Goal: Task Accomplishment & Management: Complete application form

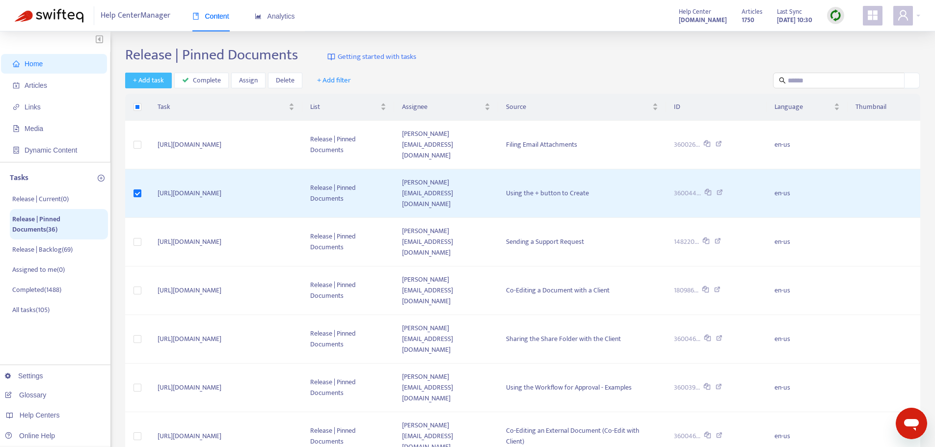
click at [158, 81] on span "+ Add task" at bounding box center [148, 80] width 31 height 11
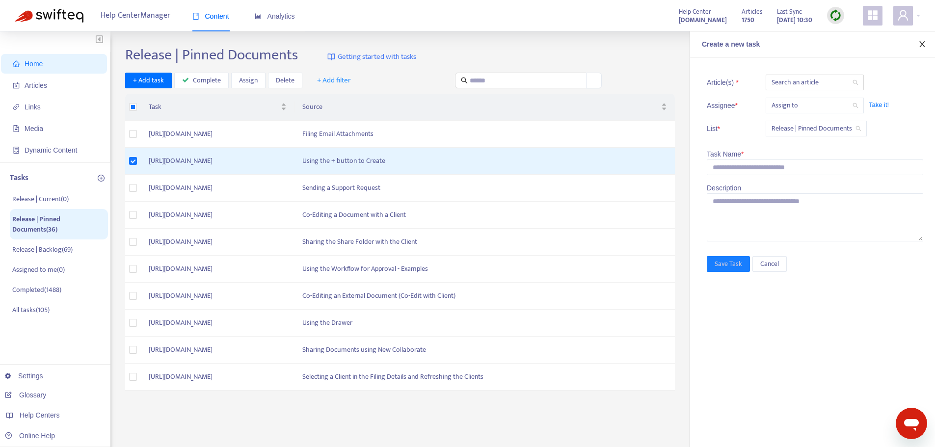
click at [923, 45] on icon "close" at bounding box center [922, 44] width 5 height 6
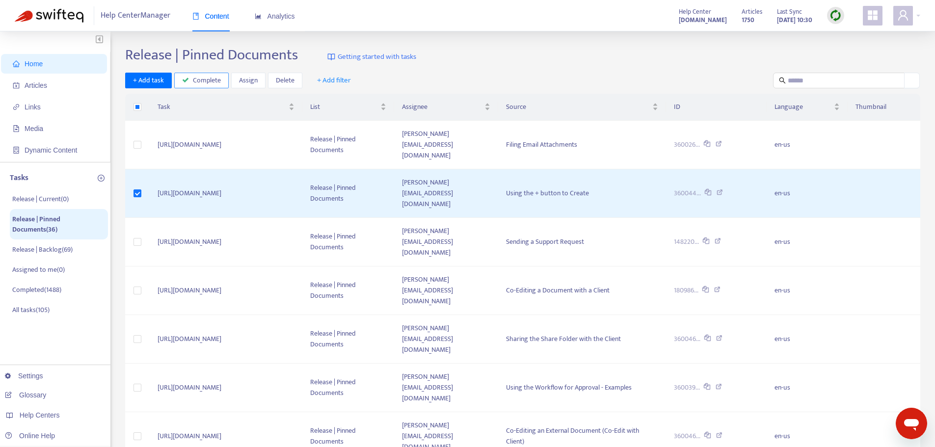
click at [197, 80] on span "Complete" at bounding box center [207, 80] width 28 height 11
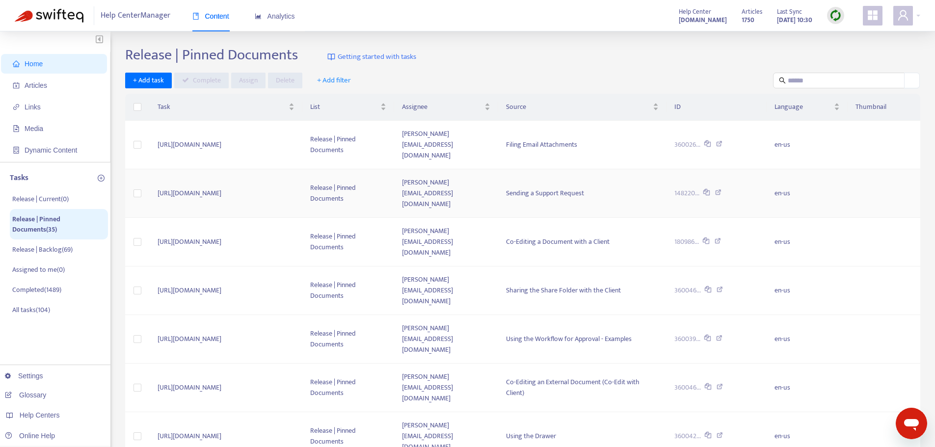
click at [722, 190] on icon at bounding box center [718, 194] width 6 height 9
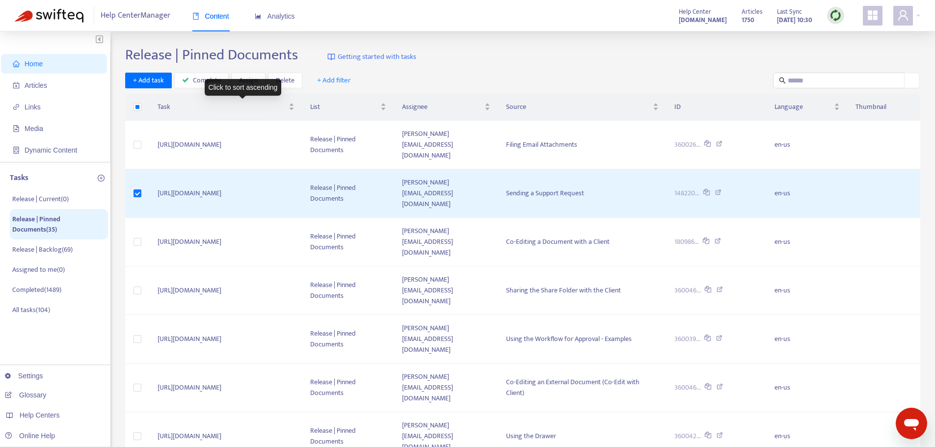
click at [214, 80] on div "Click to sort ascending" at bounding box center [243, 87] width 77 height 17
click at [193, 78] on span "Complete" at bounding box center [207, 80] width 28 height 11
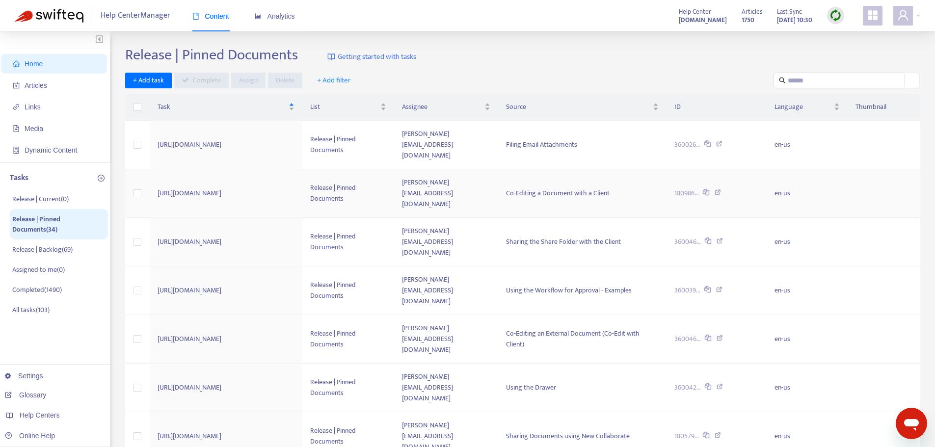
click at [721, 190] on icon at bounding box center [718, 194] width 6 height 9
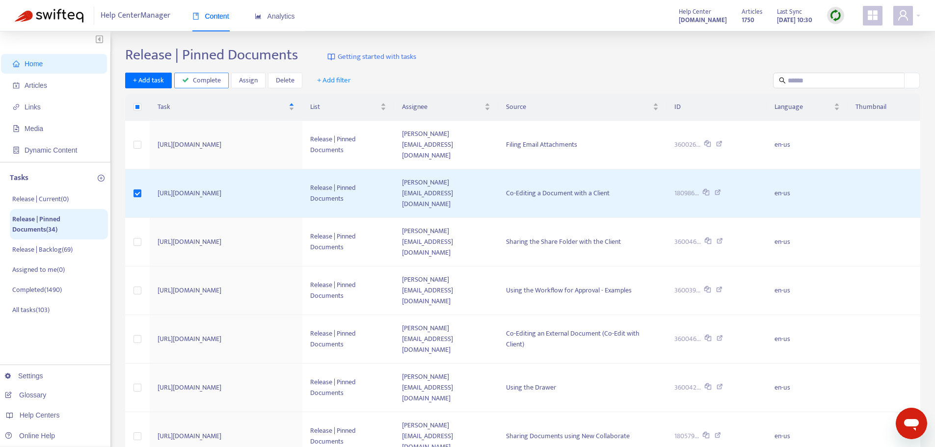
click at [203, 77] on span "Complete" at bounding box center [207, 80] width 28 height 11
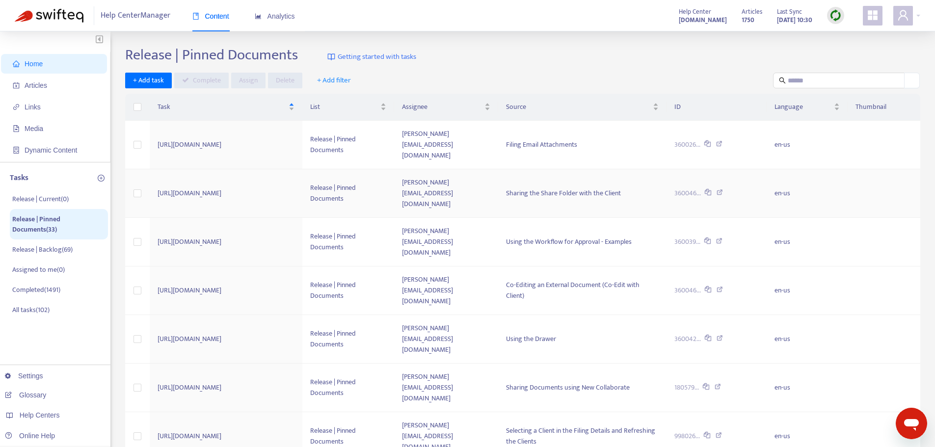
click at [723, 190] on icon at bounding box center [720, 194] width 6 height 9
click at [303, 175] on td "https://fyiapp.atlassian.net/browse/FD-46499" at bounding box center [226, 193] width 153 height 49
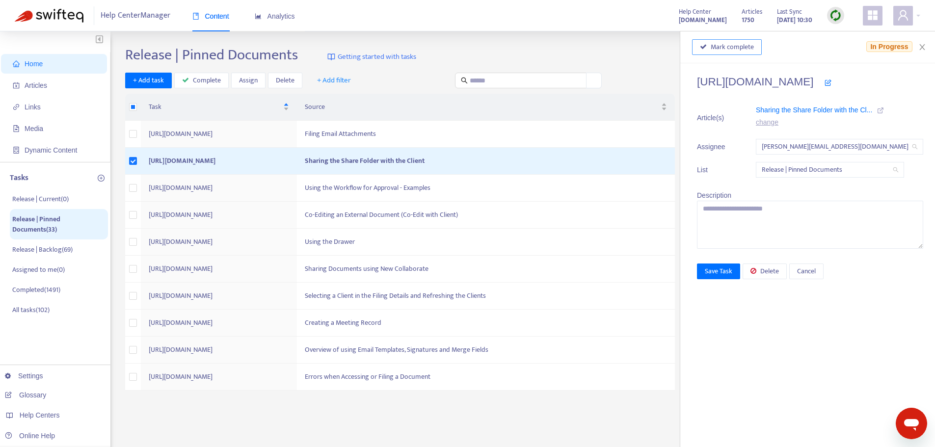
click at [724, 49] on span "Mark complete" at bounding box center [732, 47] width 43 height 11
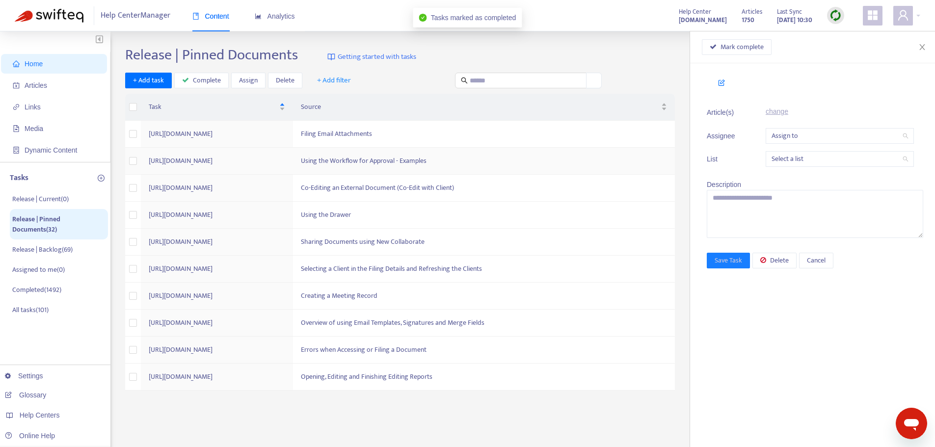
click at [511, 169] on td "Using the Workflow for Approval - Examples" at bounding box center [484, 161] width 382 height 27
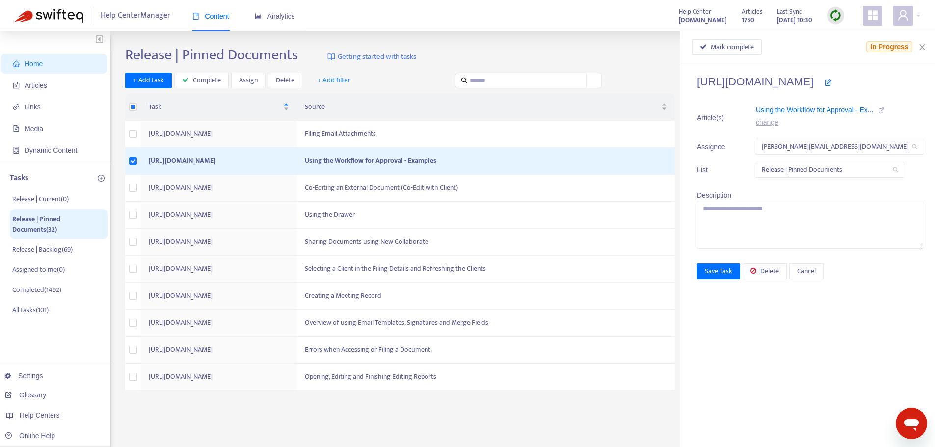
click at [865, 113] on li "Article(s) Using the Workflow for Approval - Ex... change" at bounding box center [810, 118] width 226 height 27
click at [878, 109] on icon at bounding box center [881, 110] width 7 height 7
click at [712, 42] on span "Mark complete" at bounding box center [732, 47] width 43 height 11
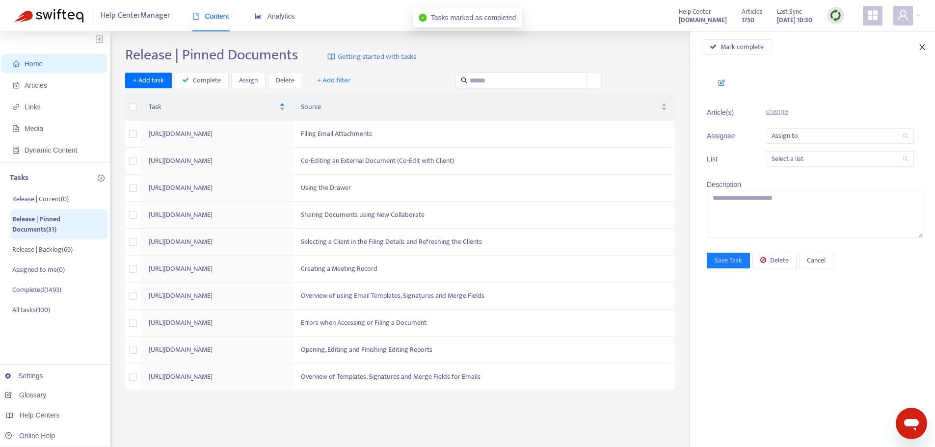
click at [929, 47] on button "Close" at bounding box center [923, 47] width 14 height 9
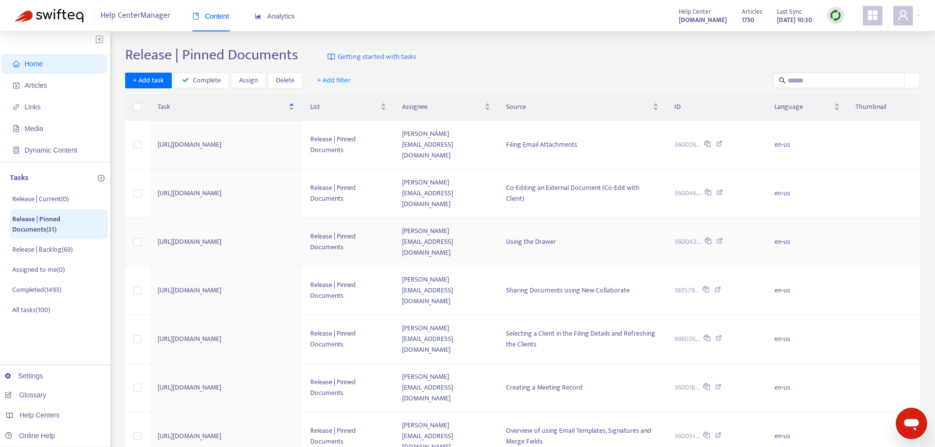
click at [613, 237] on div "Using the Drawer" at bounding box center [582, 242] width 153 height 11
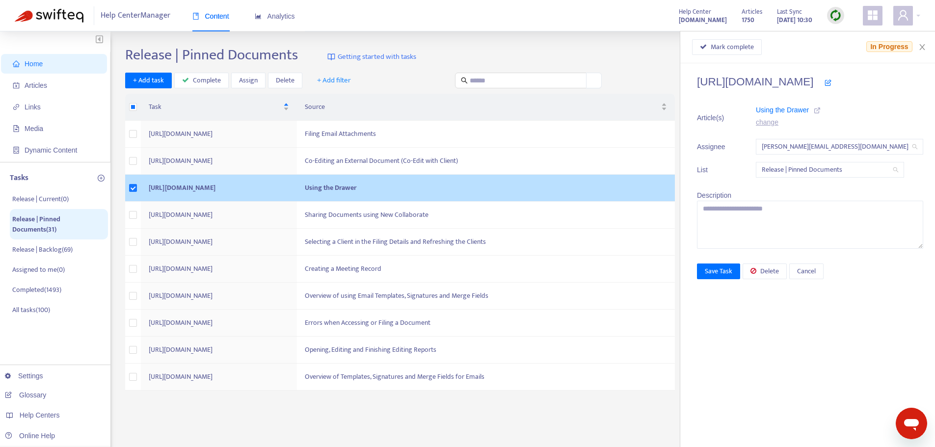
click at [814, 106] on link at bounding box center [817, 111] width 7 height 11
click at [721, 46] on span "Mark complete" at bounding box center [732, 47] width 43 height 11
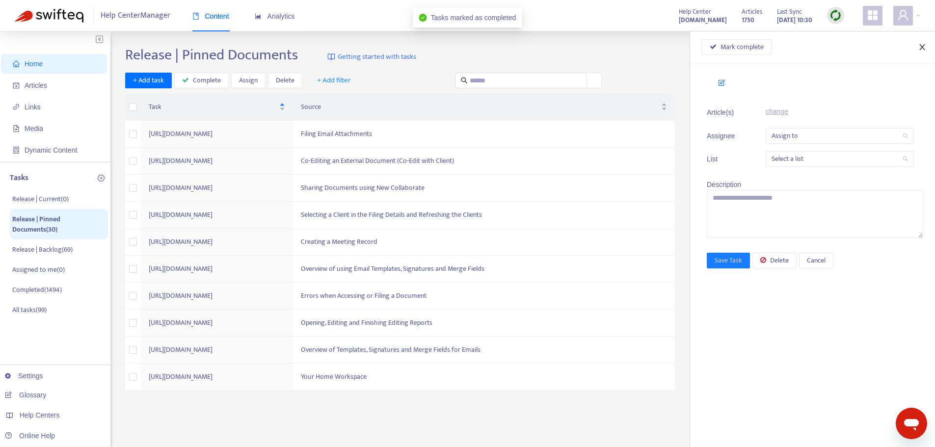
click at [918, 47] on button "Close" at bounding box center [923, 47] width 14 height 9
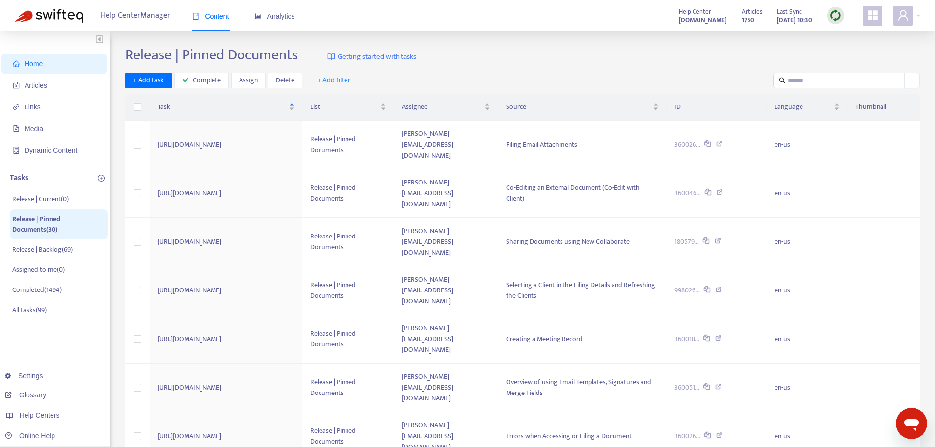
click at [550, 67] on div "Release | Pinned Documents Getting started with tasks" at bounding box center [522, 57] width 795 height 22
click at [722, 335] on icon at bounding box center [718, 339] width 6 height 9
click at [490, 315] on td "kelly.sofia@fyi.app" at bounding box center [446, 339] width 104 height 49
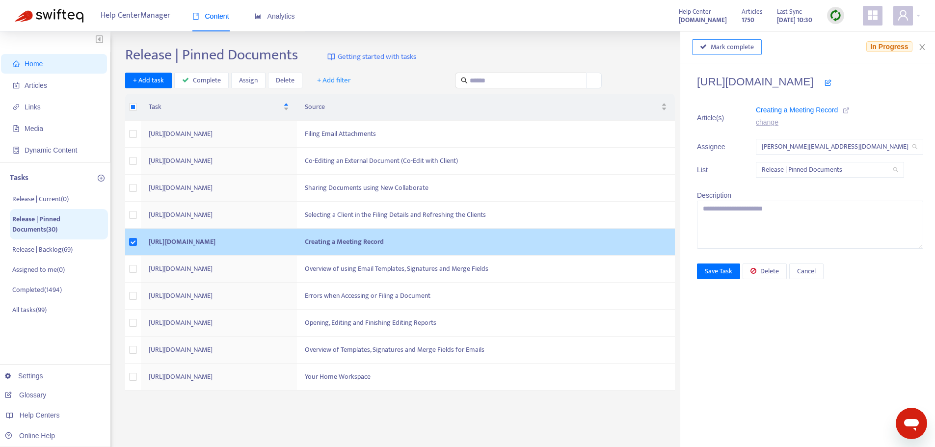
click at [725, 51] on span "Mark complete" at bounding box center [732, 47] width 43 height 11
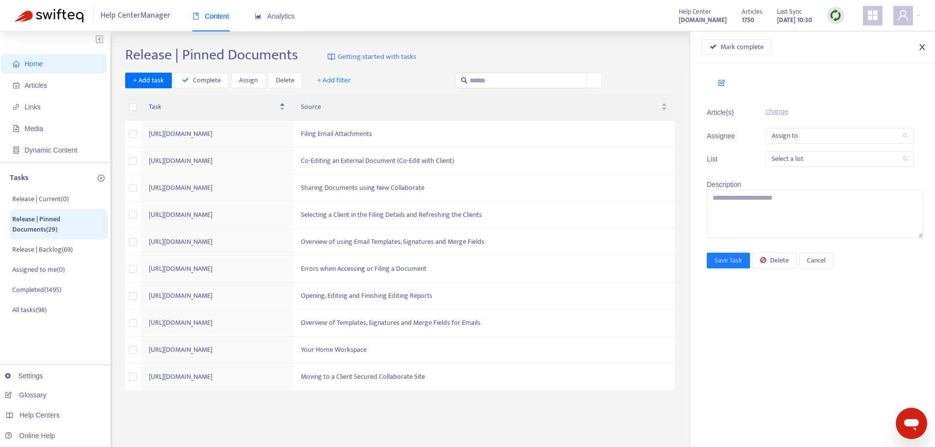
click at [923, 50] on icon "close" at bounding box center [923, 47] width 8 height 8
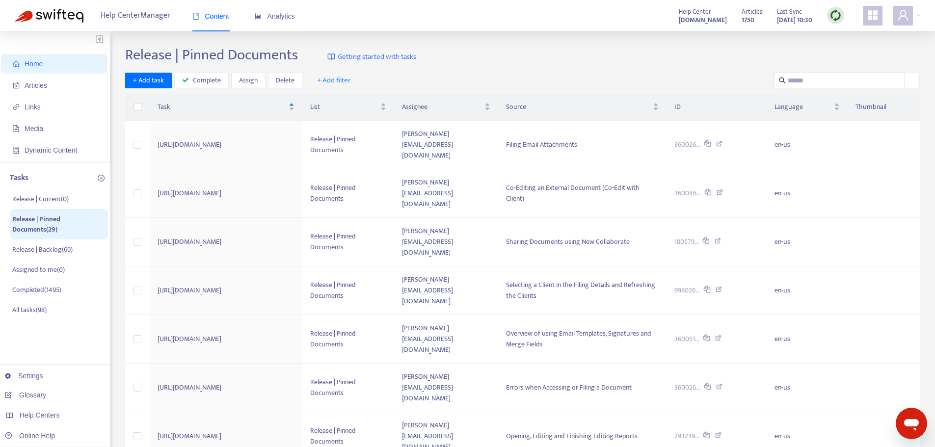
click at [503, 58] on div "Release | Pinned Documents Getting started with tasks" at bounding box center [522, 57] width 795 height 22
click at [547, 73] on div "+ Add task Complete Assign Delete + Add filter" at bounding box center [522, 81] width 795 height 16
click at [844, 83] on input "text" at bounding box center [839, 80] width 103 height 11
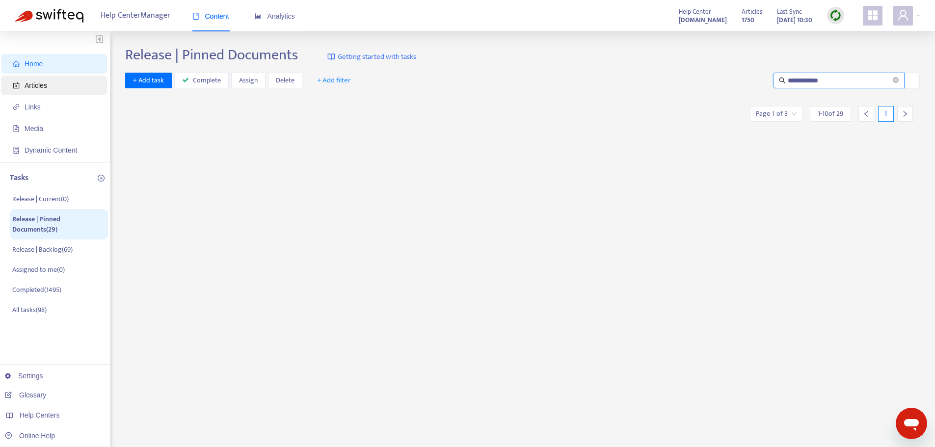
type input "**********"
click at [74, 91] on span "Articles" at bounding box center [56, 86] width 86 height 20
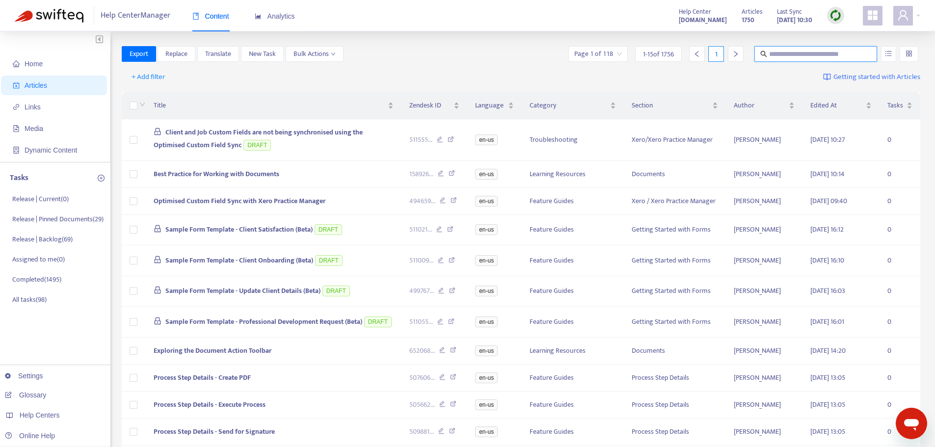
click at [811, 54] on input "text" at bounding box center [816, 54] width 94 height 11
type input "**********"
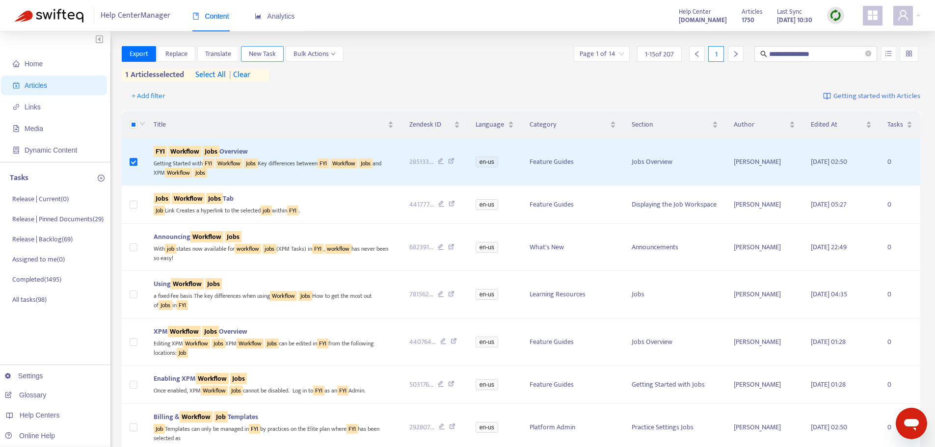
click at [261, 57] on span "New Task" at bounding box center [262, 54] width 27 height 11
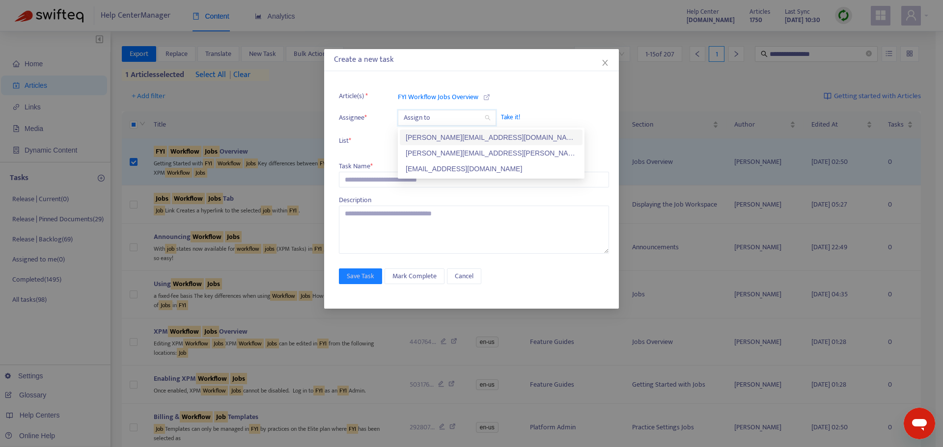
click at [461, 120] on input "search" at bounding box center [447, 117] width 86 height 15
click at [459, 134] on div "kelly.sofia@fyi.app" at bounding box center [491, 137] width 171 height 11
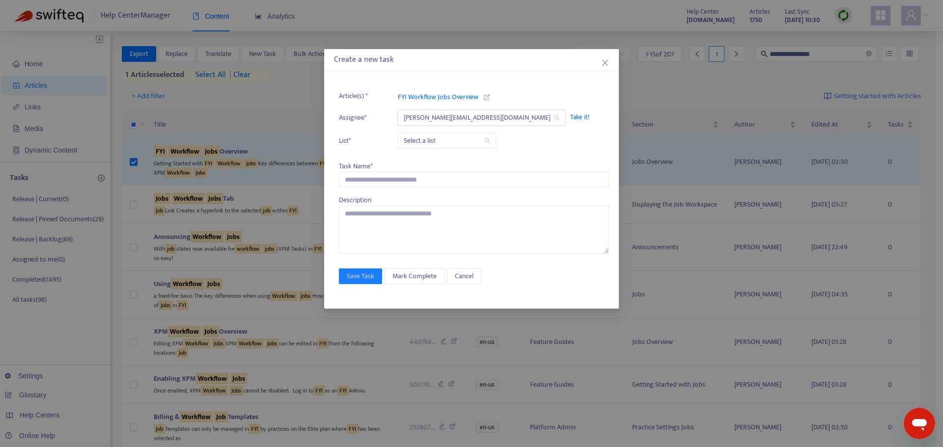
click at [448, 145] on input "search" at bounding box center [447, 141] width 86 height 15
click at [438, 167] on div "Release | Current" at bounding box center [491, 161] width 183 height 16
click at [393, 181] on input "text" at bounding box center [474, 180] width 270 height 16
paste input "**********"
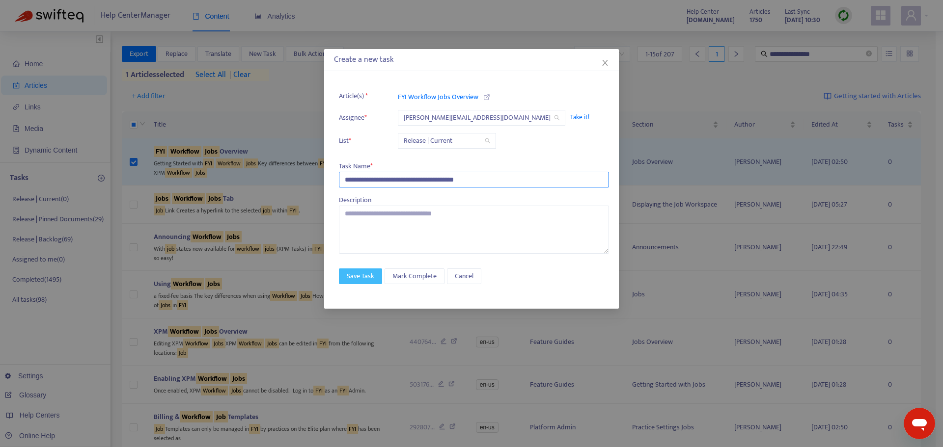
type input "**********"
click at [375, 278] on button "Save Task" at bounding box center [360, 277] width 43 height 16
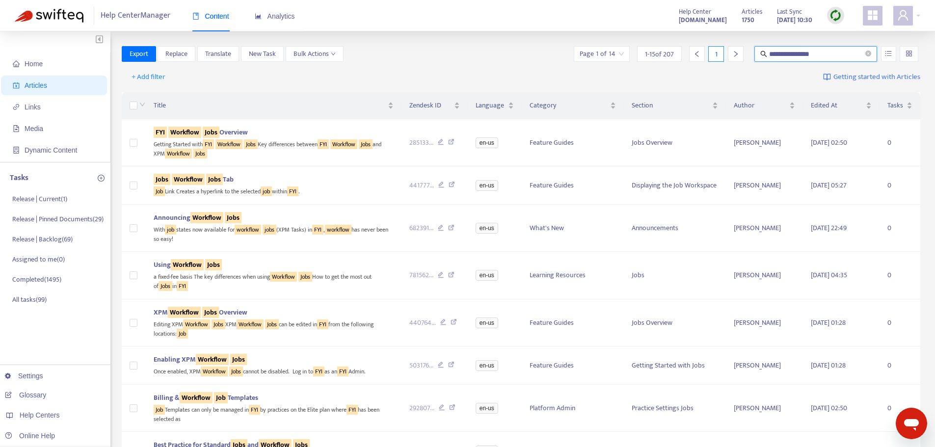
drag, startPoint x: 820, startPoint y: 54, endPoint x: 704, endPoint y: 56, distance: 115.9
click at [704, 56] on div "**********" at bounding box center [746, 54] width 349 height 16
type input "**********"
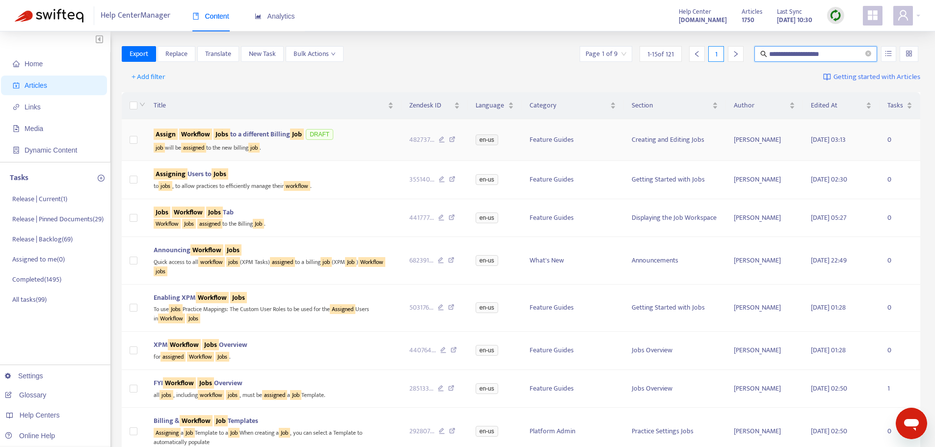
click at [352, 139] on div "Assign Workflow Jobs to a different Billing Job DRAFT" at bounding box center [274, 134] width 240 height 15
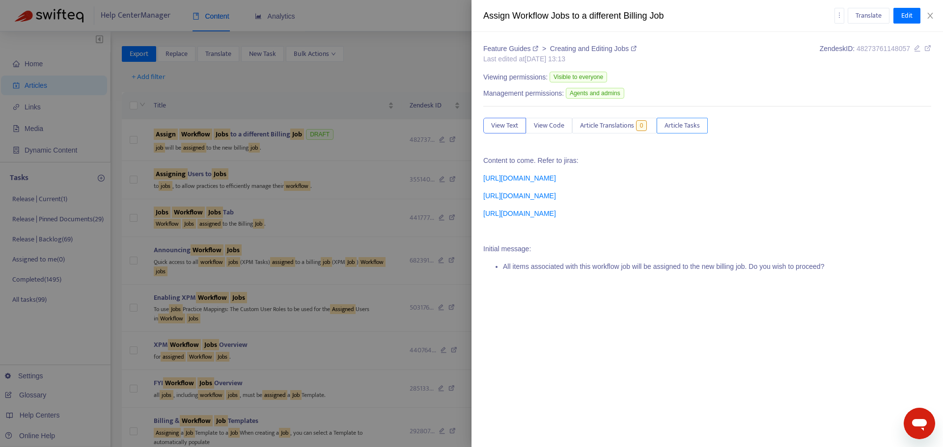
click at [693, 133] on button "Article Tasks" at bounding box center [681, 126] width 51 height 16
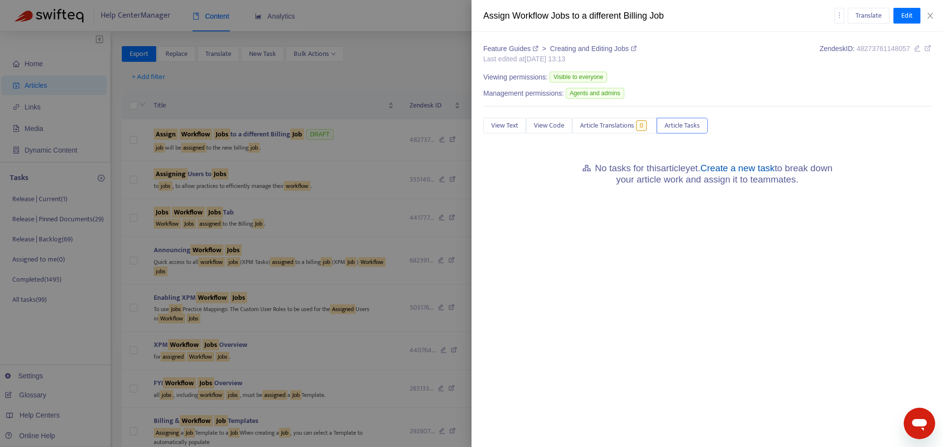
click at [725, 168] on link "Create a new task" at bounding box center [737, 168] width 74 height 10
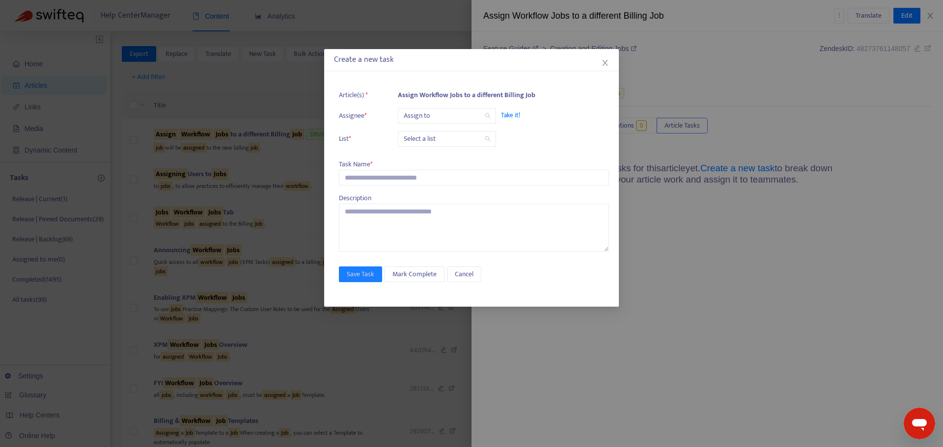
click at [452, 116] on input "search" at bounding box center [447, 116] width 86 height 15
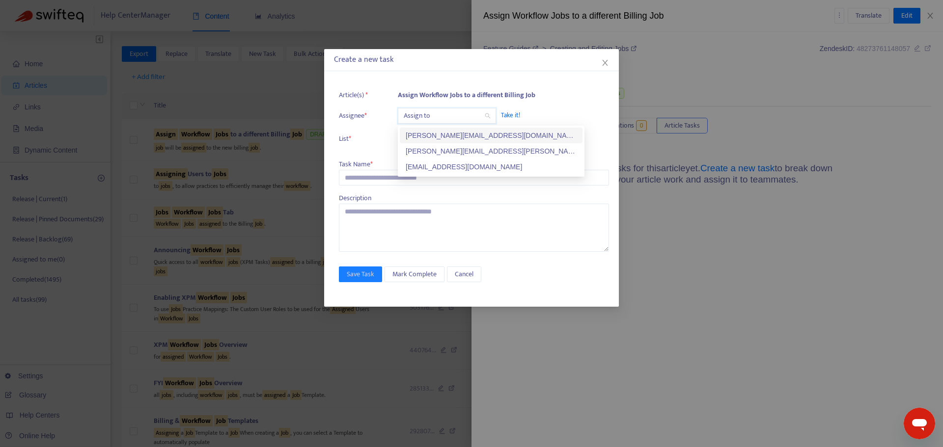
click at [461, 138] on div "kelly.sofia@fyi.app" at bounding box center [491, 135] width 171 height 11
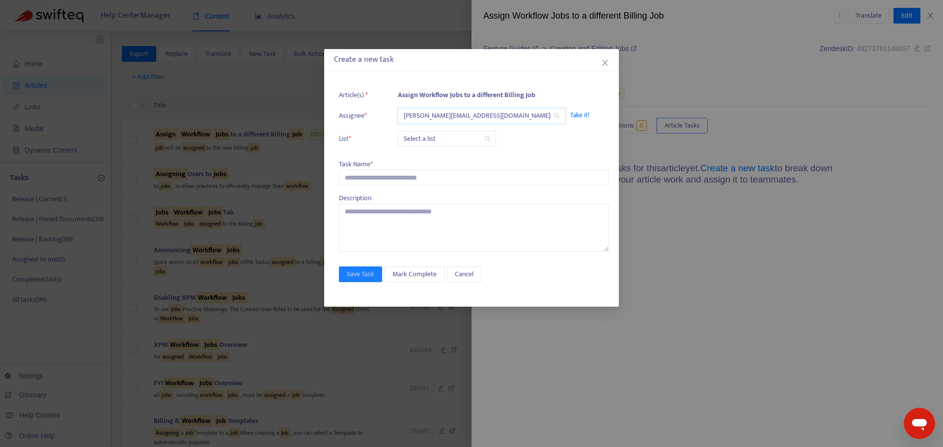
drag, startPoint x: 461, startPoint y: 138, endPoint x: 461, endPoint y: 145, distance: 7.4
click at [461, 138] on input "search" at bounding box center [447, 139] width 86 height 15
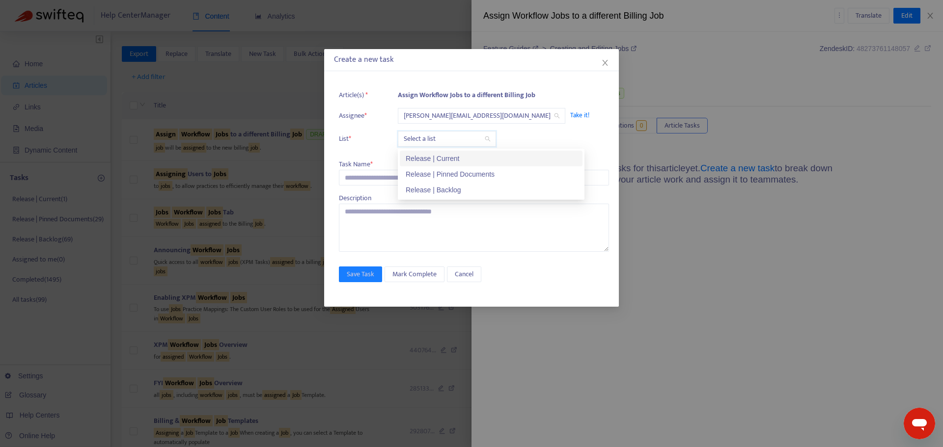
click at [458, 162] on div "Release | Current" at bounding box center [491, 158] width 171 height 11
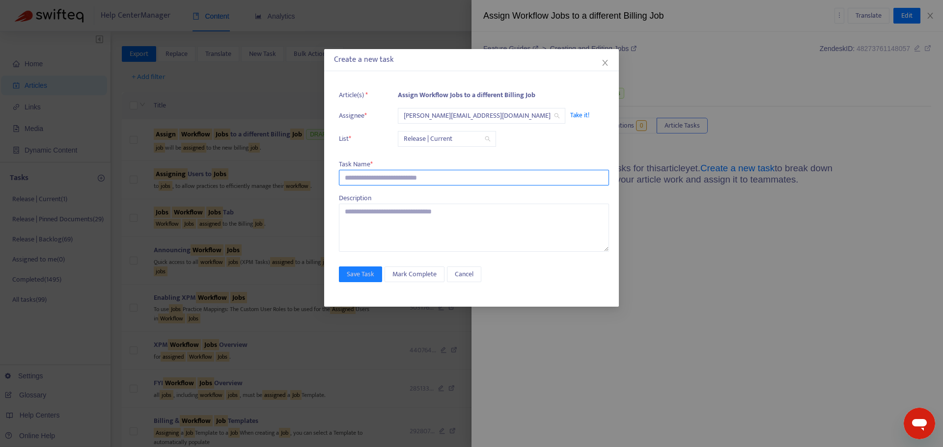
drag, startPoint x: 430, startPoint y: 176, endPoint x: 440, endPoint y: 185, distance: 13.2
click at [430, 176] on input "text" at bounding box center [474, 178] width 270 height 16
paste input "**********"
type input "**********"
click at [365, 281] on button "Save Task" at bounding box center [360, 275] width 43 height 16
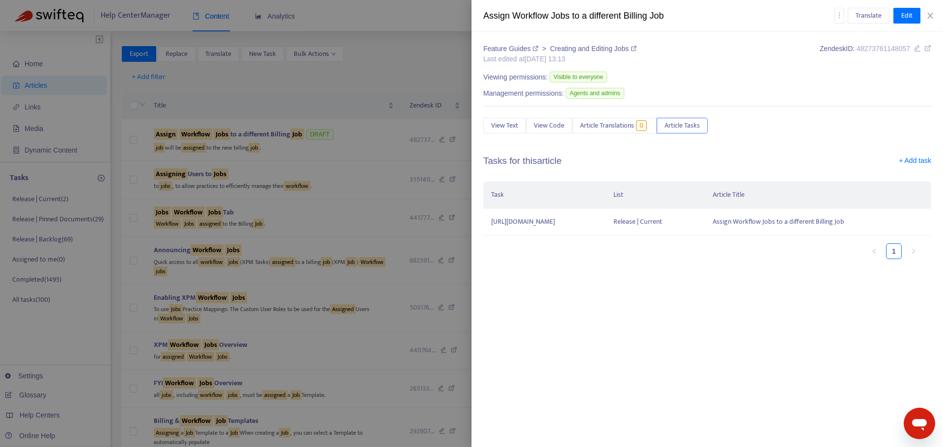
click at [445, 70] on div at bounding box center [471, 223] width 943 height 447
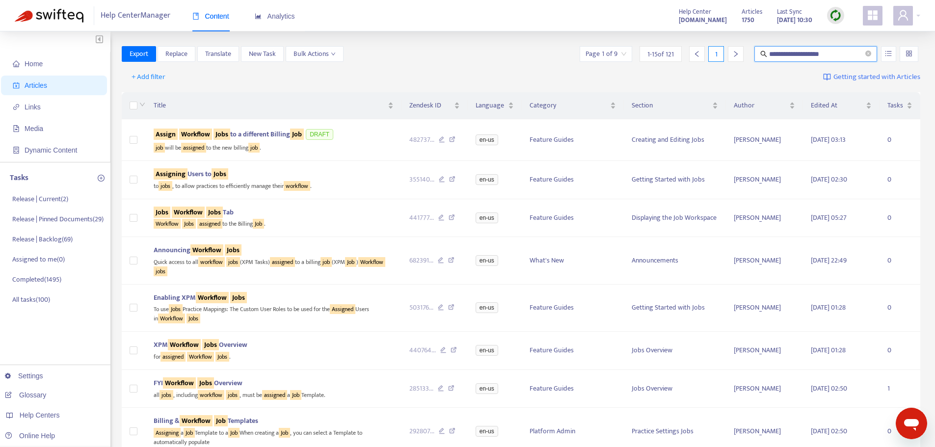
drag, startPoint x: 839, startPoint y: 56, endPoint x: 767, endPoint y: 54, distance: 71.7
click at [767, 54] on span "**********" at bounding box center [816, 54] width 123 height 16
type input "**********"
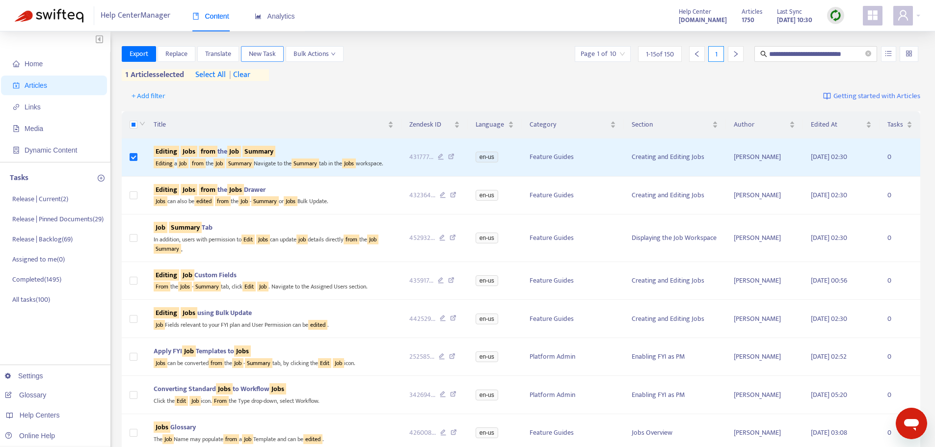
click at [263, 51] on span "New Task" at bounding box center [262, 54] width 27 height 11
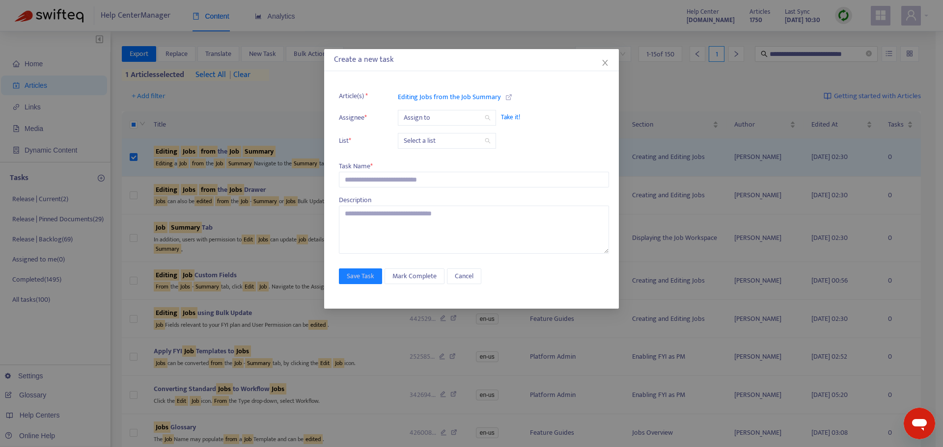
click at [424, 121] on input "search" at bounding box center [447, 117] width 86 height 15
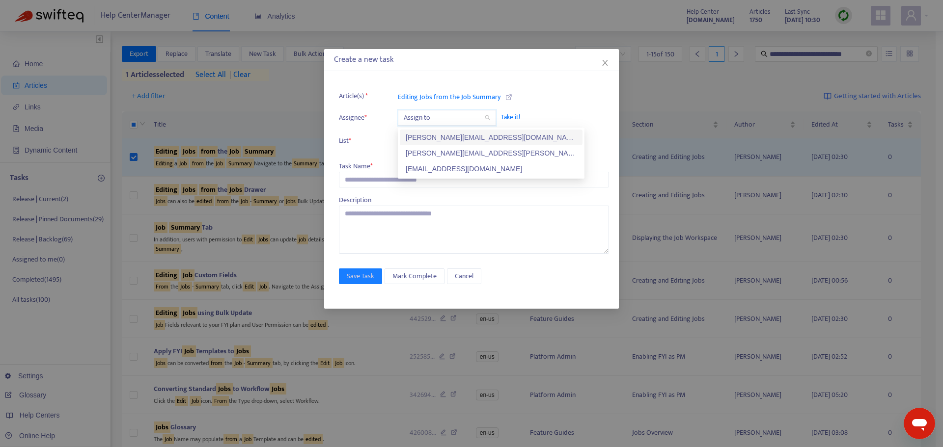
click at [431, 137] on div "kelly.sofia@fyi.app" at bounding box center [491, 137] width 171 height 11
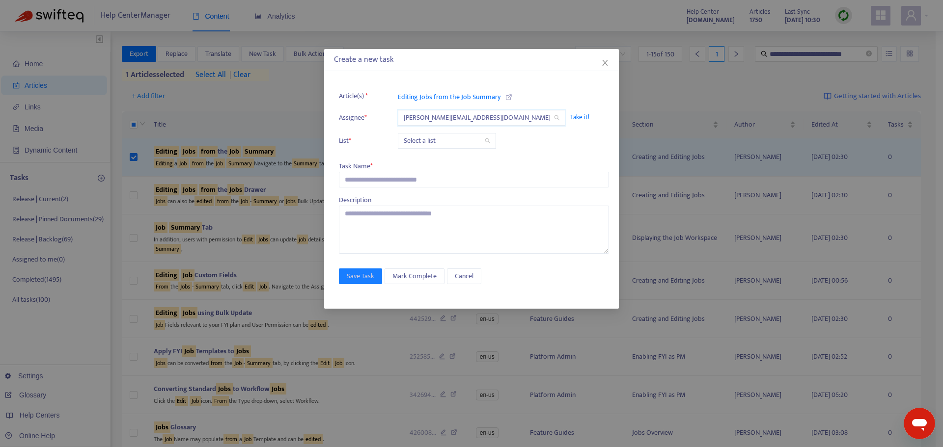
click at [422, 146] on input "search" at bounding box center [447, 141] width 86 height 15
click at [423, 159] on div "Release | Current" at bounding box center [491, 160] width 171 height 11
click at [392, 172] on input "text" at bounding box center [474, 180] width 270 height 16
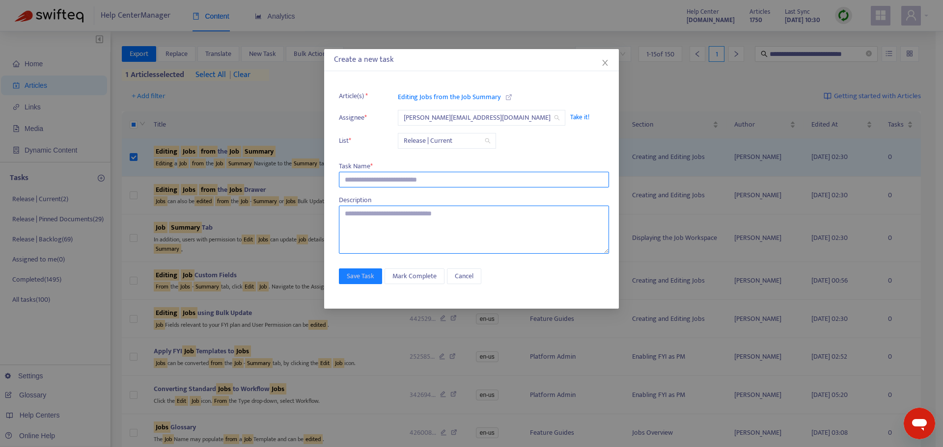
paste input "**********"
type input "**********"
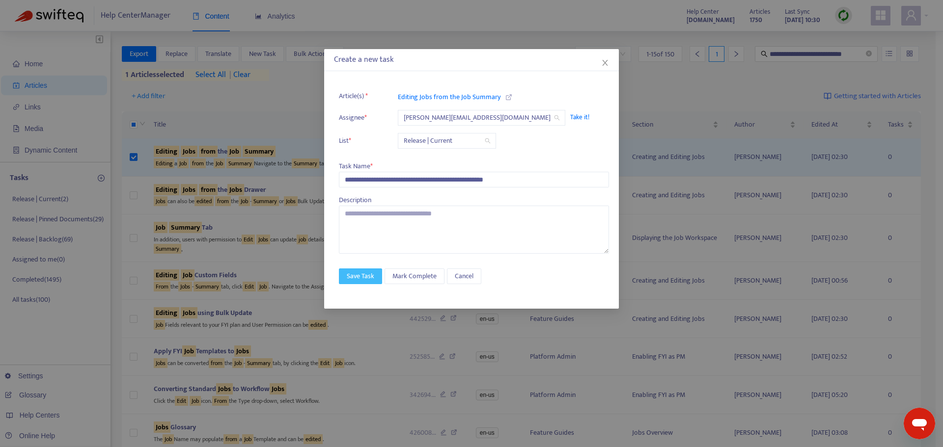
click at [362, 277] on span "Save Task" at bounding box center [360, 276] width 27 height 11
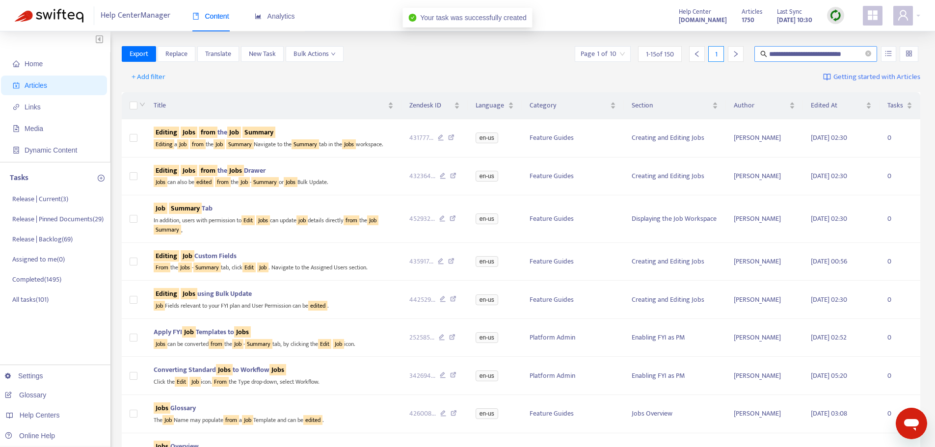
click at [810, 56] on input "**********" at bounding box center [816, 54] width 94 height 11
type input "**********"
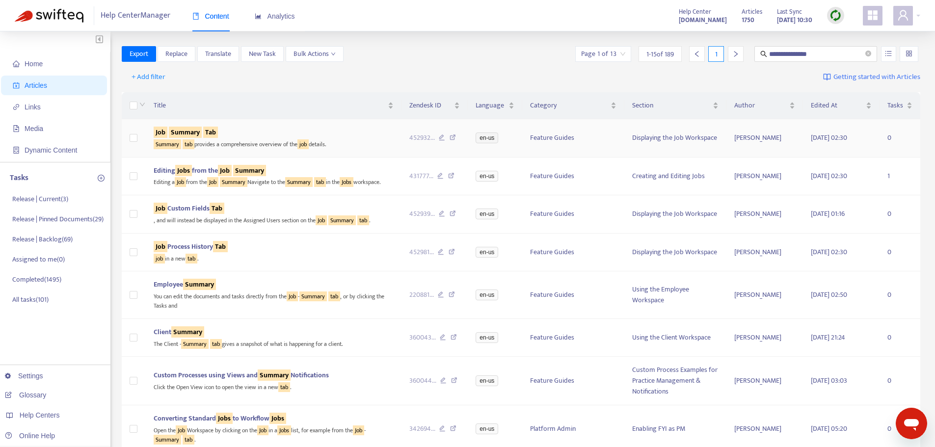
click at [127, 137] on td at bounding box center [134, 138] width 25 height 38
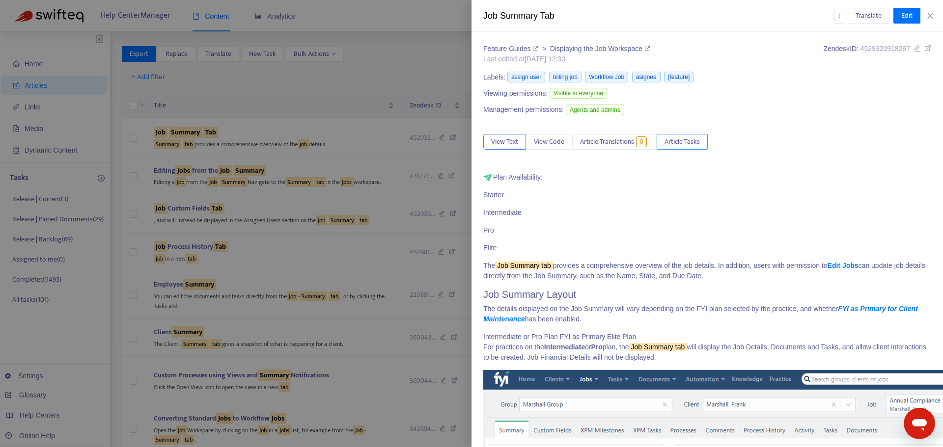
click at [687, 140] on span "Article Tasks" at bounding box center [681, 141] width 35 height 11
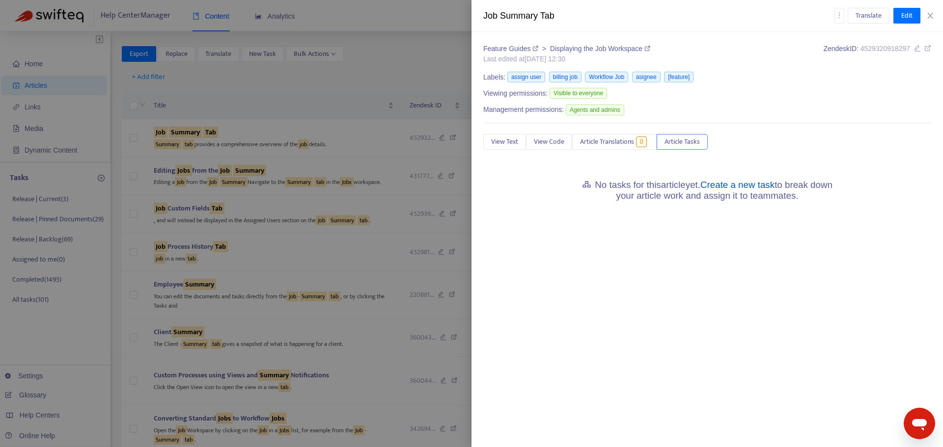
click at [727, 187] on link "Create a new task" at bounding box center [737, 185] width 74 height 10
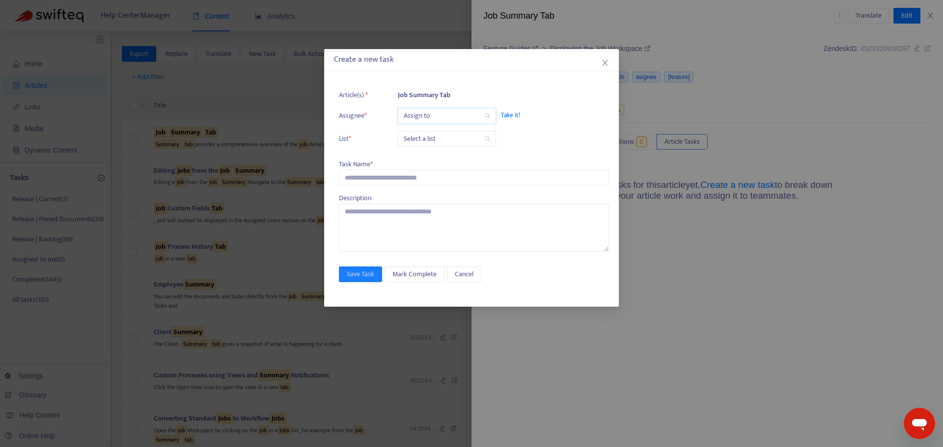
click at [431, 117] on input "search" at bounding box center [447, 116] width 86 height 15
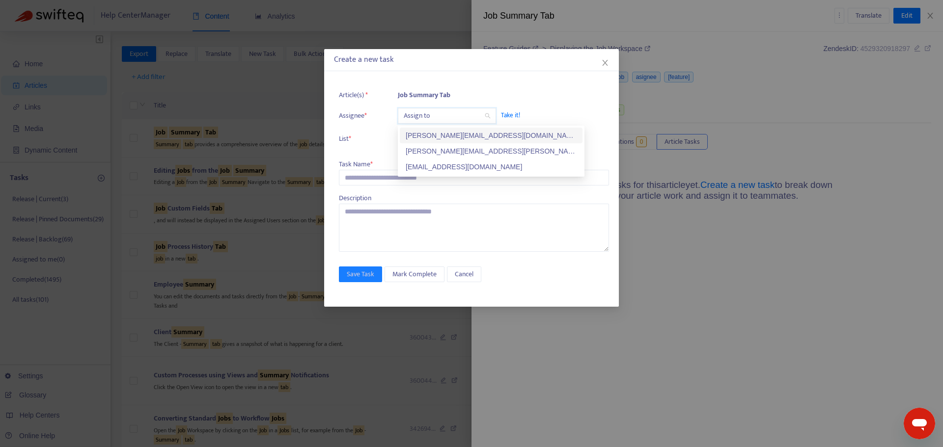
click at [437, 135] on div "kelly.sofia@fyi.app" at bounding box center [491, 135] width 171 height 11
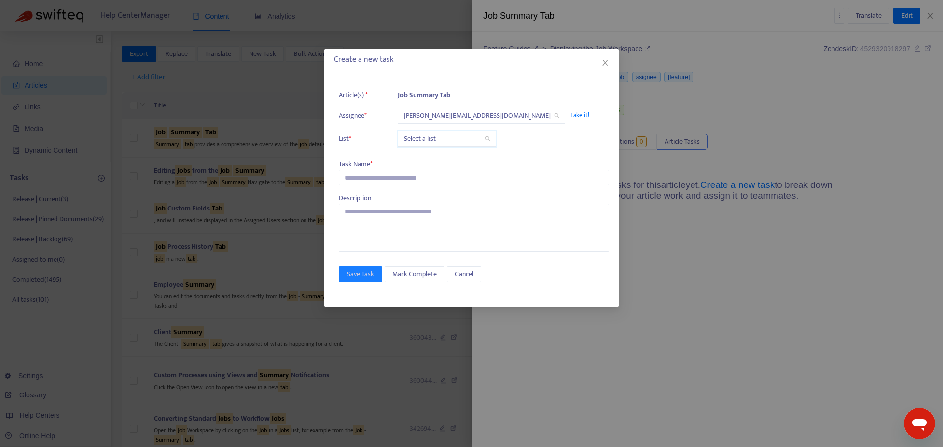
click at [435, 140] on input "search" at bounding box center [447, 139] width 86 height 15
click at [435, 160] on div "Release | Current" at bounding box center [491, 158] width 171 height 11
drag, startPoint x: 416, startPoint y: 172, endPoint x: 416, endPoint y: 179, distance: 6.9
click at [416, 173] on input "text" at bounding box center [474, 178] width 270 height 16
paste input "**********"
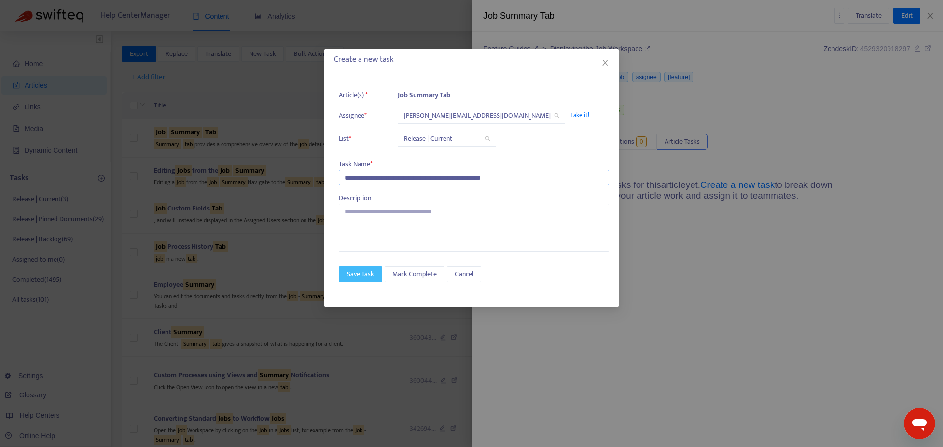
type input "**********"
click at [367, 272] on span "Save Task" at bounding box center [360, 274] width 27 height 11
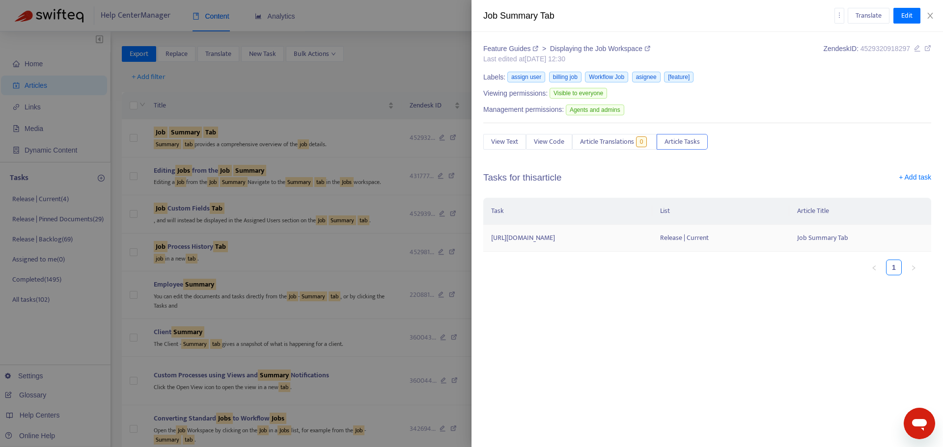
click at [652, 245] on td "https://support.fyi.app/hc/en-us/articles/4529320918297" at bounding box center [567, 238] width 169 height 27
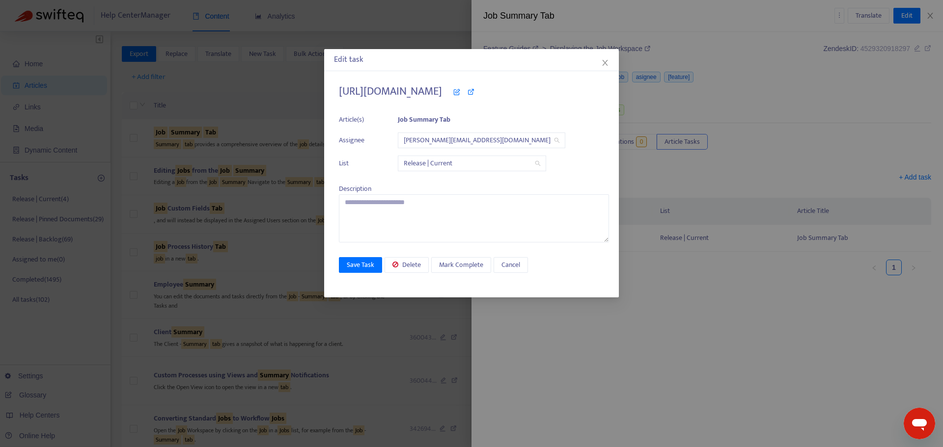
click at [460, 95] on icon at bounding box center [456, 91] width 7 height 7
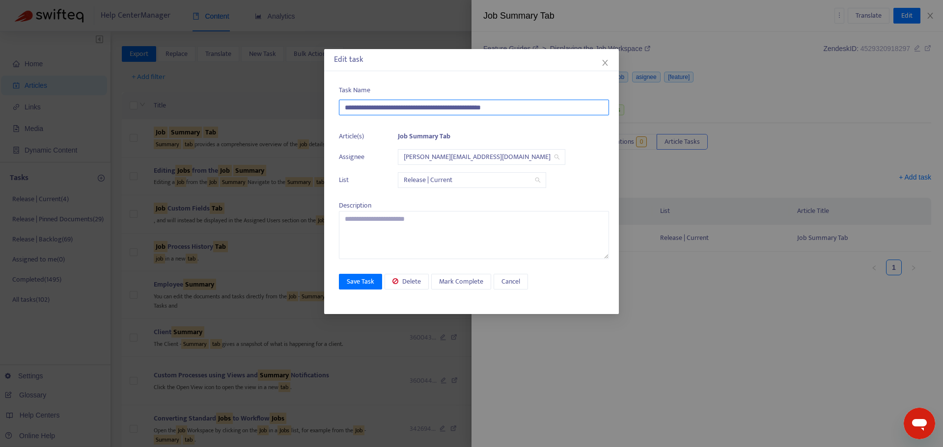
click at [487, 111] on input "**********" at bounding box center [474, 108] width 270 height 16
paste input "text"
type input "**********"
click at [368, 275] on button "Save Task" at bounding box center [360, 282] width 43 height 16
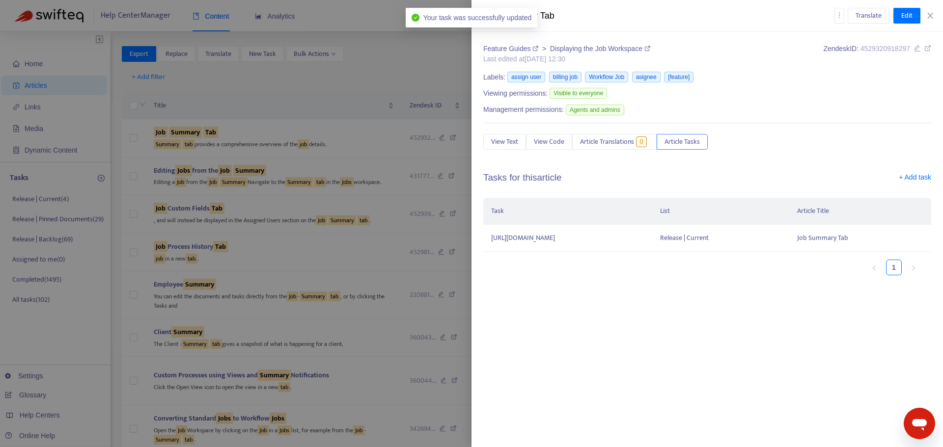
click at [49, 199] on div at bounding box center [471, 223] width 943 height 447
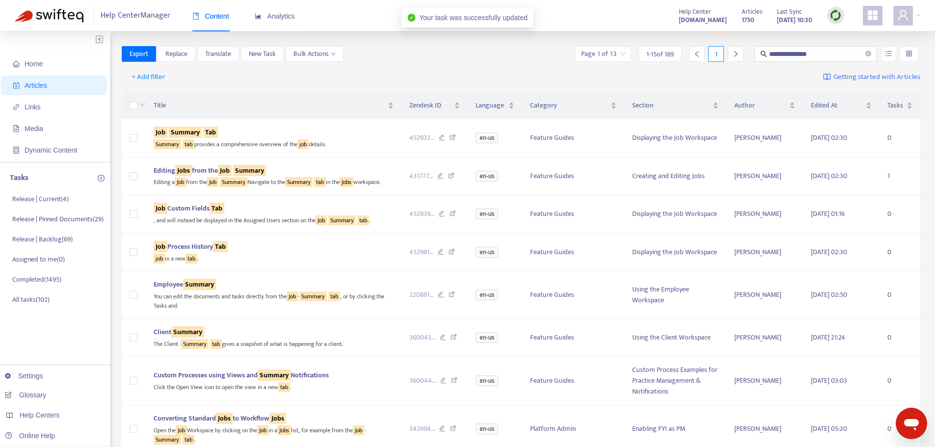
click at [49, 199] on p "Release | Current ( 4 )" at bounding box center [40, 199] width 56 height 10
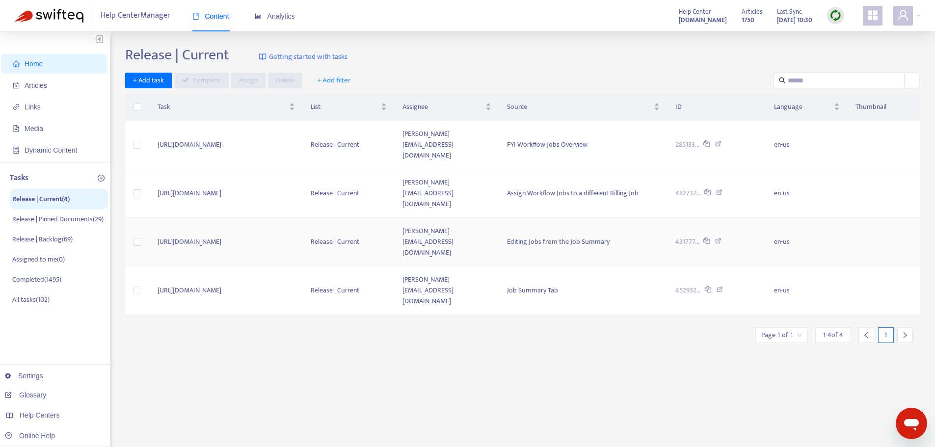
click at [280, 218] on td "https://support.fyi.app/hc/en-us/articles/43177784794009" at bounding box center [226, 242] width 153 height 49
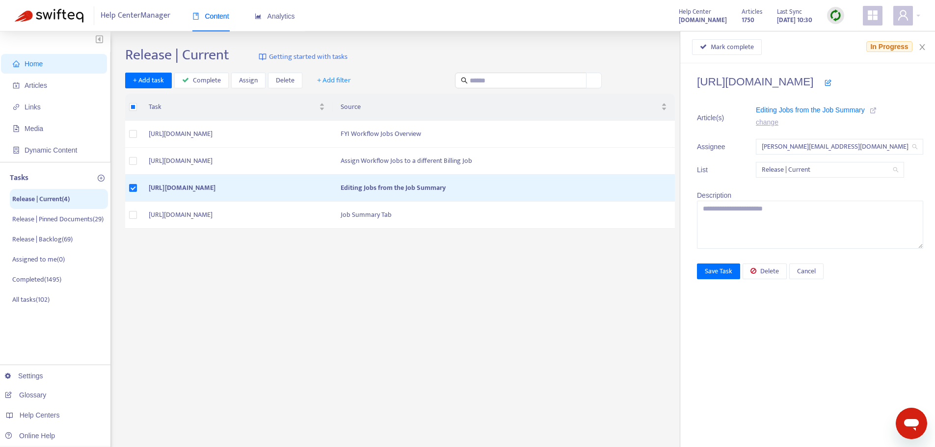
click at [832, 81] on icon at bounding box center [828, 82] width 7 height 7
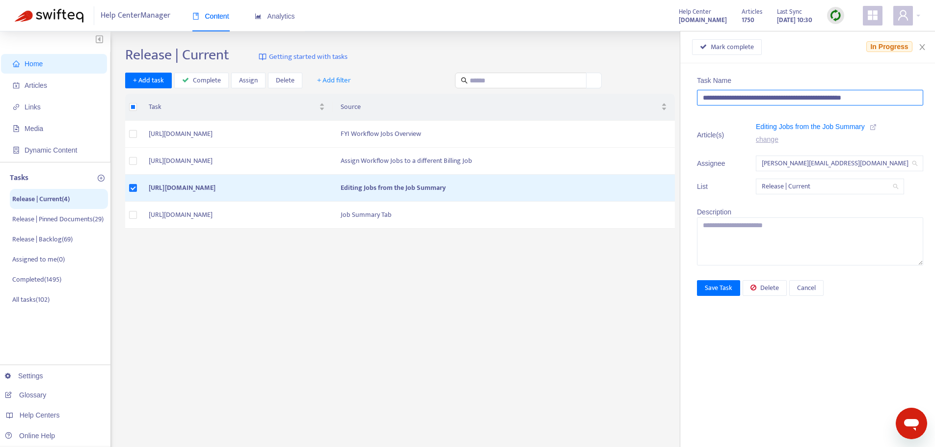
click at [815, 101] on input "**********" at bounding box center [810, 98] width 226 height 16
paste input "text"
type input "**********"
click at [720, 287] on span "Save Task" at bounding box center [718, 288] width 27 height 11
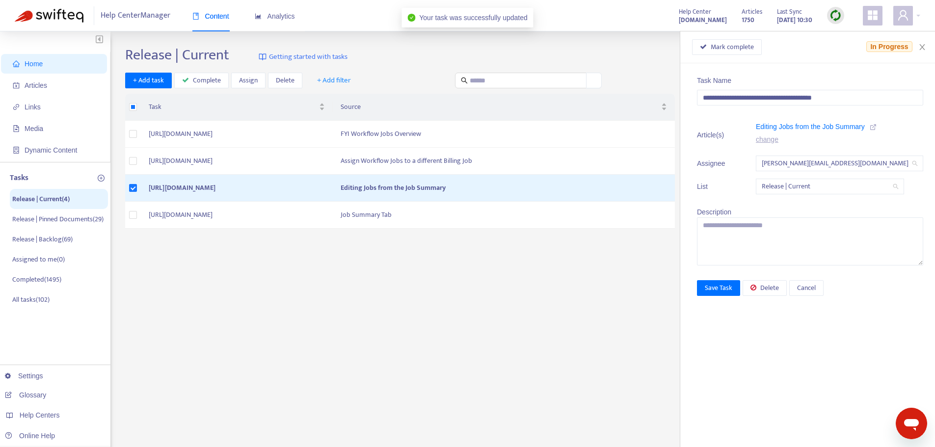
click at [490, 282] on div "**********" at bounding box center [522, 333] width 795 height 574
click at [923, 49] on icon "close" at bounding box center [923, 47] width 8 height 8
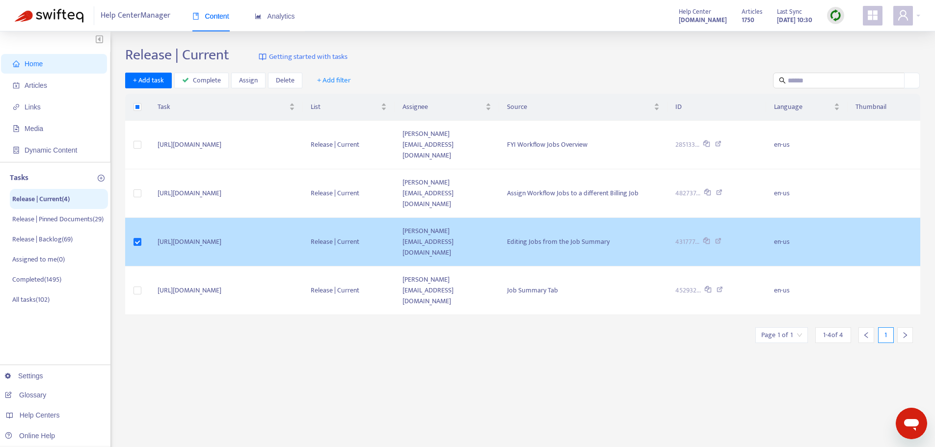
click at [133, 218] on td at bounding box center [137, 242] width 25 height 49
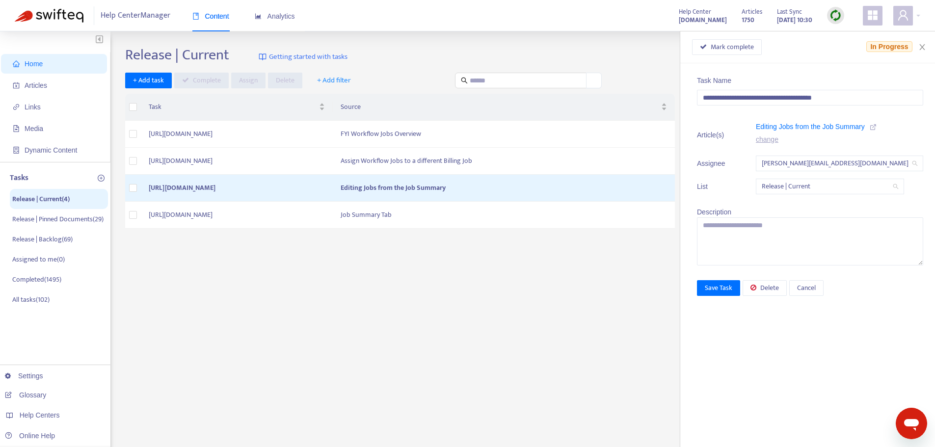
click at [249, 324] on div "**********" at bounding box center [522, 333] width 795 height 574
click at [924, 44] on icon "close" at bounding box center [923, 47] width 8 height 8
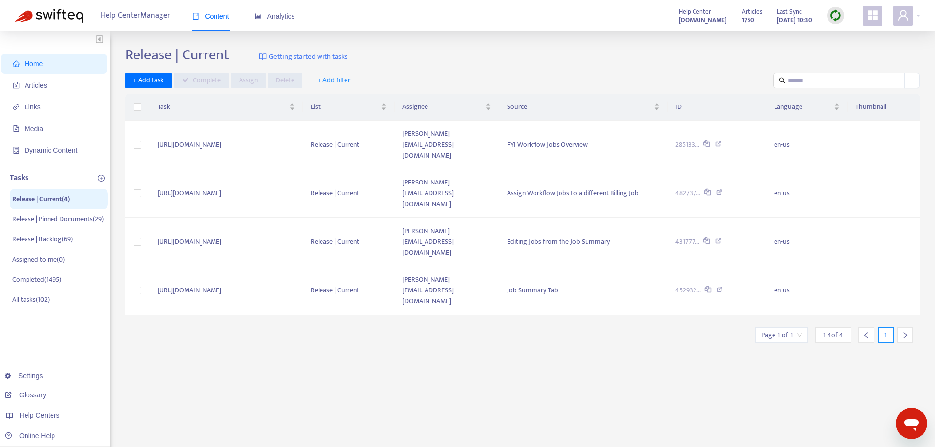
click at [611, 295] on div "**********" at bounding box center [522, 333] width 795 height 574
drag, startPoint x: 25, startPoint y: 89, endPoint x: 107, endPoint y: 87, distance: 81.5
click at [27, 89] on span "Articles" at bounding box center [36, 85] width 23 height 8
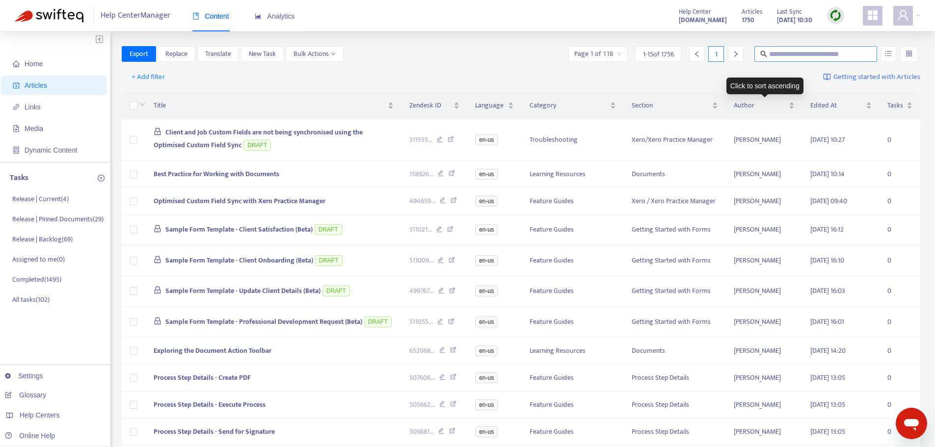
click at [795, 55] on input "text" at bounding box center [816, 54] width 94 height 11
type input "**********"
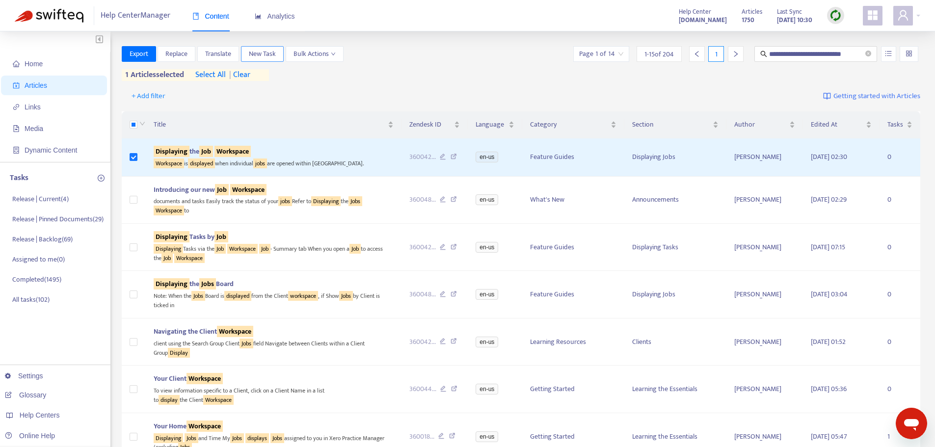
click at [260, 53] on span "New Task" at bounding box center [262, 54] width 27 height 11
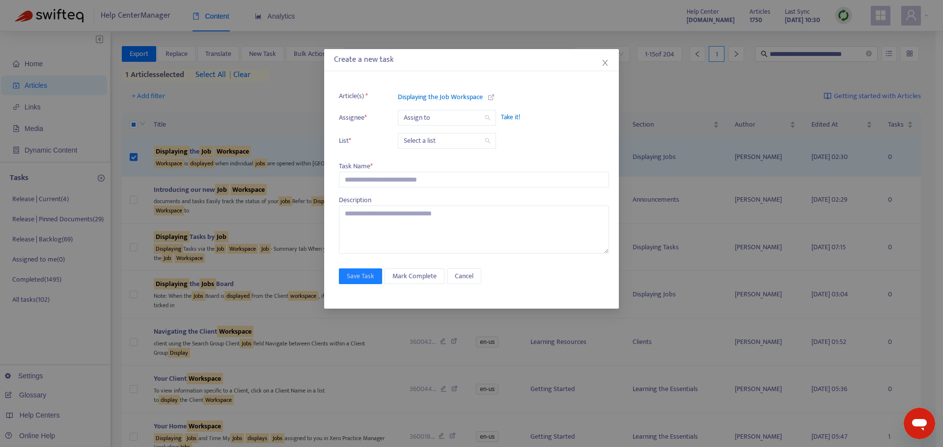
click at [447, 110] on input "search" at bounding box center [447, 117] width 86 height 15
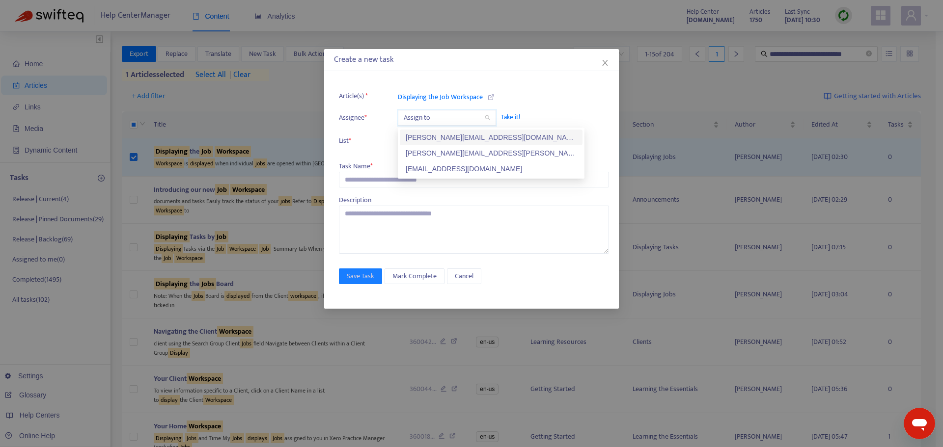
click at [441, 136] on div "kelly.sofia@fyi.app" at bounding box center [491, 137] width 171 height 11
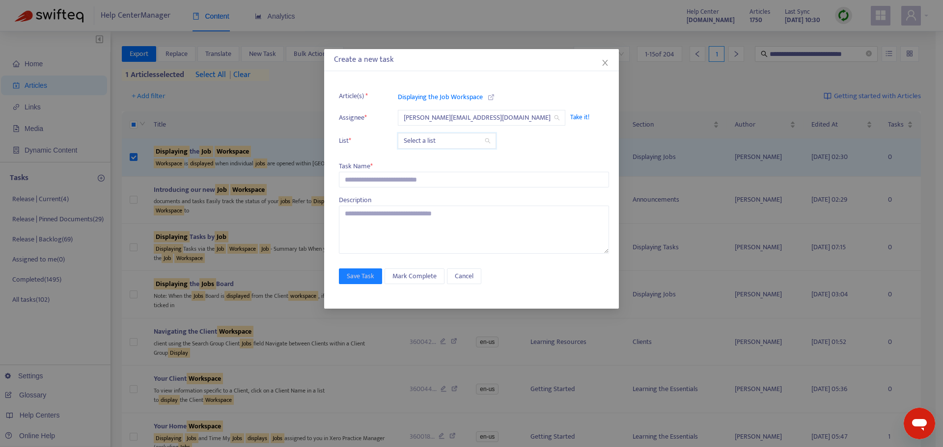
click at [441, 135] on input "search" at bounding box center [447, 141] width 86 height 15
click at [434, 171] on div "Release | Pinned Documents" at bounding box center [491, 176] width 171 height 11
click at [429, 143] on span "Release | Pinned Documents" at bounding box center [448, 141] width 89 height 15
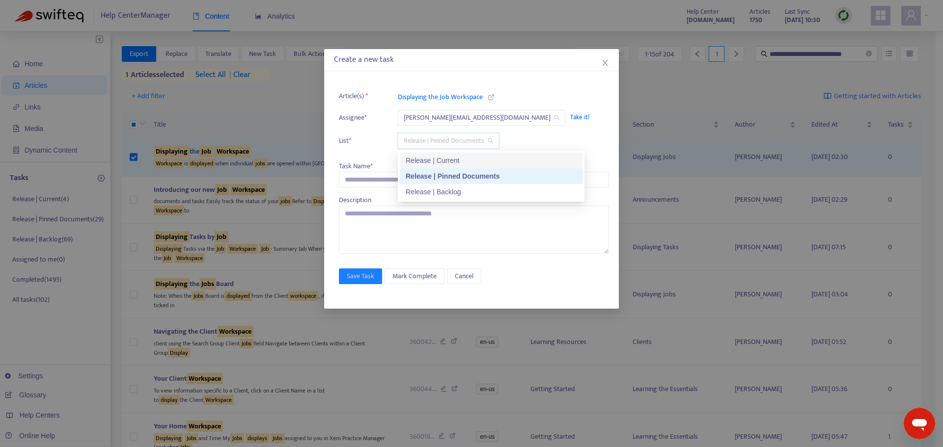
click at [429, 161] on div "Release | Current" at bounding box center [491, 160] width 171 height 11
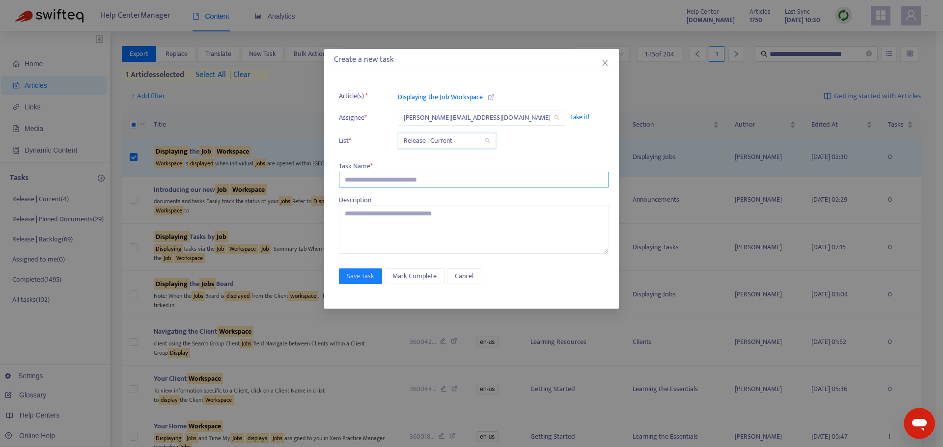
click at [408, 174] on input "text" at bounding box center [474, 180] width 270 height 16
click at [466, 184] on input "text" at bounding box center [474, 180] width 270 height 16
paste input "**********"
type input "**********"
click at [360, 272] on span "Save Task" at bounding box center [360, 276] width 27 height 11
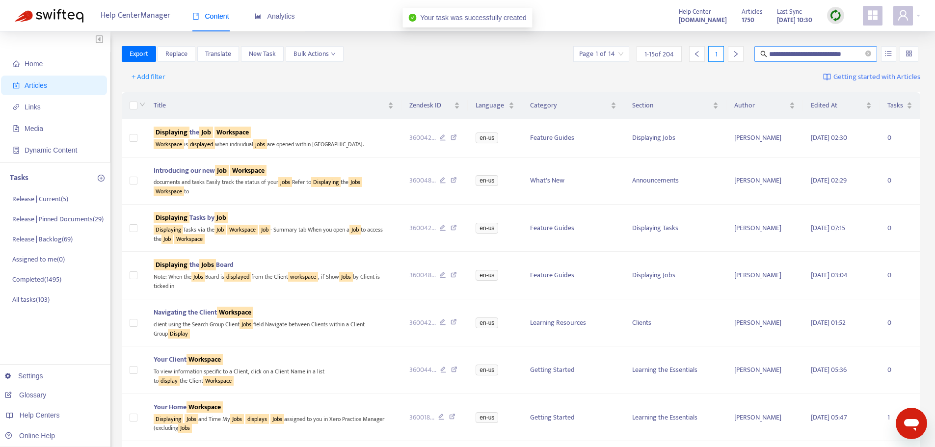
click at [795, 52] on input "**********" at bounding box center [816, 54] width 94 height 11
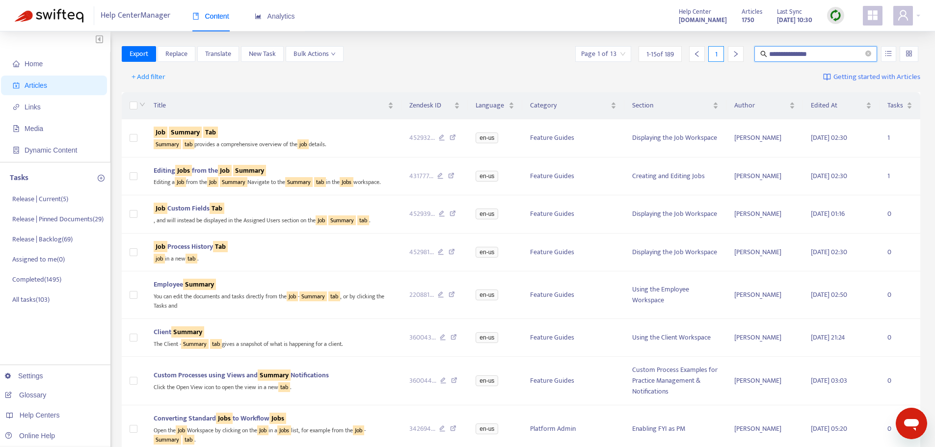
drag, startPoint x: 820, startPoint y: 53, endPoint x: 746, endPoint y: 54, distance: 73.6
click at [746, 54] on div "**********" at bounding box center [746, 54] width 347 height 16
type input "**********"
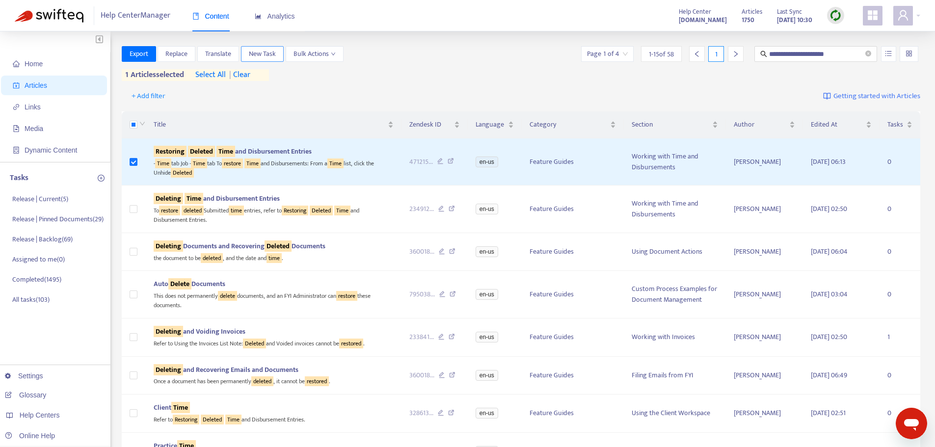
click at [266, 51] on span "New Task" at bounding box center [262, 54] width 27 height 11
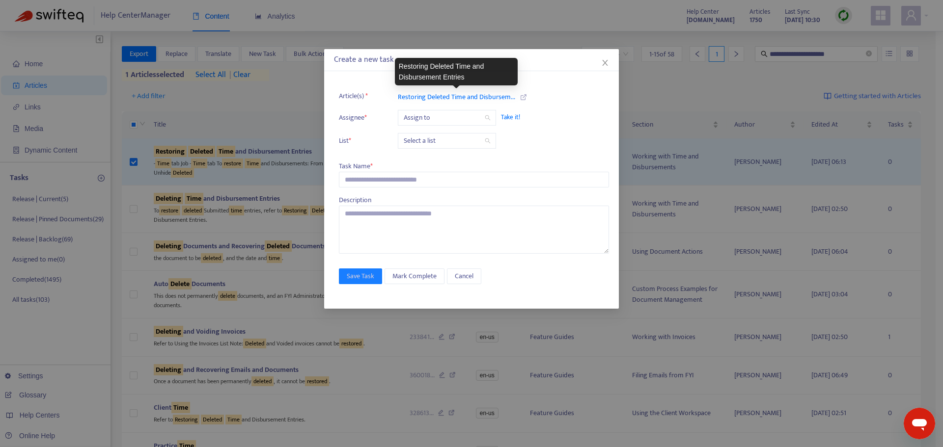
click at [441, 117] on input "search" at bounding box center [447, 117] width 86 height 15
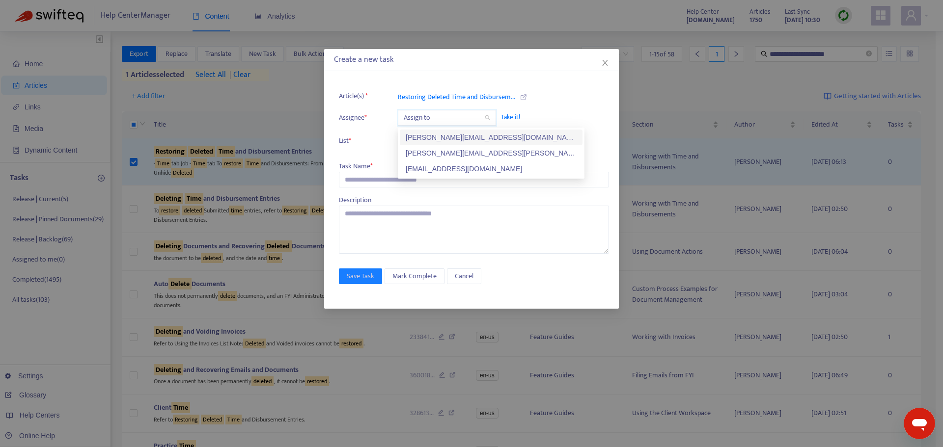
click at [440, 134] on div "kelly.sofia@fyi.app" at bounding box center [491, 137] width 171 height 11
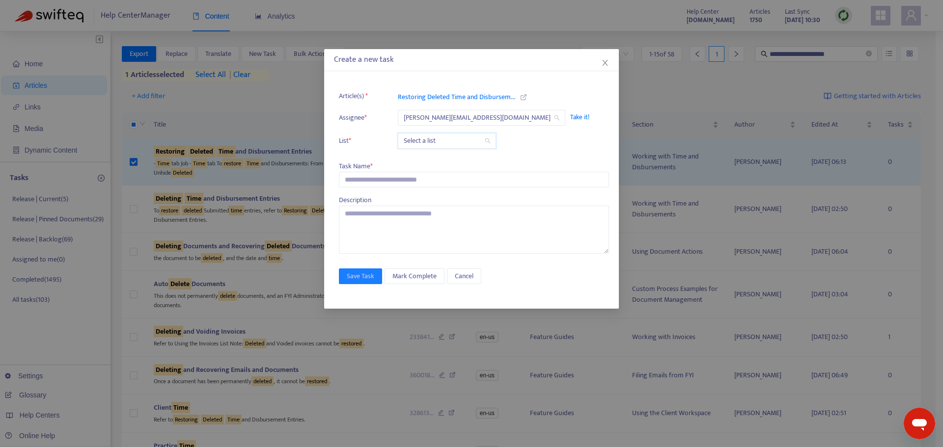
drag, startPoint x: 440, startPoint y: 134, endPoint x: 439, endPoint y: 139, distance: 6.0
click at [440, 137] on input "search" at bounding box center [447, 141] width 86 height 15
click at [430, 158] on div "Release | Current" at bounding box center [491, 160] width 171 height 11
click at [403, 176] on input "text" at bounding box center [474, 180] width 270 height 16
paste input "**********"
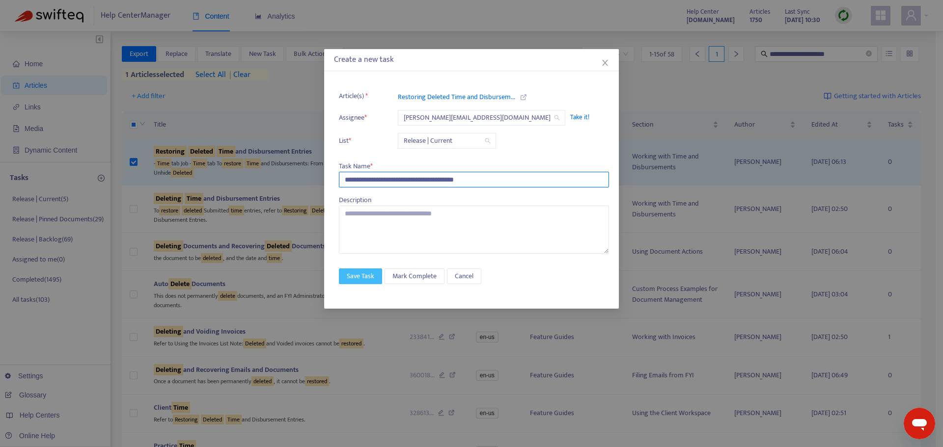
type input "**********"
click at [377, 272] on button "Save Task" at bounding box center [360, 277] width 43 height 16
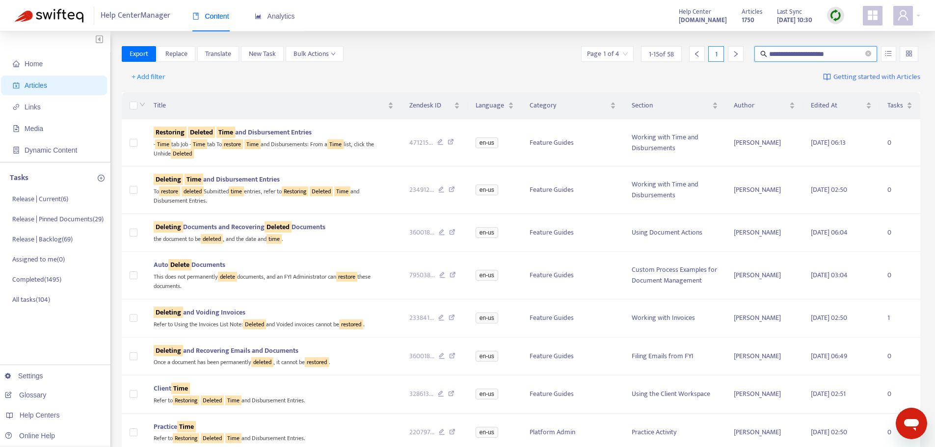
drag, startPoint x: 847, startPoint y: 50, endPoint x: 715, endPoint y: 58, distance: 131.8
click at [715, 58] on div "**********" at bounding box center [749, 54] width 341 height 16
type input "****"
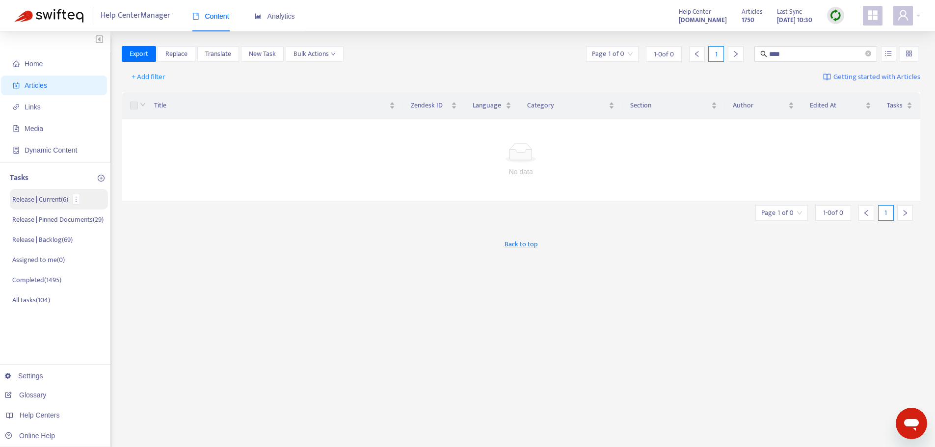
click at [61, 198] on p "Release | Current ( 6 )" at bounding box center [40, 199] width 56 height 10
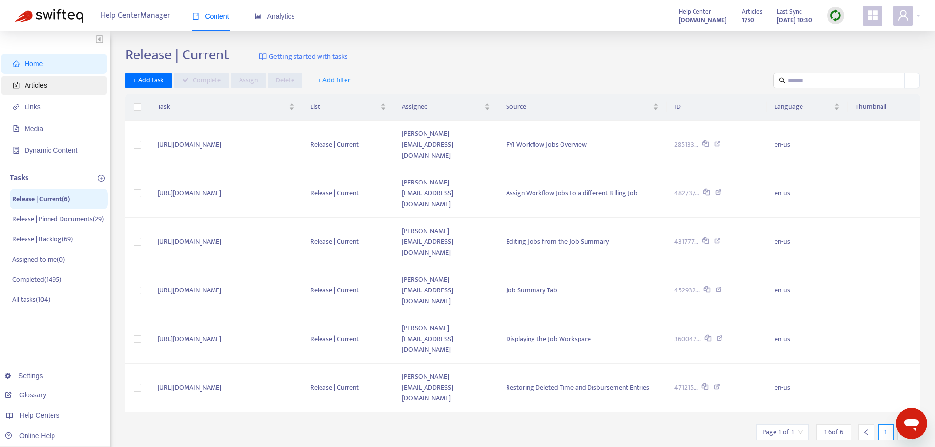
click at [44, 85] on span "Articles" at bounding box center [36, 85] width 23 height 8
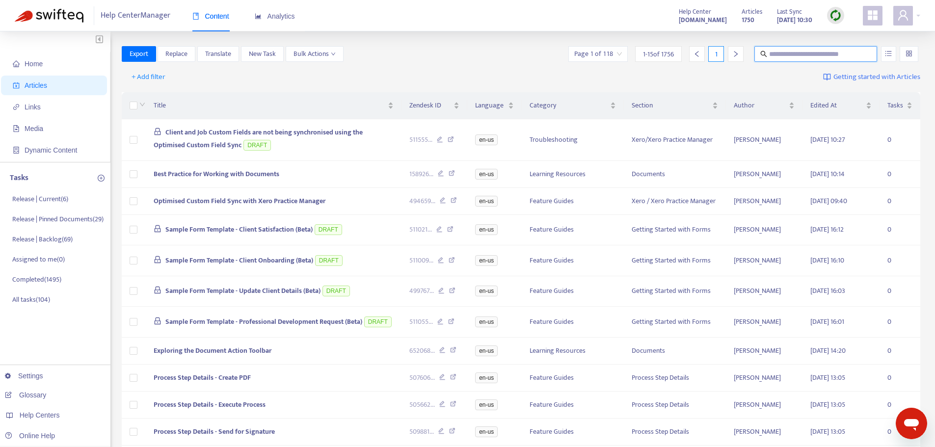
click at [797, 54] on input "text" at bounding box center [816, 54] width 94 height 11
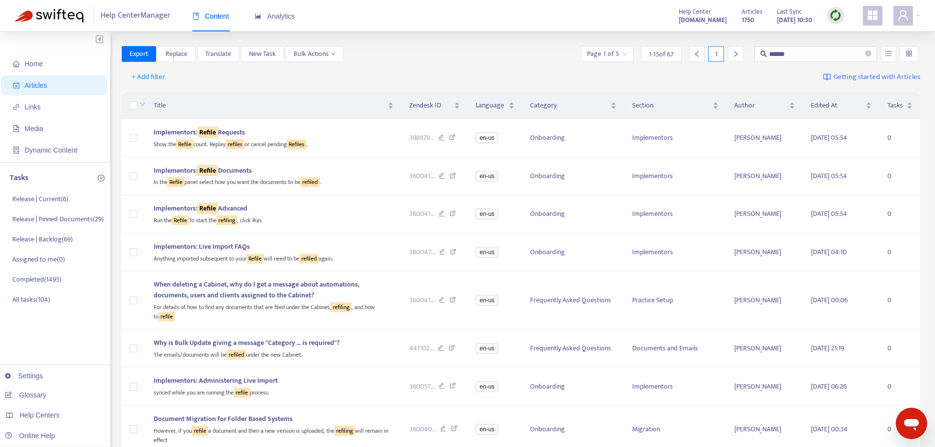
drag, startPoint x: 813, startPoint y: 48, endPoint x: 736, endPoint y: 51, distance: 76.2
click at [736, 51] on div "Page 1 of 5 1 - 15 of 67 1 ******" at bounding box center [749, 54] width 341 height 16
drag, startPoint x: 793, startPoint y: 54, endPoint x: 770, endPoint y: 56, distance: 23.2
click at [770, 56] on input "******" at bounding box center [816, 54] width 94 height 11
type input "**********"
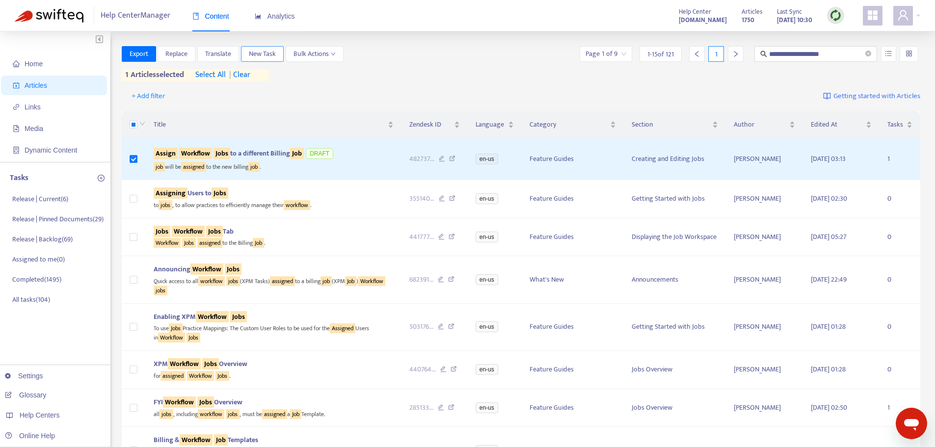
click at [280, 55] on button "New Task" at bounding box center [262, 54] width 43 height 16
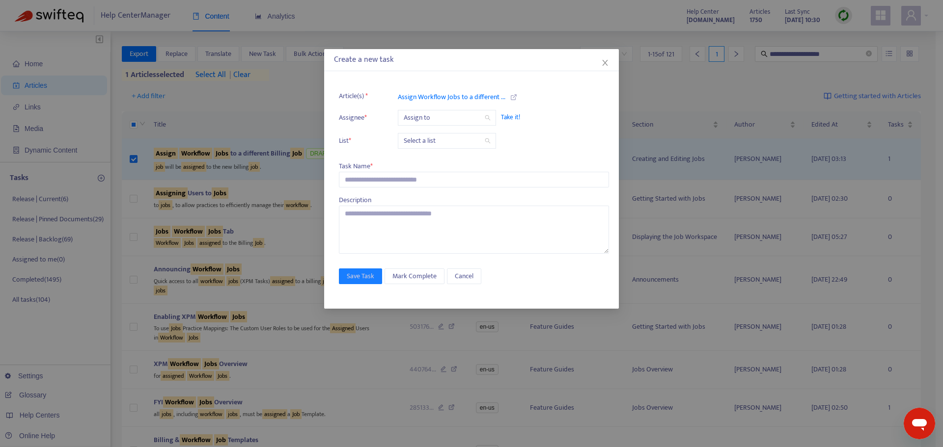
click at [447, 115] on input "search" at bounding box center [447, 117] width 86 height 15
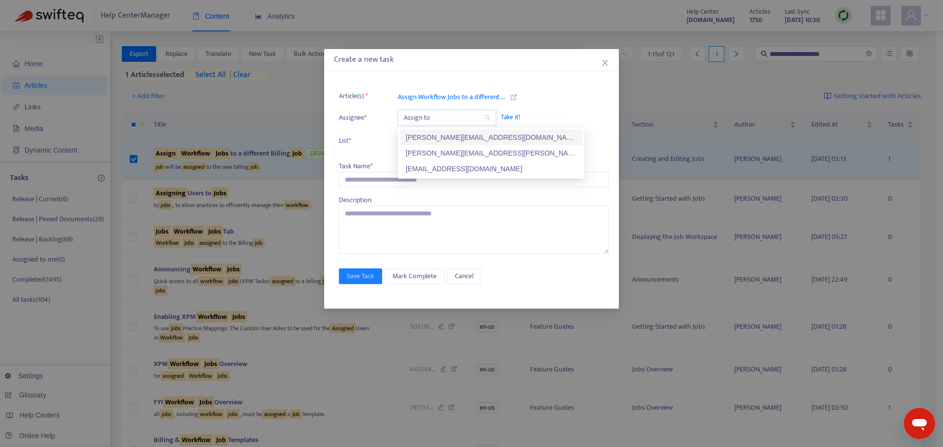
click at [440, 140] on div "kelly.sofia@fyi.app" at bounding box center [491, 137] width 171 height 11
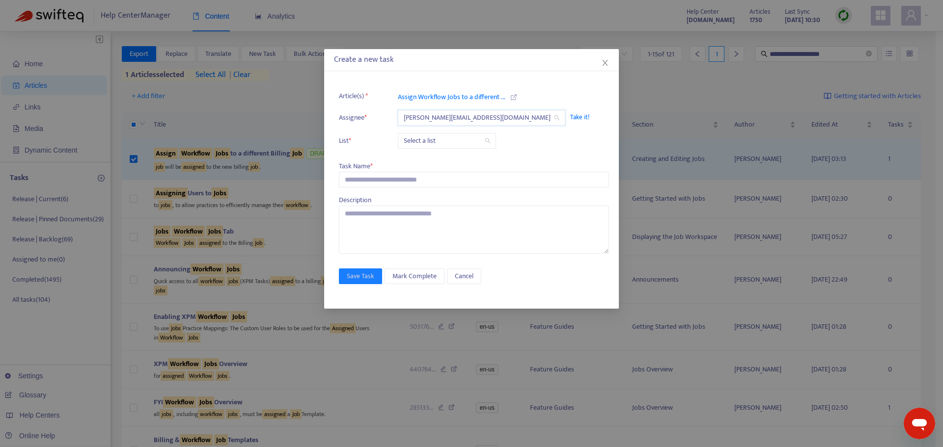
click at [417, 146] on input "search" at bounding box center [447, 141] width 86 height 15
click at [420, 161] on div "Release | Current" at bounding box center [491, 160] width 171 height 11
click at [395, 180] on input "text" at bounding box center [474, 180] width 270 height 16
paste input "**********"
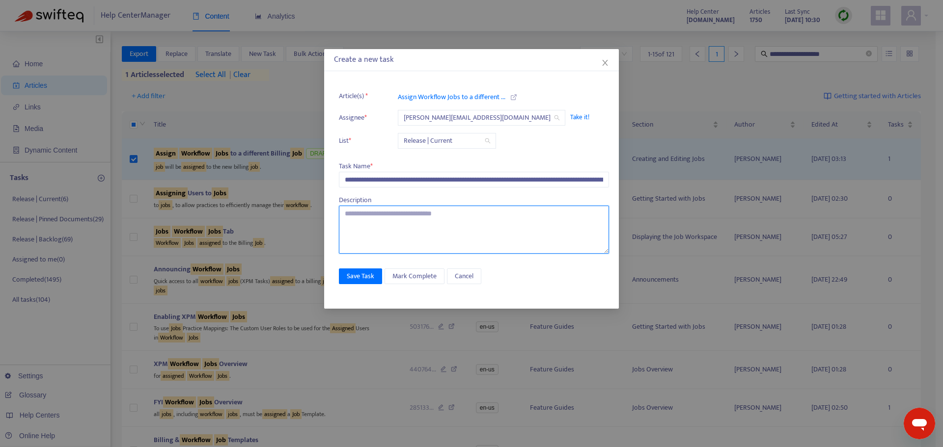
click at [384, 235] on textarea at bounding box center [474, 230] width 270 height 48
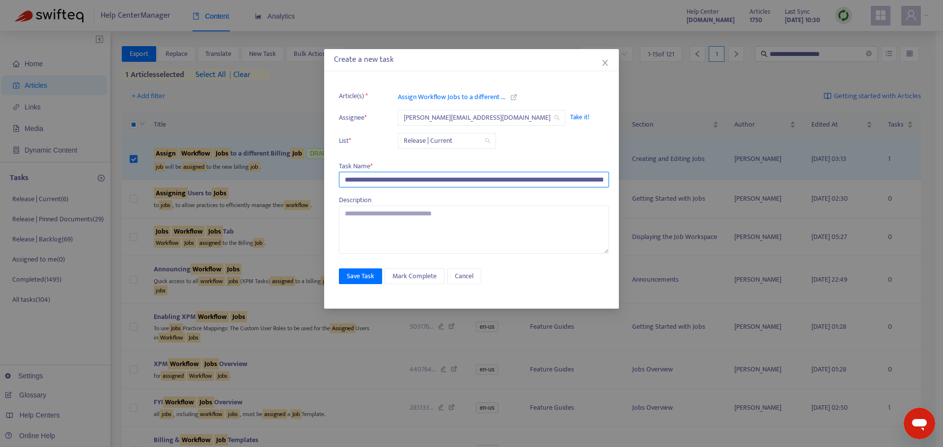
click at [479, 181] on input "**********" at bounding box center [474, 180] width 270 height 16
paste input "text"
type input "**********"
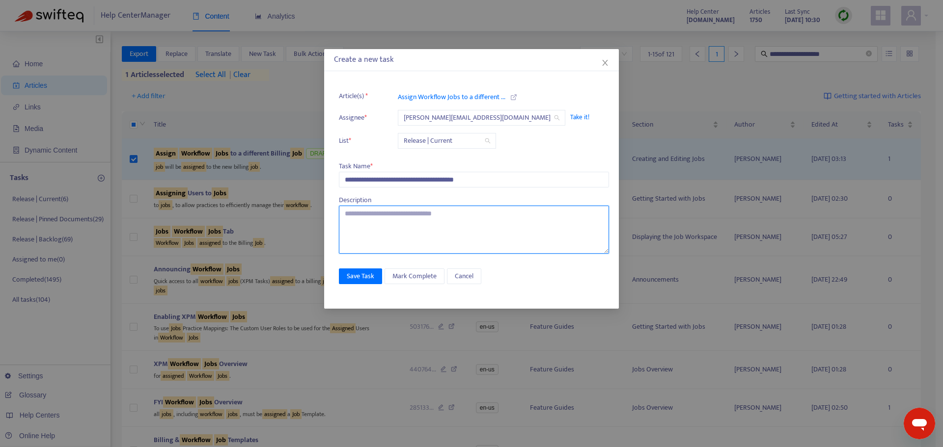
drag, startPoint x: 465, startPoint y: 218, endPoint x: 291, endPoint y: 215, distance: 174.8
click at [291, 215] on div "**********" at bounding box center [471, 223] width 943 height 447
type textarea "**********"
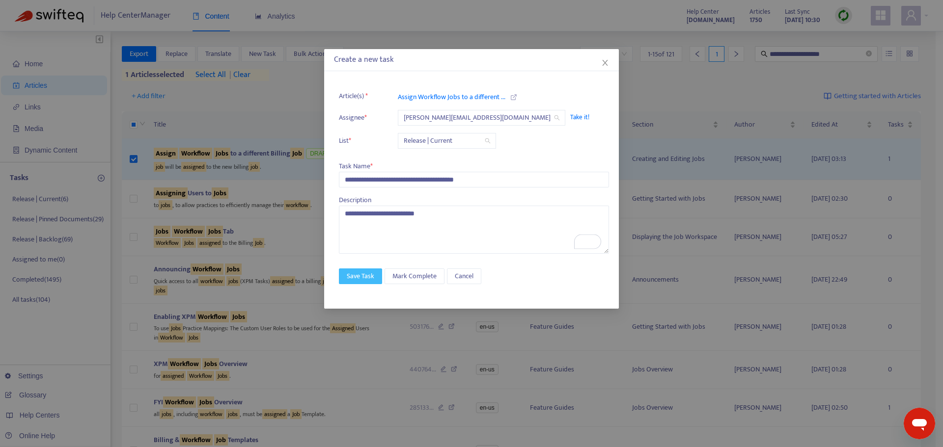
click at [370, 281] on span "Save Task" at bounding box center [360, 276] width 27 height 11
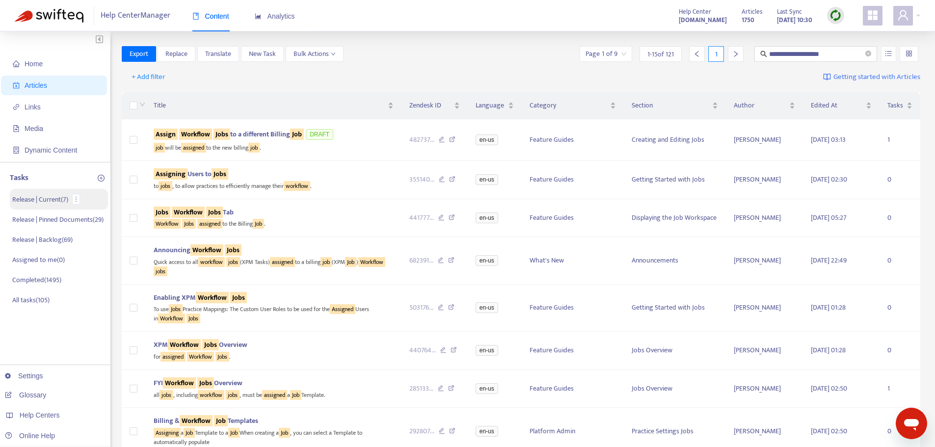
click at [54, 203] on p "Release | Current ( 7 )" at bounding box center [40, 199] width 56 height 10
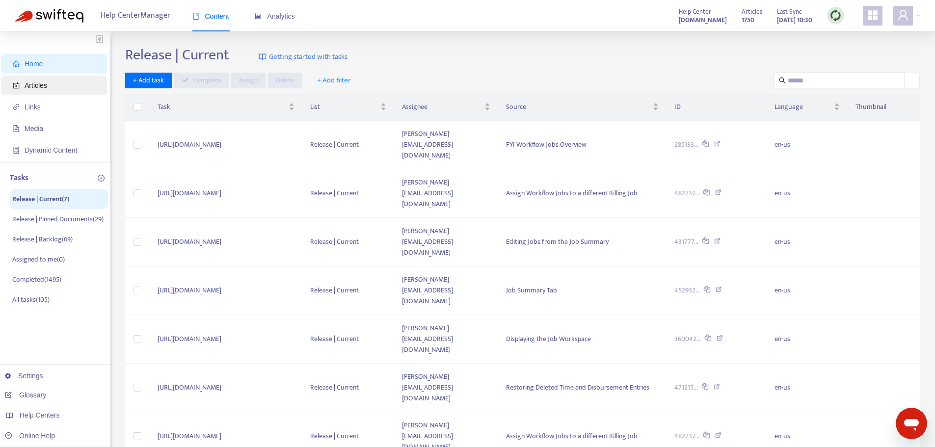
drag, startPoint x: 22, startPoint y: 82, endPoint x: 75, endPoint y: 87, distance: 53.3
click at [22, 82] on span "Articles" at bounding box center [56, 86] width 86 height 20
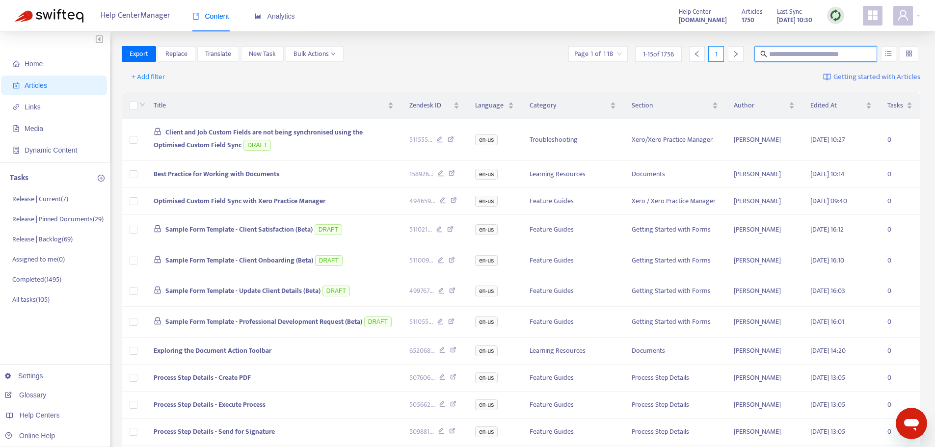
click at [799, 54] on input "text" at bounding box center [816, 54] width 94 height 11
type input "**********"
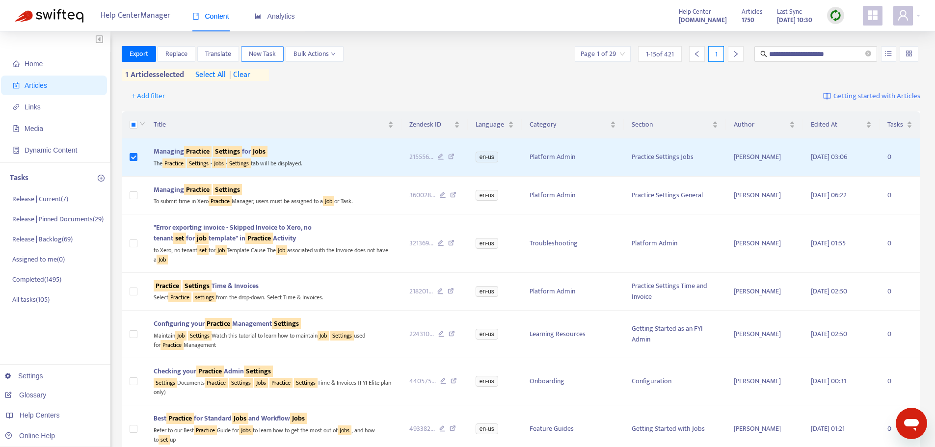
click at [277, 53] on button "New Task" at bounding box center [262, 54] width 43 height 16
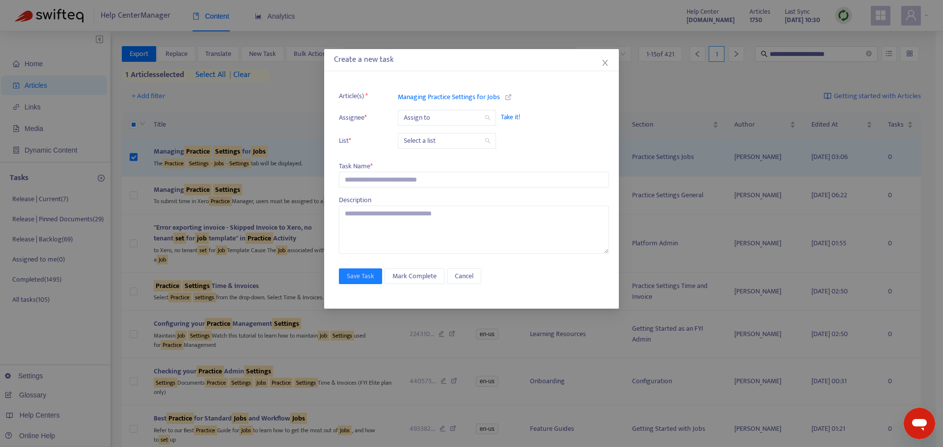
click at [450, 118] on input "search" at bounding box center [447, 117] width 86 height 15
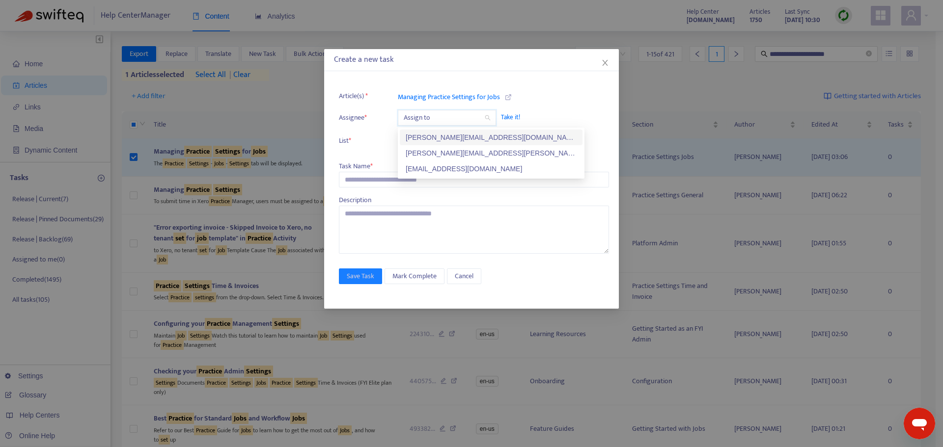
click at [437, 136] on div "kelly.sofia@fyi.app" at bounding box center [491, 137] width 171 height 11
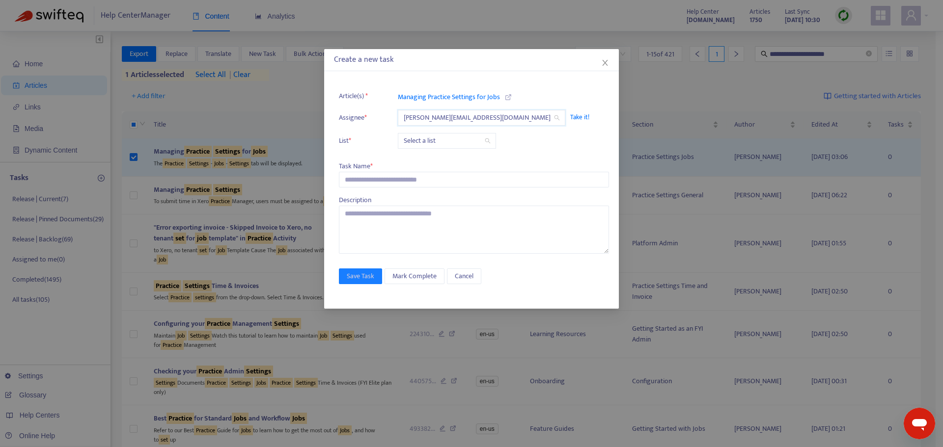
click at [435, 136] on input "search" at bounding box center [447, 141] width 86 height 15
click at [428, 164] on div "Release | Current" at bounding box center [491, 160] width 171 height 11
click at [392, 176] on input "text" at bounding box center [474, 180] width 270 height 16
paste input "**********"
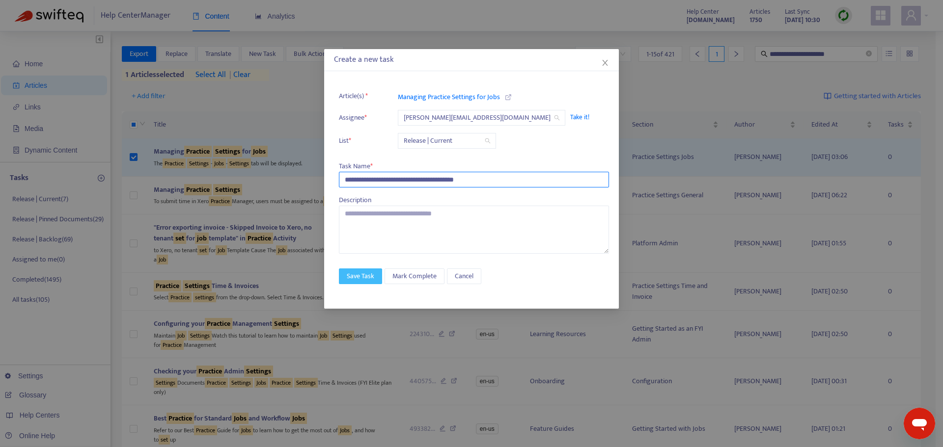
type input "**********"
click at [356, 279] on span "Save Task" at bounding box center [360, 276] width 27 height 11
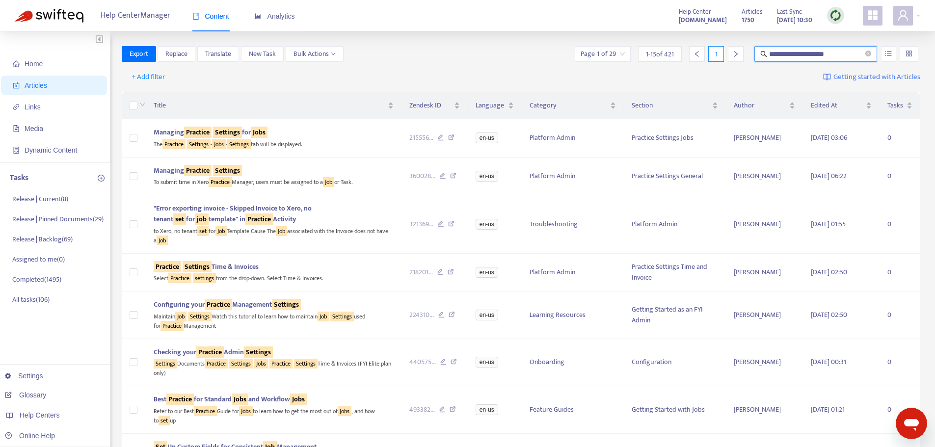
drag, startPoint x: 825, startPoint y: 54, endPoint x: 746, endPoint y: 54, distance: 79.0
click at [746, 54] on div "**********" at bounding box center [747, 54] width 348 height 16
type input "**********"
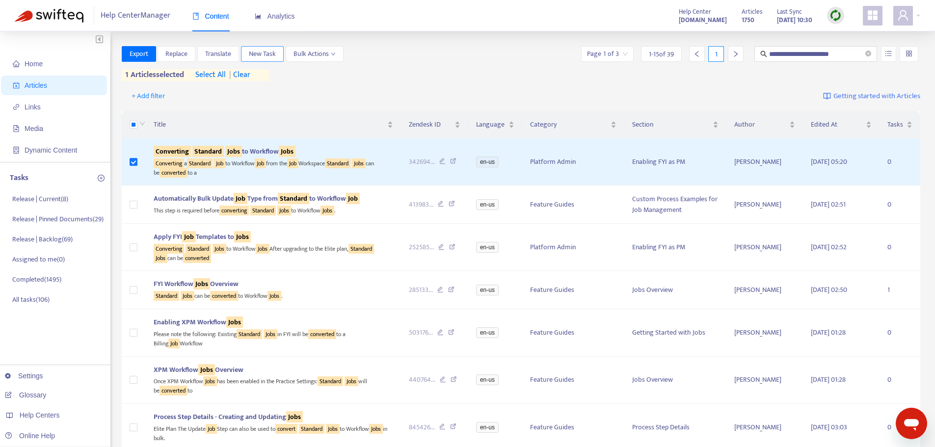
click at [254, 53] on span "New Task" at bounding box center [262, 54] width 27 height 11
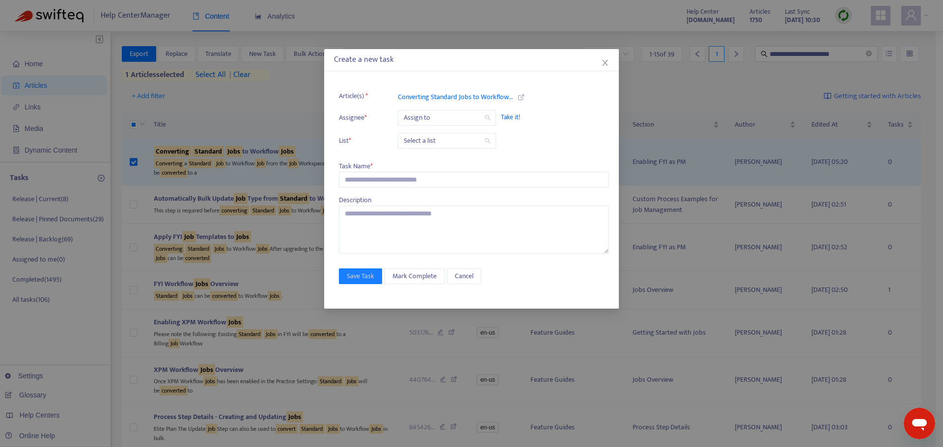
click at [463, 119] on input "search" at bounding box center [447, 117] width 86 height 15
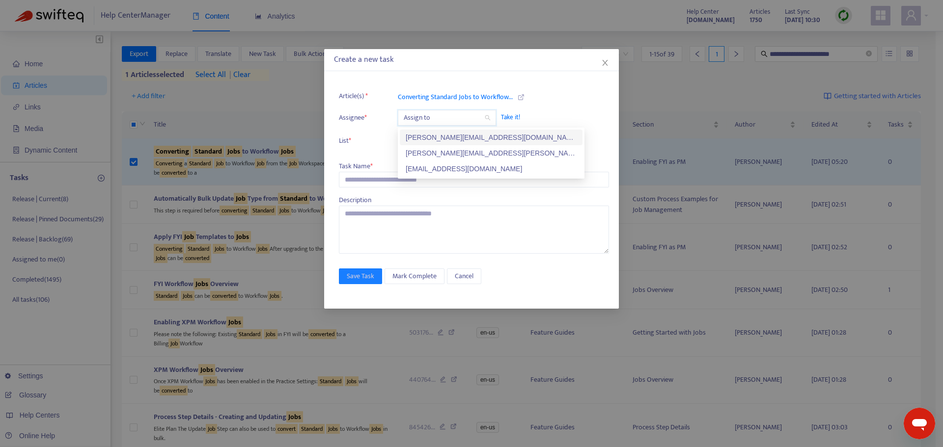
click at [455, 136] on div "kelly.sofia@fyi.app" at bounding box center [491, 137] width 171 height 11
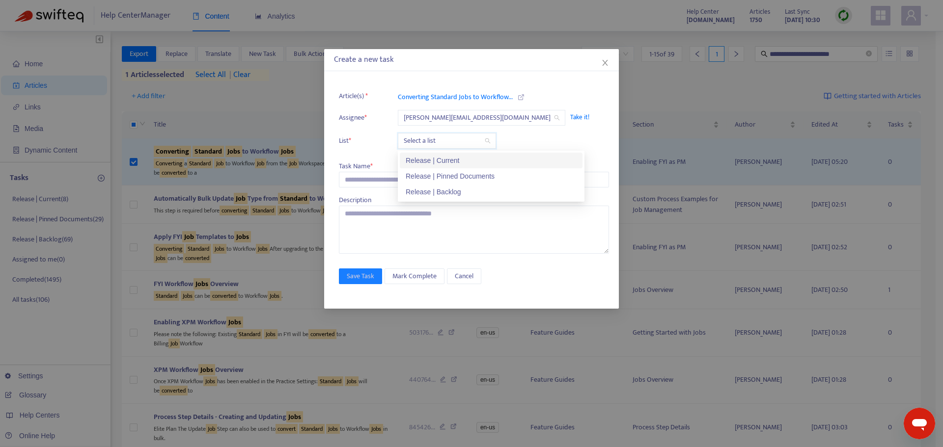
click at [446, 143] on input "search" at bounding box center [447, 141] width 86 height 15
click at [443, 163] on div "Release | Current" at bounding box center [491, 160] width 171 height 11
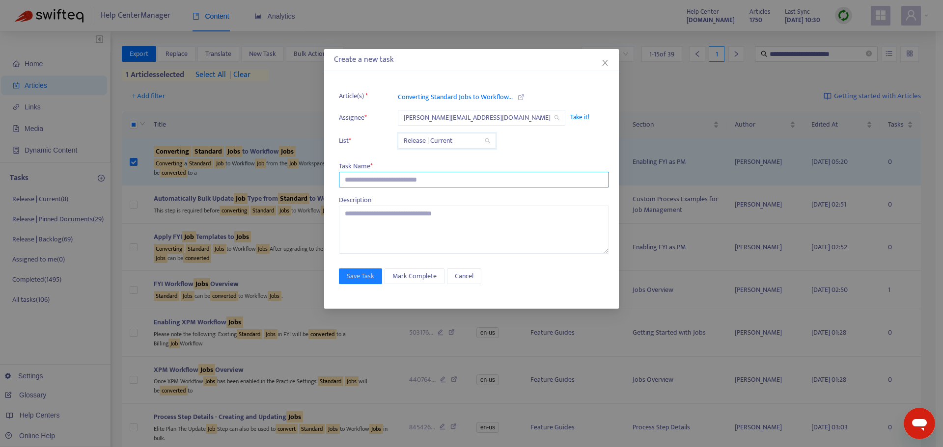
click at [401, 176] on input "text" at bounding box center [474, 180] width 270 height 16
paste input "**********"
type input "**********"
click at [365, 279] on span "Save Task" at bounding box center [360, 276] width 27 height 11
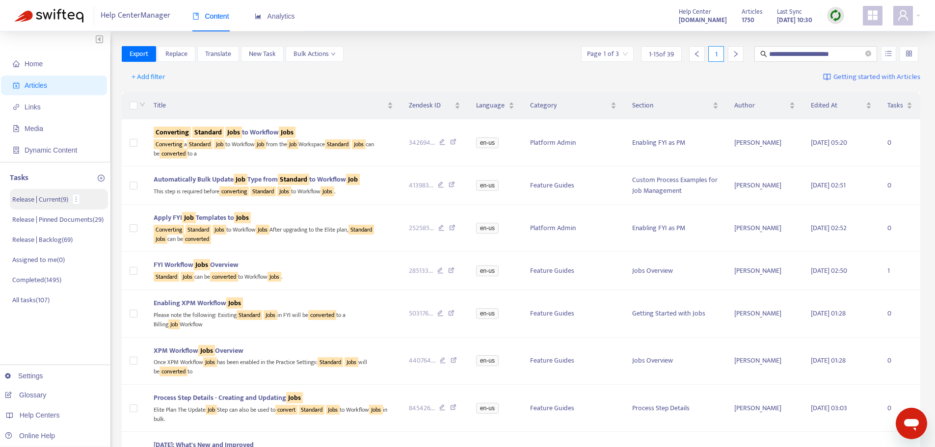
click at [31, 201] on p "Release | Current ( 9 )" at bounding box center [40, 199] width 56 height 10
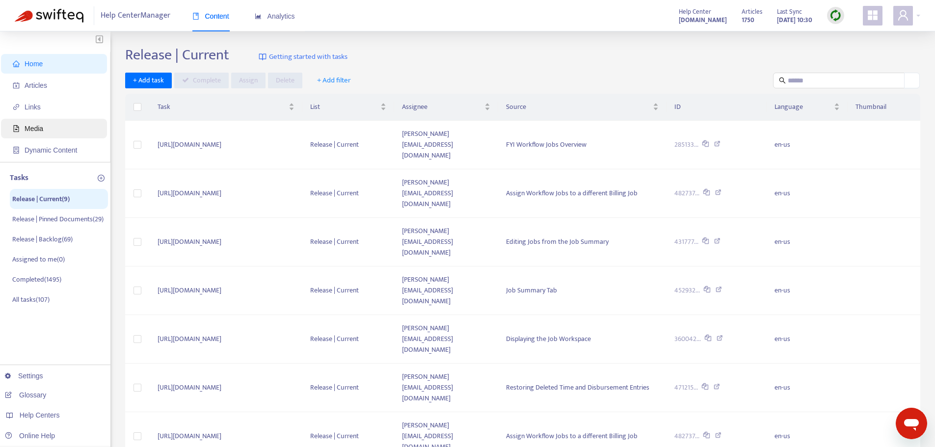
click at [29, 131] on span "Media" at bounding box center [34, 129] width 19 height 8
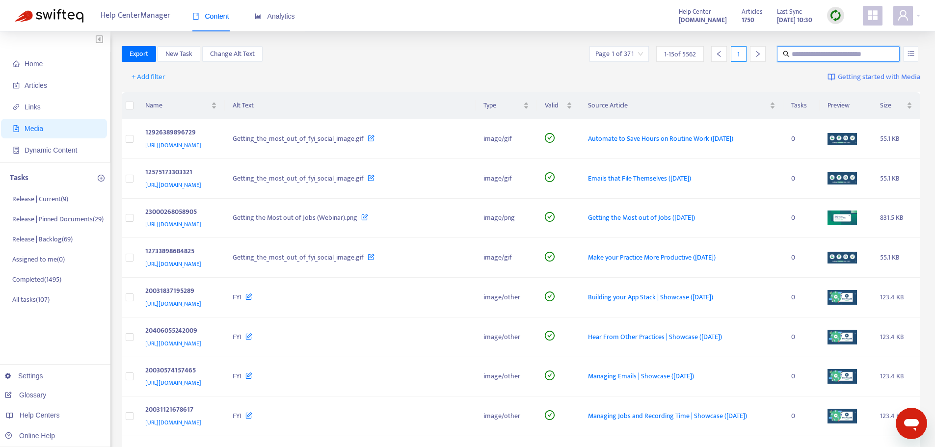
click at [839, 54] on input "text" at bounding box center [839, 54] width 94 height 11
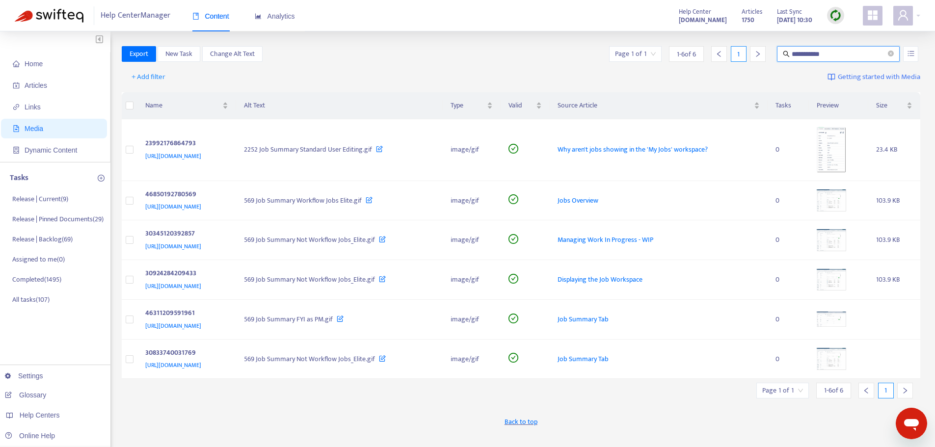
click at [804, 53] on input "**********" at bounding box center [839, 54] width 94 height 11
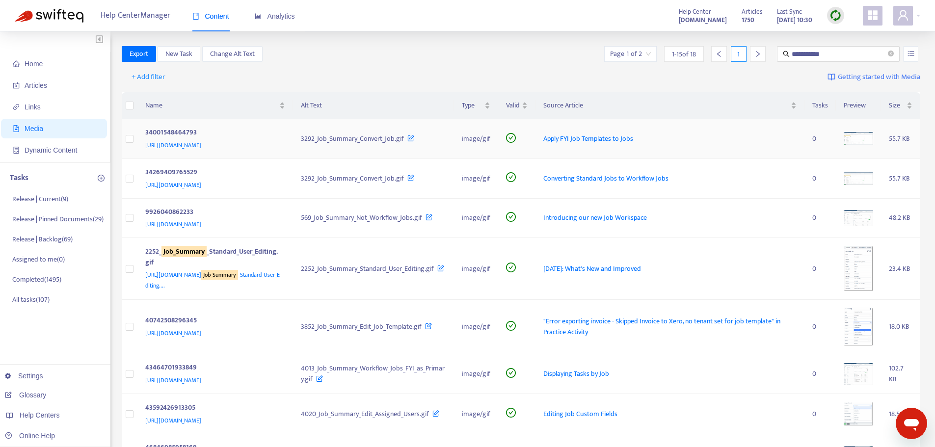
click at [864, 141] on img at bounding box center [858, 138] width 29 height 13
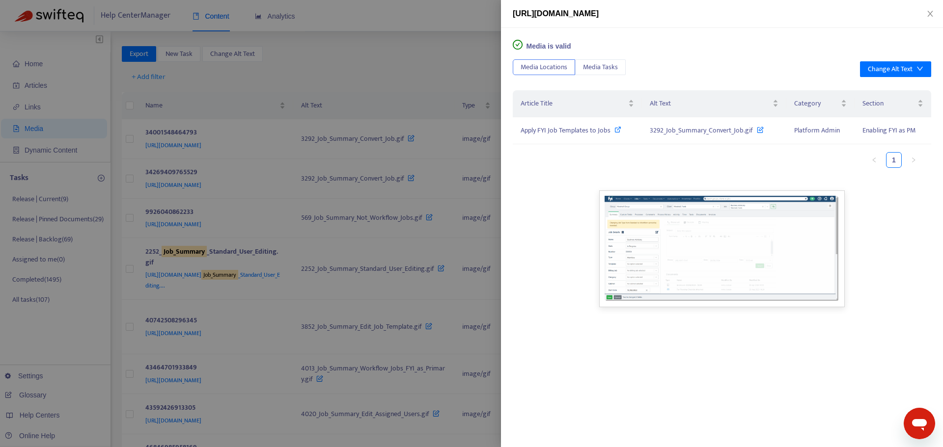
click at [404, 57] on div at bounding box center [471, 223] width 943 height 447
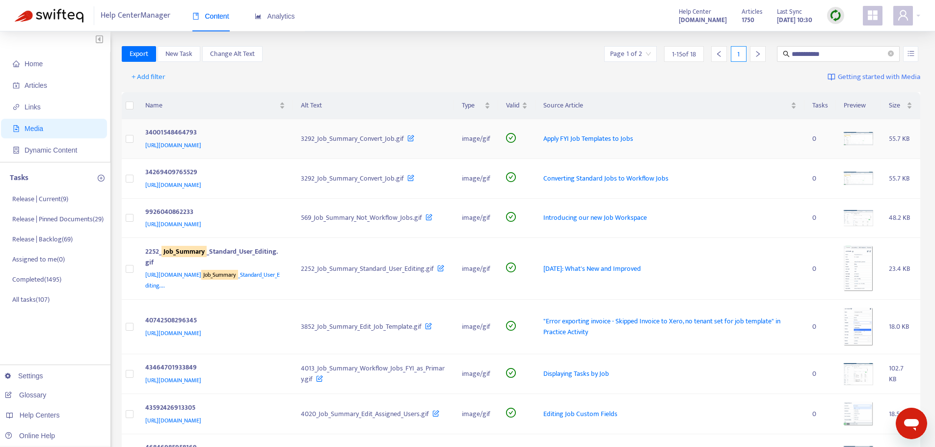
click at [849, 136] on img at bounding box center [858, 138] width 29 height 13
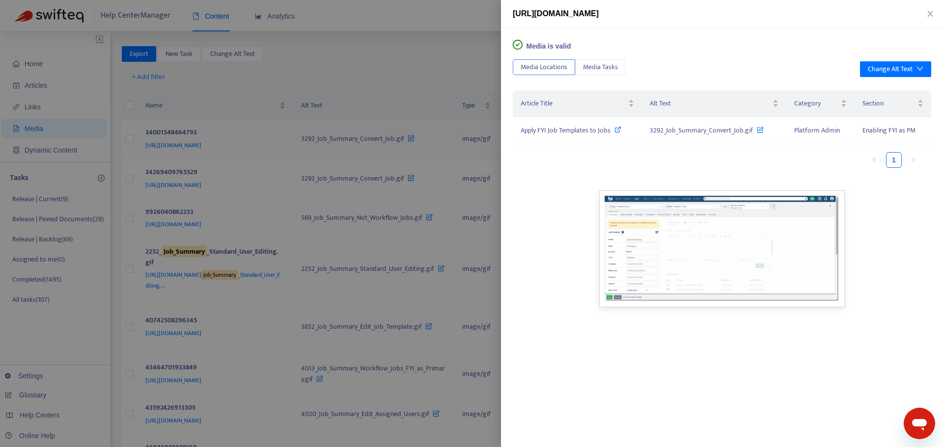
drag, startPoint x: 428, startPoint y: 51, endPoint x: 123, endPoint y: 148, distance: 320.6
click at [418, 52] on div at bounding box center [471, 223] width 943 height 447
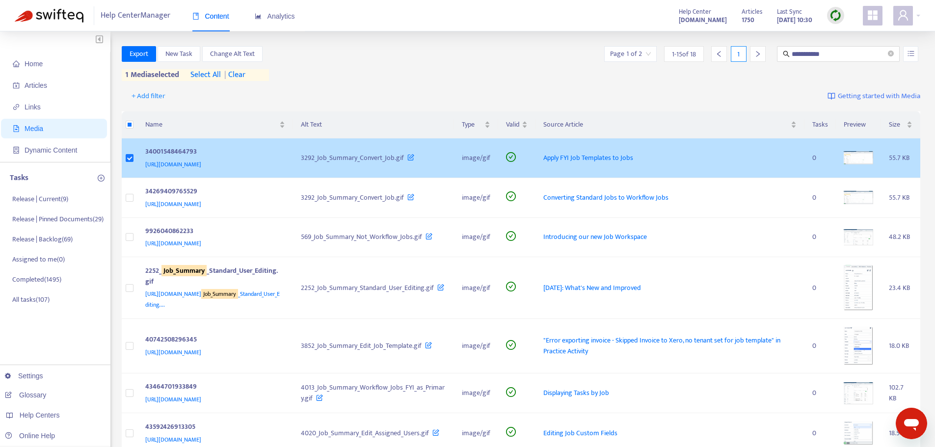
click at [858, 154] on img at bounding box center [858, 157] width 29 height 13
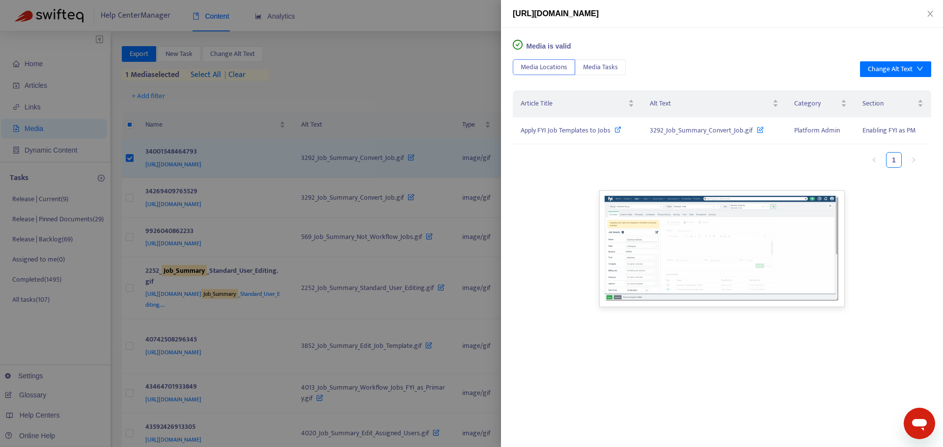
click at [401, 78] on div at bounding box center [471, 223] width 943 height 447
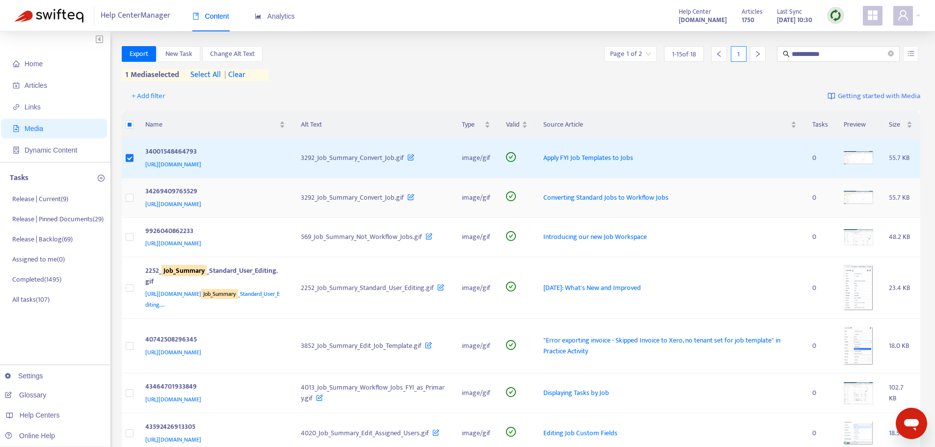
click at [854, 197] on img at bounding box center [858, 197] width 29 height 13
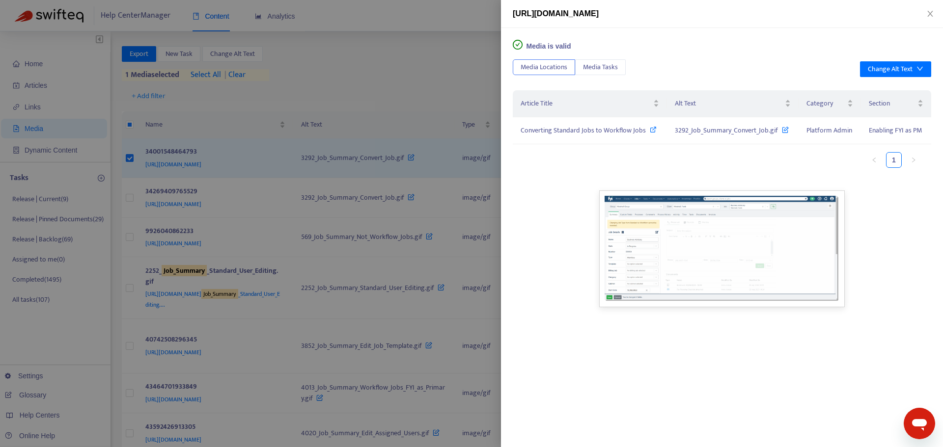
click at [371, 56] on div at bounding box center [471, 223] width 943 height 447
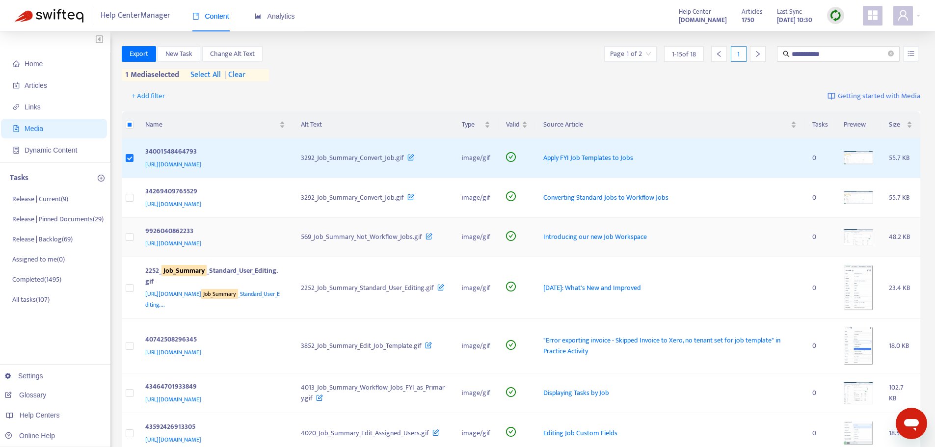
click at [861, 232] on img at bounding box center [858, 237] width 29 height 16
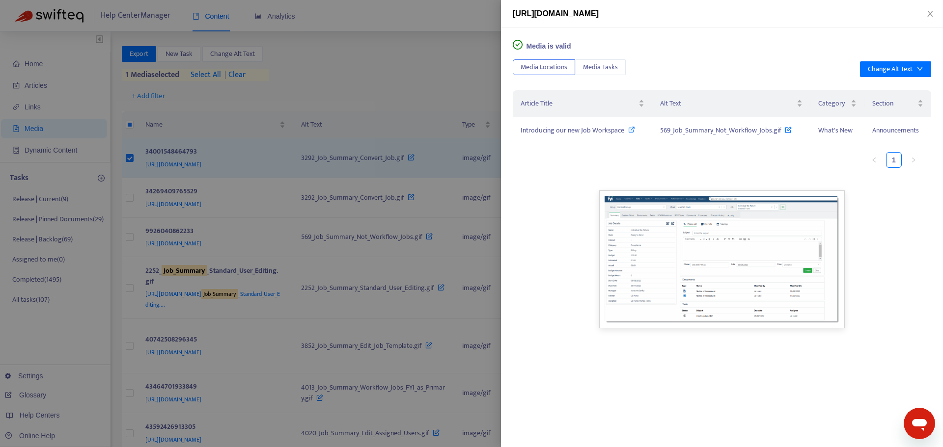
click at [394, 68] on div at bounding box center [471, 223] width 943 height 447
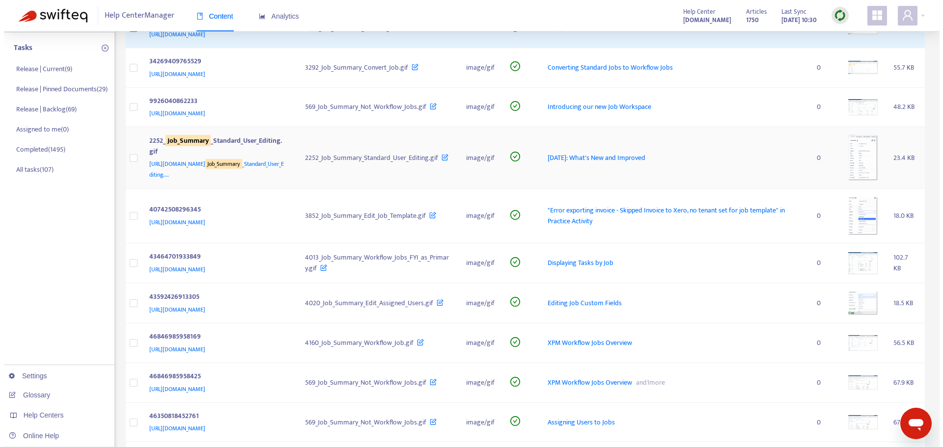
scroll to position [147, 0]
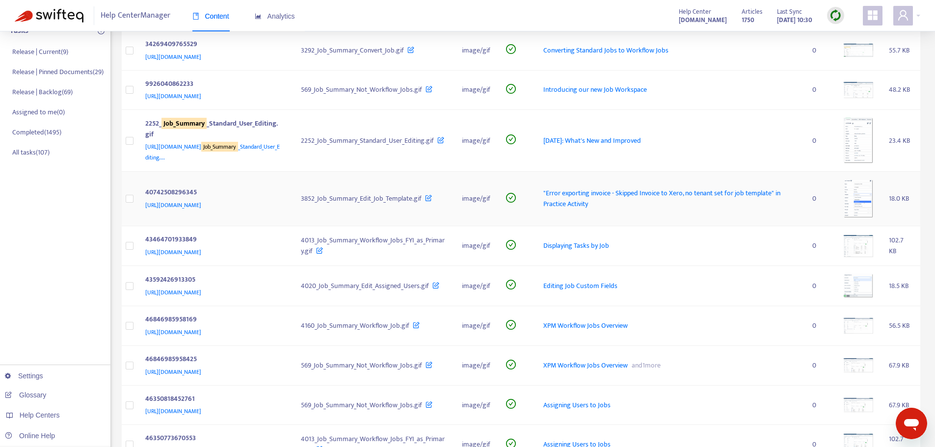
click at [871, 196] on img at bounding box center [858, 199] width 29 height 39
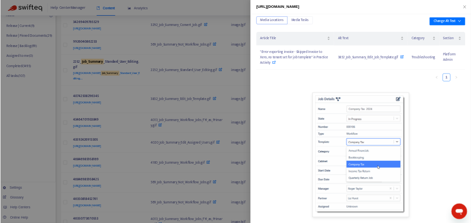
scroll to position [0, 0]
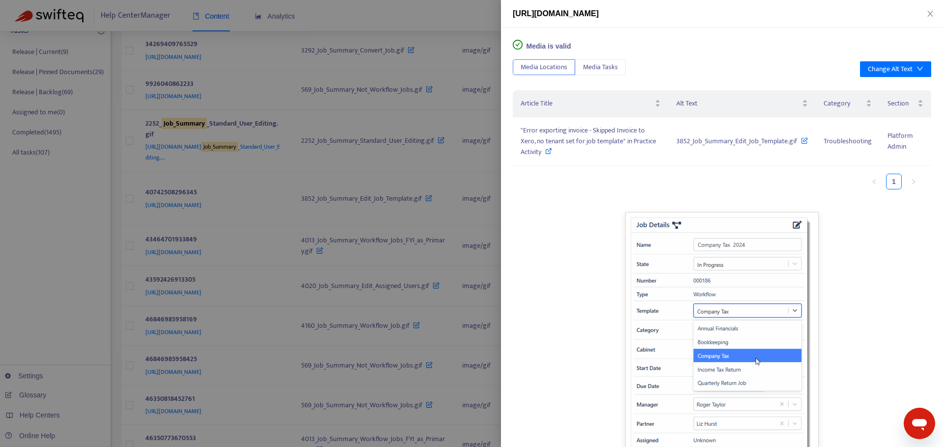
click at [326, 199] on div at bounding box center [471, 223] width 943 height 447
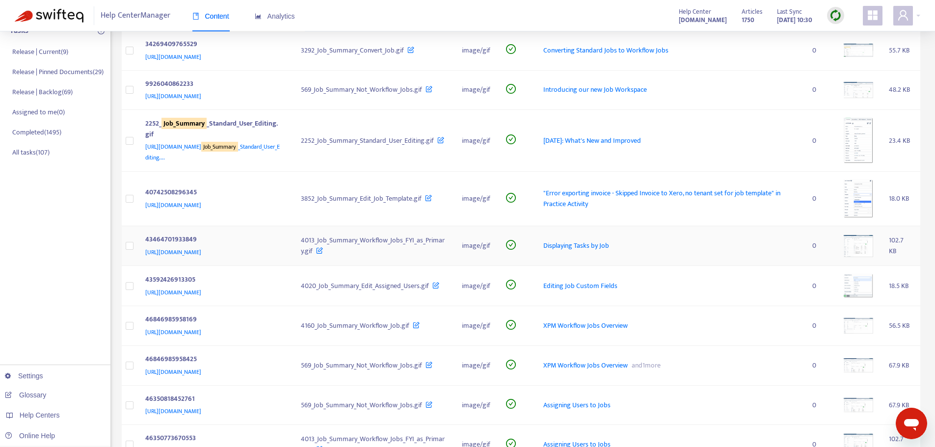
click at [860, 245] on img at bounding box center [858, 246] width 29 height 22
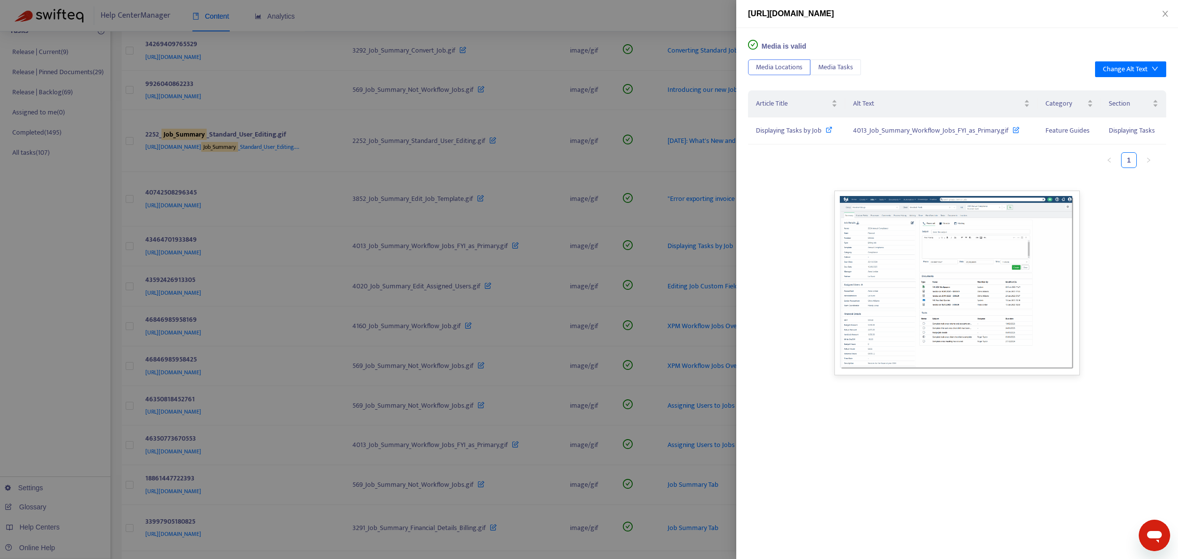
click at [577, 251] on div at bounding box center [589, 279] width 1178 height 559
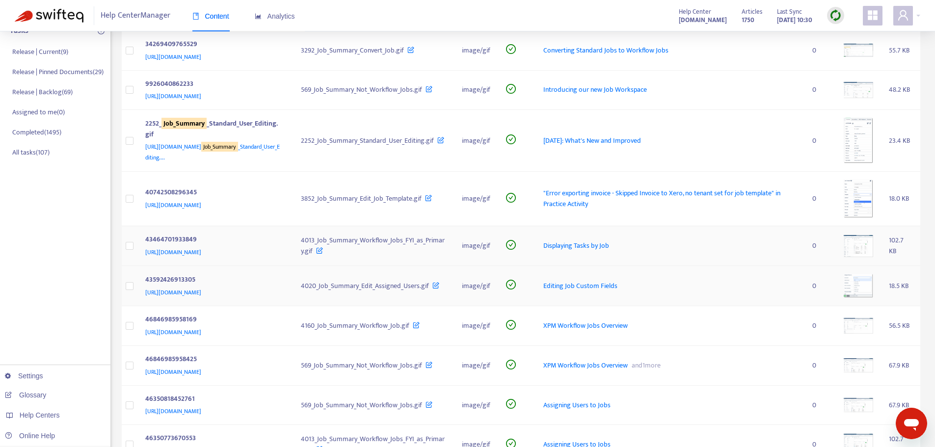
scroll to position [196, 0]
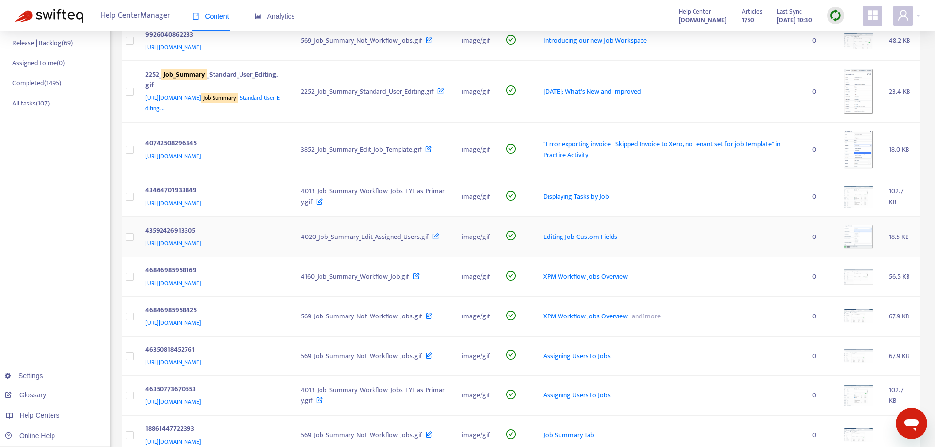
click at [872, 240] on img at bounding box center [858, 237] width 29 height 24
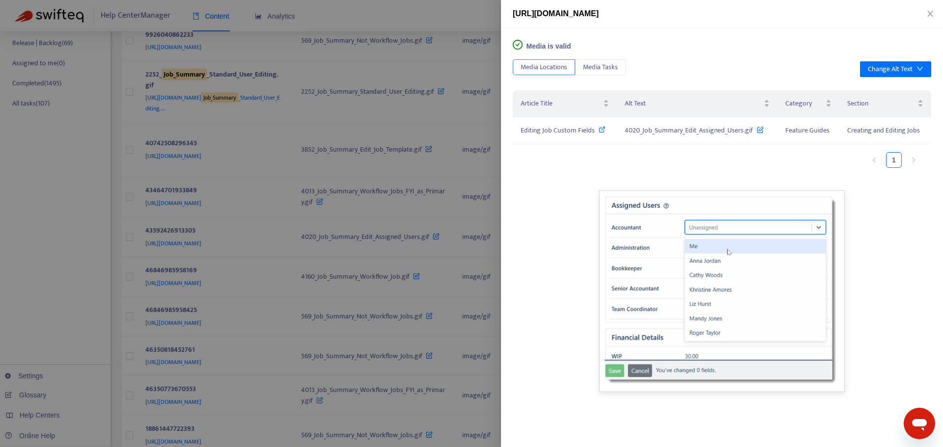
click at [452, 219] on div at bounding box center [471, 223] width 943 height 447
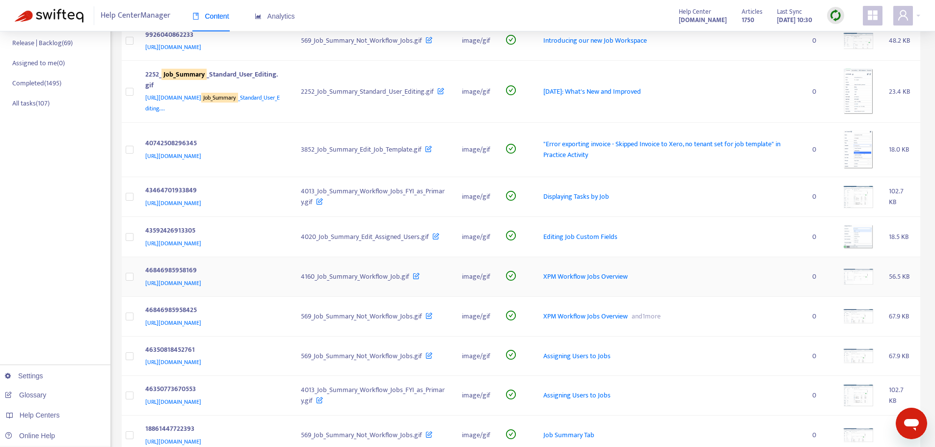
click at [855, 276] on img at bounding box center [858, 277] width 29 height 16
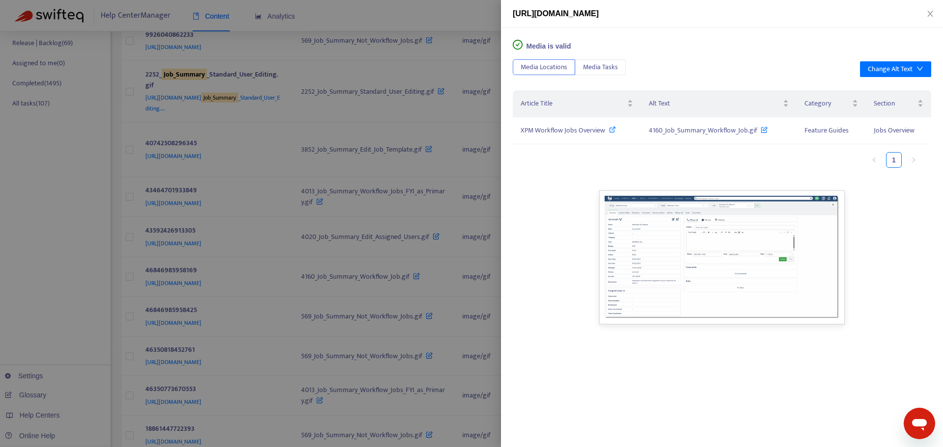
click at [410, 290] on div at bounding box center [471, 223] width 943 height 447
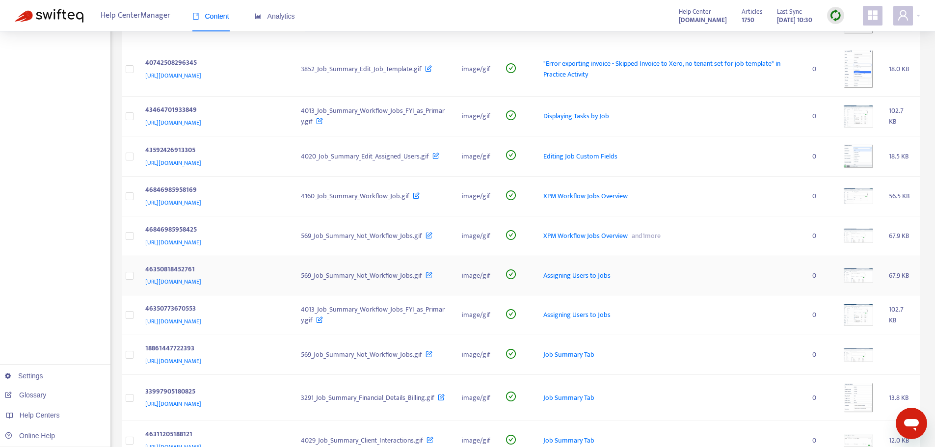
scroll to position [295, 0]
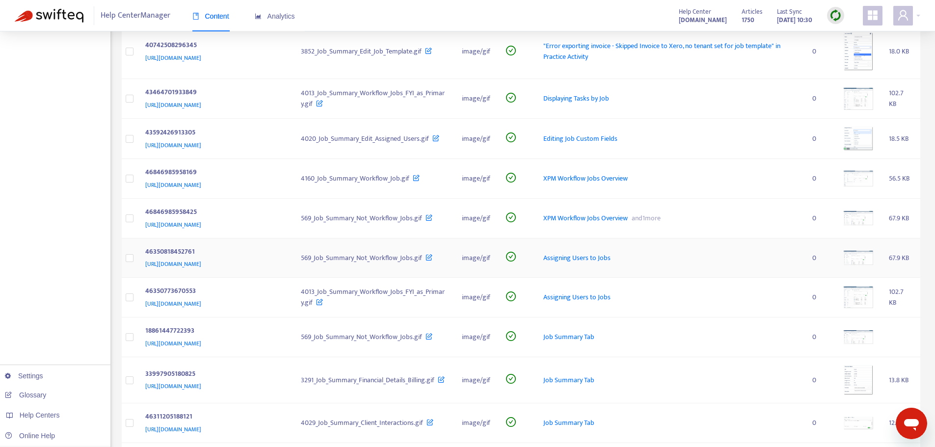
drag, startPoint x: 863, startPoint y: 259, endPoint x: 870, endPoint y: 261, distance: 7.5
click at [870, 261] on img at bounding box center [858, 258] width 29 height 14
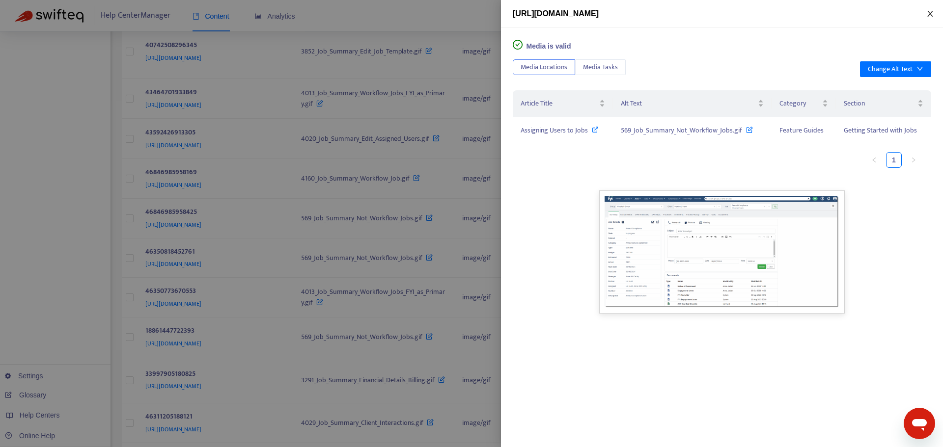
click at [934, 12] on button "Close" at bounding box center [930, 13] width 14 height 9
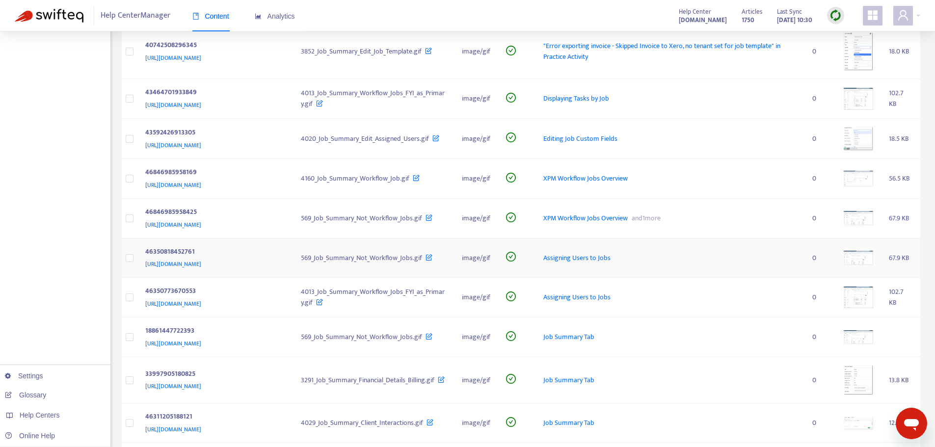
click at [865, 259] on img at bounding box center [858, 258] width 29 height 14
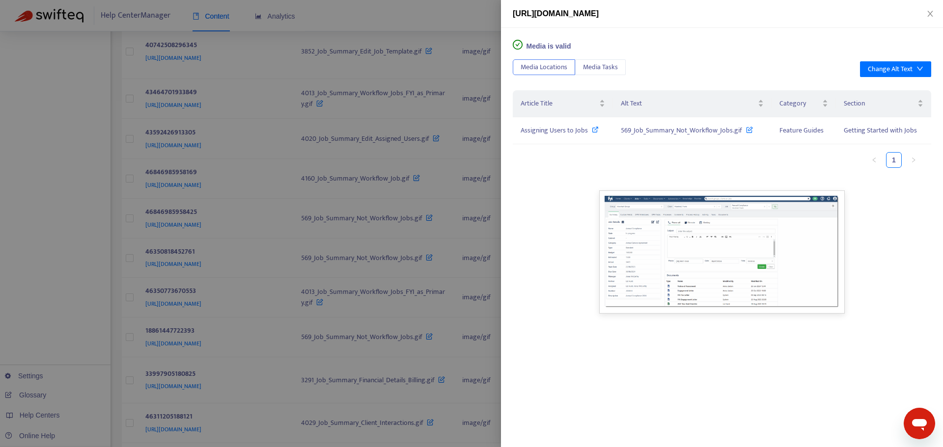
drag, startPoint x: 928, startPoint y: 18, endPoint x: 938, endPoint y: 25, distance: 11.7
click at [928, 19] on div "https://support.fyi.app/hc/article_attachments/46350818452761" at bounding box center [722, 14] width 418 height 12
click at [932, 13] on icon "close" at bounding box center [930, 14] width 8 height 8
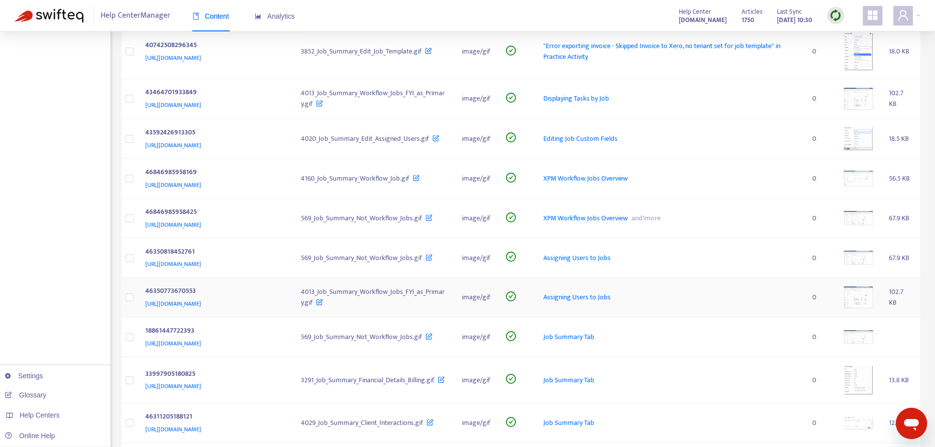
click at [860, 306] on img at bounding box center [858, 298] width 29 height 22
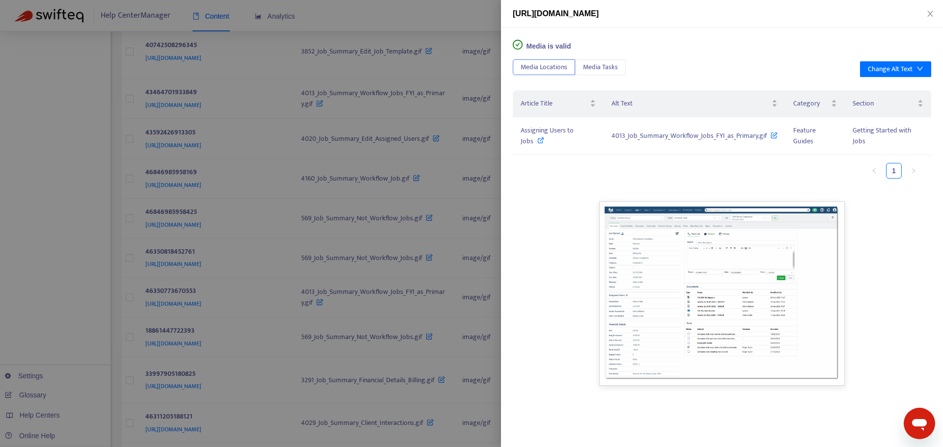
click at [490, 328] on div at bounding box center [471, 223] width 943 height 447
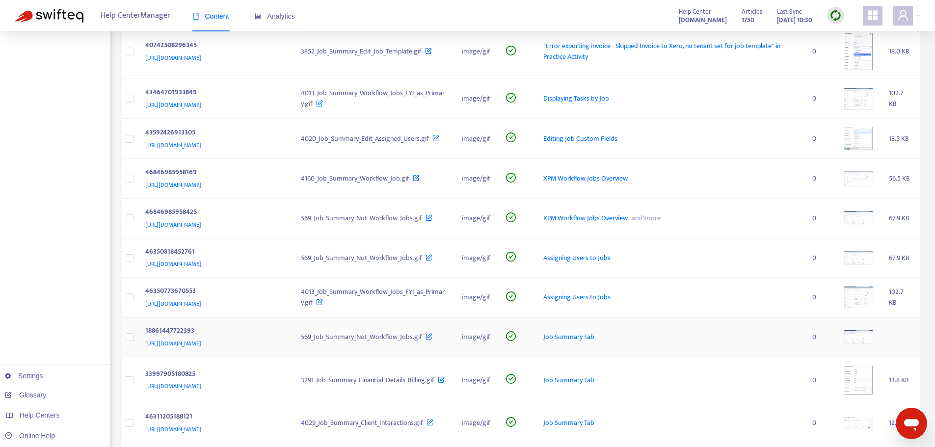
click at [864, 338] on img at bounding box center [858, 337] width 29 height 14
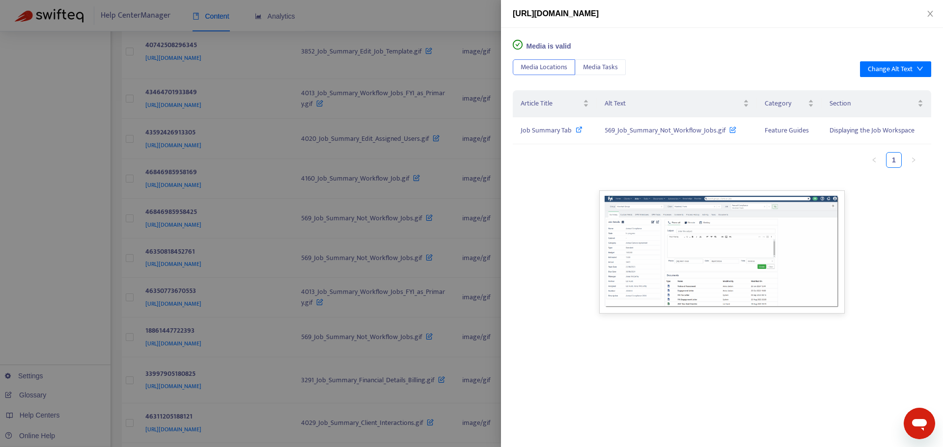
click at [478, 406] on div at bounding box center [471, 223] width 943 height 447
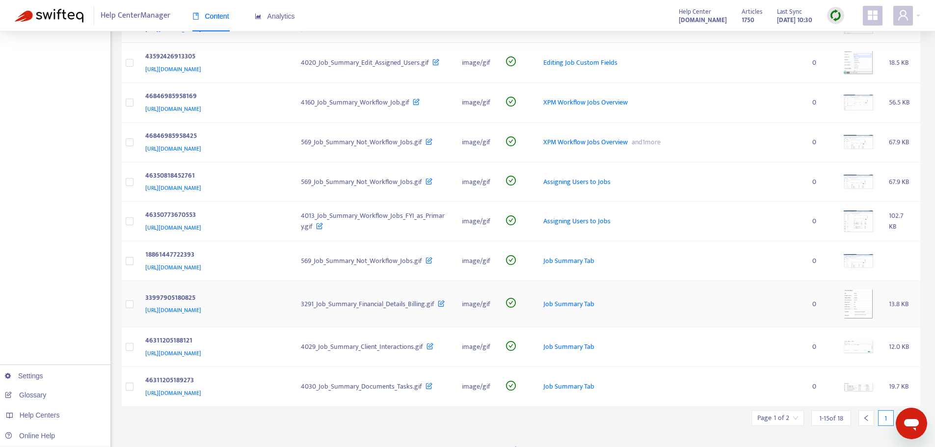
scroll to position [385, 0]
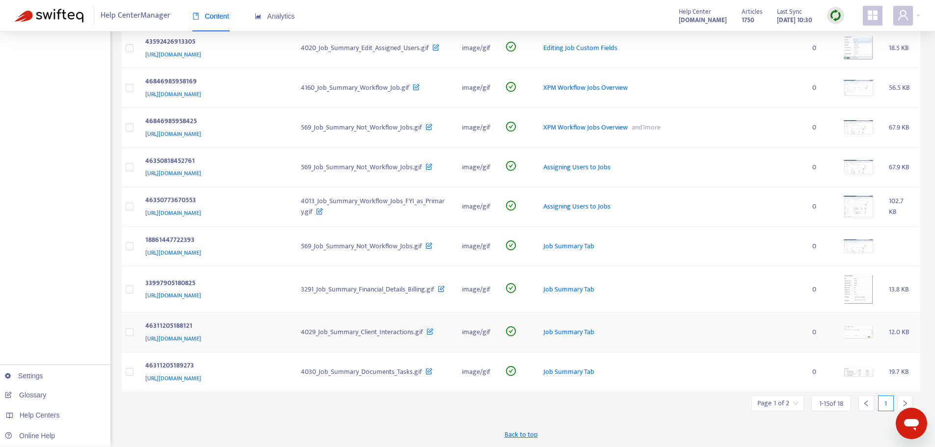
click at [870, 330] on img at bounding box center [858, 332] width 29 height 13
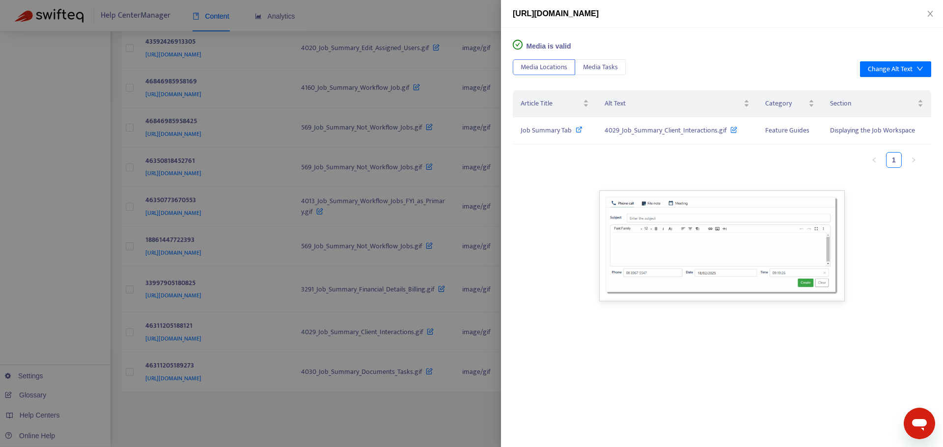
click at [486, 417] on div at bounding box center [471, 223] width 943 height 447
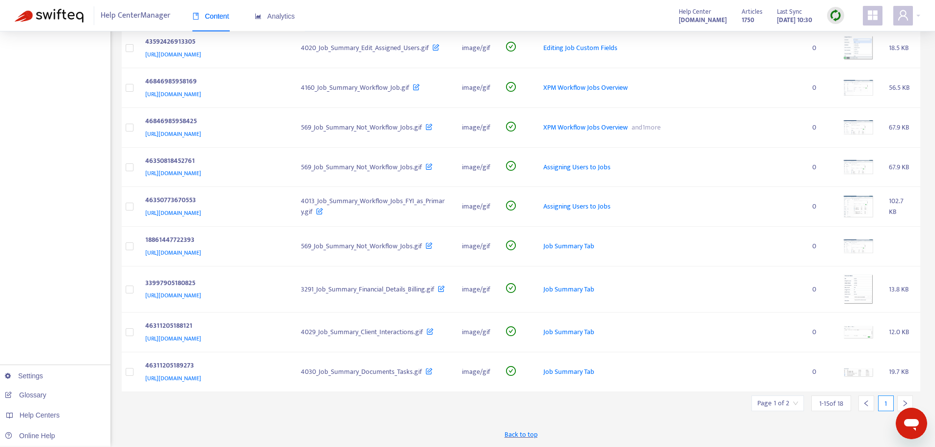
click at [900, 400] on div at bounding box center [905, 404] width 16 height 16
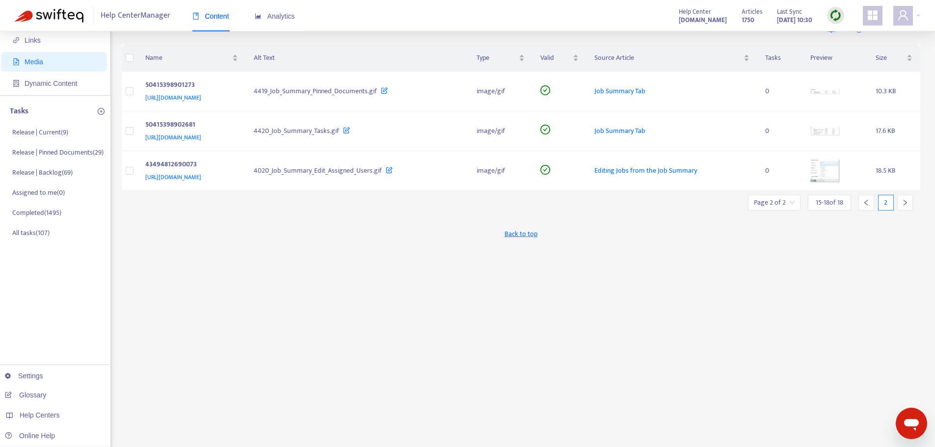
scroll to position [0, 0]
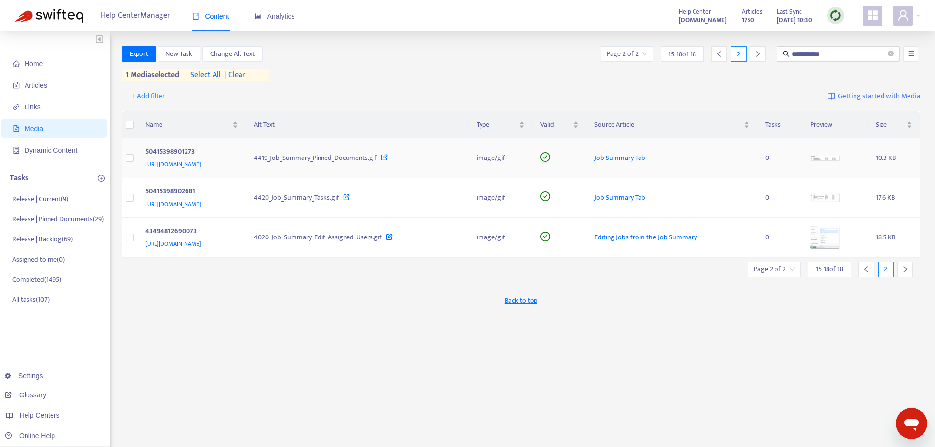
click at [839, 159] on img at bounding box center [825, 159] width 29 height 6
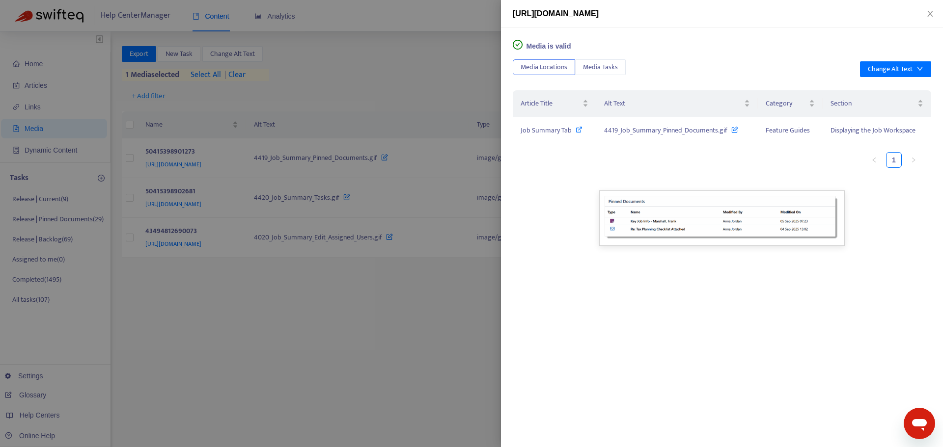
click at [483, 380] on div at bounding box center [471, 223] width 943 height 447
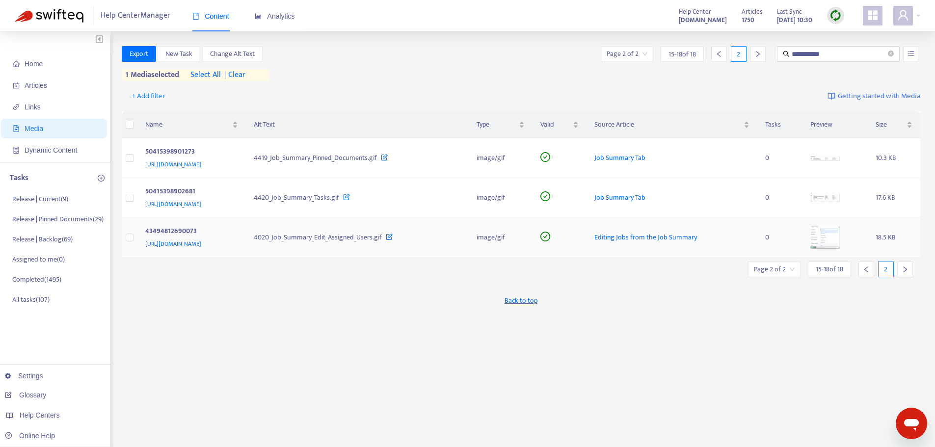
click at [840, 241] on img at bounding box center [825, 238] width 29 height 24
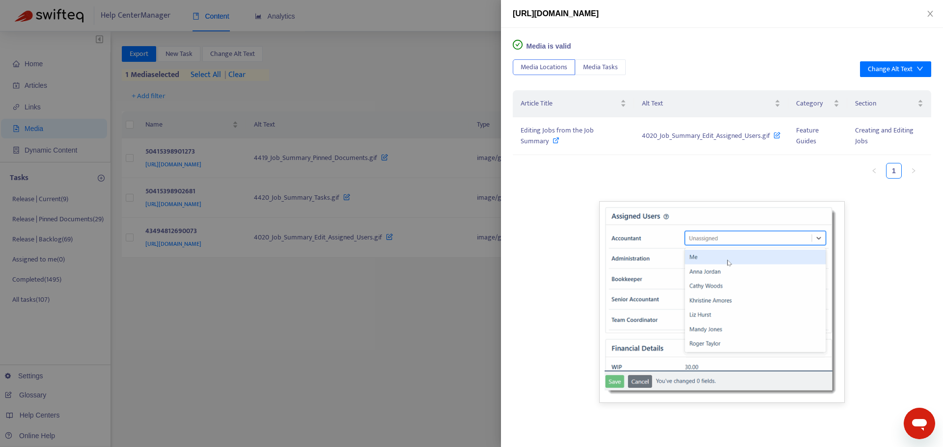
click at [403, 309] on div at bounding box center [471, 223] width 943 height 447
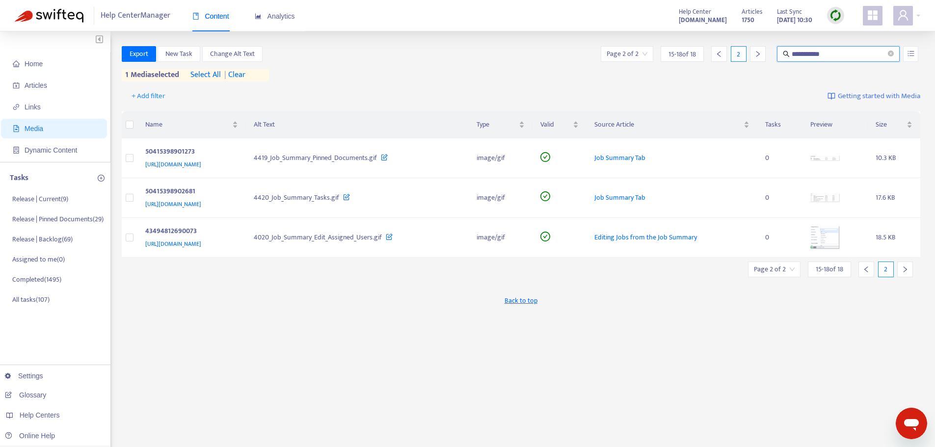
drag, startPoint x: 801, startPoint y: 55, endPoint x: 884, endPoint y: 50, distance: 82.7
click at [884, 50] on input "**********" at bounding box center [839, 54] width 94 height 11
type input "********"
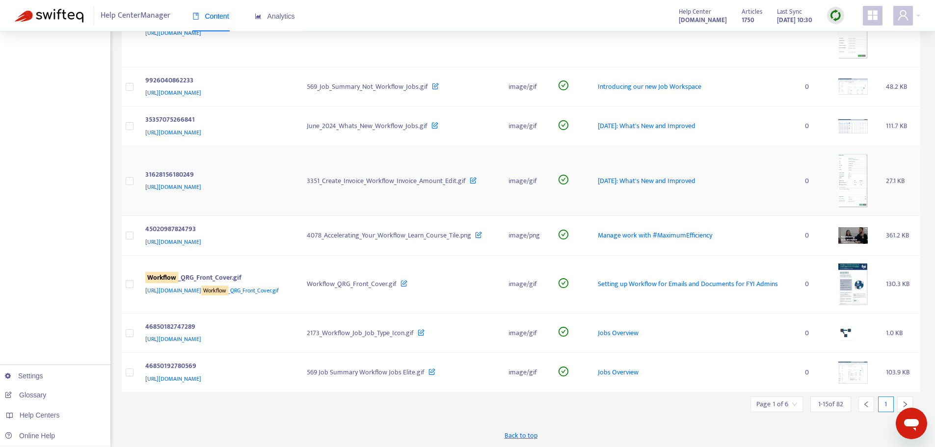
scroll to position [535, 0]
click at [904, 401] on icon "right" at bounding box center [905, 404] width 7 height 7
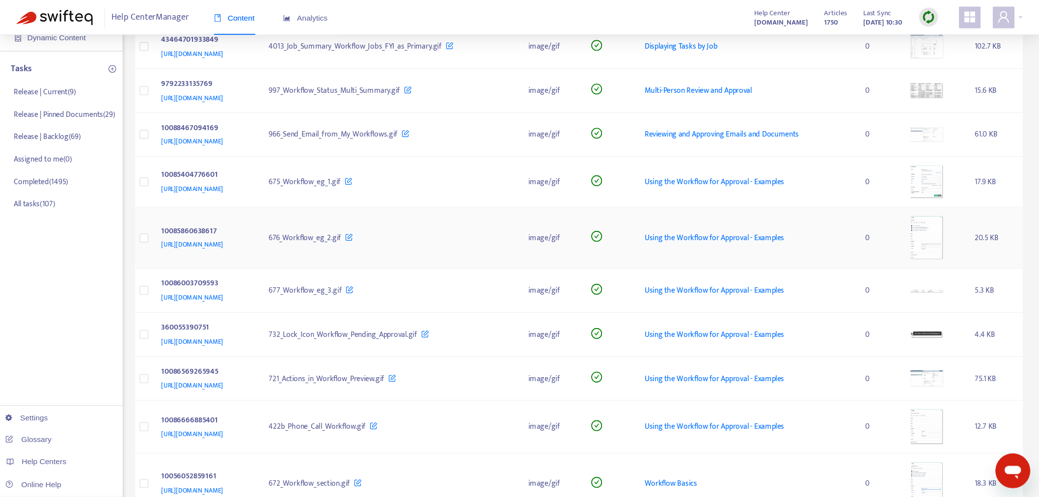
scroll to position [0, 0]
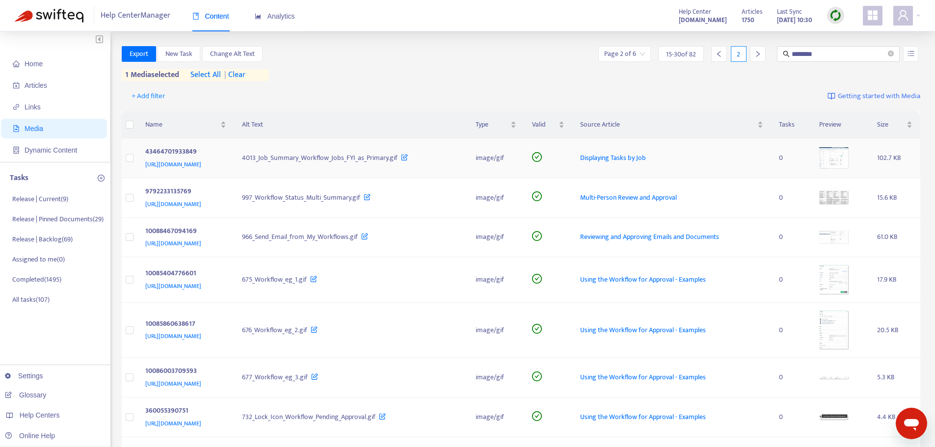
click at [849, 164] on img at bounding box center [833, 158] width 29 height 22
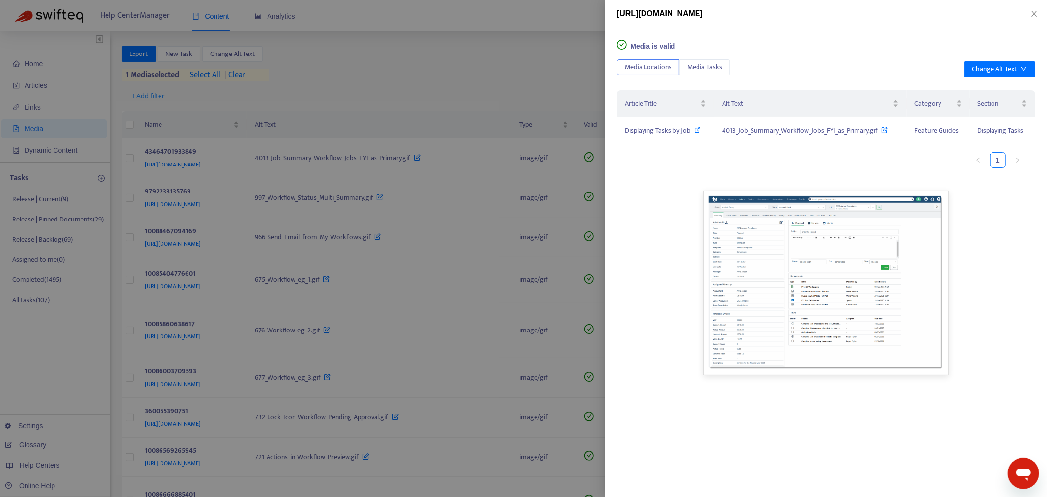
click at [505, 62] on div at bounding box center [523, 248] width 1047 height 497
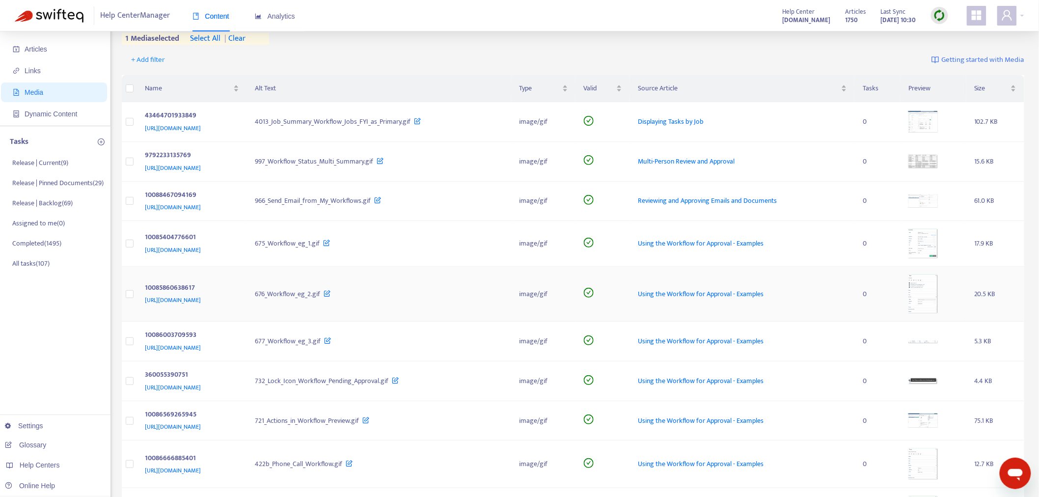
scroll to position [54, 0]
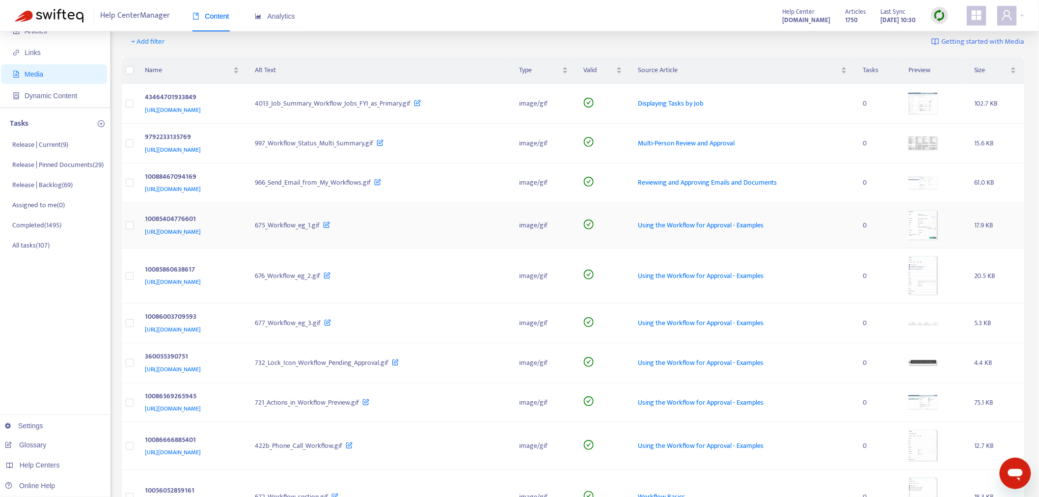
click at [935, 221] on img at bounding box center [922, 225] width 29 height 29
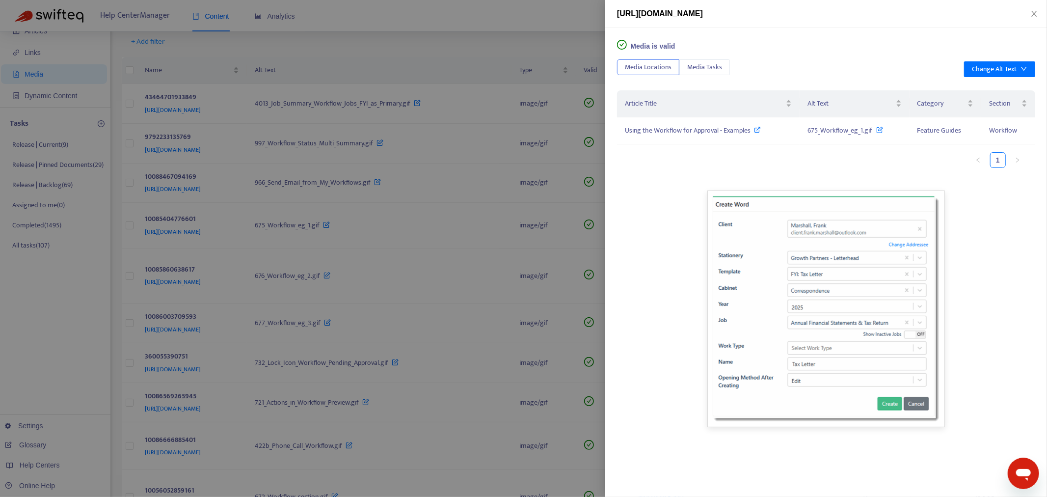
click at [524, 266] on div at bounding box center [523, 248] width 1047 height 497
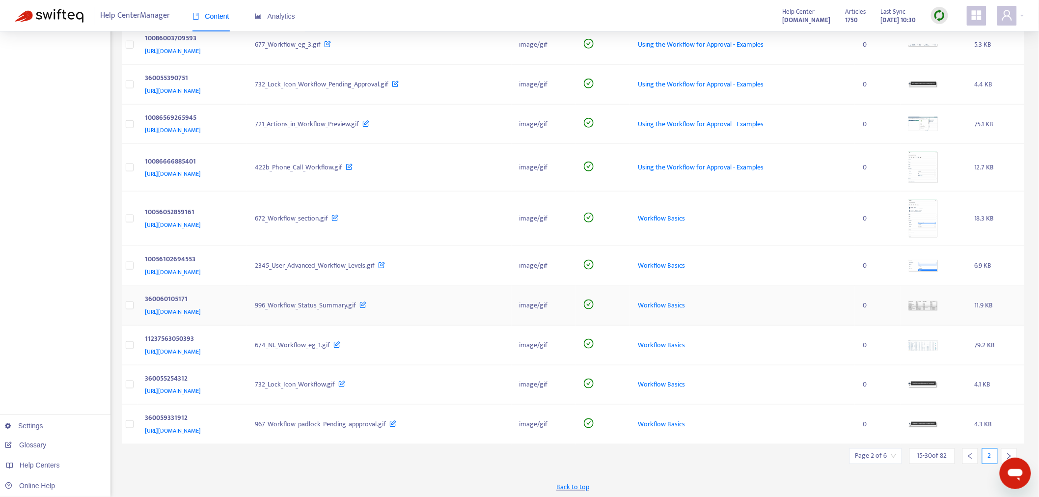
scroll to position [336, 0]
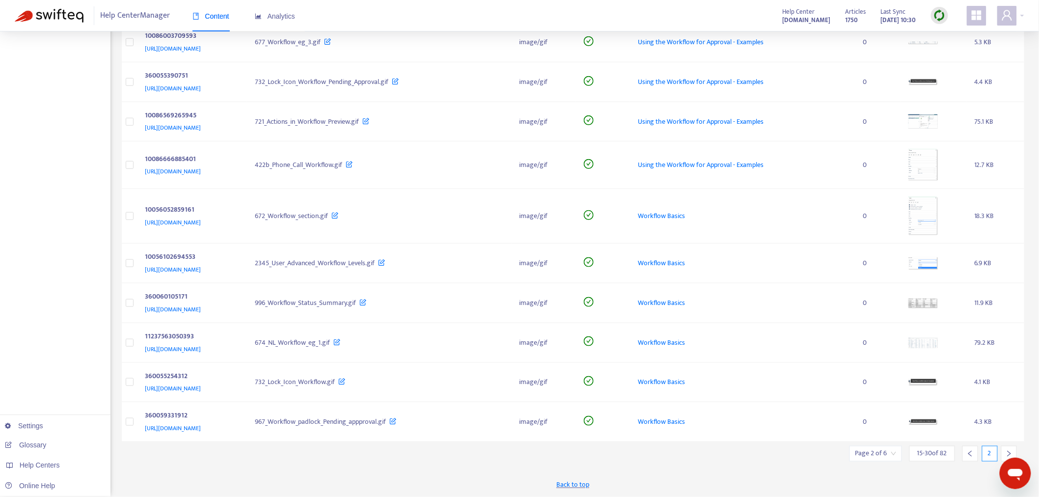
click at [935, 447] on icon "right" at bounding box center [1008, 453] width 7 height 7
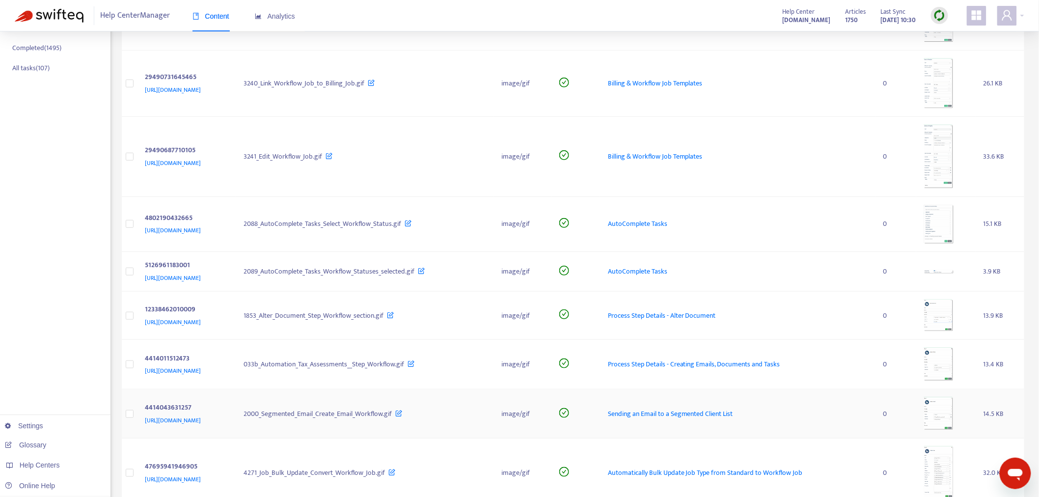
scroll to position [63, 0]
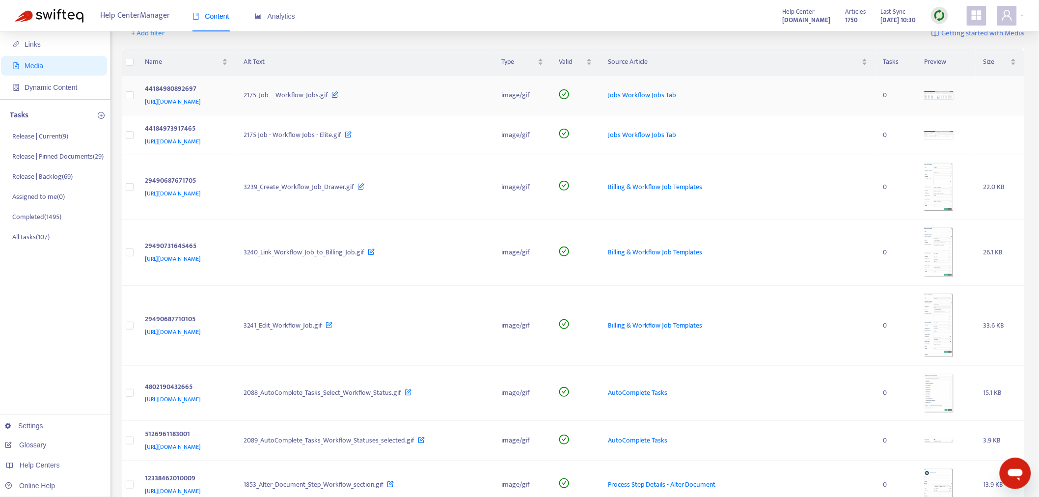
click at [935, 96] on img at bounding box center [938, 95] width 29 height 8
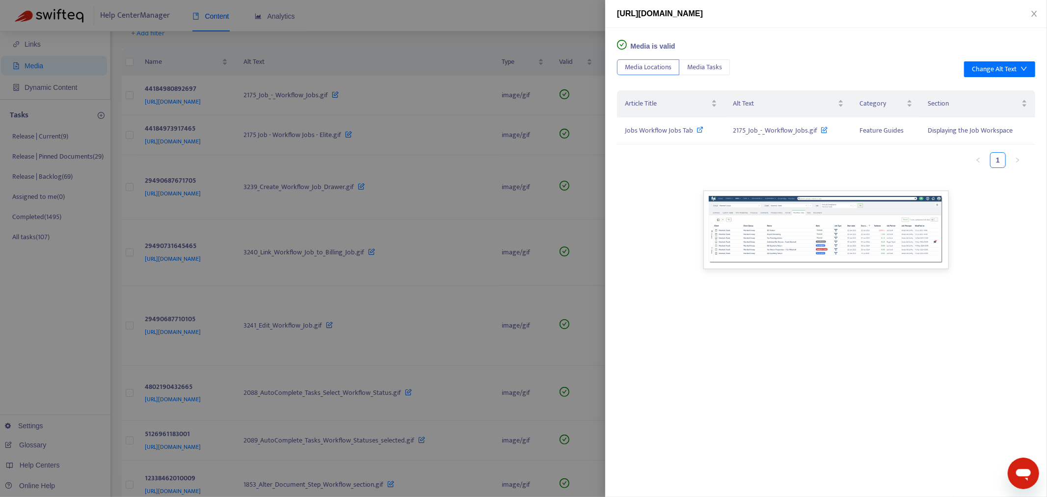
click at [475, 273] on div at bounding box center [523, 248] width 1047 height 497
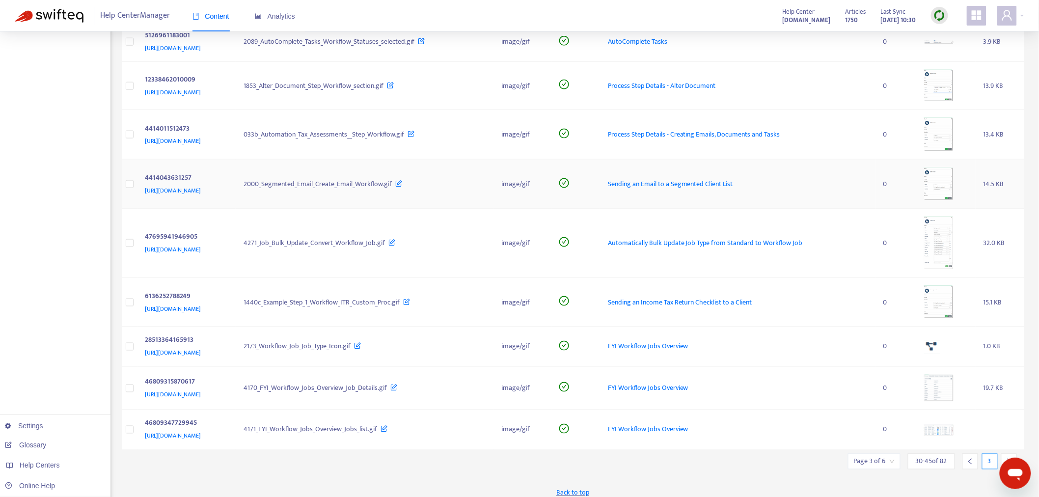
scroll to position [470, 0]
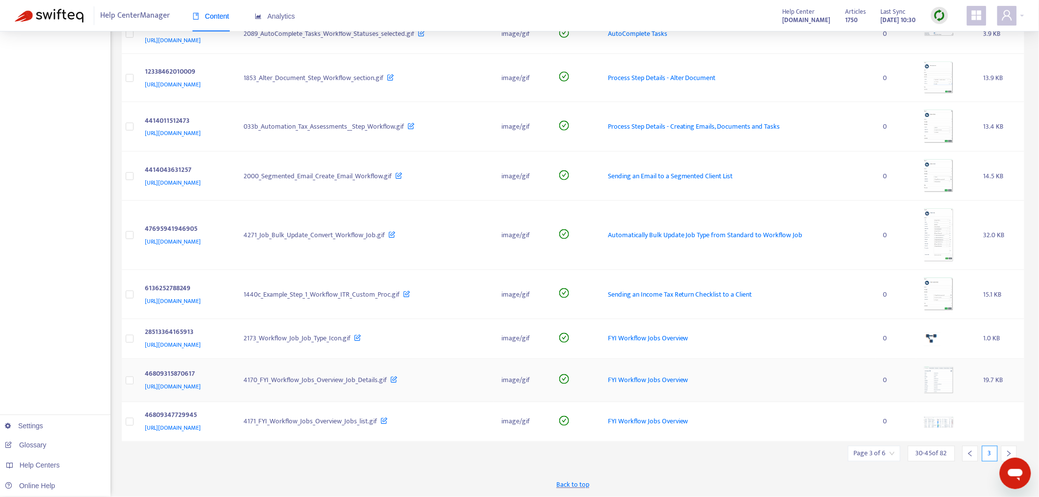
click at [935, 381] on img at bounding box center [938, 380] width 29 height 27
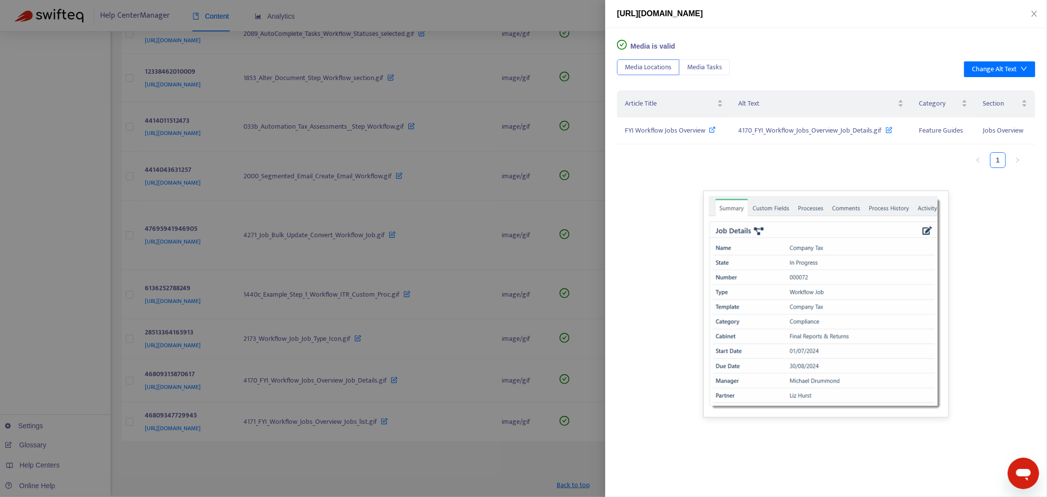
click at [459, 447] on div at bounding box center [523, 248] width 1047 height 497
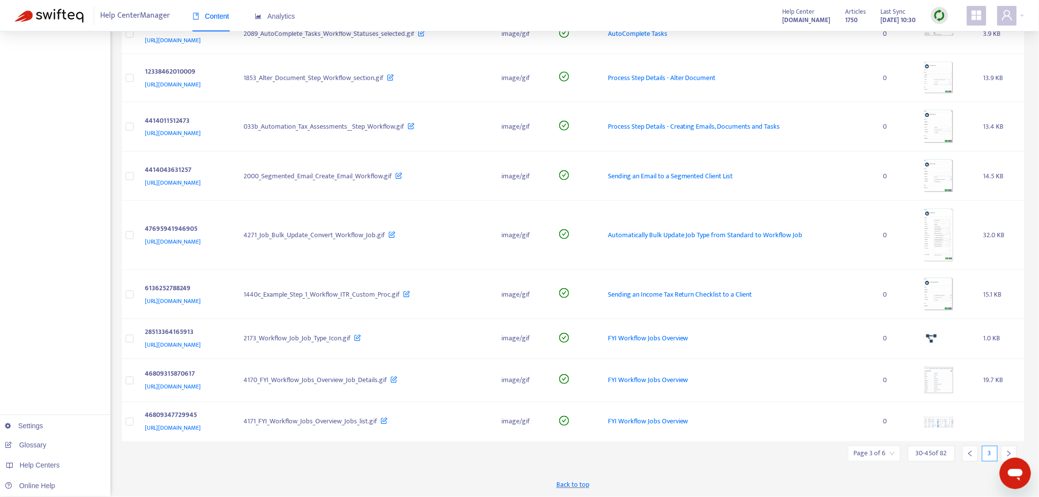
click at [935, 447] on div at bounding box center [1009, 454] width 16 height 16
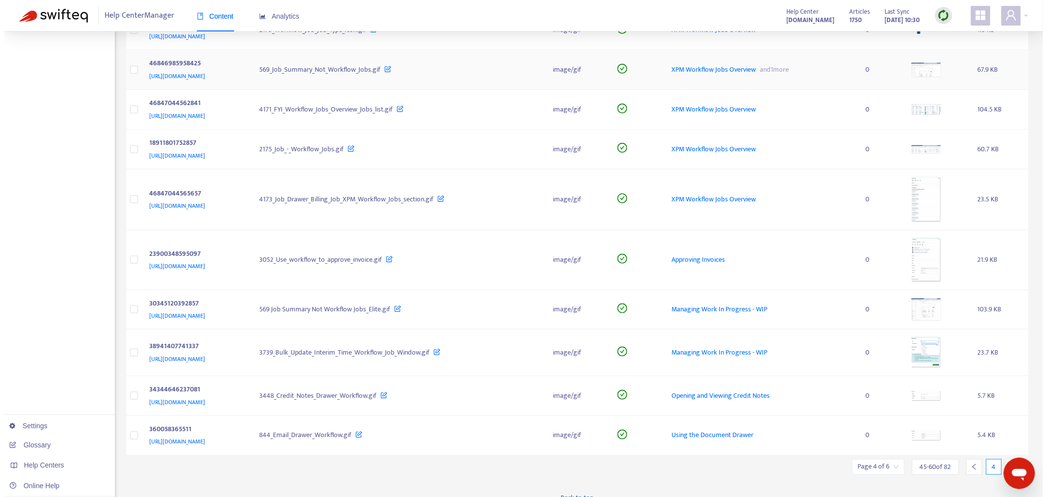
scroll to position [356, 0]
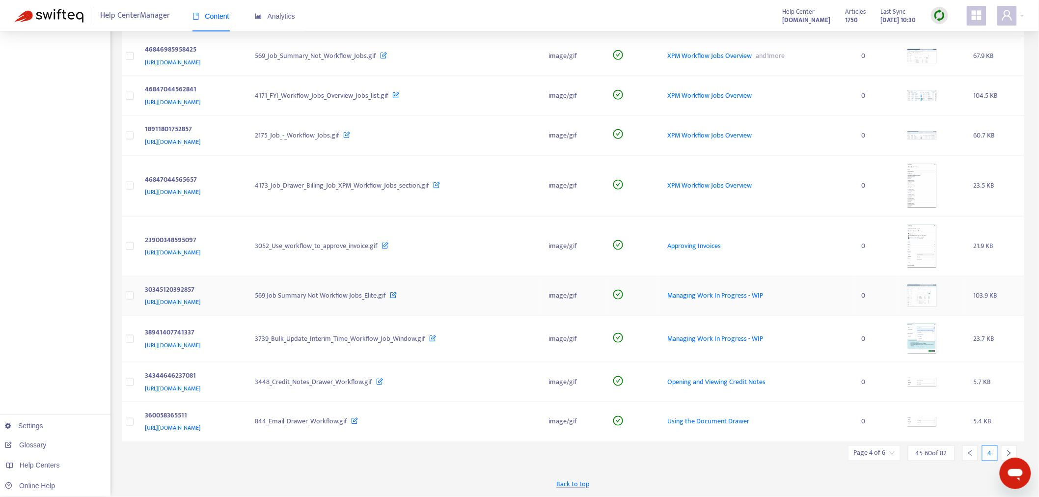
click at [935, 292] on img at bounding box center [921, 296] width 29 height 22
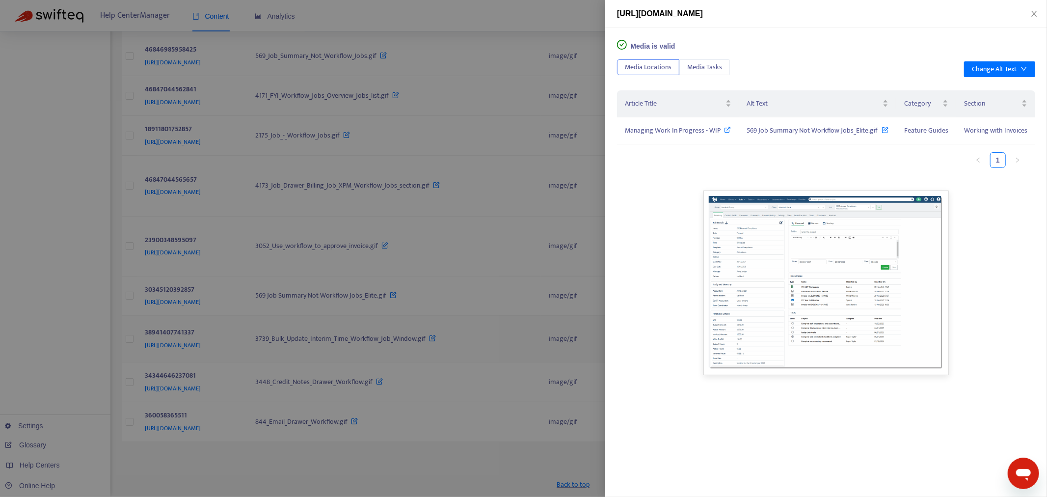
click at [558, 354] on div at bounding box center [523, 248] width 1047 height 497
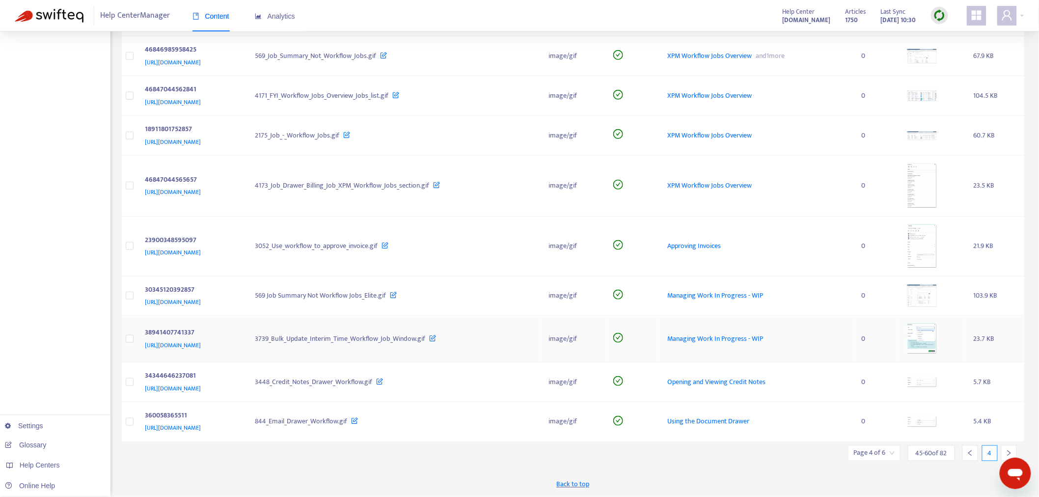
click at [929, 339] on img at bounding box center [921, 339] width 29 height 30
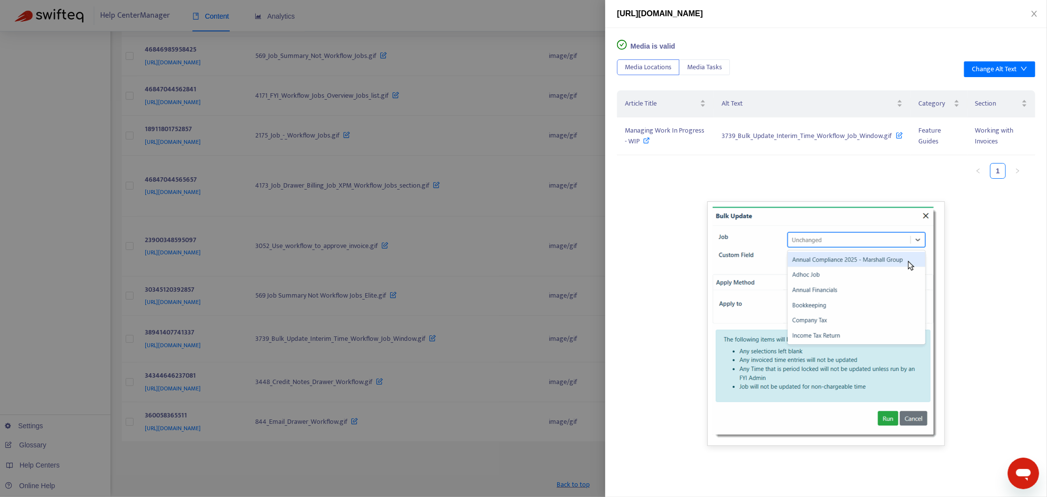
click at [550, 447] on div at bounding box center [523, 248] width 1047 height 497
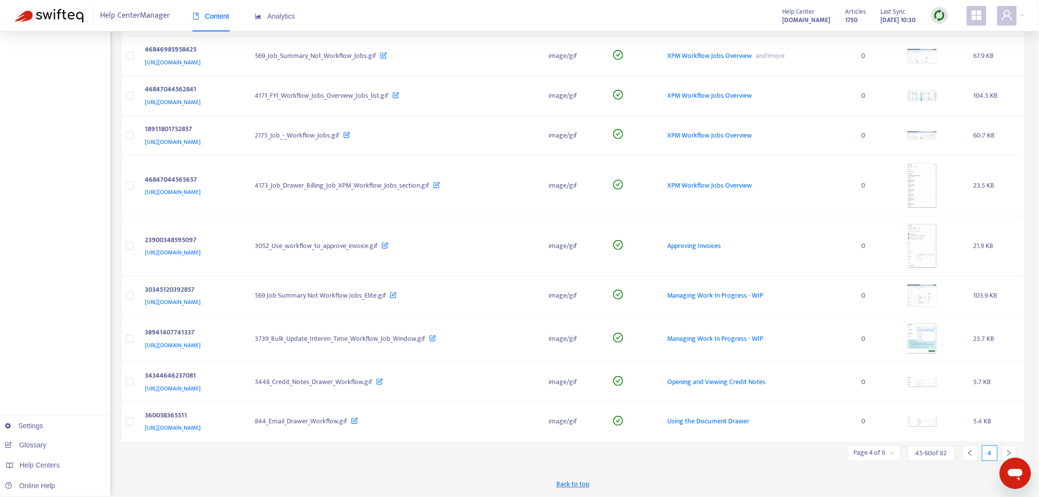
click at [935, 447] on icon "right" at bounding box center [1008, 453] width 7 height 7
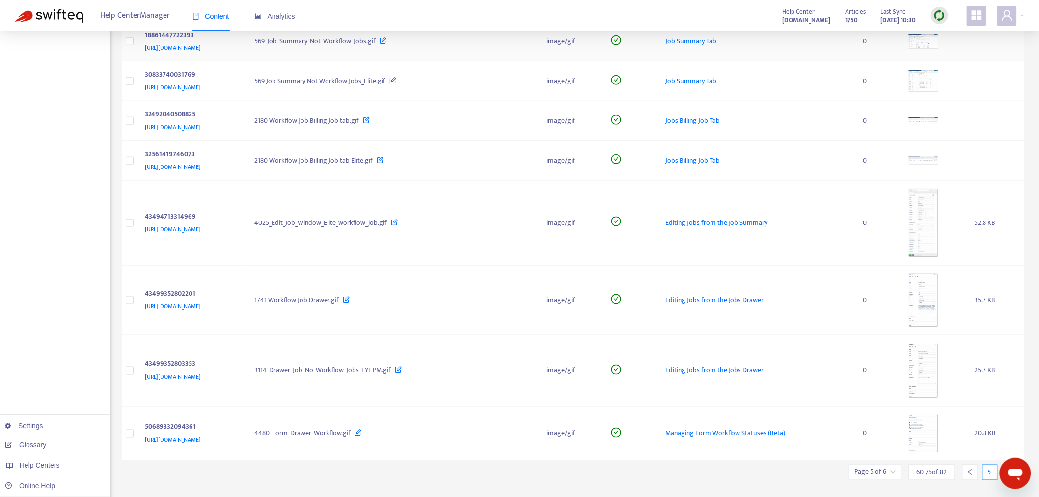
scroll to position [434, 0]
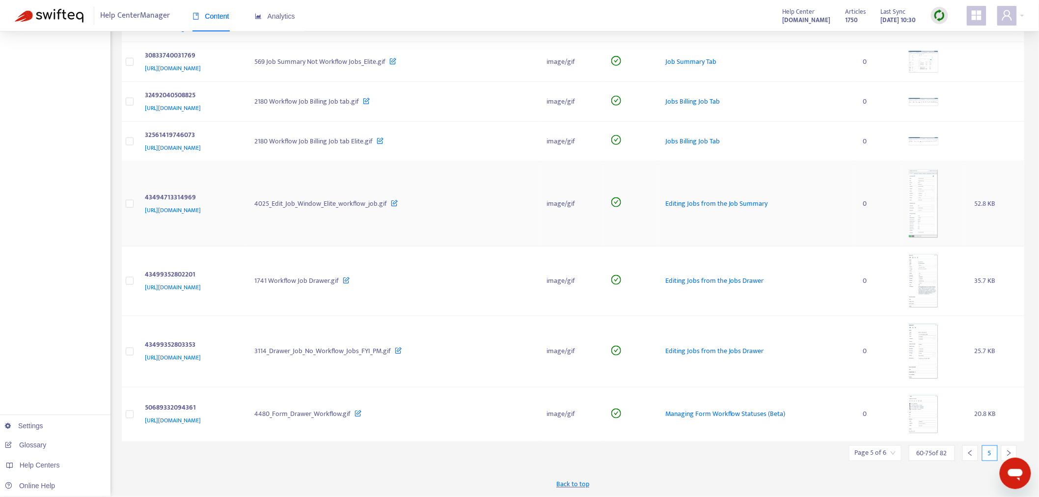
click at [935, 214] on img at bounding box center [923, 203] width 29 height 69
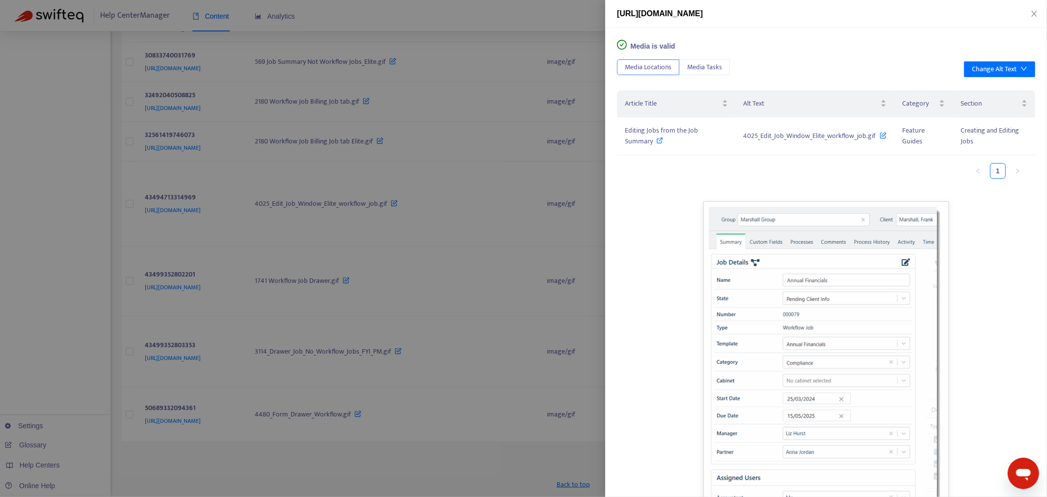
click at [532, 364] on div at bounding box center [523, 248] width 1047 height 497
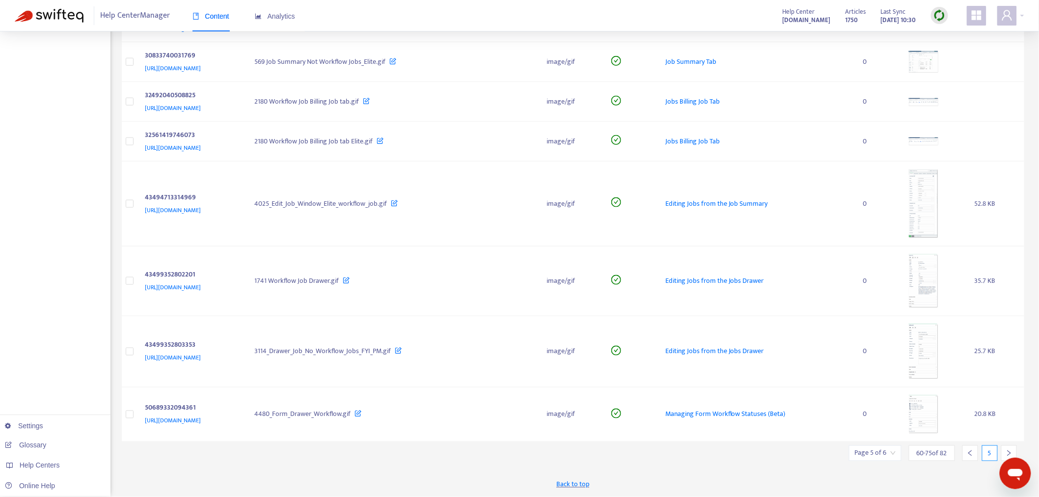
click at [935, 447] on div at bounding box center [1009, 453] width 16 height 16
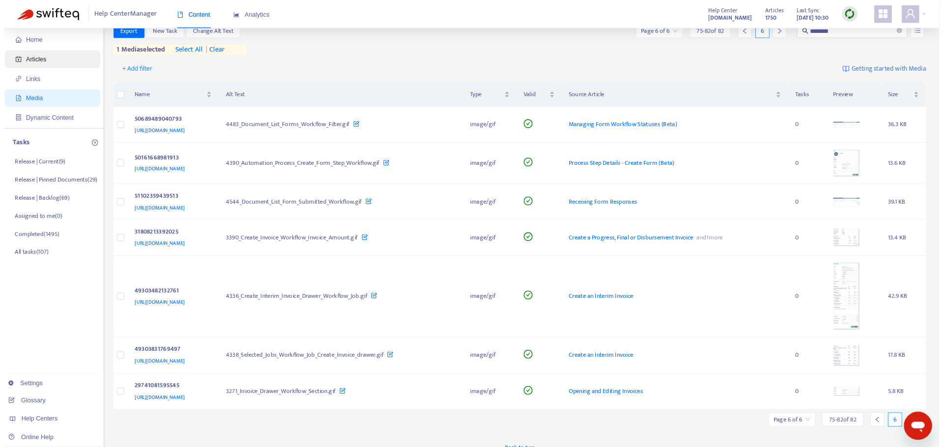
scroll to position [0, 0]
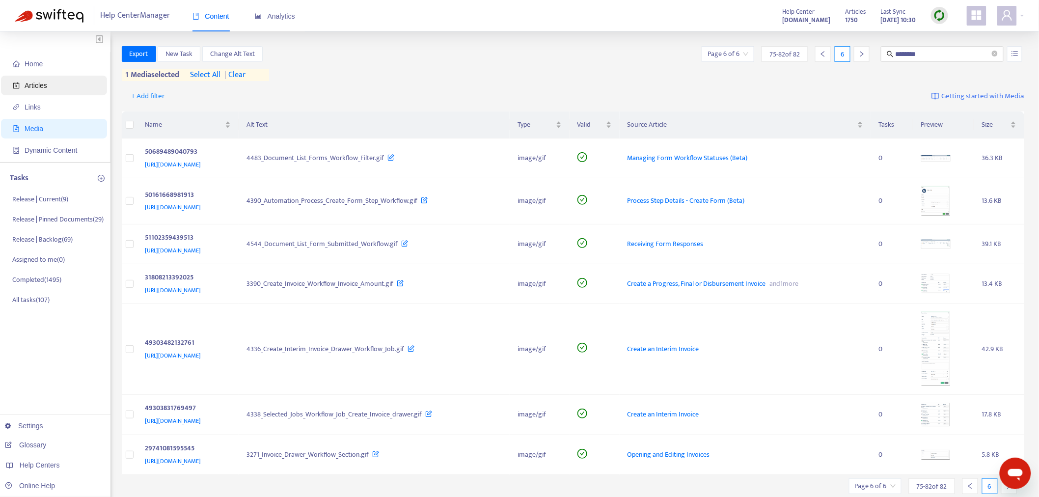
click at [21, 81] on span "Articles" at bounding box center [56, 86] width 86 height 20
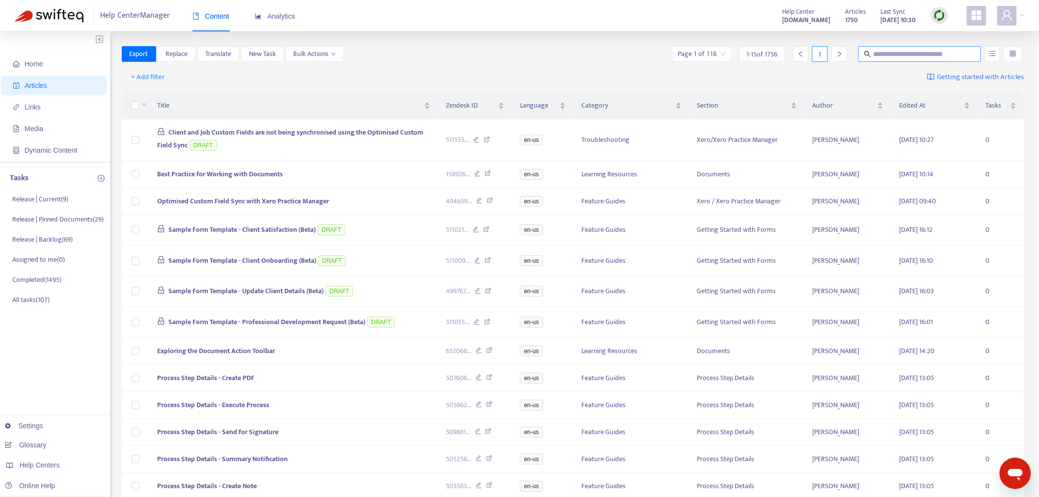
click at [935, 52] on input "text" at bounding box center [920, 54] width 94 height 11
type input "**********"
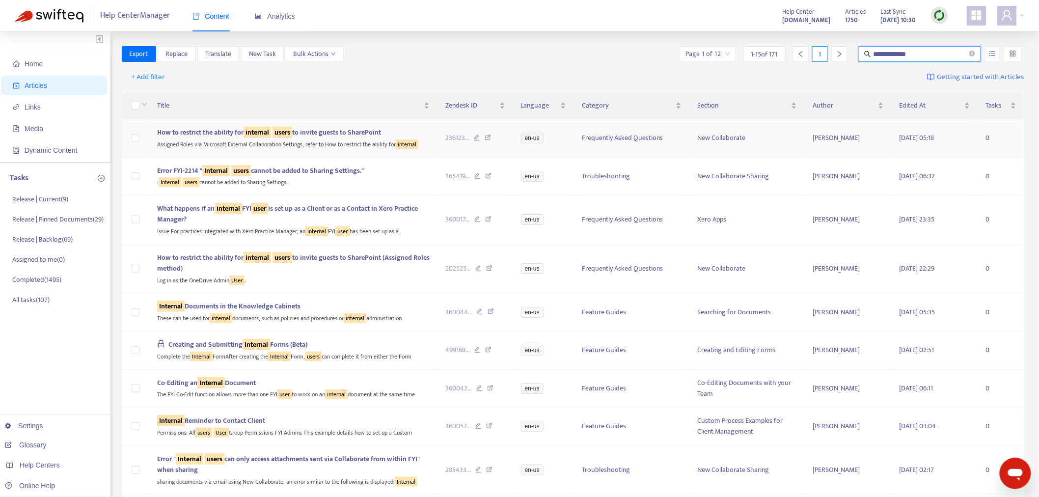
click at [353, 145] on div "Assigned Roles via Microsoft External Collaboration Settings, refer to How to r…" at bounding box center [293, 143] width 273 height 11
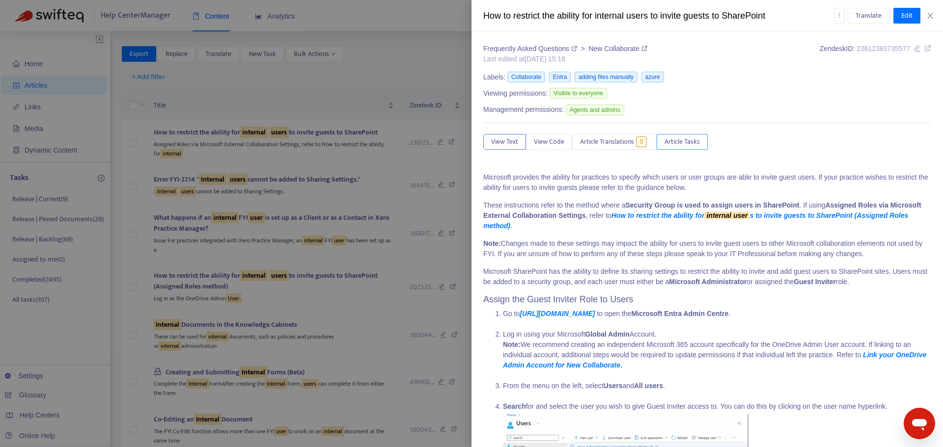
click at [677, 144] on span "Article Tasks" at bounding box center [681, 141] width 35 height 11
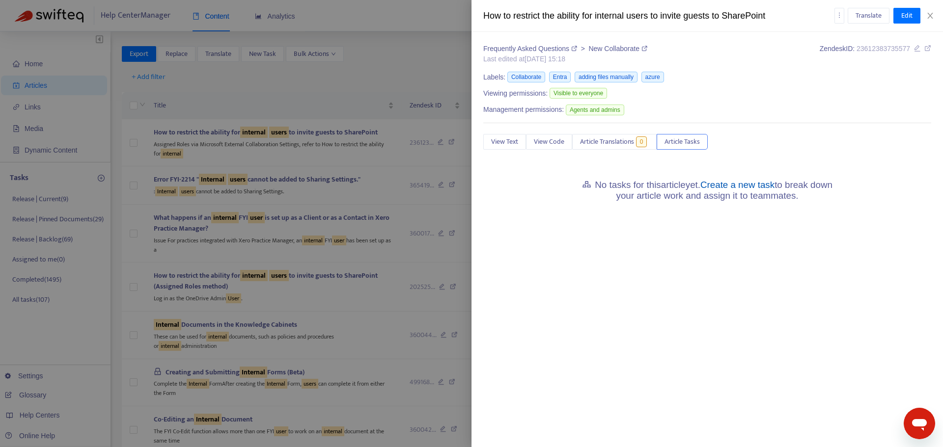
click at [746, 186] on link "Create a new task" at bounding box center [737, 185] width 74 height 10
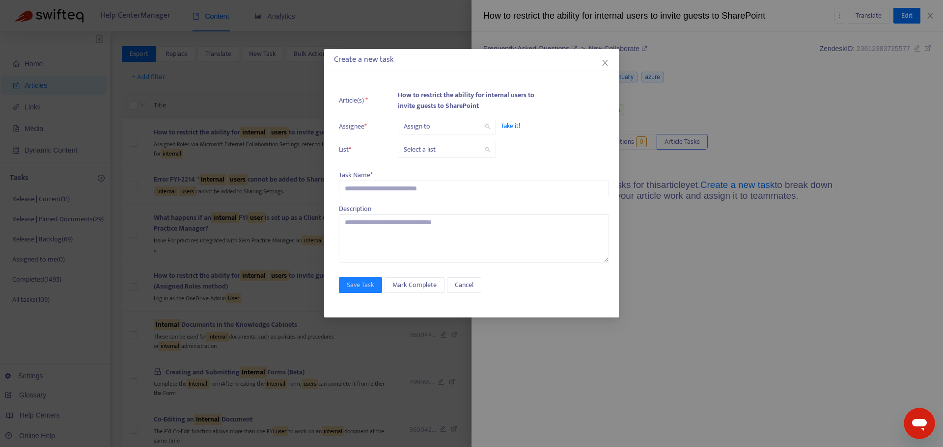
click at [426, 134] on div "Assign to" at bounding box center [447, 127] width 98 height 16
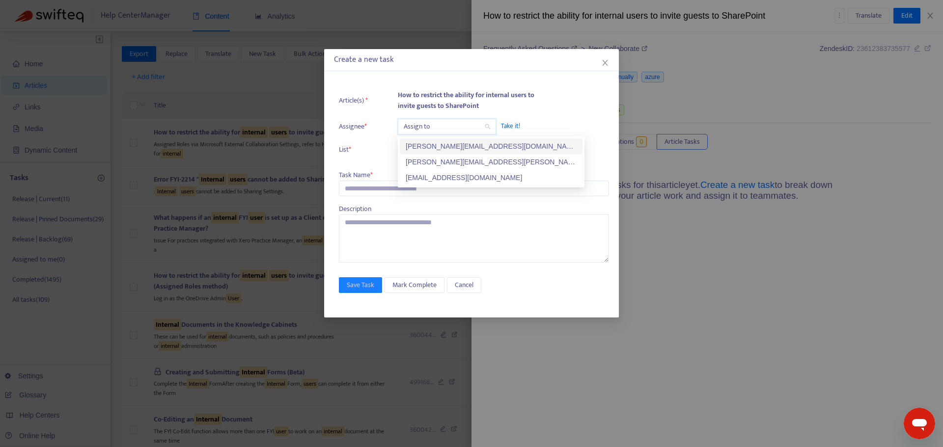
click at [430, 148] on div "kelly.sofia@fyi.app" at bounding box center [491, 146] width 171 height 11
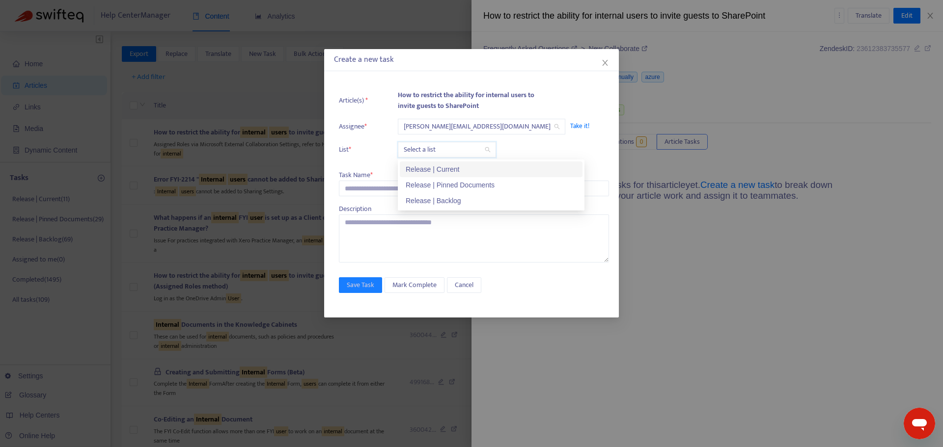
click at [425, 146] on input "search" at bounding box center [447, 149] width 86 height 15
paste input "**********"
type input "**********"
click at [415, 167] on div "Release | Current" at bounding box center [491, 169] width 171 height 11
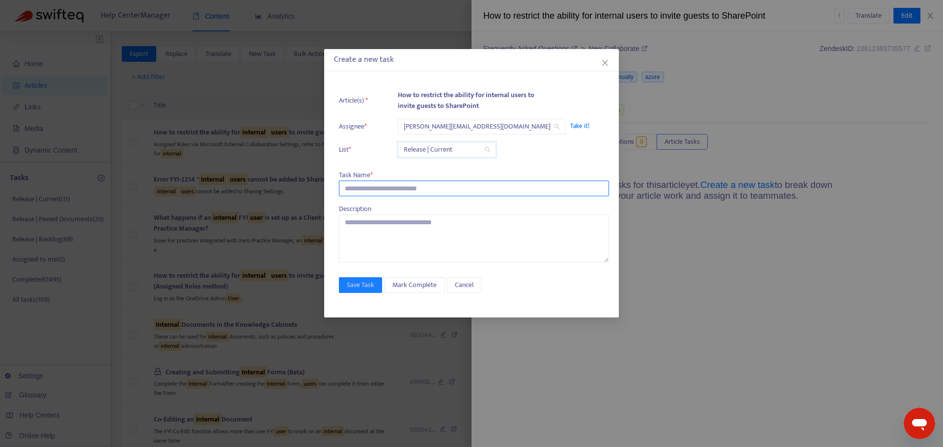
click at [382, 192] on input "text" at bounding box center [474, 189] width 270 height 16
paste input "**********"
type input "**********"
click at [366, 287] on span "Save Task" at bounding box center [360, 285] width 27 height 11
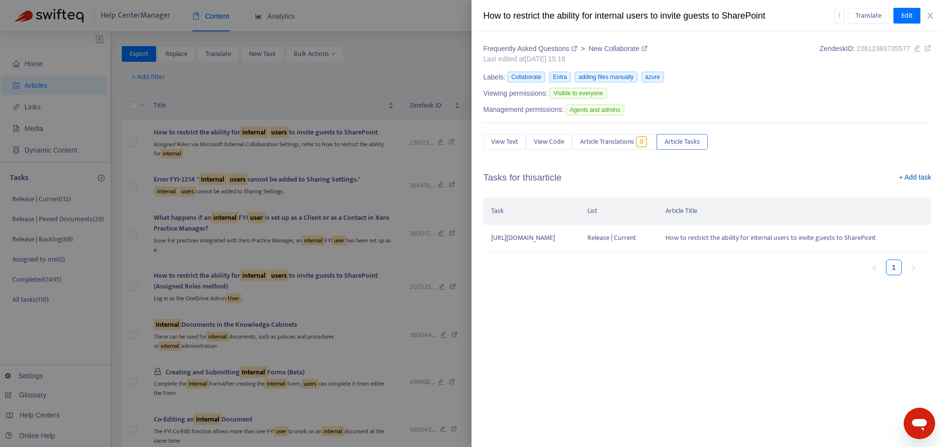
click at [917, 179] on link "+ Add task" at bounding box center [914, 179] width 32 height 15
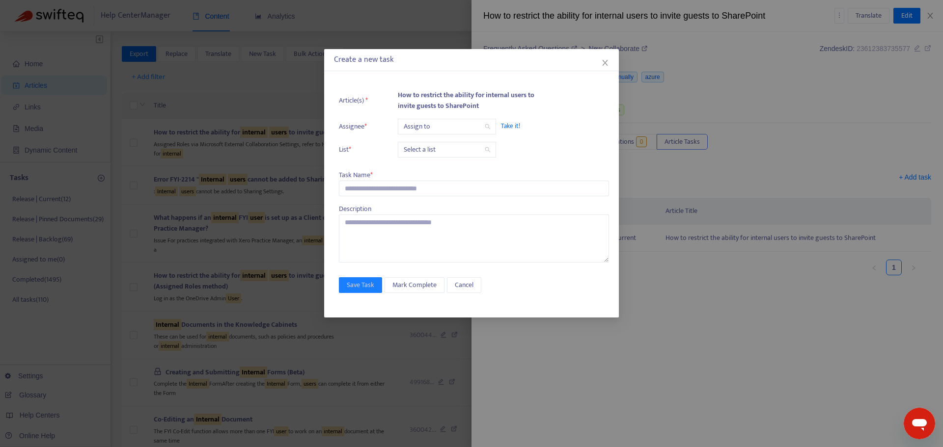
click at [441, 136] on ul "Article(s) * How to restrict the ability for internal users to invite guests to…" at bounding box center [474, 124] width 270 height 78
click at [438, 128] on input "search" at bounding box center [447, 126] width 86 height 15
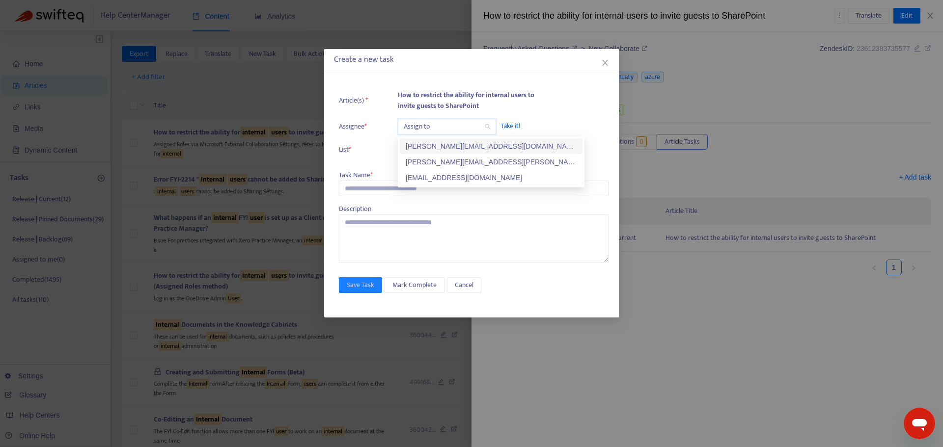
click at [434, 150] on div "kelly.sofia@fyi.app" at bounding box center [491, 146] width 171 height 11
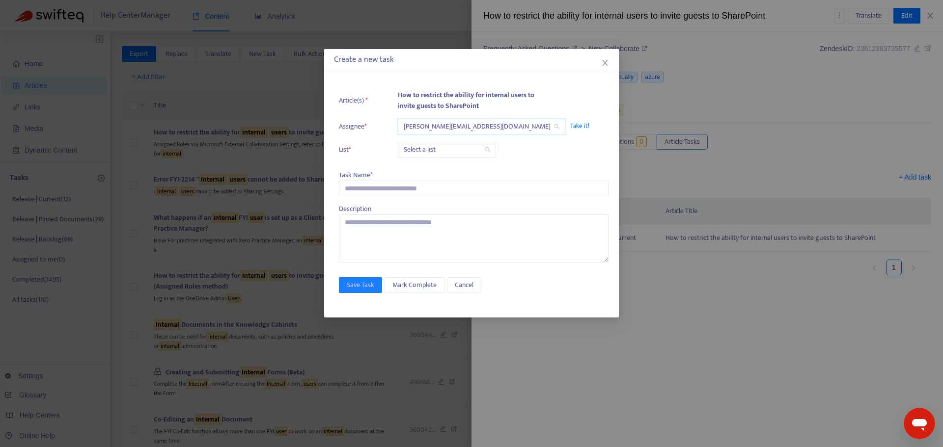
click at [434, 151] on input "search" at bounding box center [447, 149] width 86 height 15
click at [436, 169] on div "Release | Current" at bounding box center [491, 169] width 171 height 11
drag, startPoint x: 413, startPoint y: 178, endPoint x: 407, endPoint y: 188, distance: 11.9
click at [412, 178] on div "Task Name *" at bounding box center [474, 175] width 270 height 11
drag, startPoint x: 397, startPoint y: 190, endPoint x: 389, endPoint y: 207, distance: 19.1
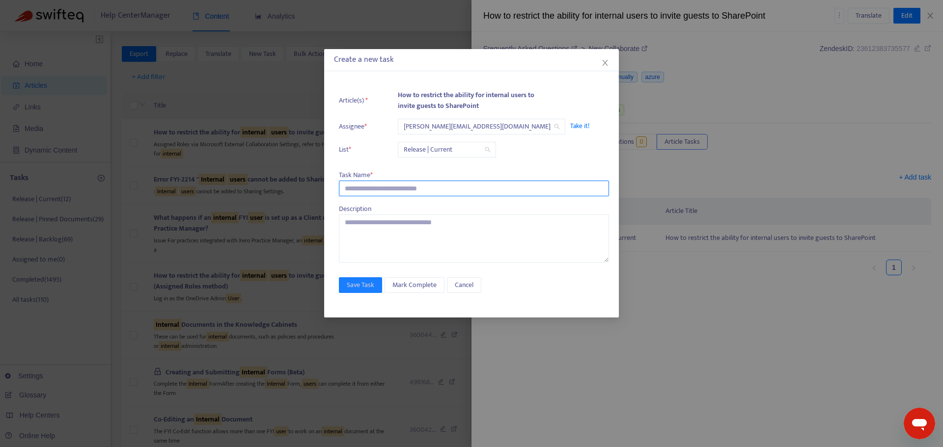
click at [397, 190] on input "text" at bounding box center [474, 189] width 270 height 16
paste input "**********"
type input "**********"
click at [364, 285] on span "Save Task" at bounding box center [360, 285] width 27 height 11
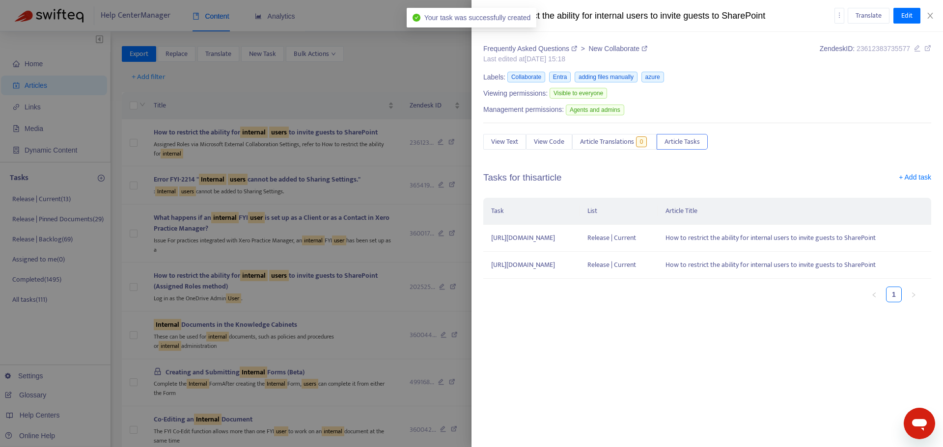
click at [380, 55] on div at bounding box center [471, 223] width 943 height 447
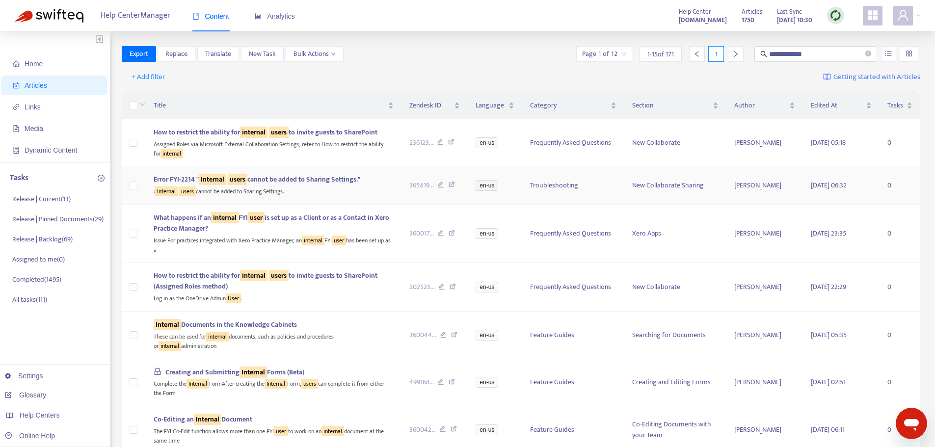
click at [333, 198] on td "Error FYI-2214 " Internal users cannot be added to Sharing Settings." : Interna…" at bounding box center [273, 185] width 255 height 38
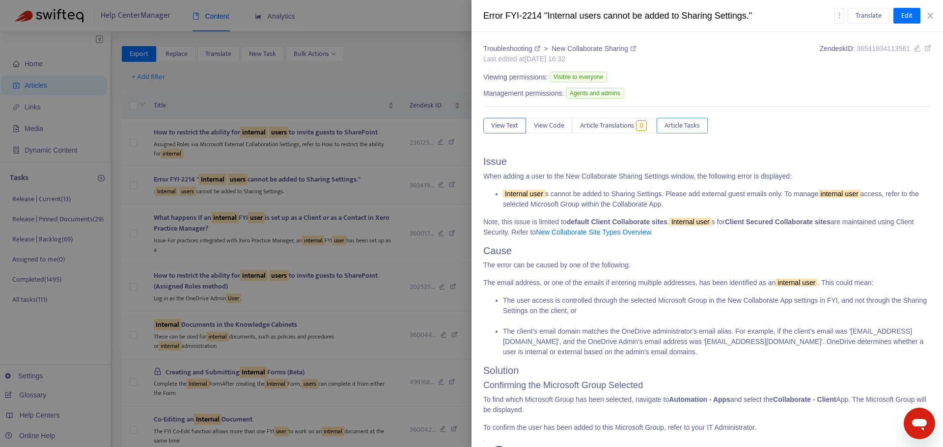
click at [680, 120] on button "Article Tasks" at bounding box center [681, 126] width 51 height 16
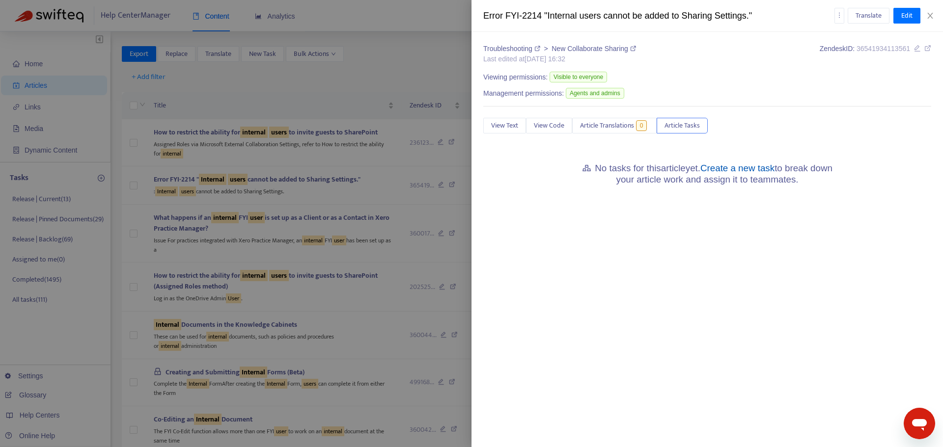
click at [756, 164] on link "Create a new task" at bounding box center [737, 168] width 74 height 10
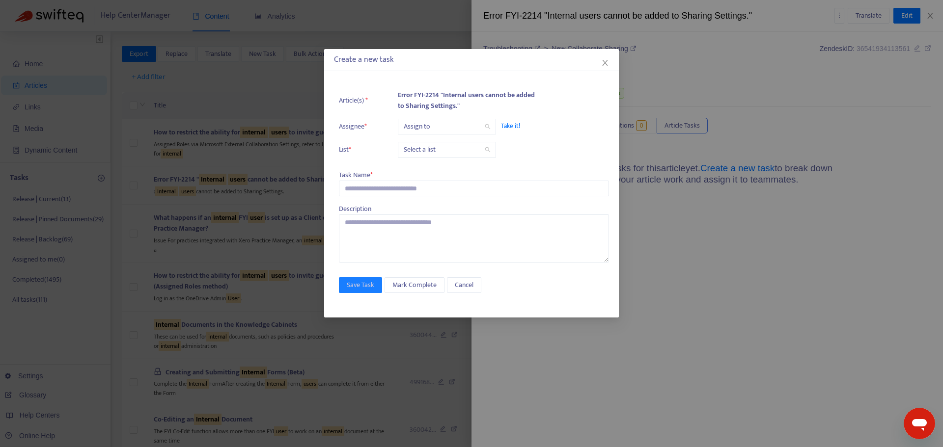
click at [429, 127] on input "search" at bounding box center [447, 126] width 86 height 15
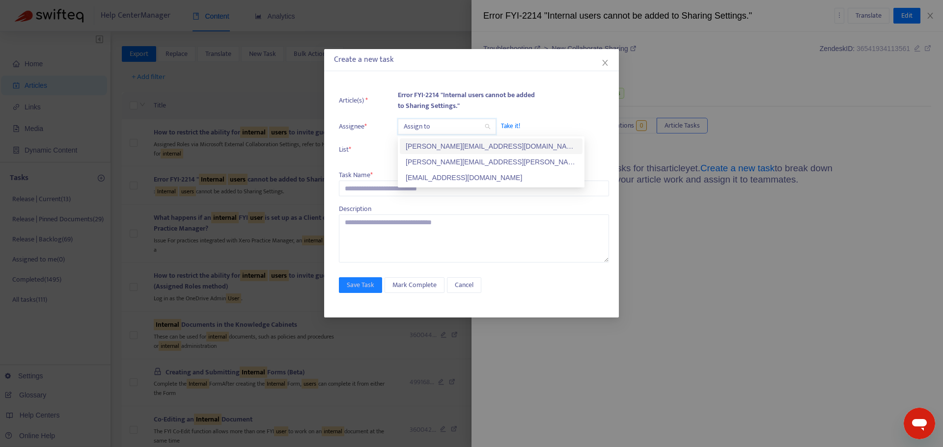
click at [422, 145] on div "kelly.sofia@fyi.app" at bounding box center [491, 146] width 171 height 11
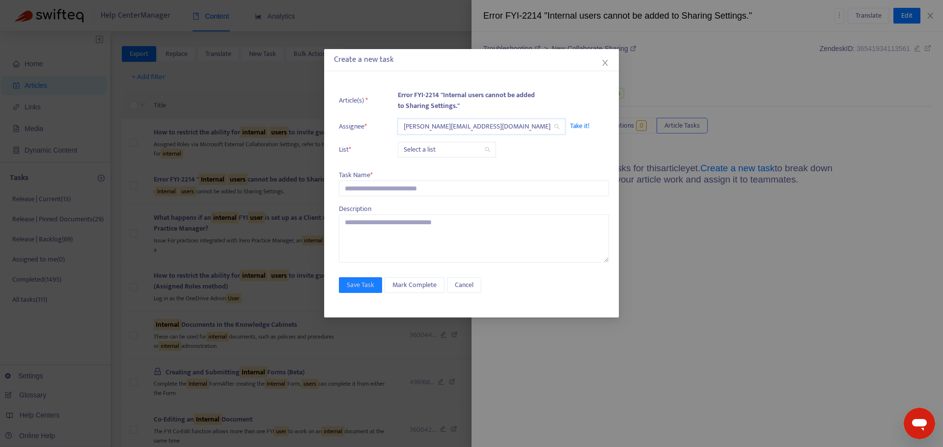
click at [418, 153] on input "search" at bounding box center [447, 149] width 86 height 15
click at [413, 172] on div "Release | Current" at bounding box center [491, 169] width 171 height 11
click at [377, 189] on input "text" at bounding box center [474, 189] width 270 height 16
paste input "**********"
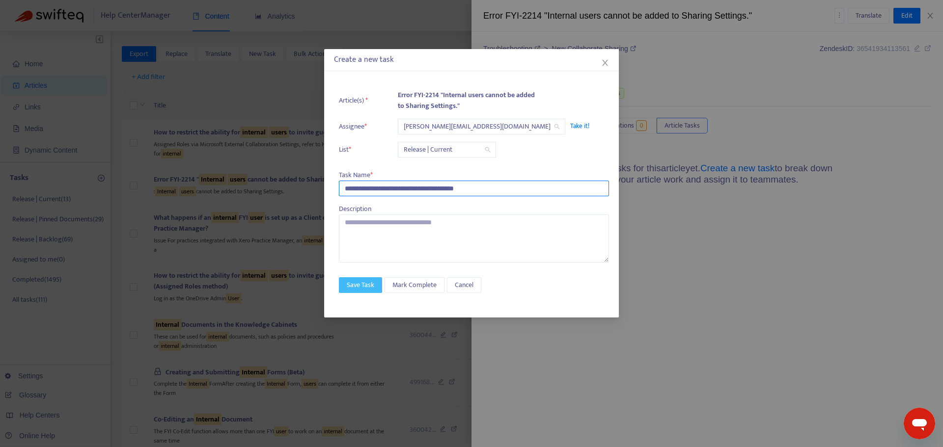
type input "**********"
drag, startPoint x: 370, startPoint y: 282, endPoint x: 391, endPoint y: 286, distance: 21.4
click at [370, 283] on span "Save Task" at bounding box center [360, 285] width 27 height 11
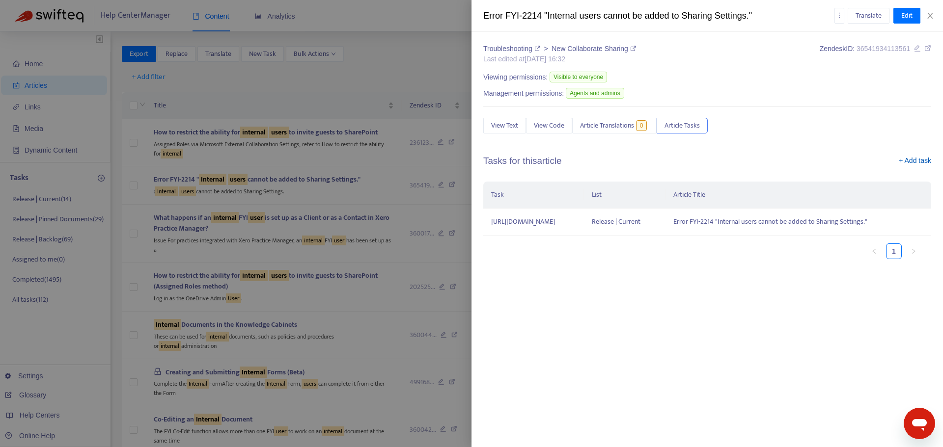
click at [921, 157] on link "+ Add task" at bounding box center [914, 163] width 32 height 15
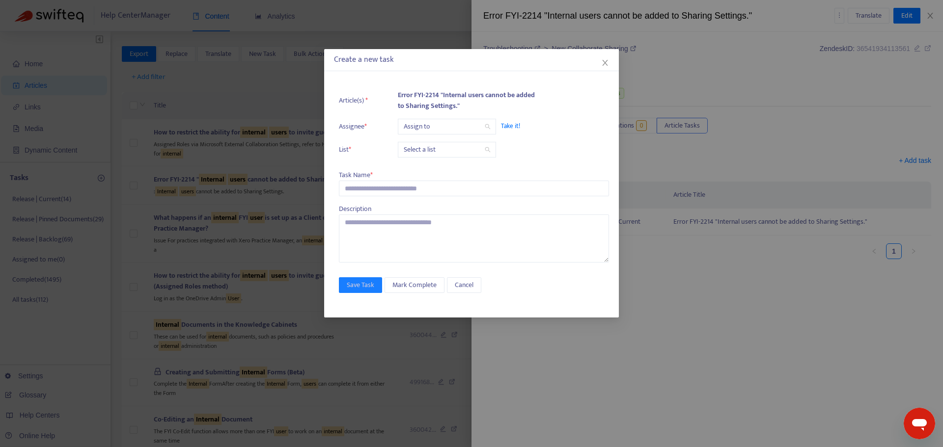
click at [467, 128] on input "search" at bounding box center [447, 126] width 86 height 15
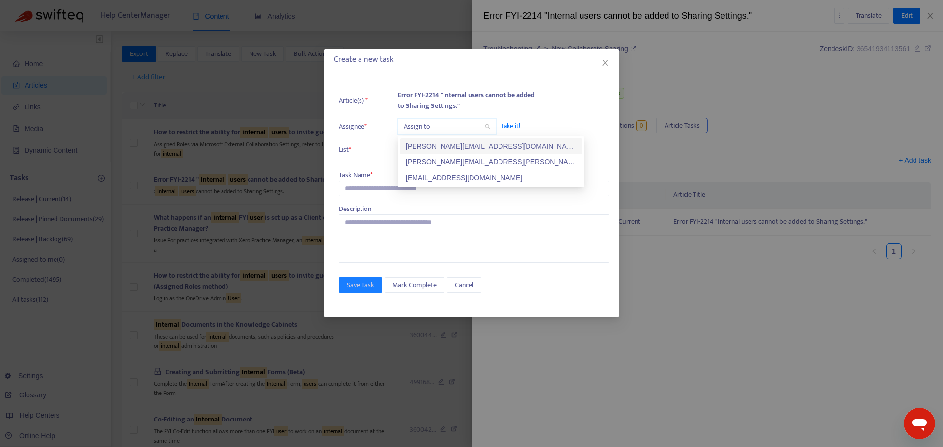
click at [448, 151] on div "kelly.sofia@fyi.app" at bounding box center [491, 146] width 171 height 11
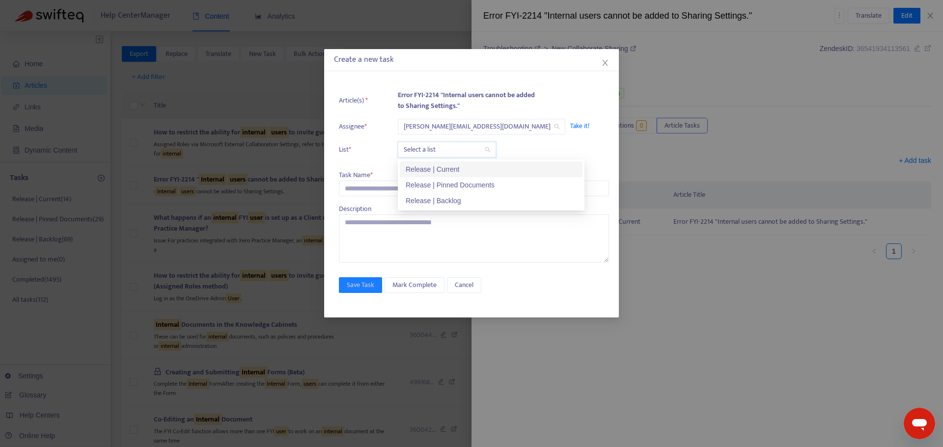
drag, startPoint x: 438, startPoint y: 155, endPoint x: 435, endPoint y: 161, distance: 7.2
click at [437, 157] on div "Select a list" at bounding box center [447, 150] width 98 height 16
drag, startPoint x: 430, startPoint y: 172, endPoint x: 417, endPoint y: 179, distance: 14.3
click at [429, 172] on div "Release | Current" at bounding box center [491, 169] width 171 height 11
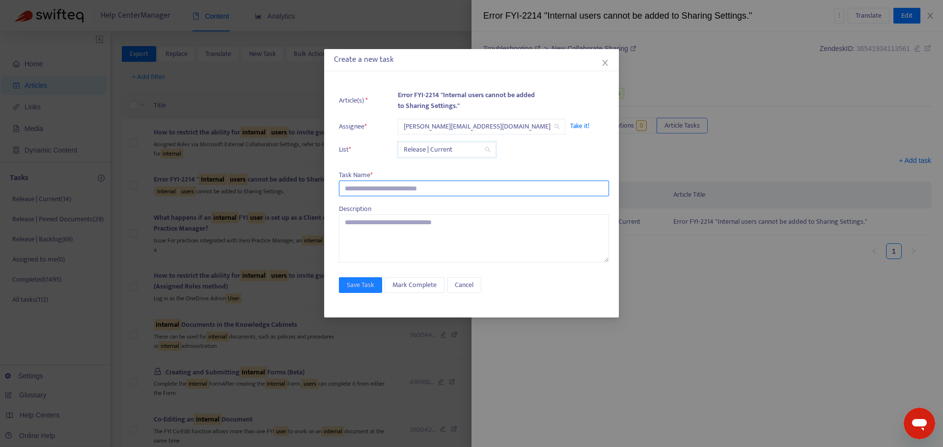
click at [399, 188] on input "text" at bounding box center [474, 189] width 270 height 16
paste input "**********"
type input "**********"
click at [347, 283] on span "Save Task" at bounding box center [360, 285] width 27 height 11
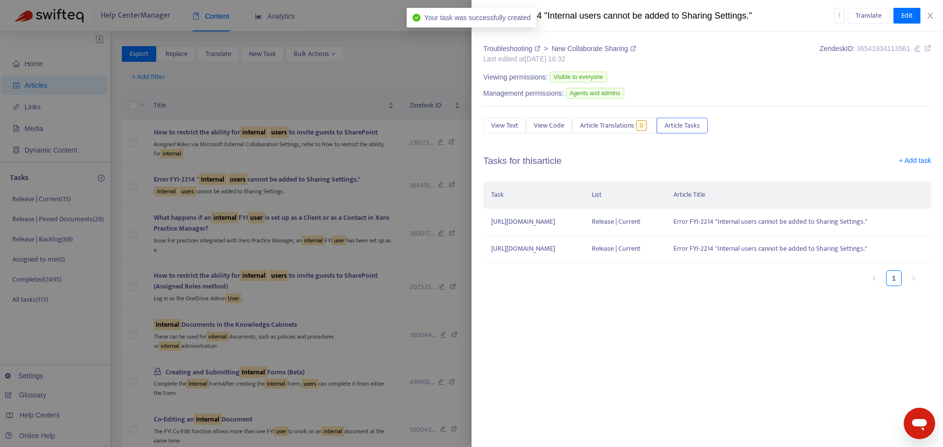
click at [289, 221] on div at bounding box center [471, 223] width 943 height 447
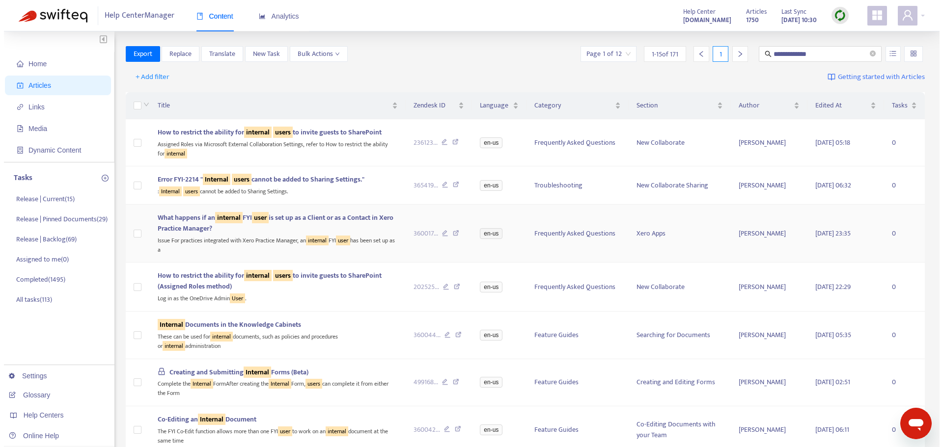
scroll to position [49, 0]
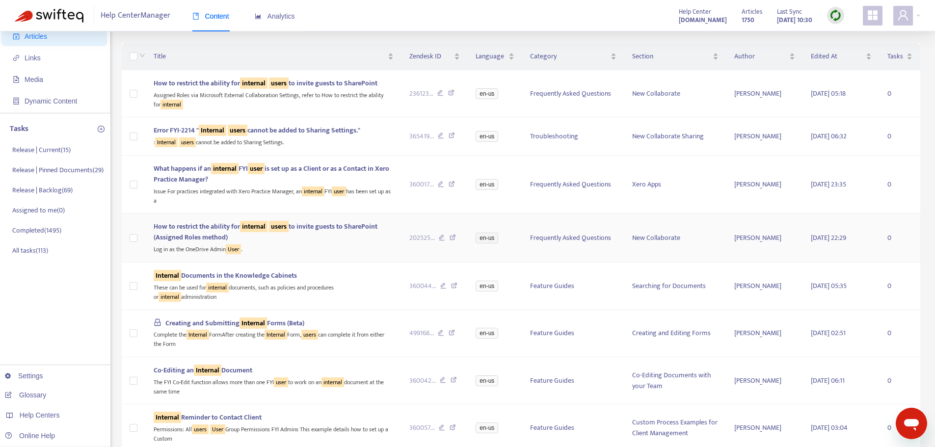
click at [326, 246] on div "Log in as the OneDrive Admin User ." at bounding box center [274, 248] width 240 height 11
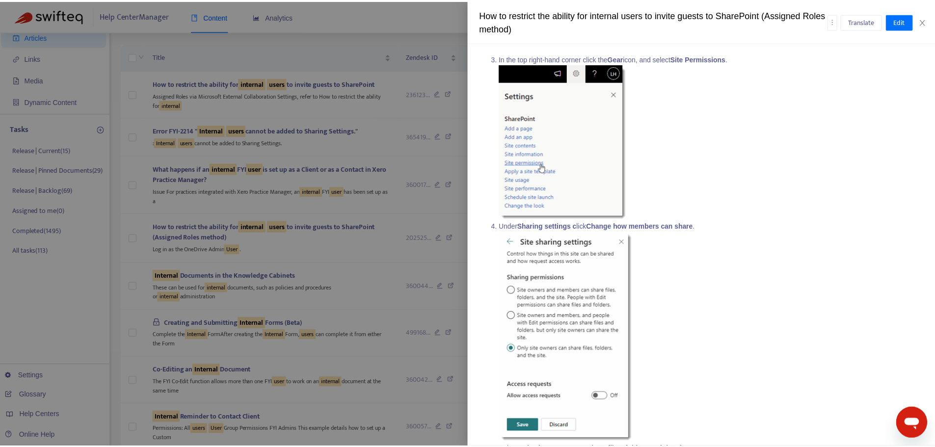
scroll to position [325, 0]
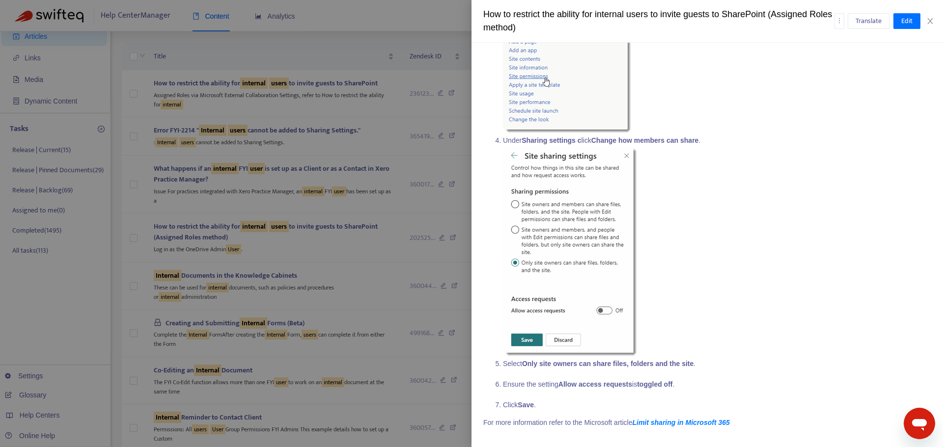
click at [349, 254] on div at bounding box center [471, 223] width 943 height 447
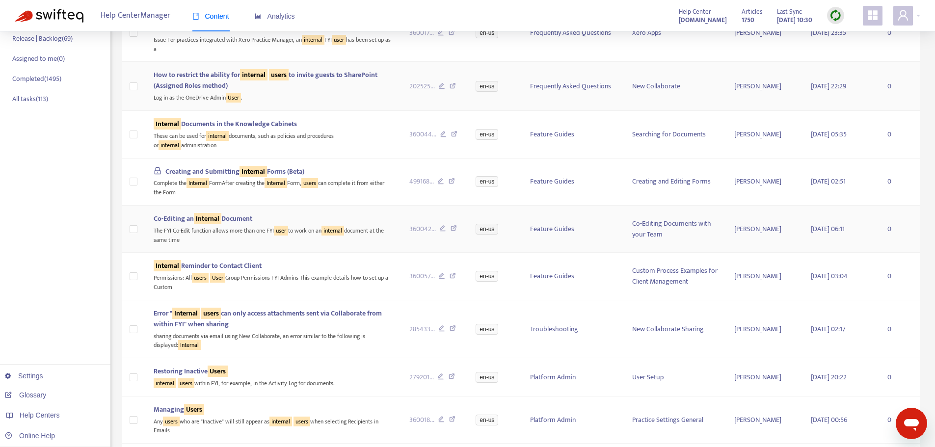
scroll to position [245, 0]
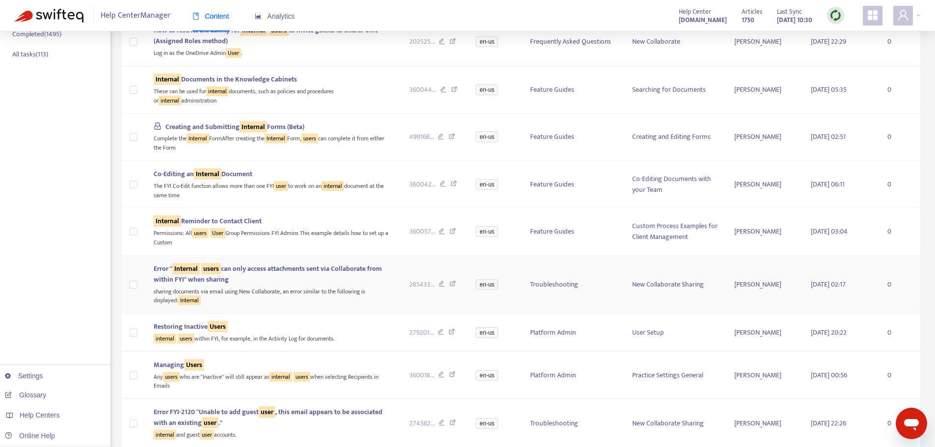
click at [360, 305] on div "sharing documents via email using New Collaborate, an error similar to the foll…" at bounding box center [274, 295] width 240 height 20
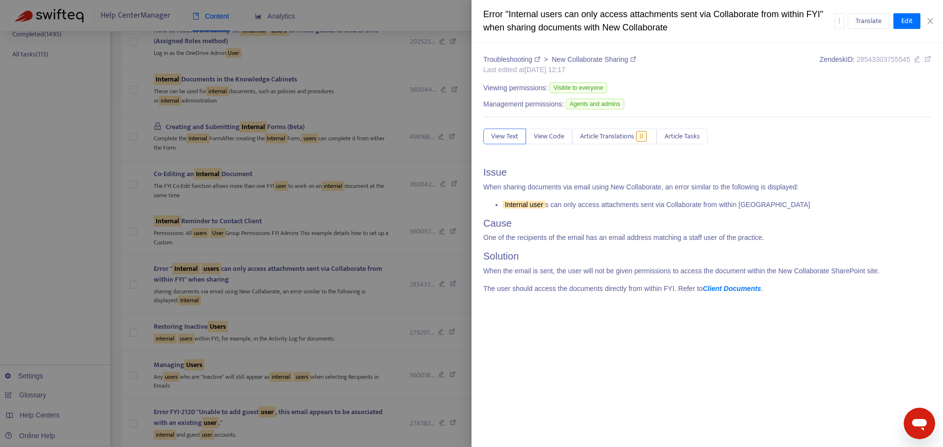
click at [278, 250] on div at bounding box center [471, 223] width 943 height 447
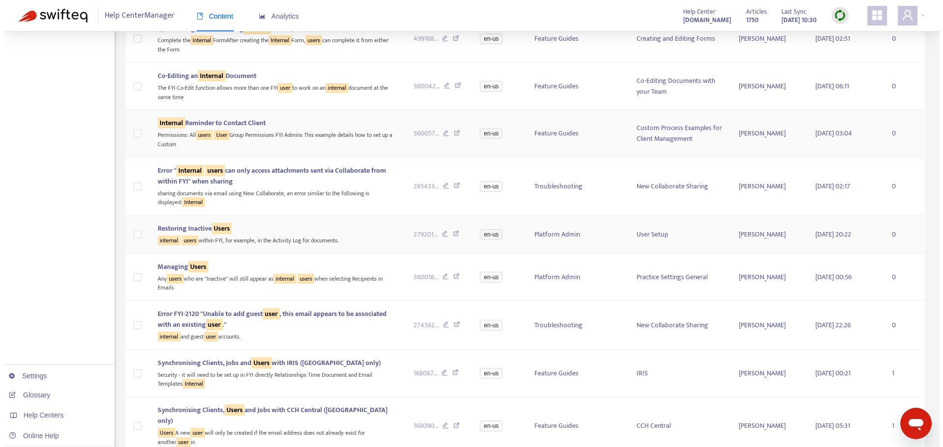
scroll to position [393, 0]
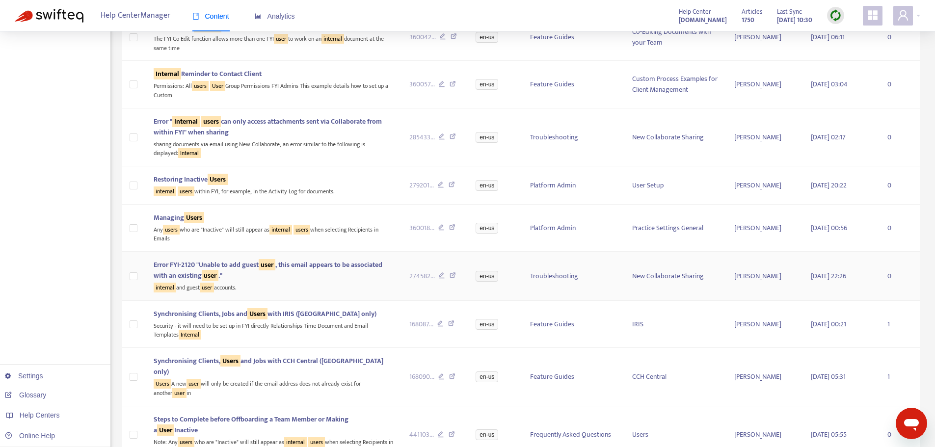
click at [339, 289] on div "internal and guest user accounts." at bounding box center [274, 286] width 240 height 11
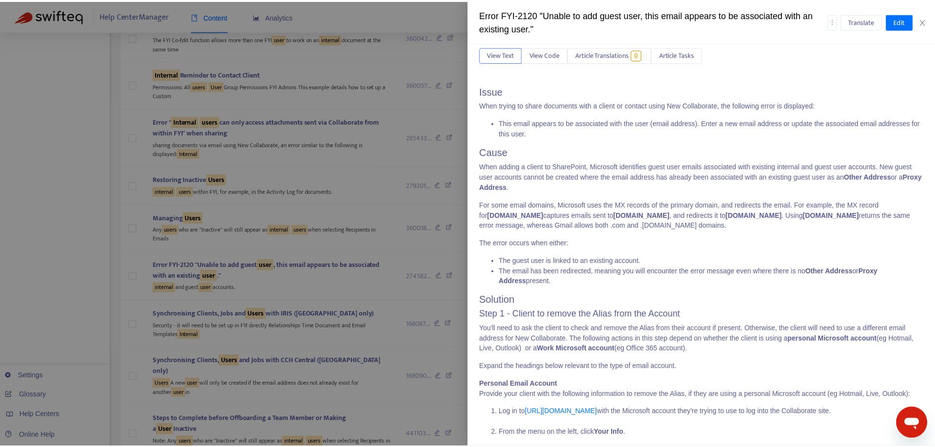
scroll to position [0, 0]
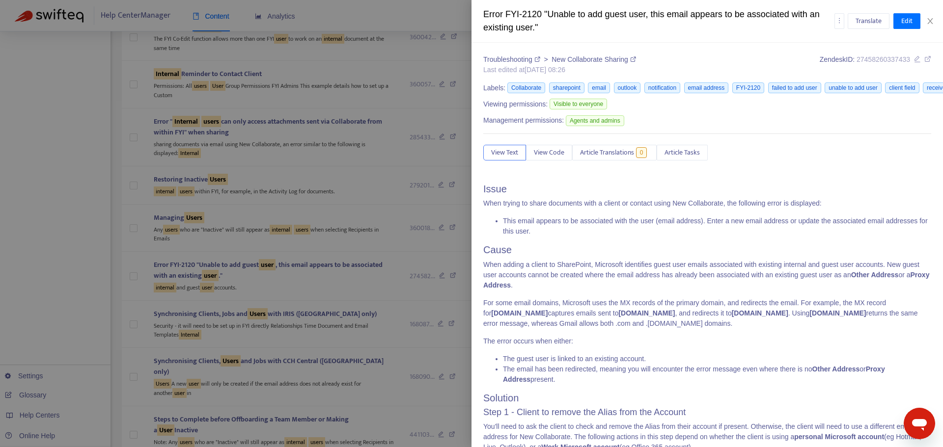
click at [358, 253] on div at bounding box center [471, 223] width 943 height 447
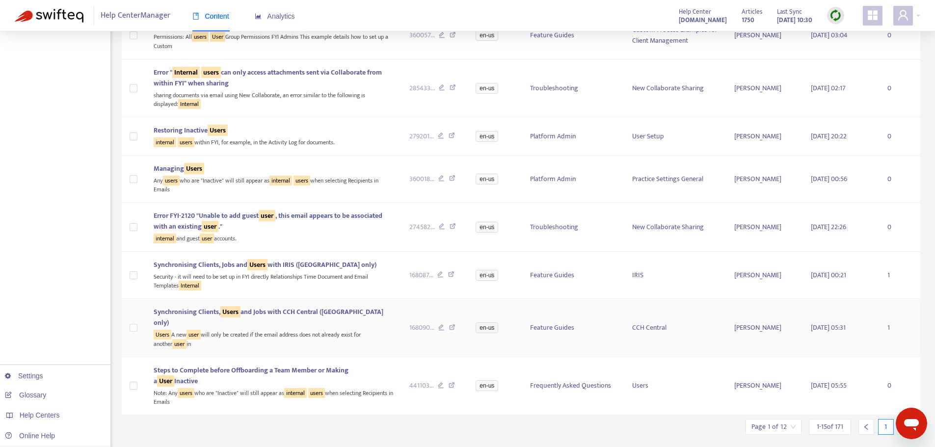
scroll to position [454, 0]
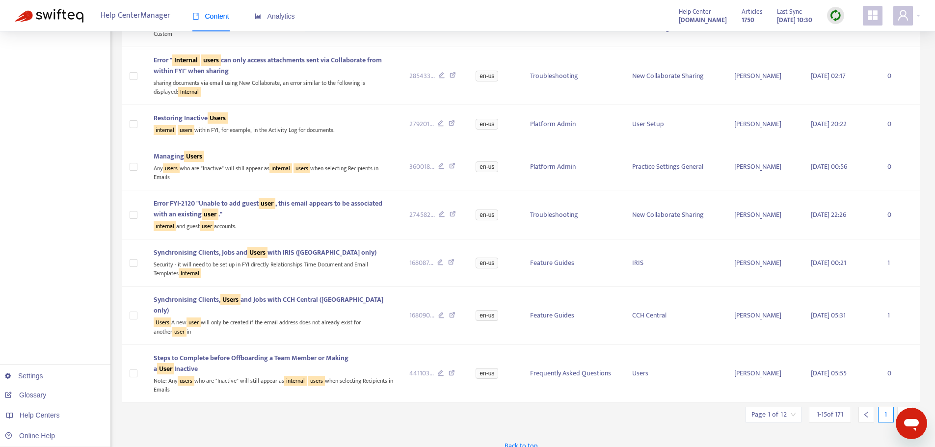
click at [902, 407] on div at bounding box center [905, 415] width 16 height 16
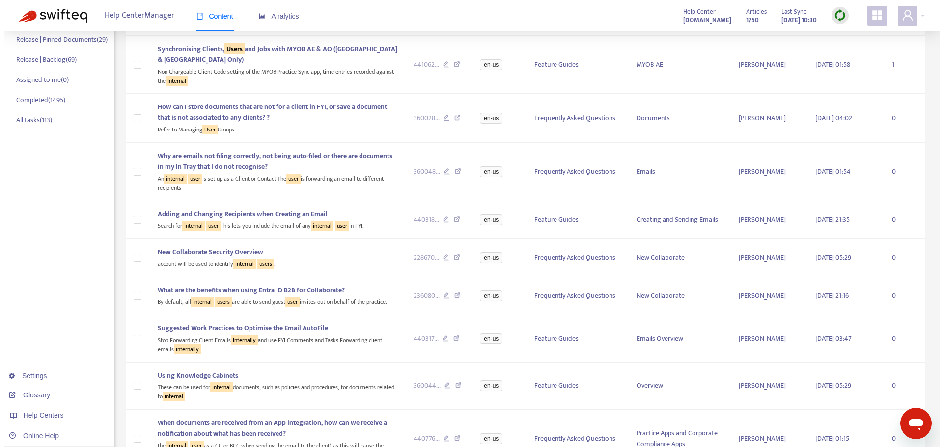
scroll to position [0, 0]
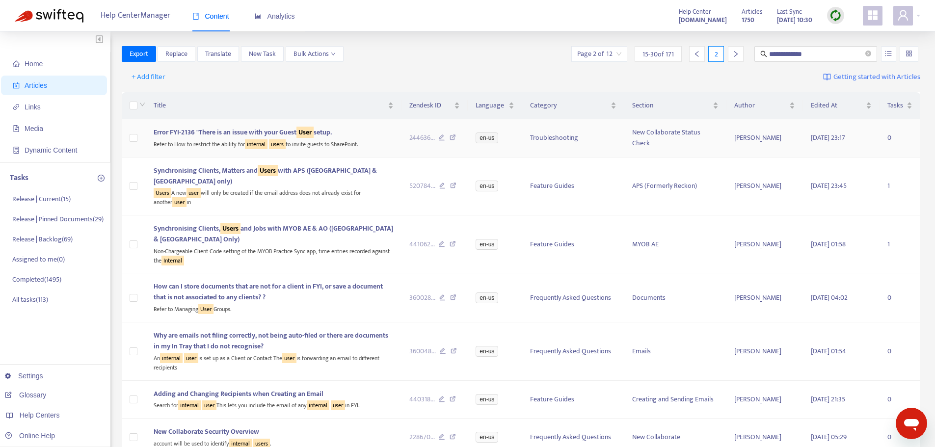
click at [328, 141] on div "Refer to How to restrict the ability for internal users to invite guests to Sha…" at bounding box center [274, 143] width 240 height 11
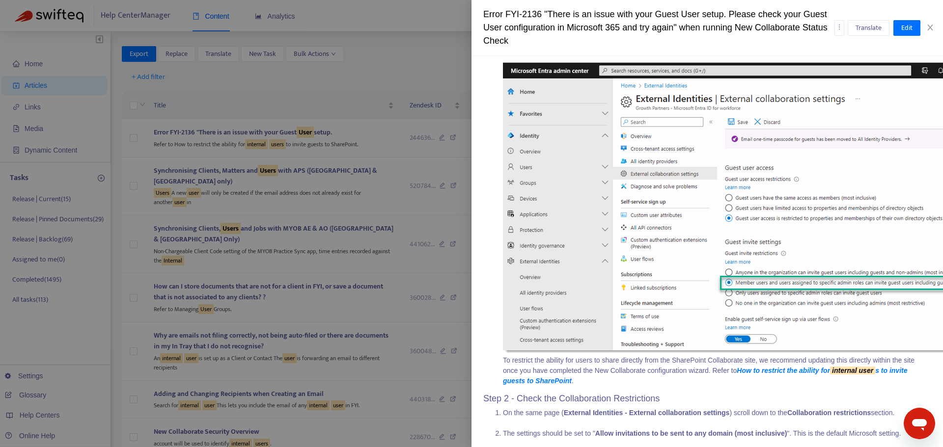
scroll to position [478, 0]
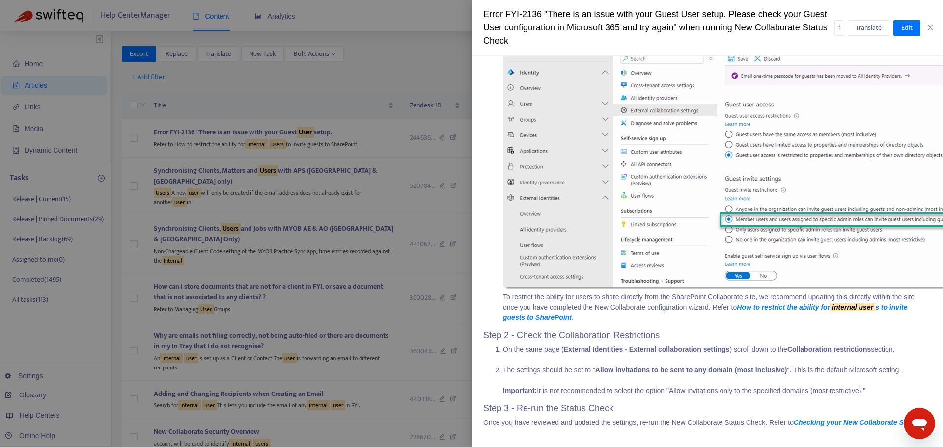
click at [657, 420] on p "Once you have reviewed and updated the settings, re-run the New Collaborate Sta…" at bounding box center [707, 423] width 448 height 10
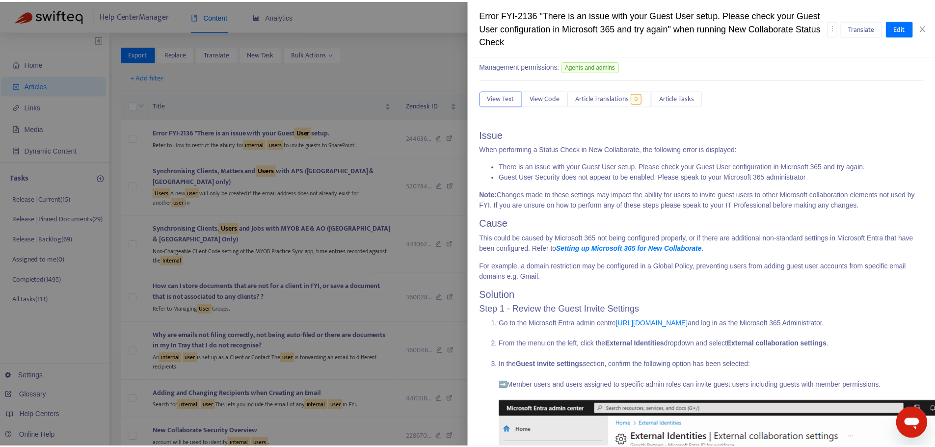
scroll to position [85, 0]
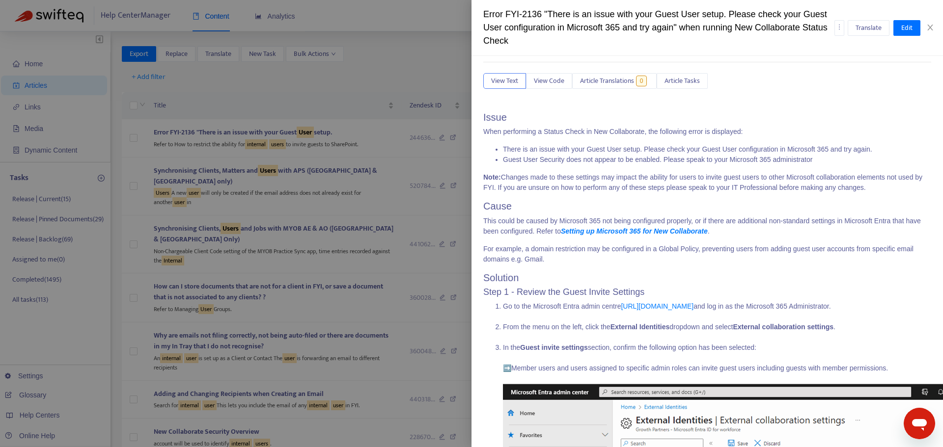
click at [183, 303] on div at bounding box center [471, 223] width 943 height 447
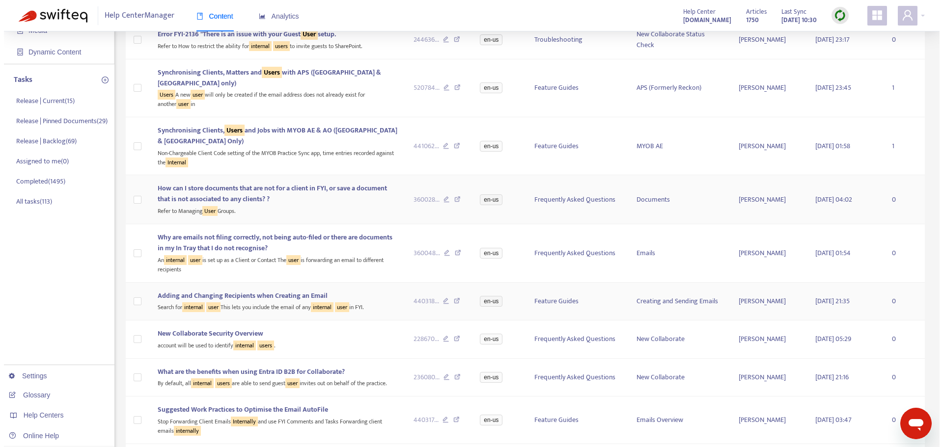
scroll to position [147, 0]
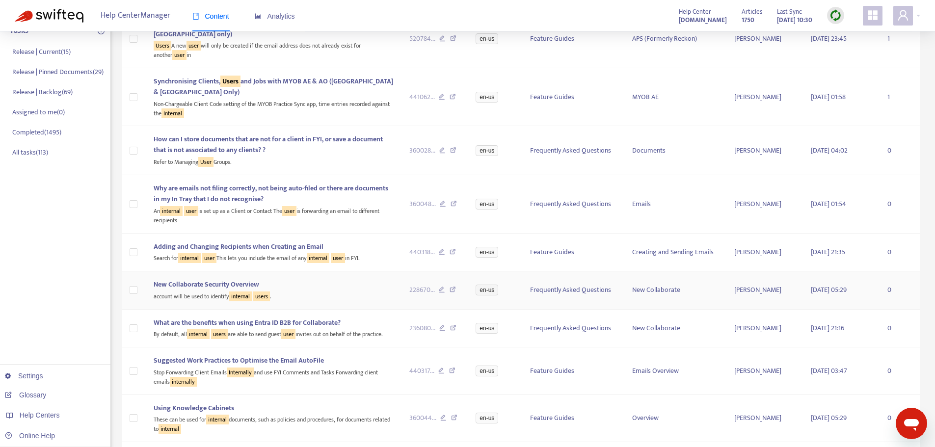
click at [186, 290] on span "New Collaborate Security Overview" at bounding box center [207, 284] width 106 height 11
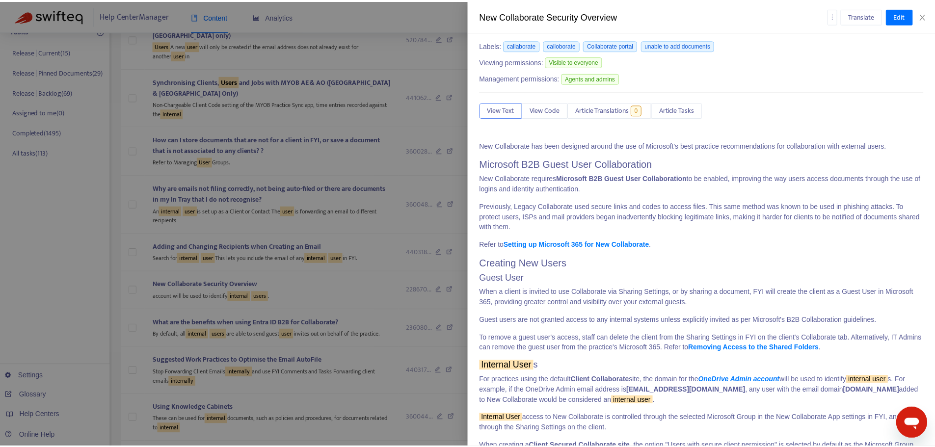
scroll to position [0, 0]
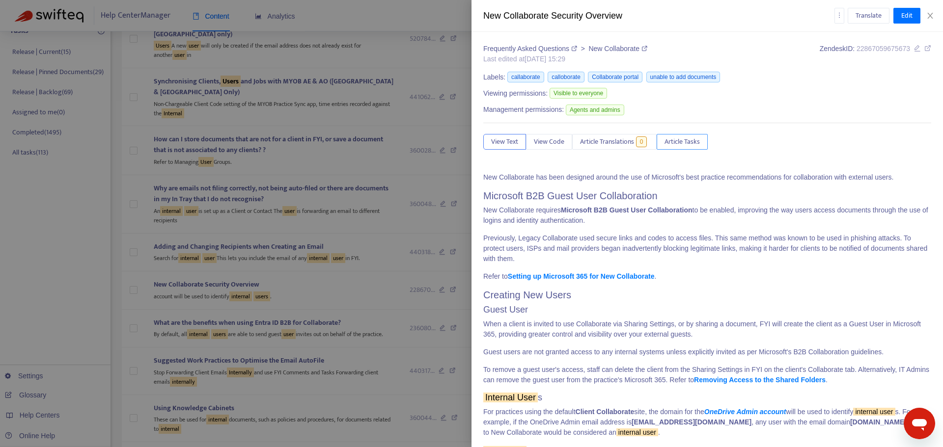
click at [687, 145] on span "Article Tasks" at bounding box center [681, 141] width 35 height 11
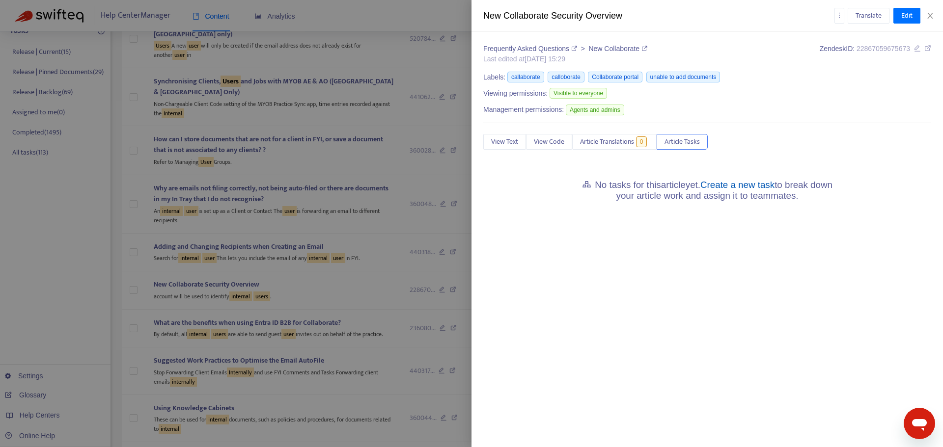
click at [760, 187] on link "Create a new task" at bounding box center [737, 185] width 74 height 10
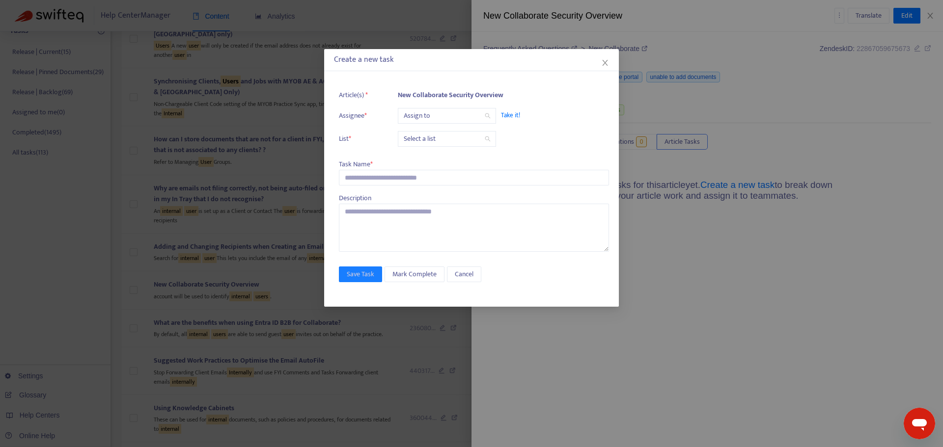
click at [441, 113] on input "search" at bounding box center [447, 116] width 86 height 15
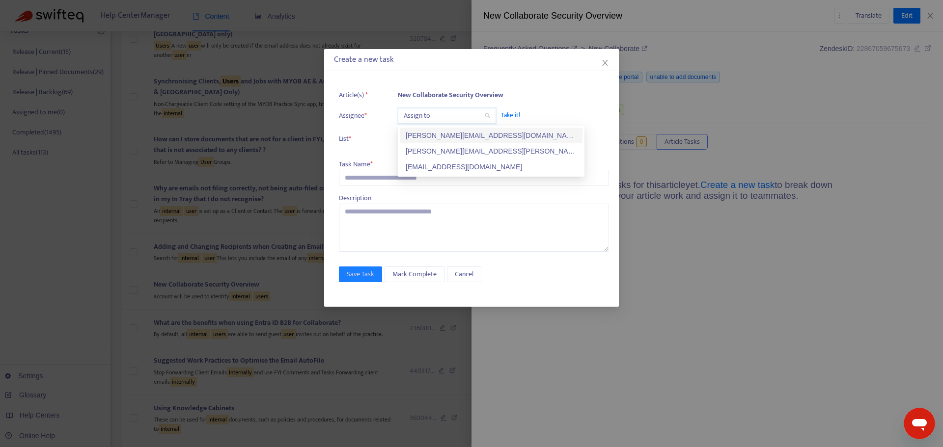
click at [434, 132] on div "kelly.sofia@fyi.app" at bounding box center [491, 135] width 171 height 11
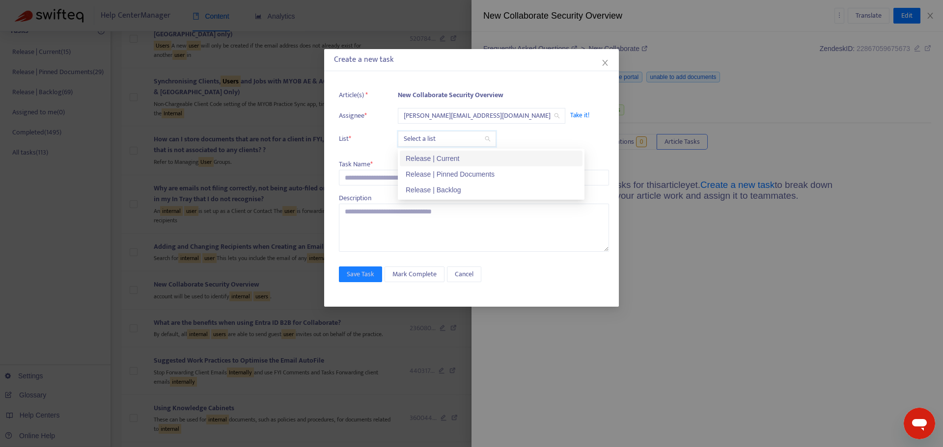
drag, startPoint x: 430, startPoint y: 140, endPoint x: 430, endPoint y: 157, distance: 16.7
click at [430, 142] on input "search" at bounding box center [447, 139] width 86 height 15
click at [430, 165] on div "Release | Current" at bounding box center [491, 159] width 183 height 16
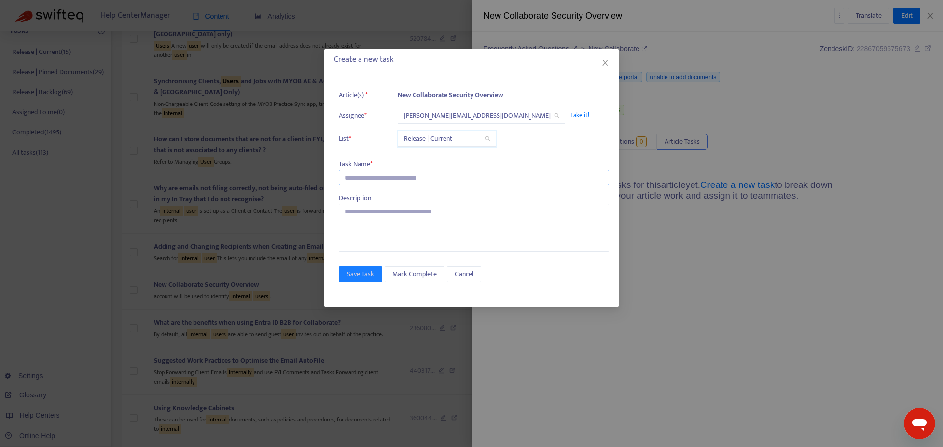
click at [391, 181] on input "text" at bounding box center [474, 178] width 270 height 16
paste input "**********"
type input "**********"
click at [366, 273] on span "Save Task" at bounding box center [360, 274] width 27 height 11
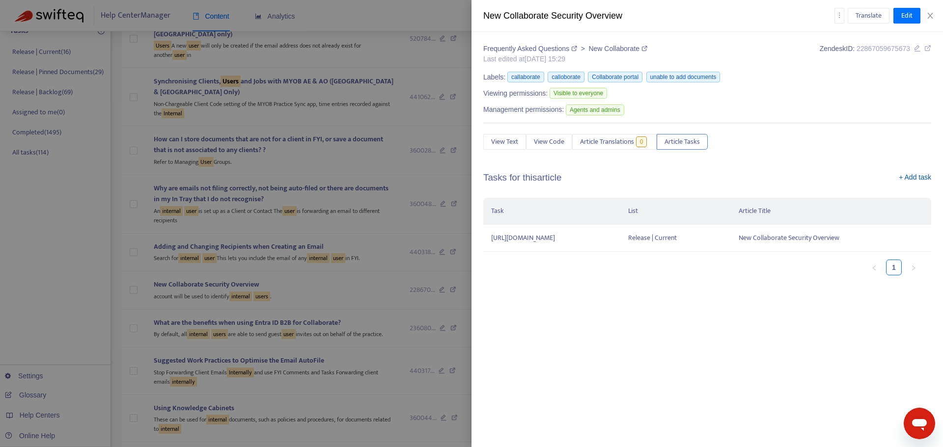
click at [928, 182] on link "+ Add task" at bounding box center [914, 179] width 32 height 15
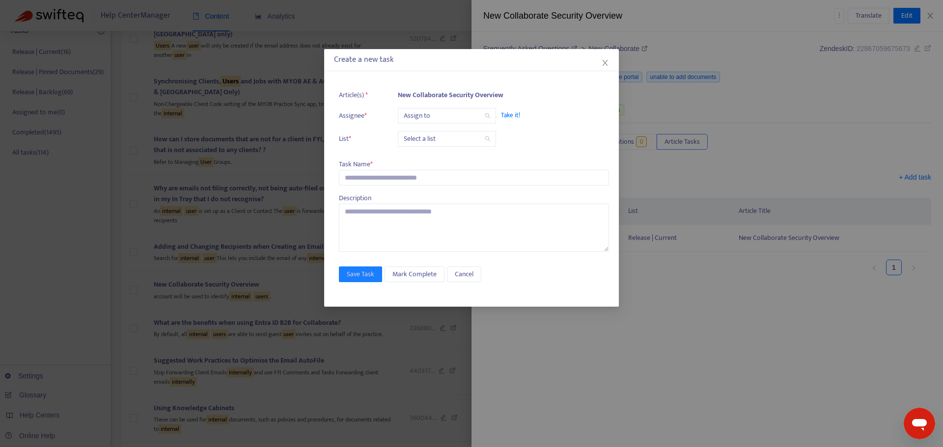
drag, startPoint x: 414, startPoint y: 112, endPoint x: 419, endPoint y: 127, distance: 16.1
click at [414, 112] on input "search" at bounding box center [447, 116] width 86 height 15
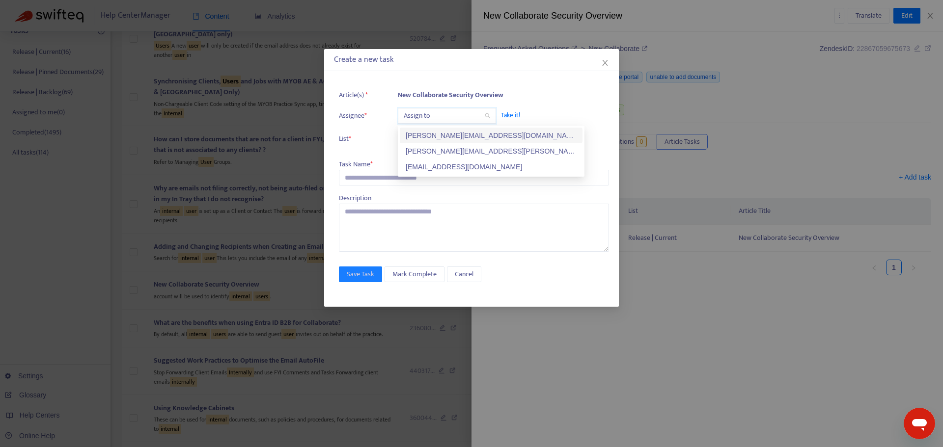
click at [422, 134] on div "kelly.sofia@fyi.app" at bounding box center [491, 135] width 171 height 11
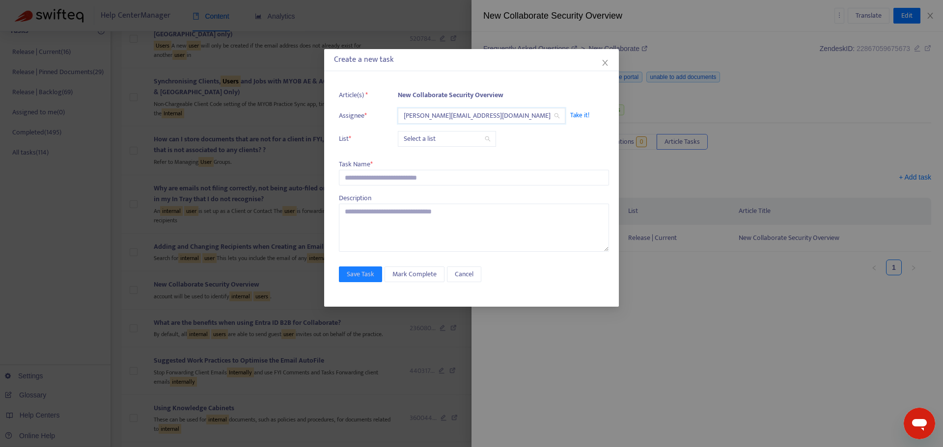
click at [422, 138] on input "search" at bounding box center [447, 139] width 86 height 15
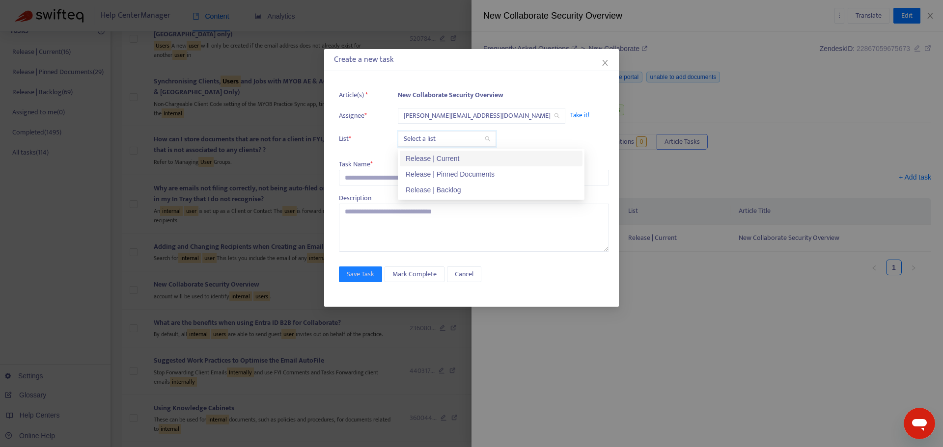
click at [422, 156] on div "Release | Current" at bounding box center [491, 158] width 171 height 11
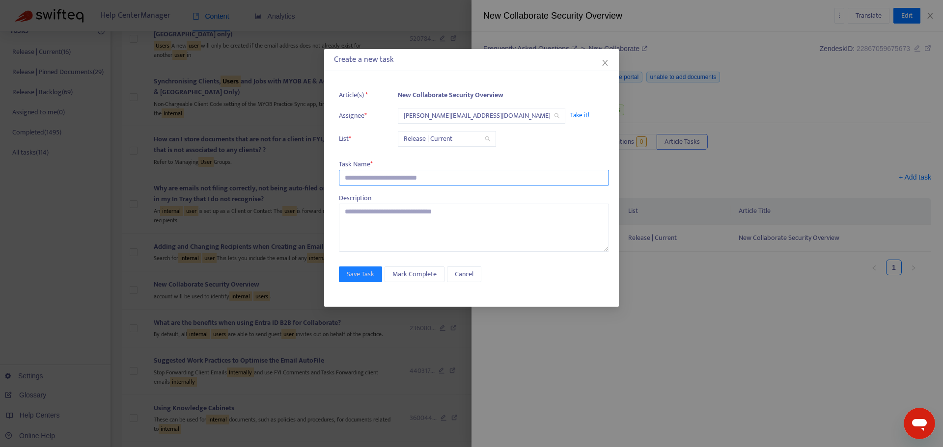
click at [404, 171] on input "text" at bounding box center [474, 178] width 270 height 16
paste input "**********"
type input "**********"
click at [373, 272] on span "Save Task" at bounding box center [360, 274] width 27 height 11
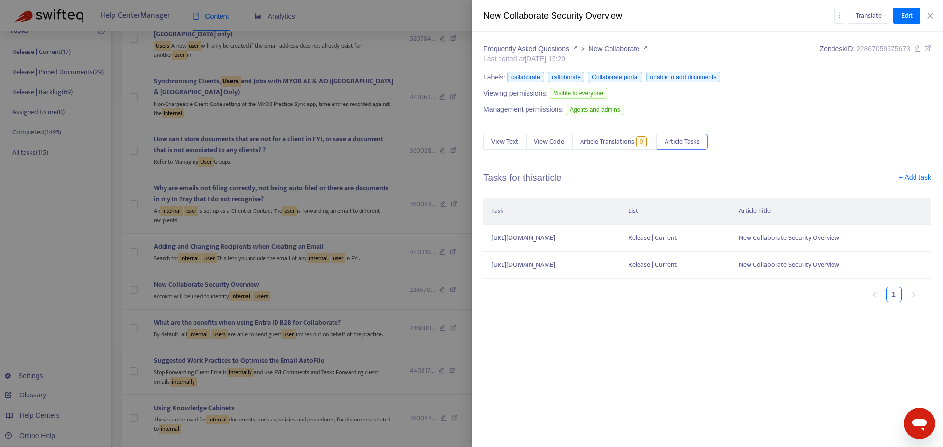
click at [378, 250] on div at bounding box center [471, 223] width 943 height 447
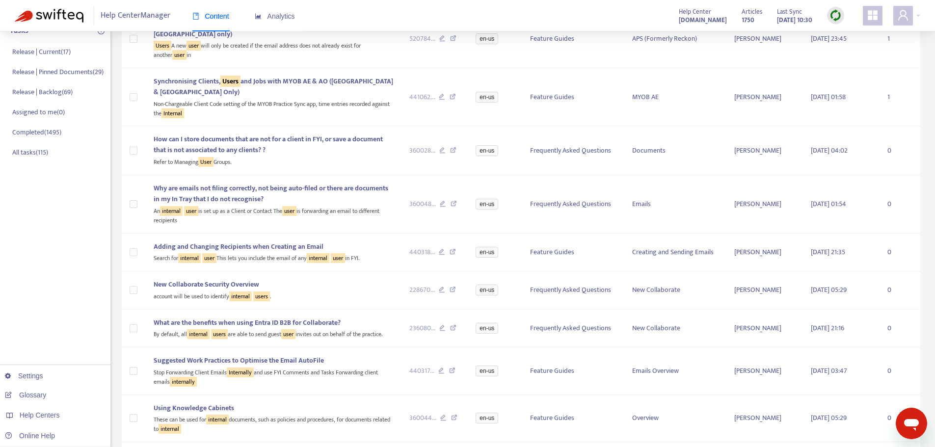
scroll to position [196, 0]
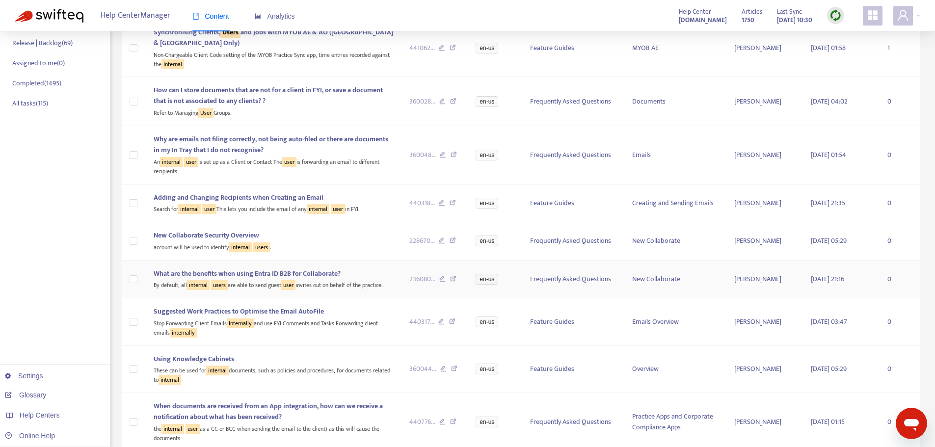
click at [349, 286] on div "By default, all internal users are able to send guest user invites out on behal…" at bounding box center [274, 284] width 240 height 11
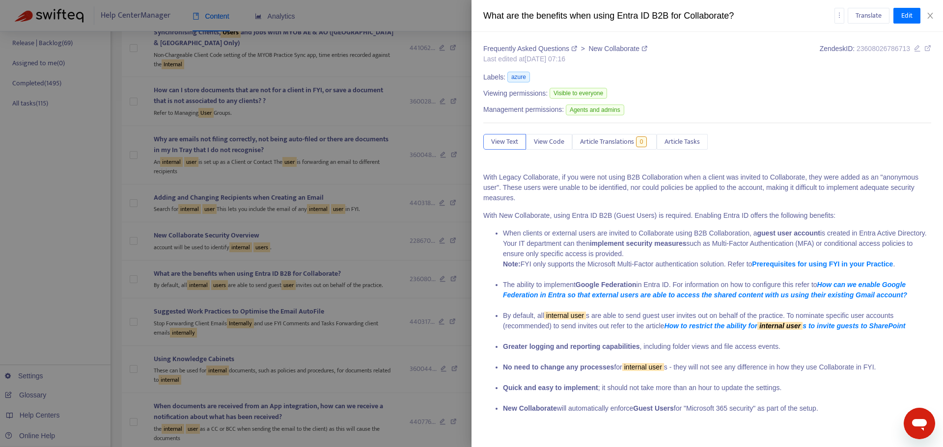
click at [340, 254] on div at bounding box center [471, 223] width 943 height 447
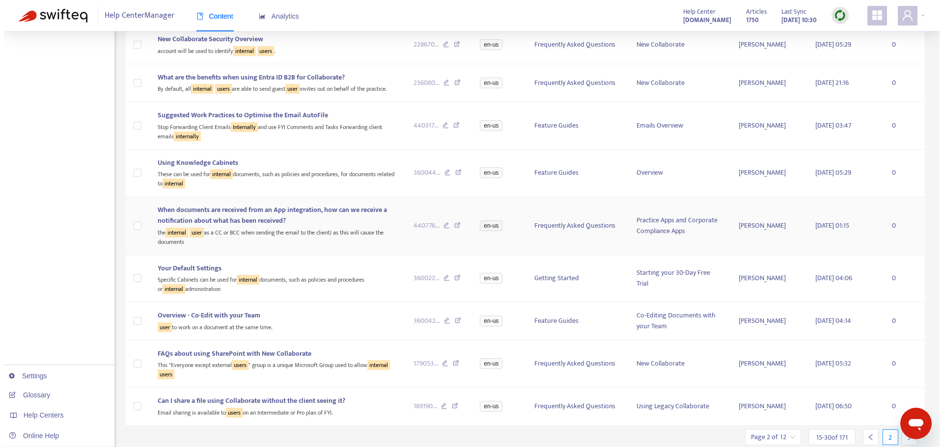
scroll to position [427, 0]
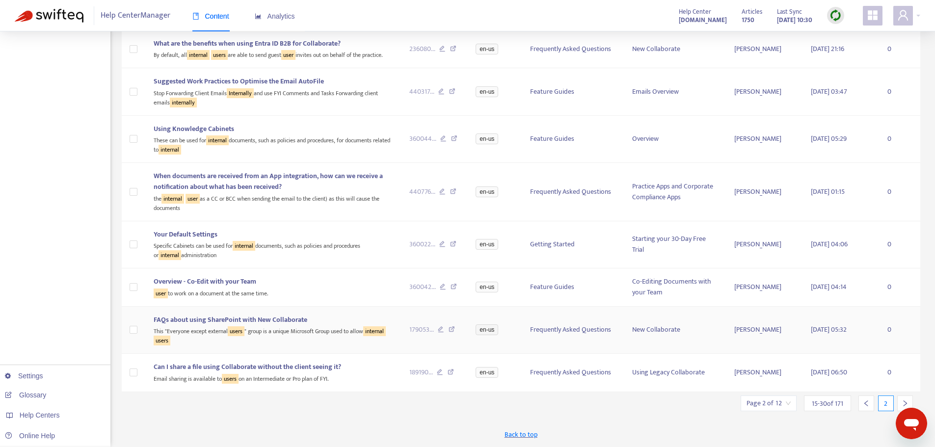
click at [304, 333] on div "This "Everyone except external users " group is a unique Microsoft Group used t…" at bounding box center [274, 336] width 240 height 20
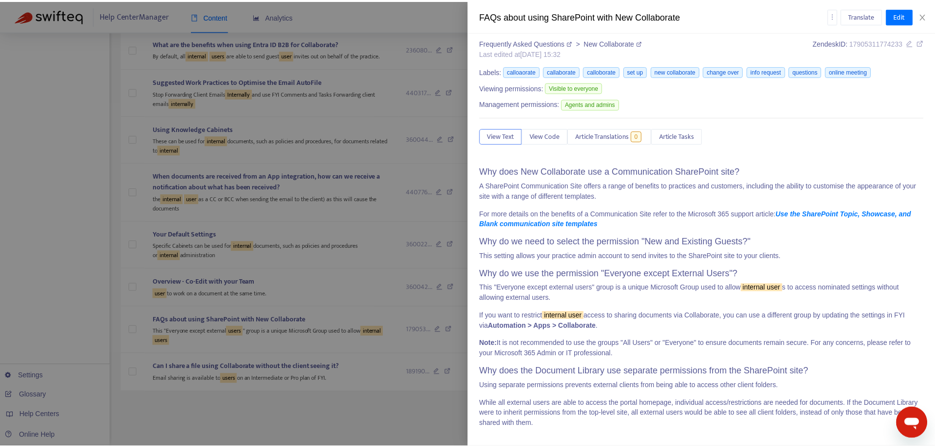
scroll to position [8, 0]
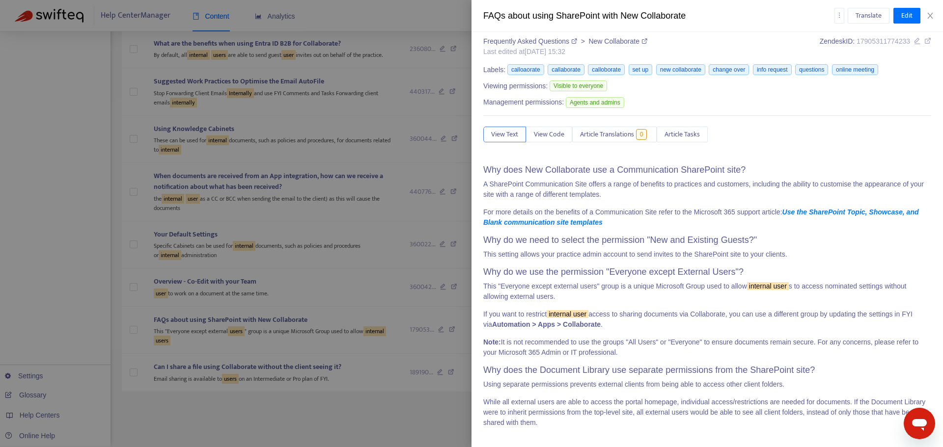
click at [205, 422] on div at bounding box center [471, 223] width 943 height 447
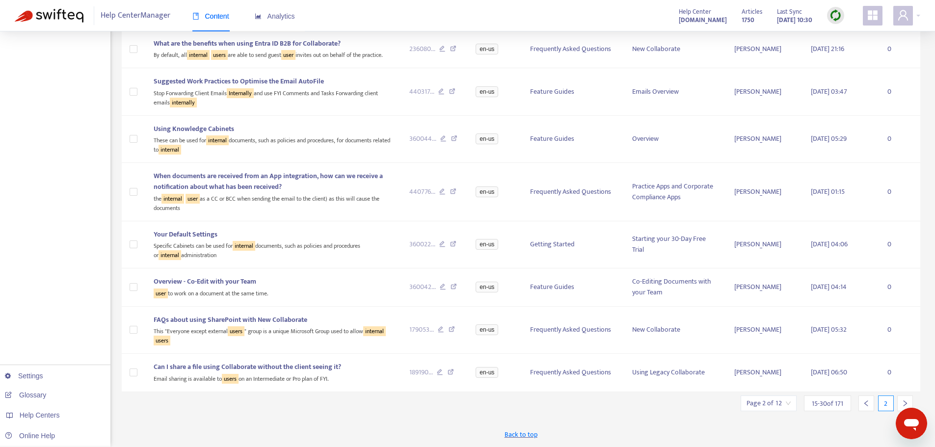
click at [903, 399] on div at bounding box center [905, 404] width 16 height 16
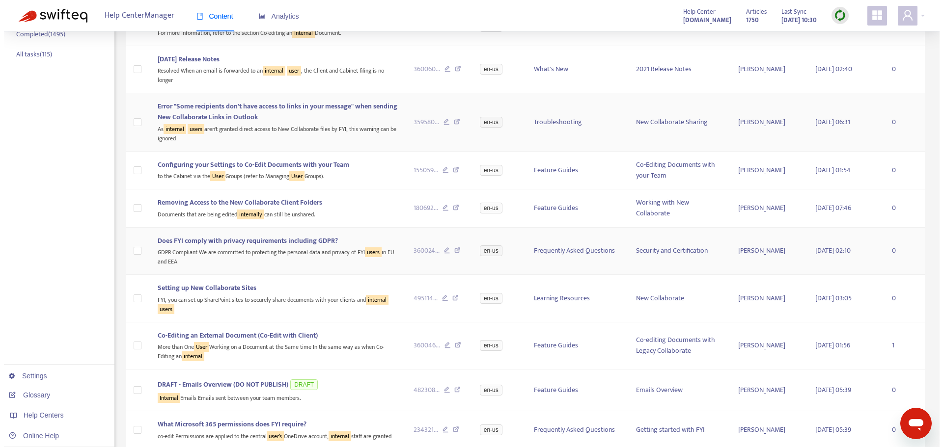
scroll to position [295, 0]
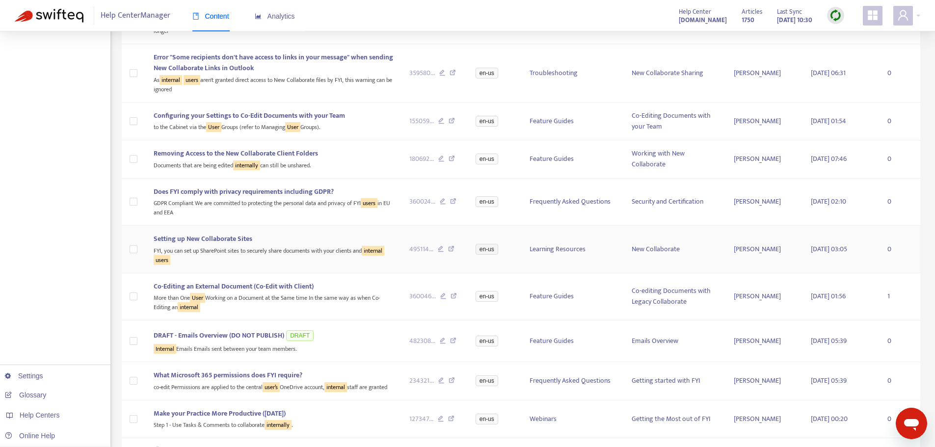
click at [301, 266] on td "Setting up New Collaborate Sites FYI, you can set up SharePoint sites to secure…" at bounding box center [273, 249] width 255 height 47
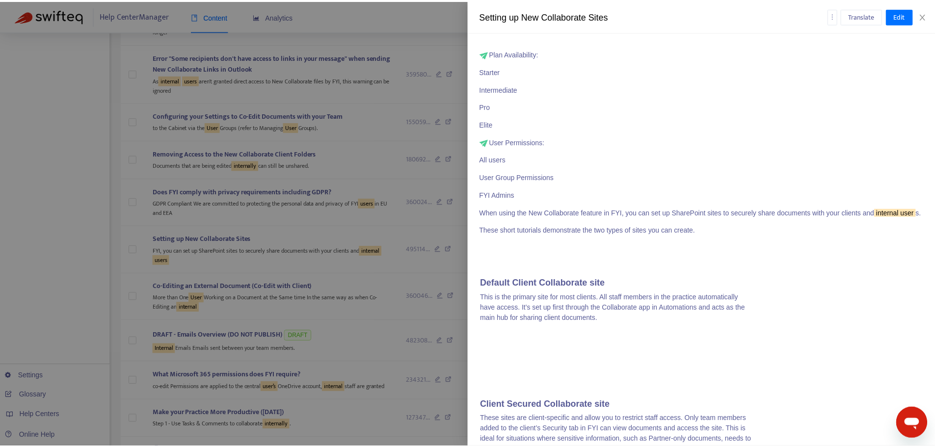
scroll to position [187, 0]
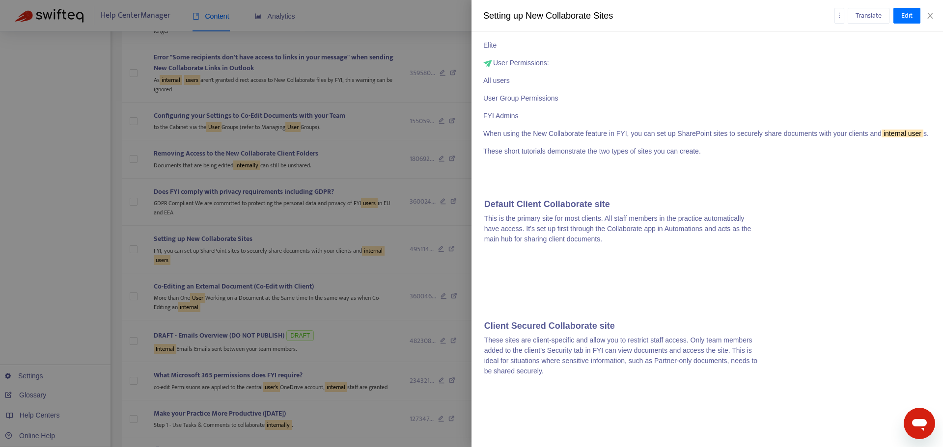
click at [410, 281] on div at bounding box center [471, 223] width 943 height 447
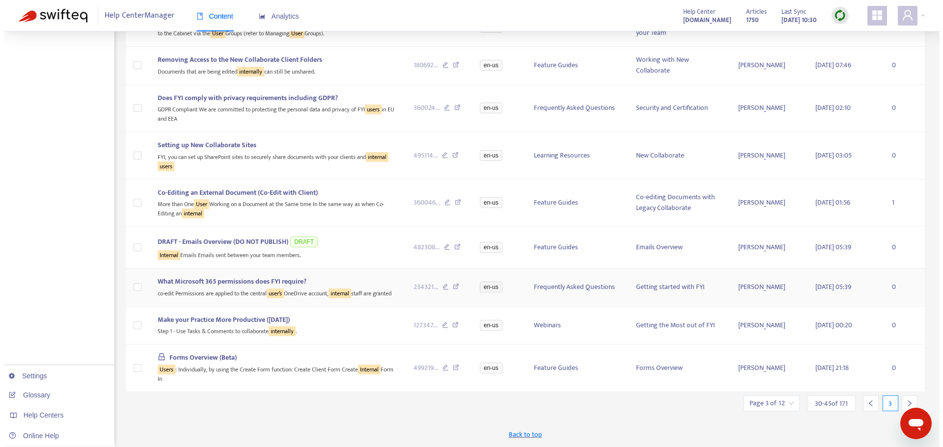
scroll to position [398, 0]
click at [227, 290] on div "co-edit Permissions are applied to the central user’s OneDrive account, interna…" at bounding box center [274, 292] width 240 height 11
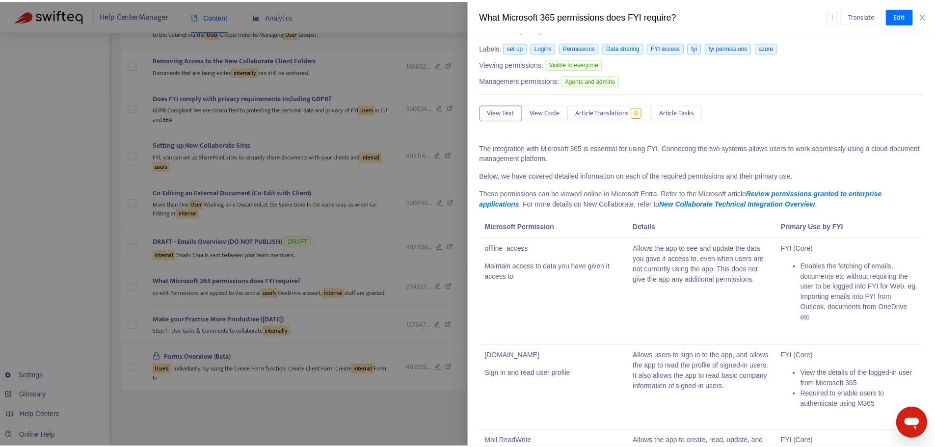
scroll to position [0, 0]
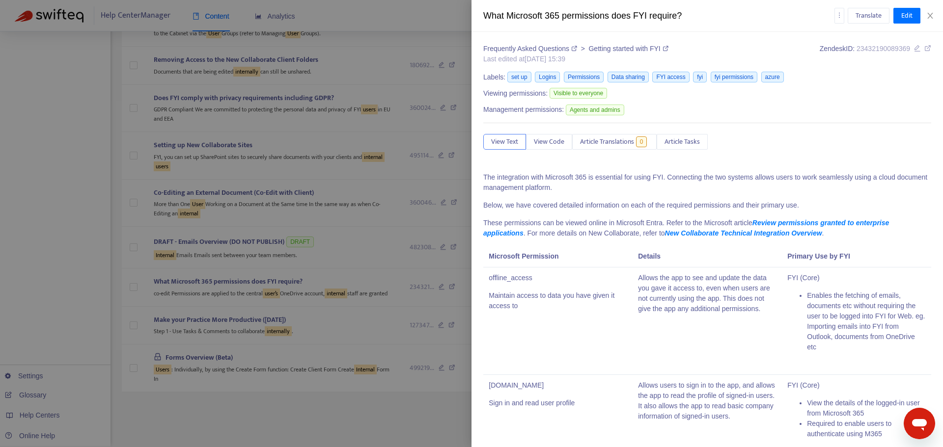
click at [924, 48] on icon at bounding box center [927, 48] width 7 height 7
click at [183, 294] on div at bounding box center [471, 223] width 943 height 447
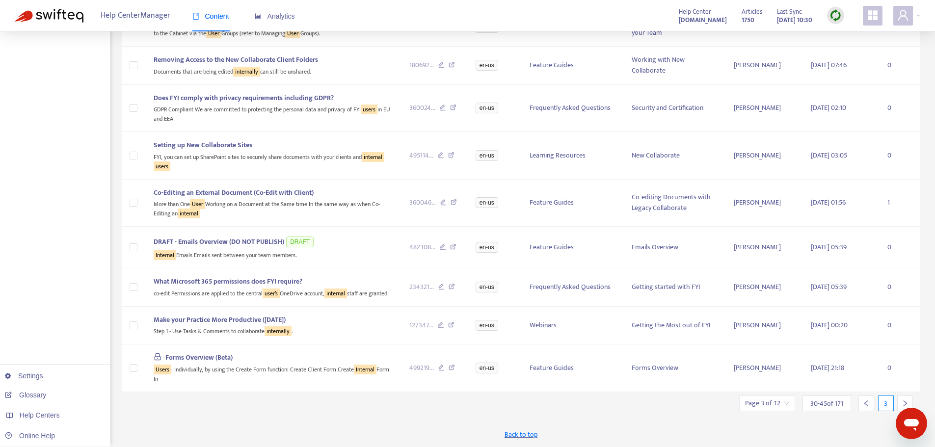
click at [903, 400] on icon "right" at bounding box center [905, 403] width 7 height 7
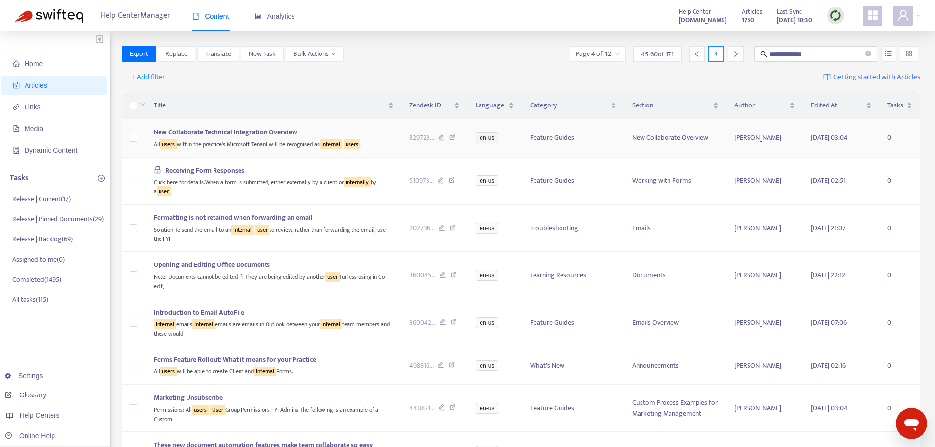
click at [227, 153] on td "New Collaborate Technical Integration Overview All users within the practice's …" at bounding box center [273, 138] width 255 height 38
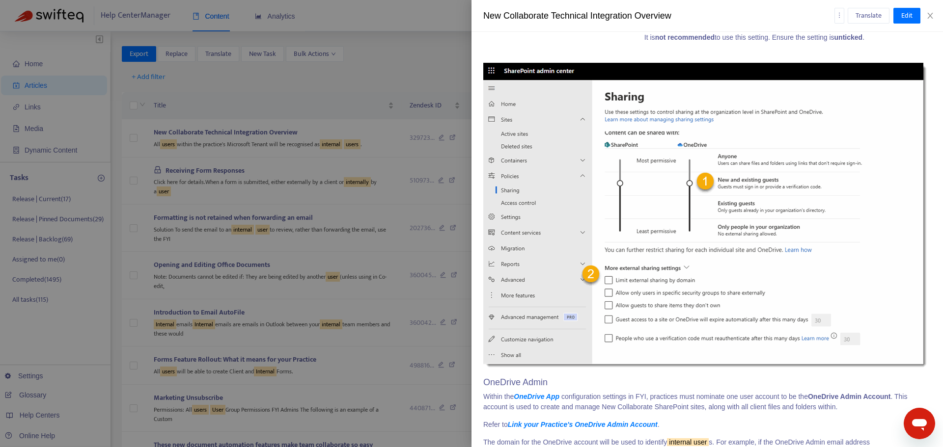
scroll to position [1129, 0]
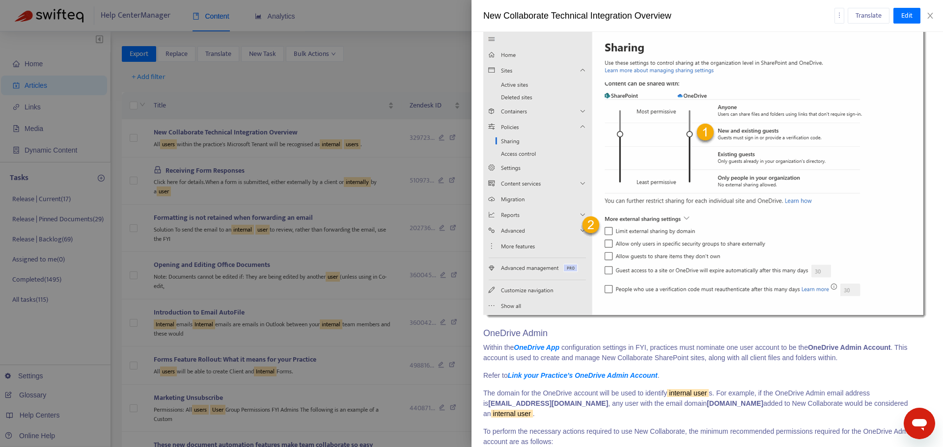
click at [601, 351] on p "Within the OneDrive App configuration settings in FYI, practices must nominate …" at bounding box center [707, 353] width 448 height 21
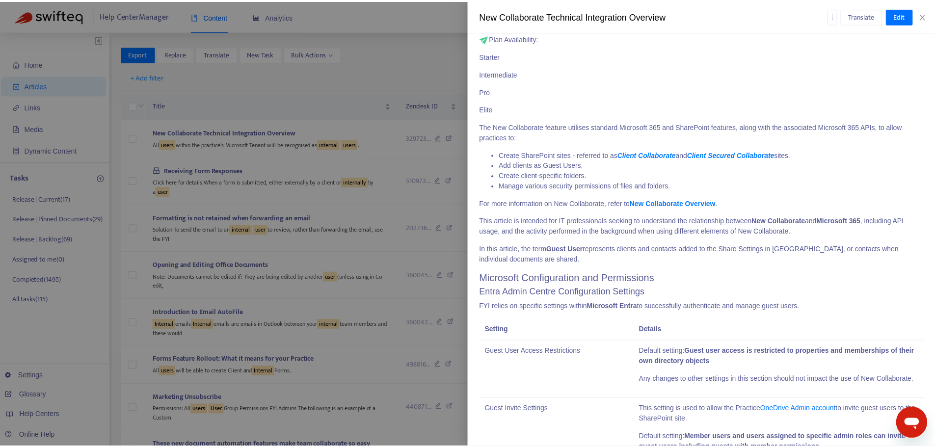
scroll to position [0, 0]
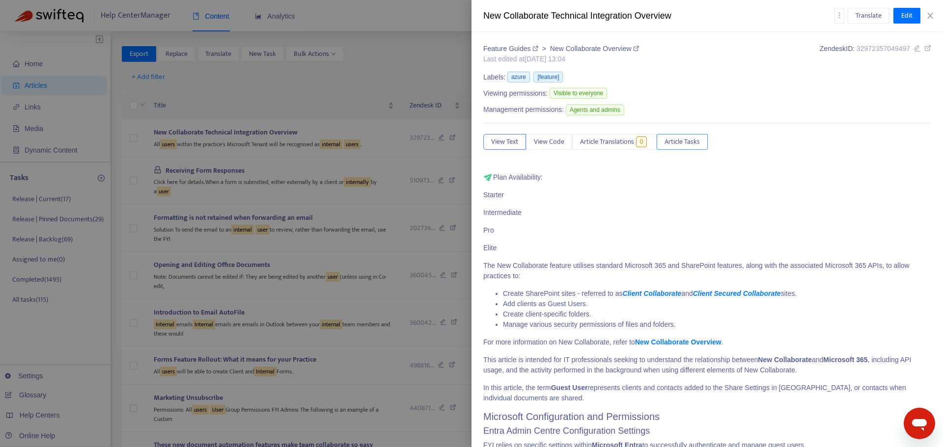
click at [682, 143] on span "Article Tasks" at bounding box center [681, 141] width 35 height 11
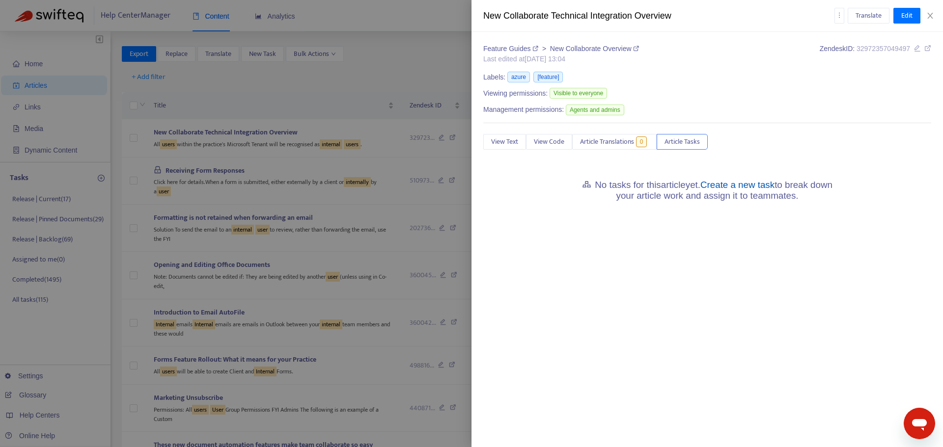
click at [751, 188] on link "Create a new task" at bounding box center [737, 185] width 74 height 10
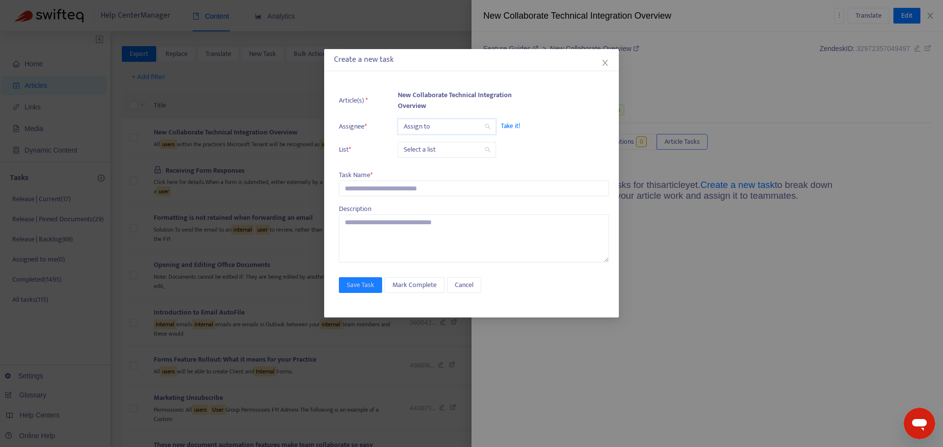
click at [434, 120] on input "search" at bounding box center [447, 126] width 86 height 15
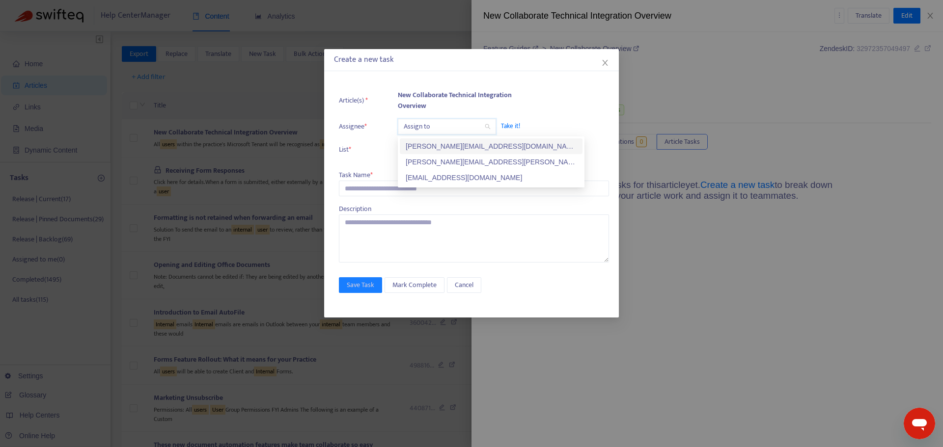
click at [435, 143] on div "kelly.sofia@fyi.app" at bounding box center [491, 146] width 171 height 11
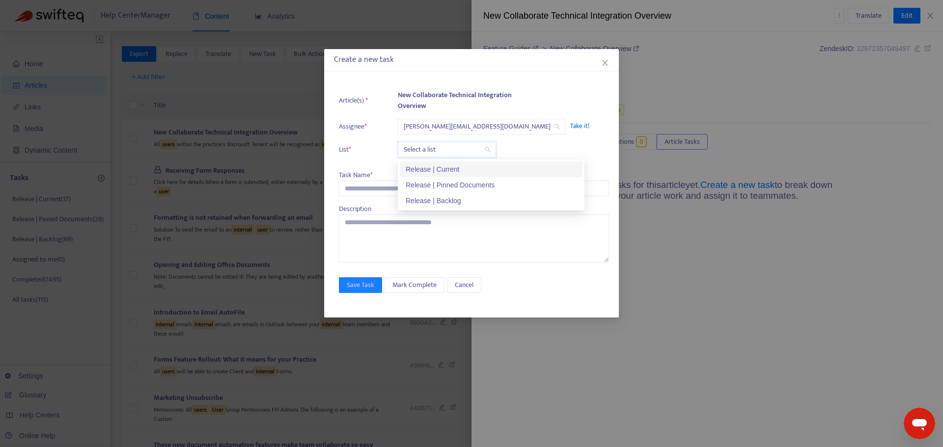
click at [434, 153] on input "search" at bounding box center [447, 149] width 86 height 15
click at [433, 175] on div "Release | Current" at bounding box center [491, 170] width 183 height 16
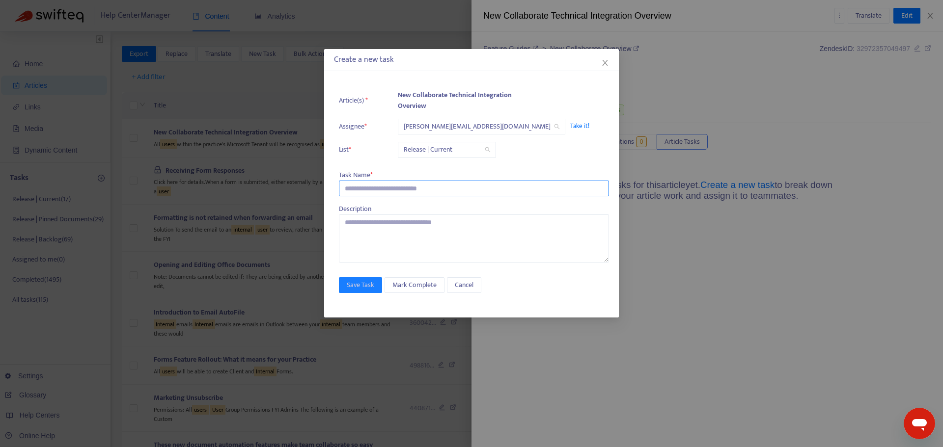
click at [404, 196] on input "text" at bounding box center [474, 189] width 270 height 16
paste input "**********"
type input "**********"
click at [362, 290] on span "Save Task" at bounding box center [360, 285] width 27 height 11
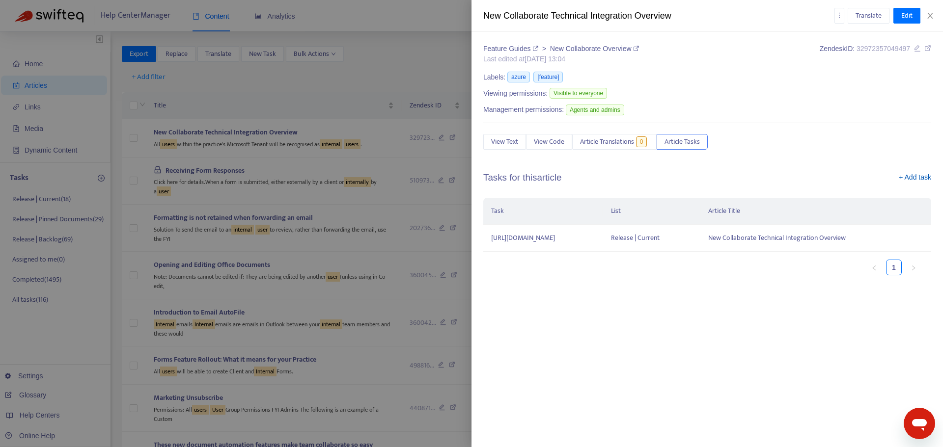
click at [914, 175] on link "+ Add task" at bounding box center [914, 179] width 32 height 15
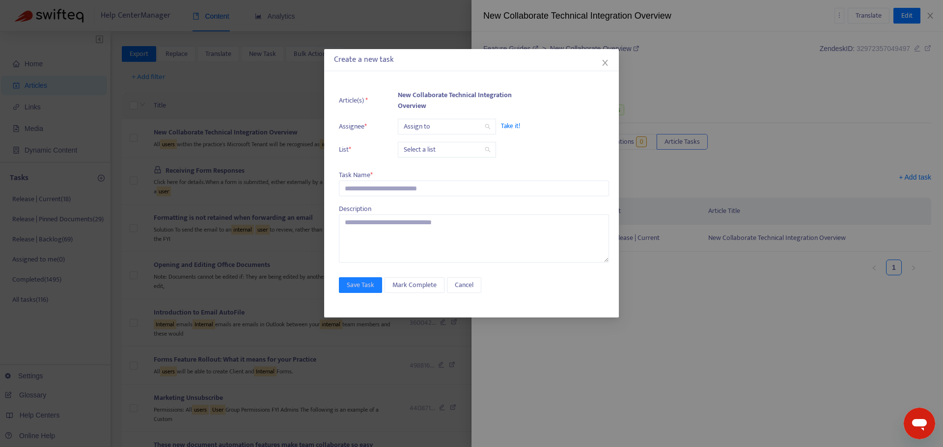
click at [475, 123] on input "search" at bounding box center [447, 126] width 86 height 15
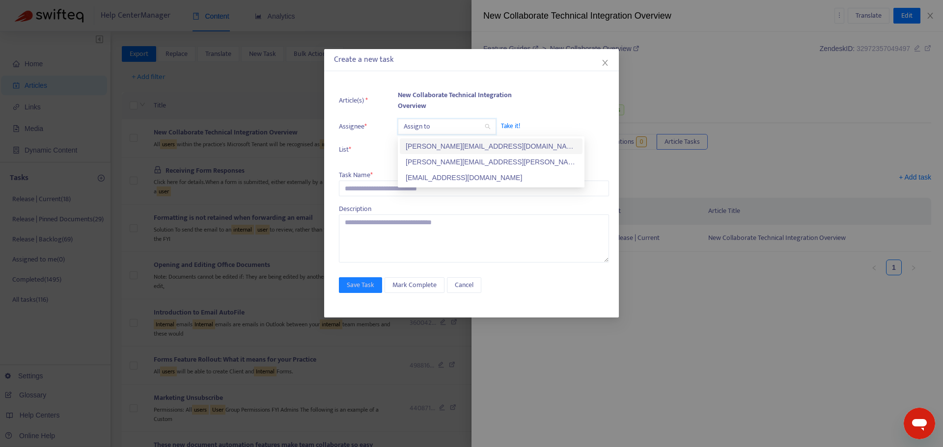
click at [427, 149] on div "kelly.sofia@fyi.app" at bounding box center [491, 146] width 171 height 11
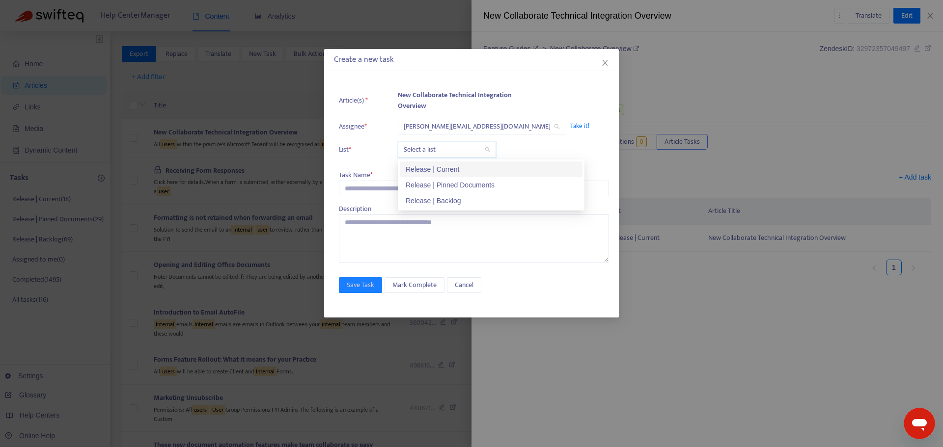
drag, startPoint x: 427, startPoint y: 150, endPoint x: 425, endPoint y: 161, distance: 10.4
click at [427, 151] on input "search" at bounding box center [447, 149] width 86 height 15
click at [426, 162] on div "Release | Current" at bounding box center [491, 170] width 183 height 16
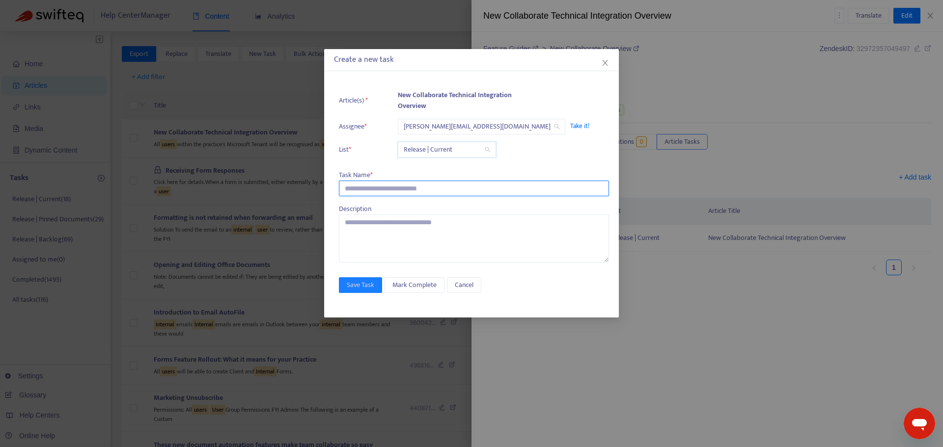
drag, startPoint x: 394, startPoint y: 190, endPoint x: 393, endPoint y: 196, distance: 6.6
click at [394, 190] on input "text" at bounding box center [474, 189] width 270 height 16
paste input "**********"
type input "**********"
click at [364, 281] on span "Save Task" at bounding box center [360, 285] width 27 height 11
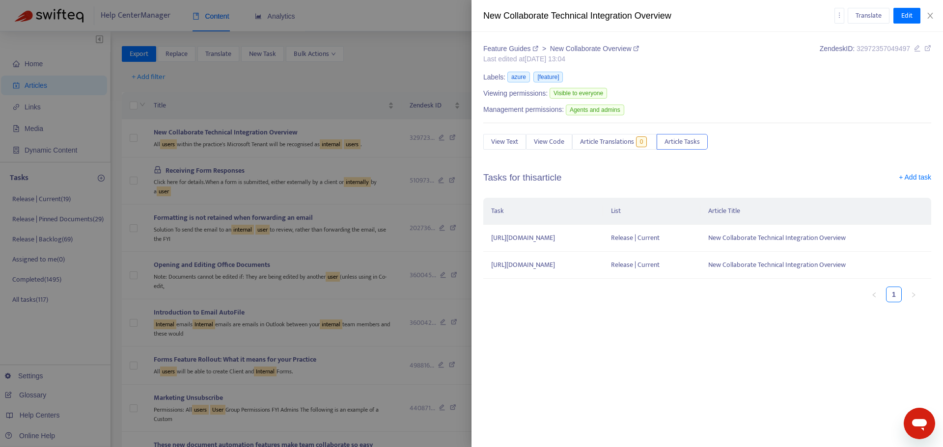
click at [382, 65] on div at bounding box center [471, 223] width 943 height 447
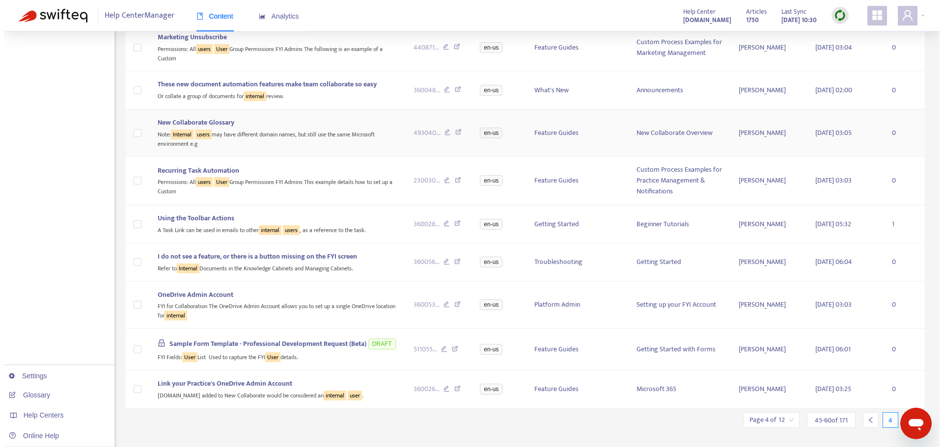
scroll to position [378, 0]
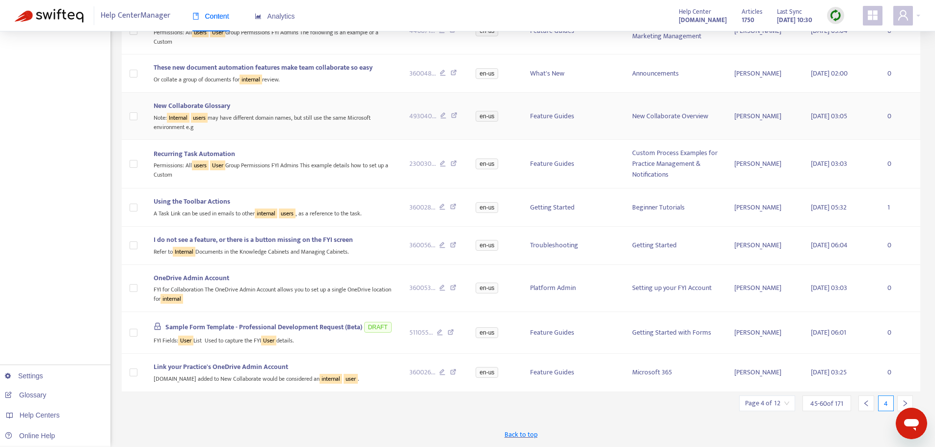
click at [383, 138] on td "New Collaborate Glossary Note: Internal users may have different domain names, …" at bounding box center [273, 116] width 255 height 47
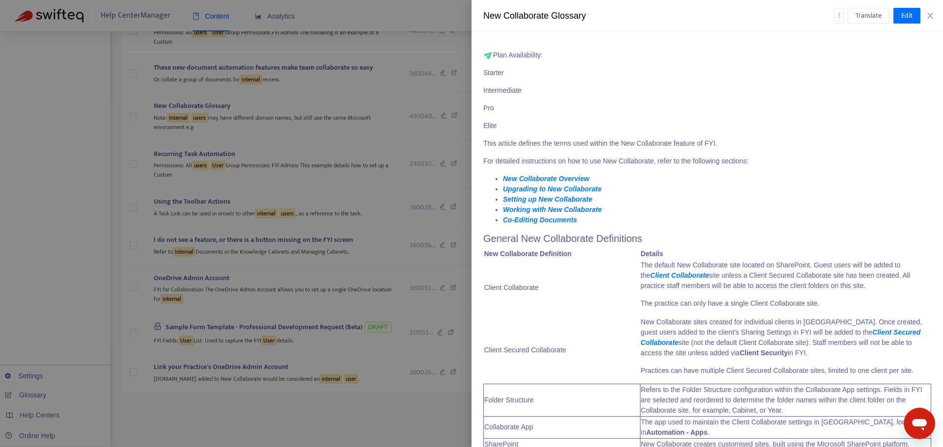
scroll to position [0, 0]
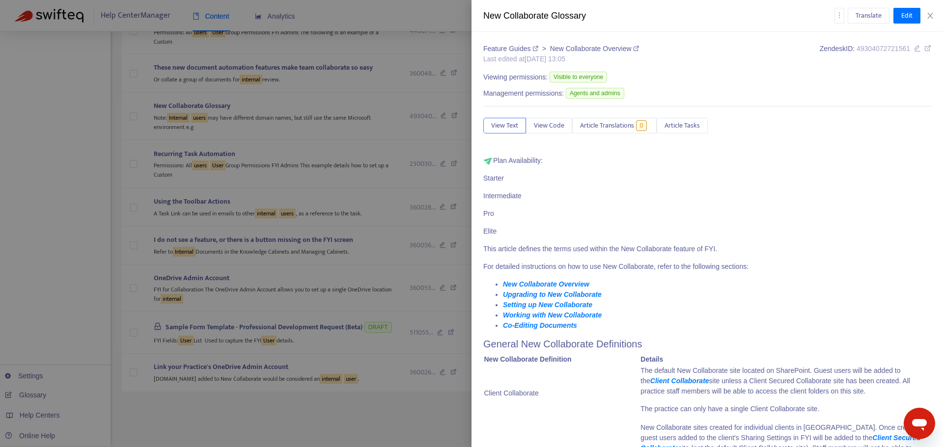
click at [924, 49] on icon at bounding box center [927, 48] width 7 height 7
click at [668, 124] on span "Article Tasks" at bounding box center [681, 125] width 35 height 11
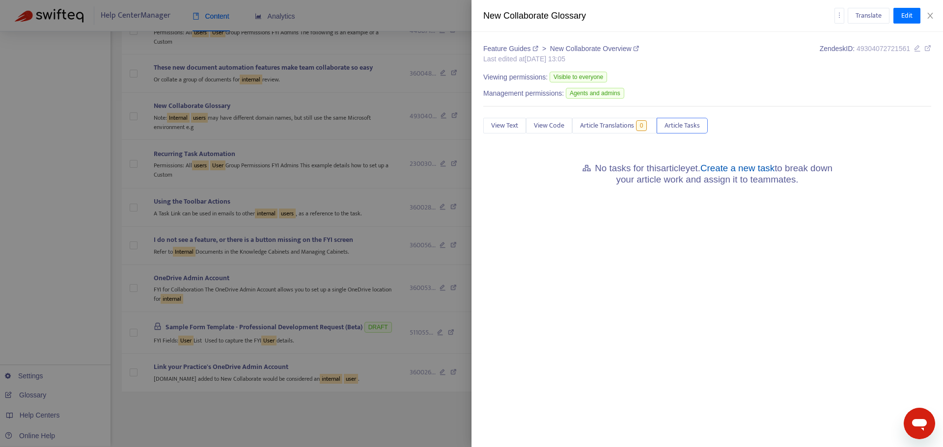
click at [722, 173] on link "Create a new task" at bounding box center [737, 168] width 74 height 10
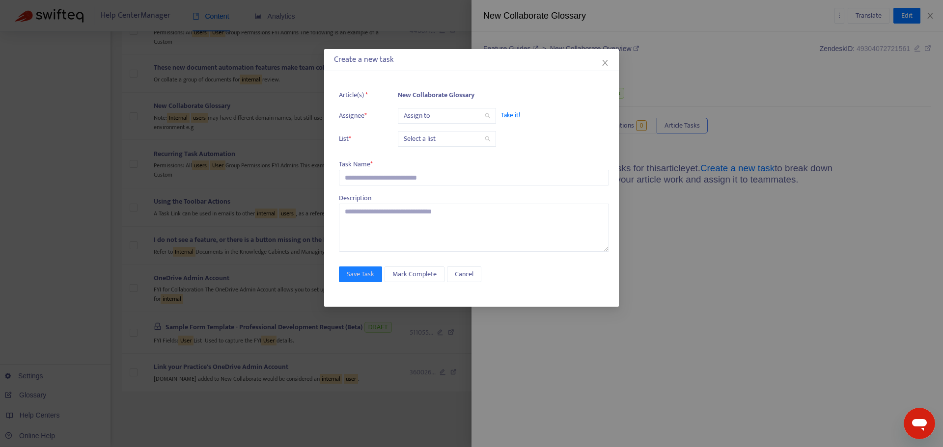
click at [434, 113] on input "search" at bounding box center [447, 116] width 86 height 15
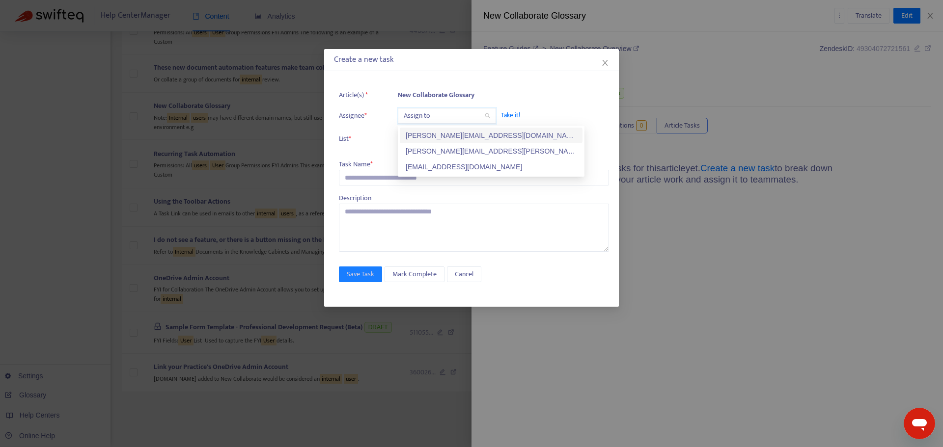
click at [431, 131] on div "kelly.sofia@fyi.app" at bounding box center [491, 135] width 171 height 11
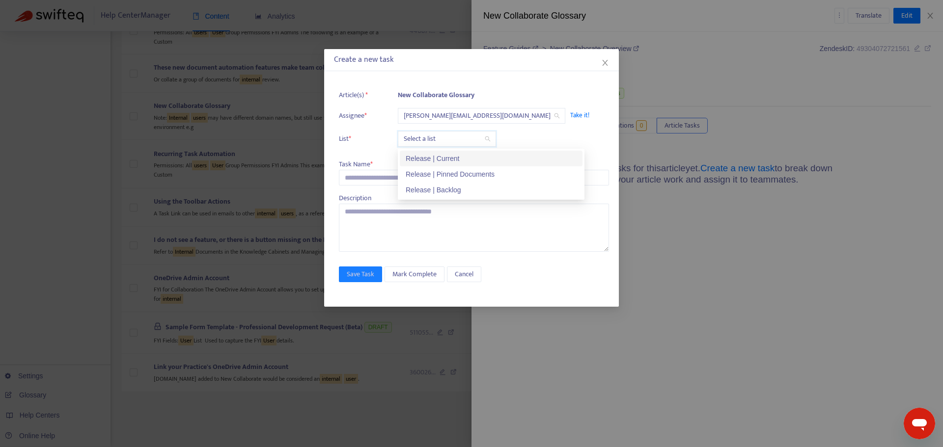
click at [431, 135] on input "search" at bounding box center [447, 139] width 86 height 15
click at [430, 158] on div "Release | Current" at bounding box center [491, 158] width 171 height 11
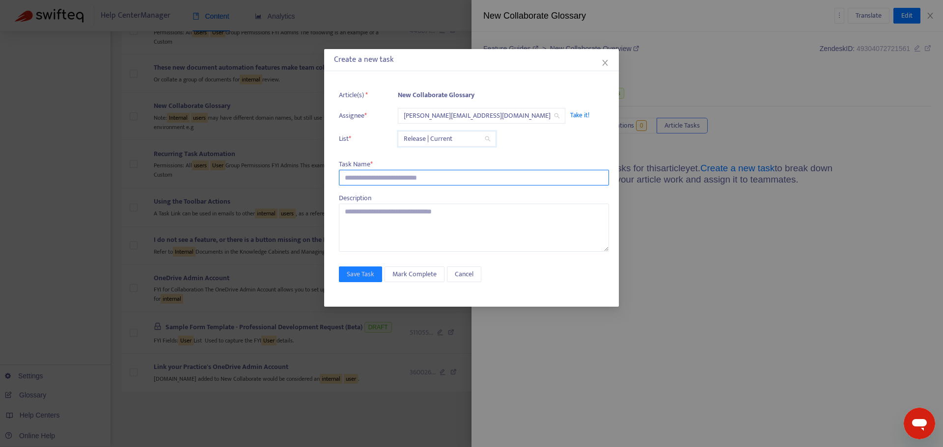
click at [396, 178] on input "text" at bounding box center [474, 178] width 270 height 16
paste input "**********"
type input "**********"
click at [404, 177] on input "text" at bounding box center [474, 178] width 270 height 16
paste input "**********"
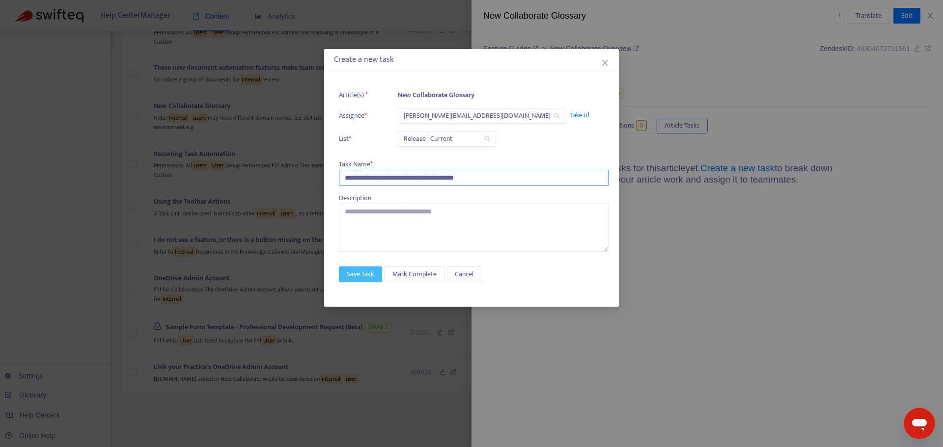
type input "**********"
click at [380, 271] on button "Save Task" at bounding box center [360, 275] width 43 height 16
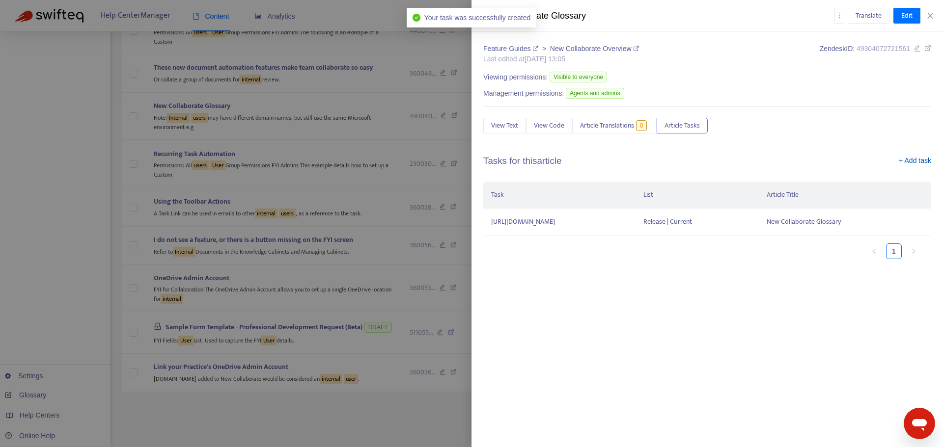
click at [918, 160] on link "+ Add task" at bounding box center [914, 163] width 32 height 15
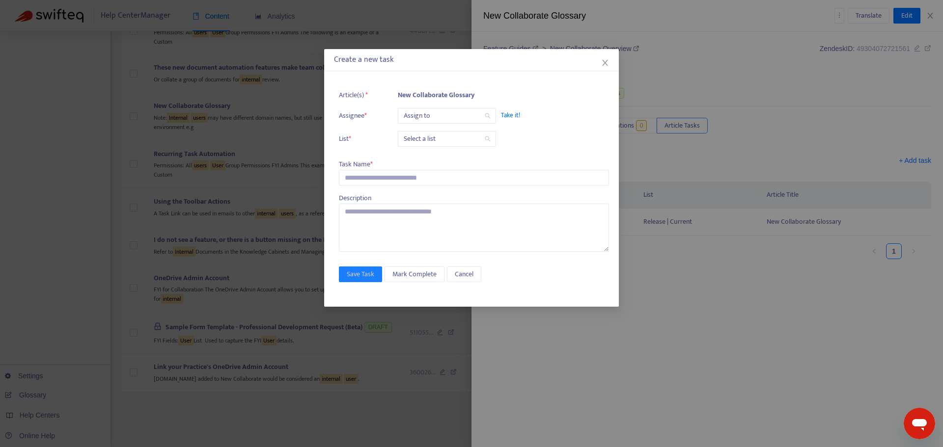
click at [428, 115] on input "search" at bounding box center [447, 116] width 86 height 15
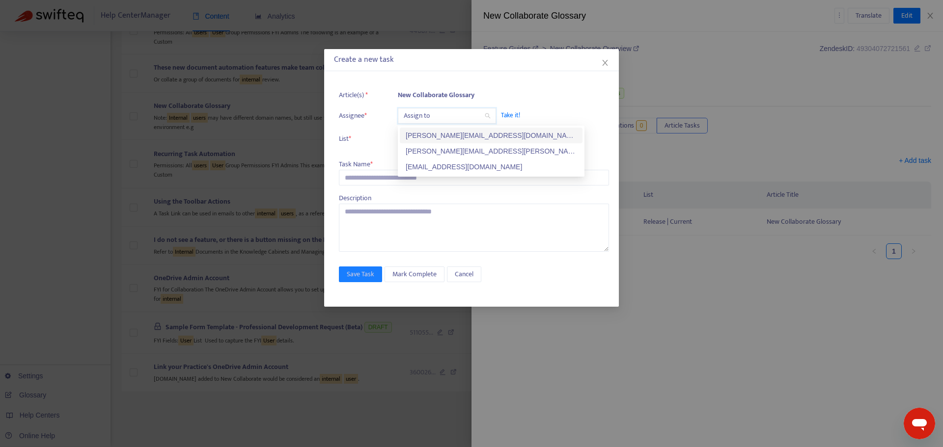
click at [423, 135] on div "kelly.sofia@fyi.app" at bounding box center [491, 135] width 171 height 11
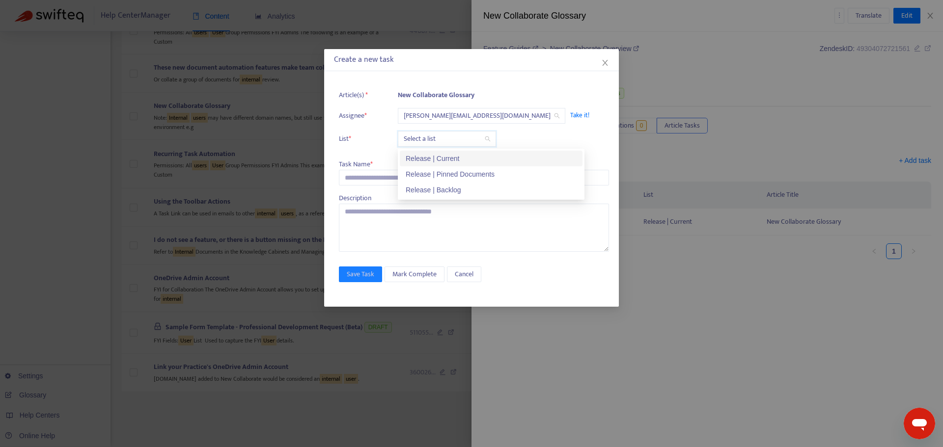
drag, startPoint x: 415, startPoint y: 146, endPoint x: 414, endPoint y: 153, distance: 7.5
click at [415, 146] on div "Select a list" at bounding box center [447, 139] width 98 height 16
click at [414, 161] on div "Release | Current" at bounding box center [491, 158] width 171 height 11
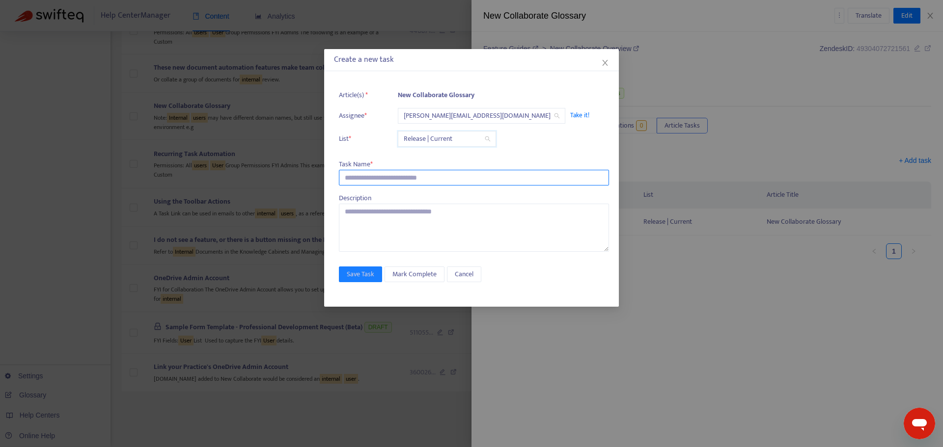
click at [384, 183] on input "text" at bounding box center [474, 178] width 270 height 16
paste input "**********"
type input "**********"
click at [368, 262] on div "**********" at bounding box center [471, 191] width 295 height 232
click at [369, 272] on span "Save Task" at bounding box center [360, 274] width 27 height 11
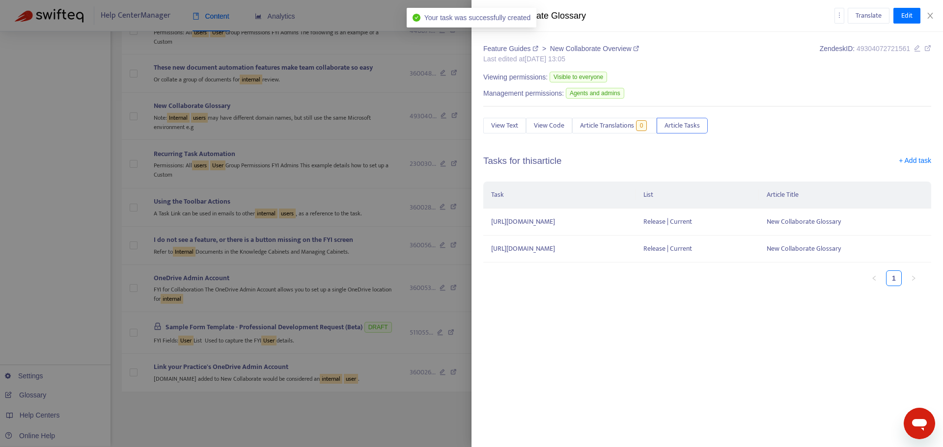
click at [400, 173] on div at bounding box center [471, 223] width 943 height 447
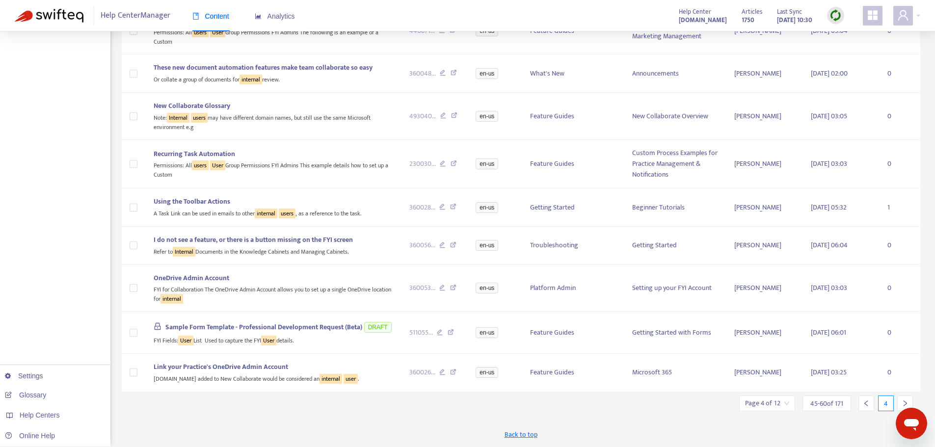
click at [907, 403] on icon "right" at bounding box center [905, 403] width 7 height 7
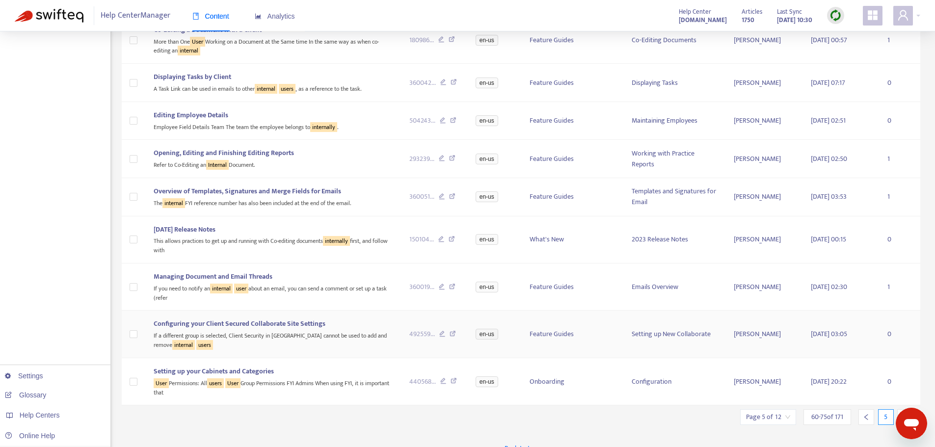
click at [217, 349] on div "If a different group is selected, Client Security in FYI cannot be used to add …" at bounding box center [274, 339] width 240 height 20
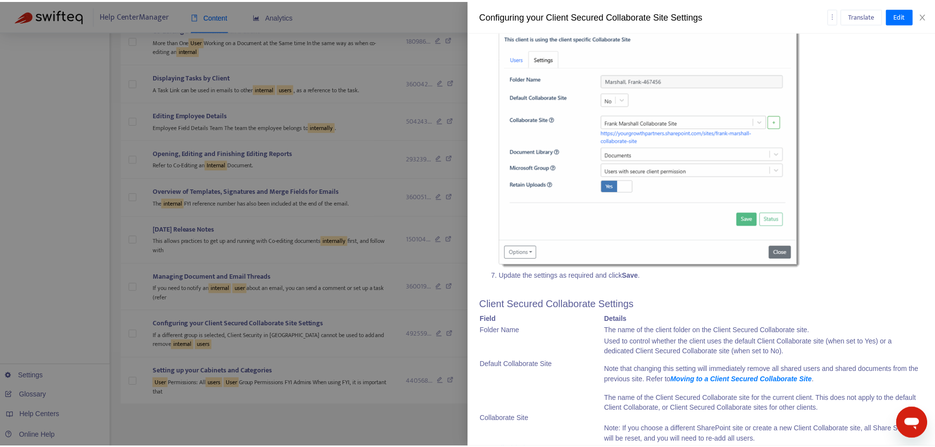
scroll to position [960, 0]
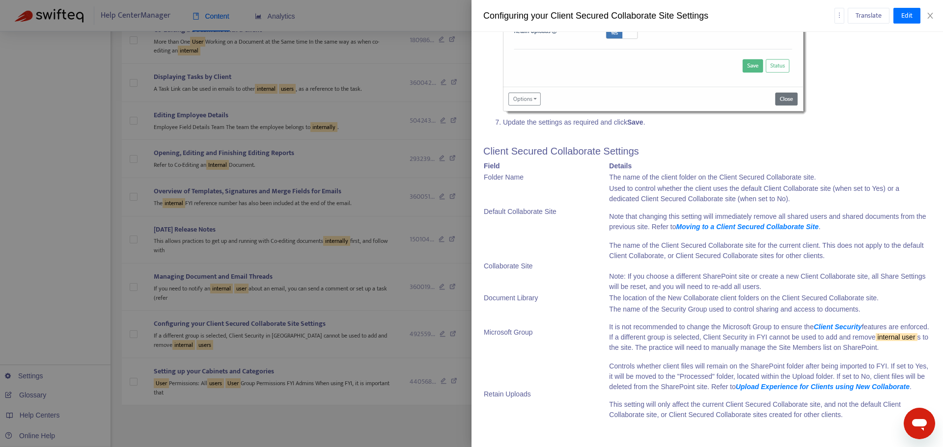
click at [321, 415] on div at bounding box center [471, 223] width 943 height 447
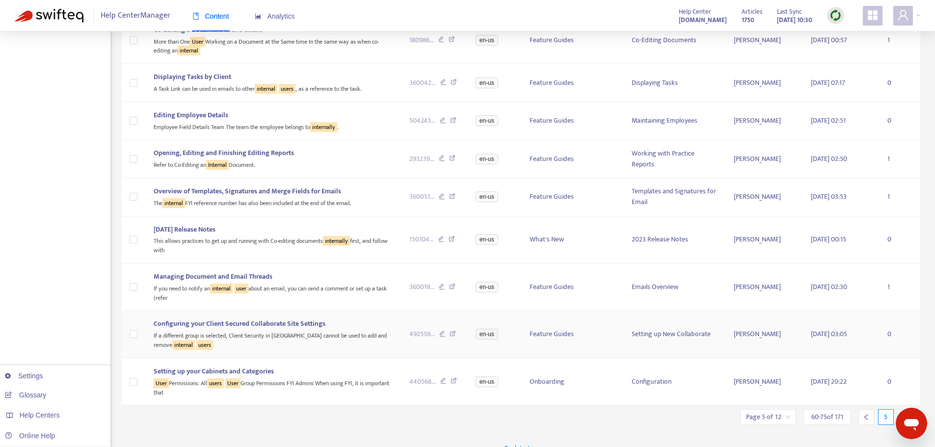
click at [455, 333] on icon at bounding box center [453, 335] width 6 height 9
click at [440, 335] on icon at bounding box center [442, 335] width 6 height 9
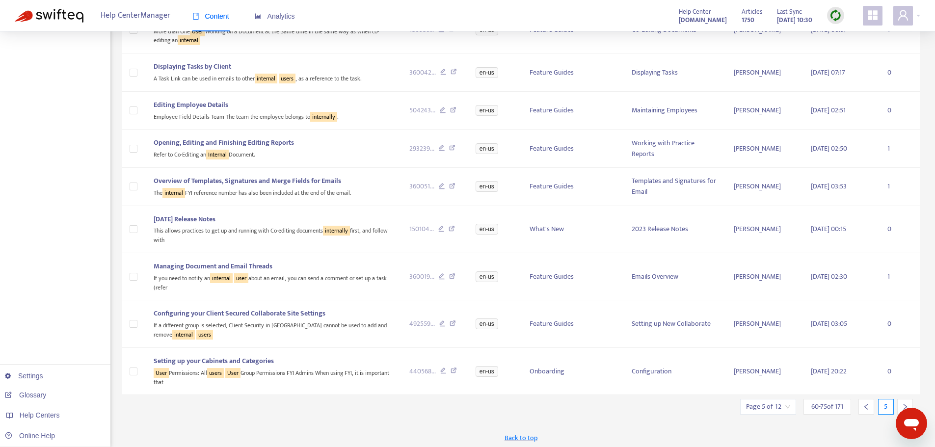
scroll to position [391, 0]
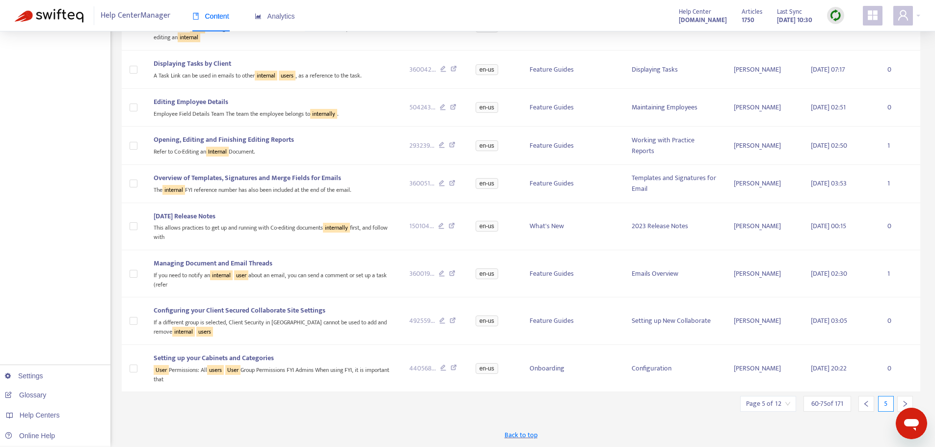
click at [900, 397] on div at bounding box center [905, 404] width 16 height 16
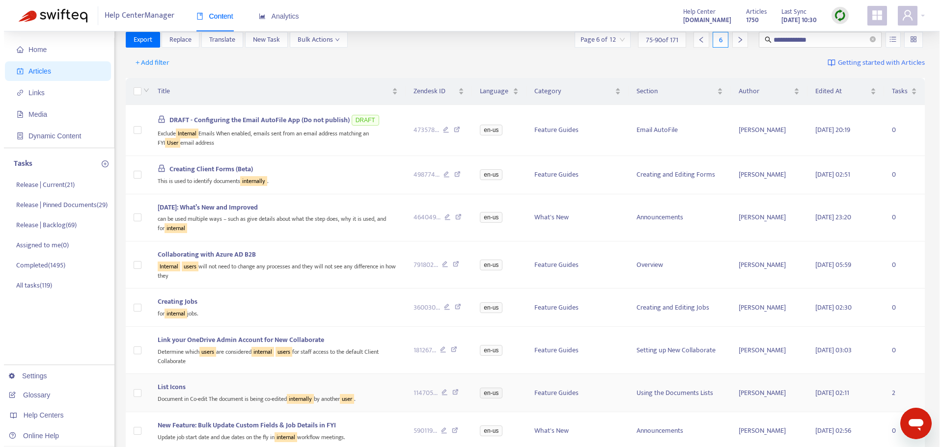
scroll to position [0, 0]
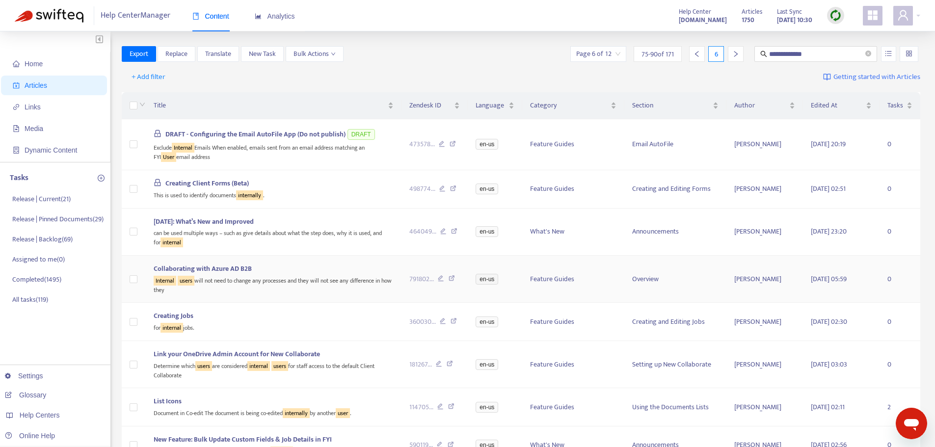
click at [285, 284] on div "Internal users will not need to change any processes and they will not see any …" at bounding box center [274, 284] width 240 height 20
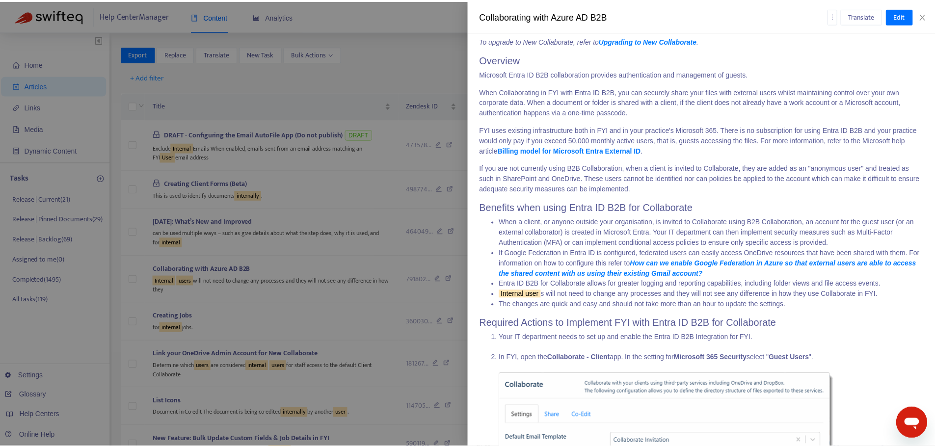
scroll to position [299, 0]
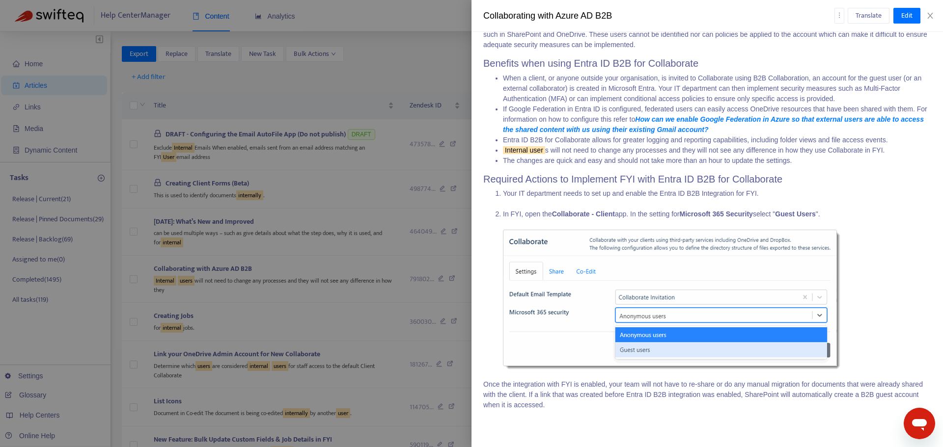
click at [400, 195] on div at bounding box center [471, 223] width 943 height 447
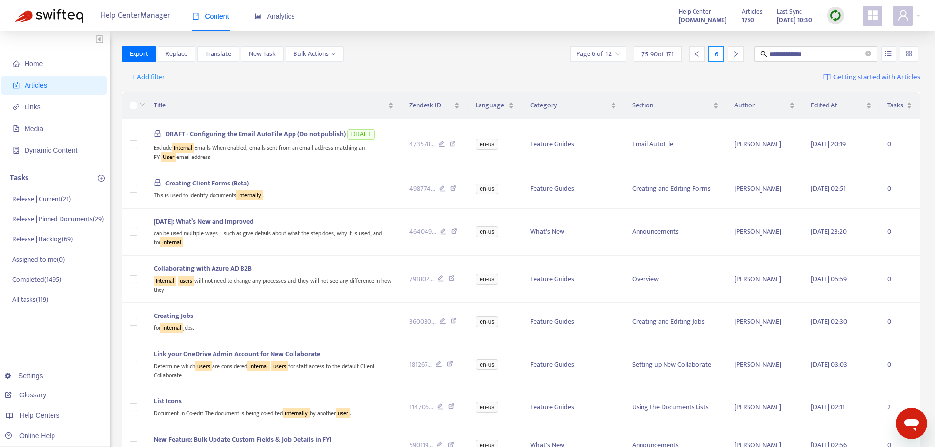
click at [739, 53] on icon "right" at bounding box center [736, 54] width 7 height 7
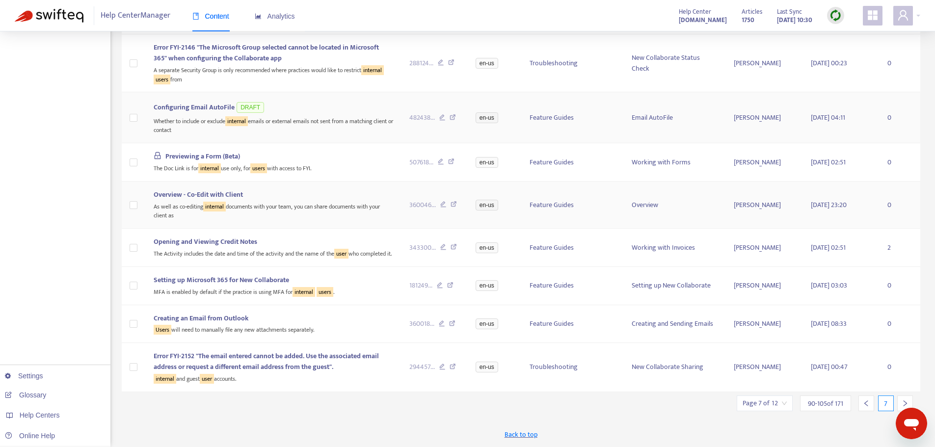
scroll to position [393, 0]
click at [375, 285] on div "Setting up Microsoft 365 for New Collaborate" at bounding box center [274, 280] width 240 height 11
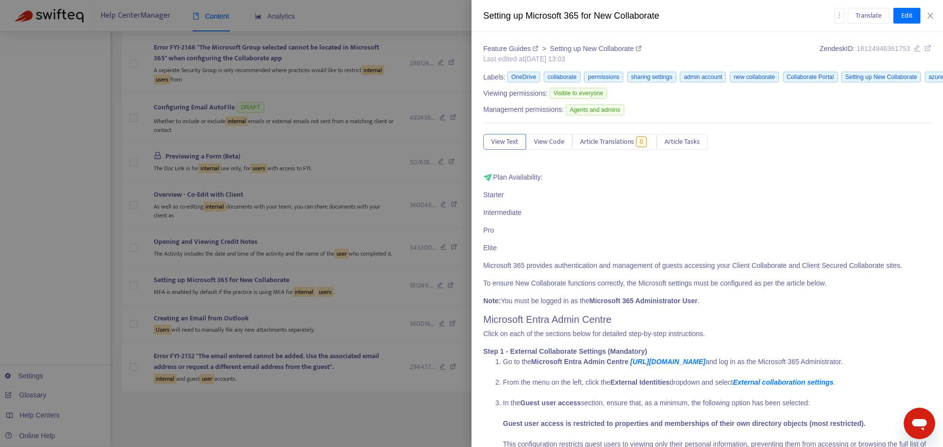
click at [343, 406] on div at bounding box center [471, 223] width 943 height 447
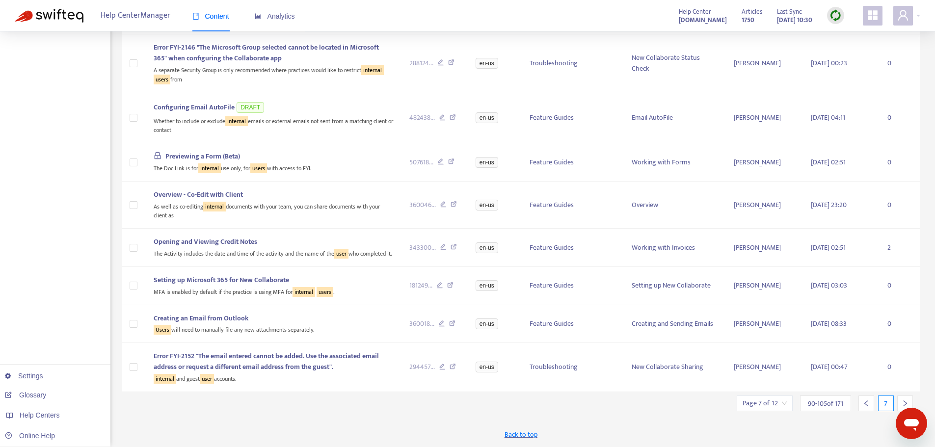
click at [899, 403] on div at bounding box center [905, 404] width 16 height 16
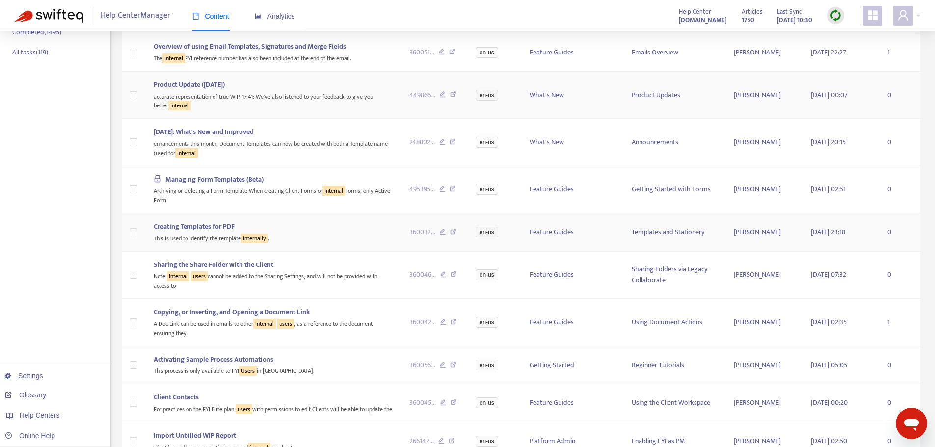
scroll to position [373, 0]
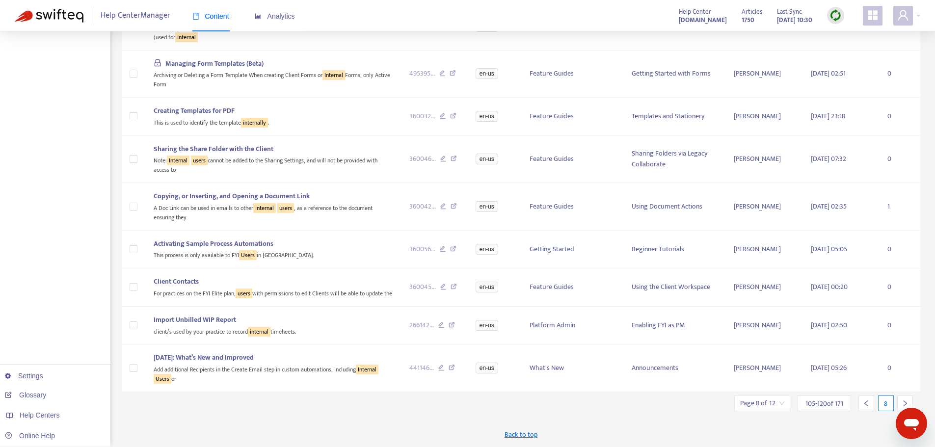
click at [905, 402] on icon "right" at bounding box center [905, 404] width 3 height 6
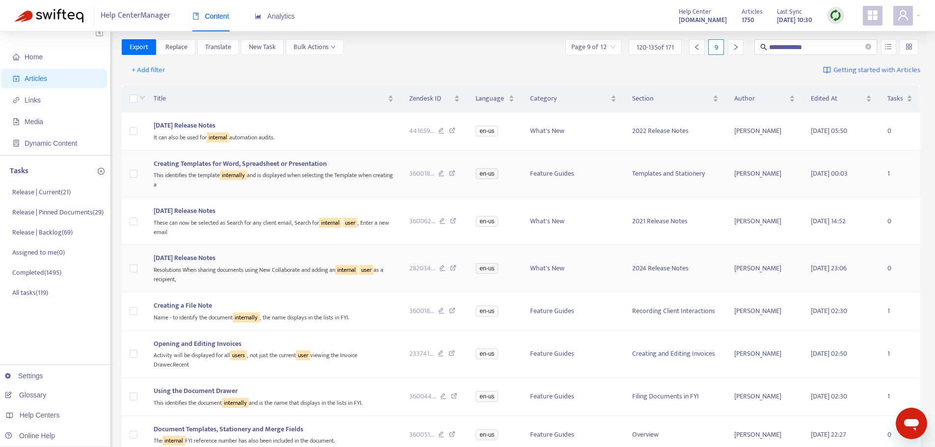
scroll to position [0, 0]
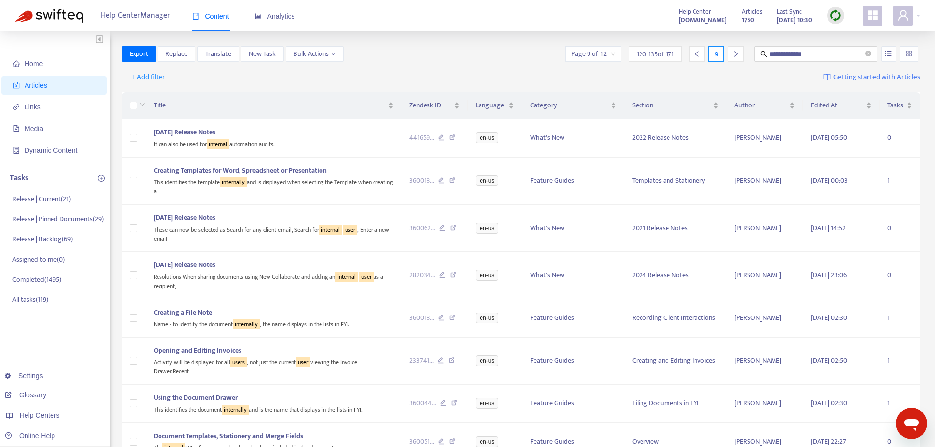
click at [733, 56] on icon "right" at bounding box center [736, 54] width 7 height 7
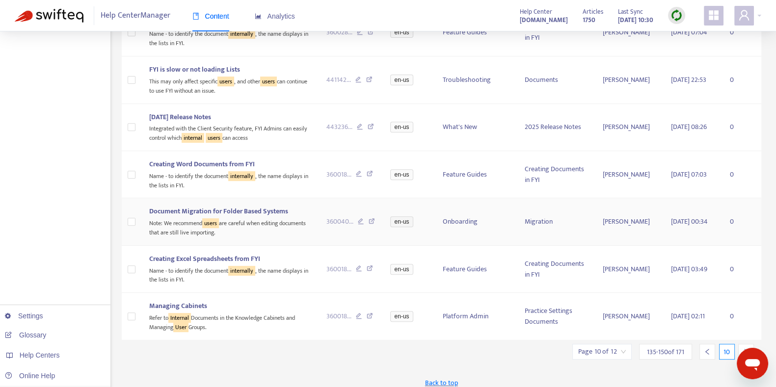
scroll to position [497, 0]
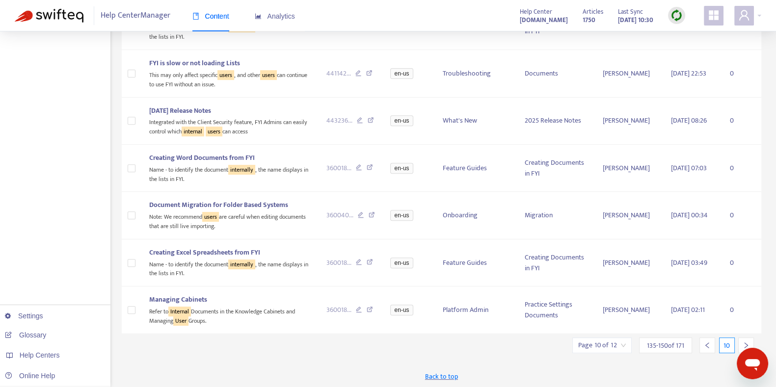
click at [743, 342] on icon "right" at bounding box center [746, 345] width 7 height 7
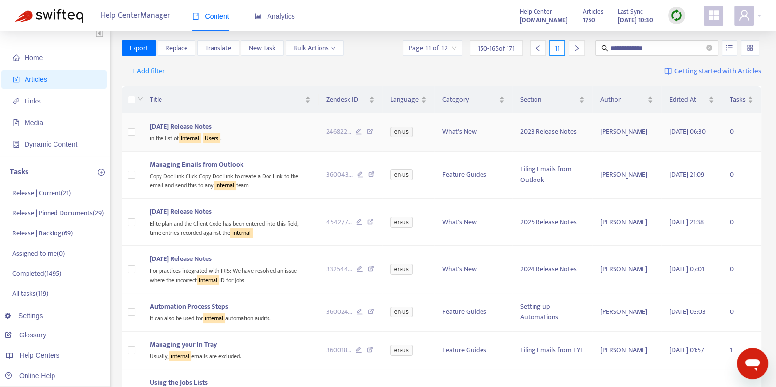
scroll to position [0, 0]
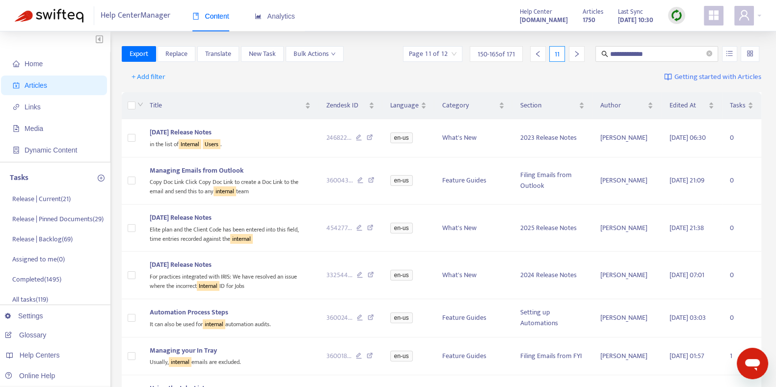
click at [567, 53] on div "11" at bounding box center [555, 54] width 58 height 16
click at [576, 54] on icon "right" at bounding box center [576, 54] width 7 height 7
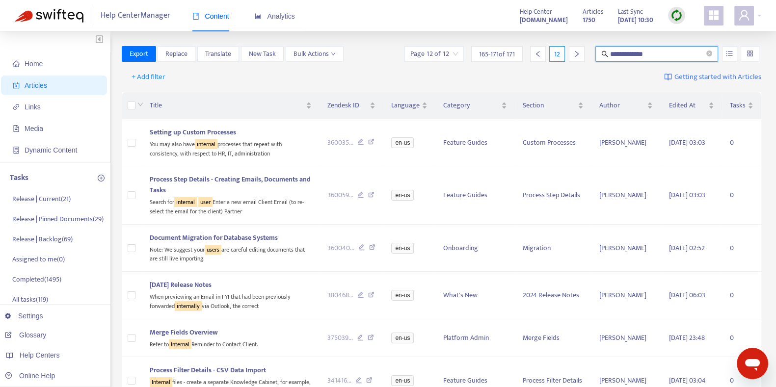
drag, startPoint x: 655, startPoint y: 57, endPoint x: 572, endPoint y: 70, distance: 83.9
click at [572, 70] on div "**********" at bounding box center [442, 333] width 640 height 574
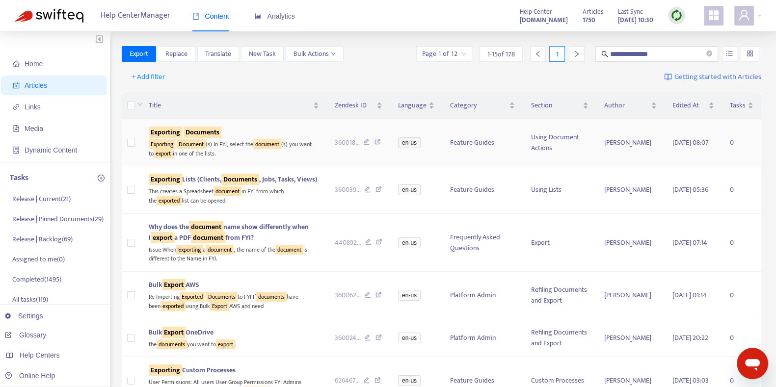
click at [300, 145] on div "Exporting Document (s) In FYI, select the document (s) you want to export in on…" at bounding box center [234, 148] width 170 height 20
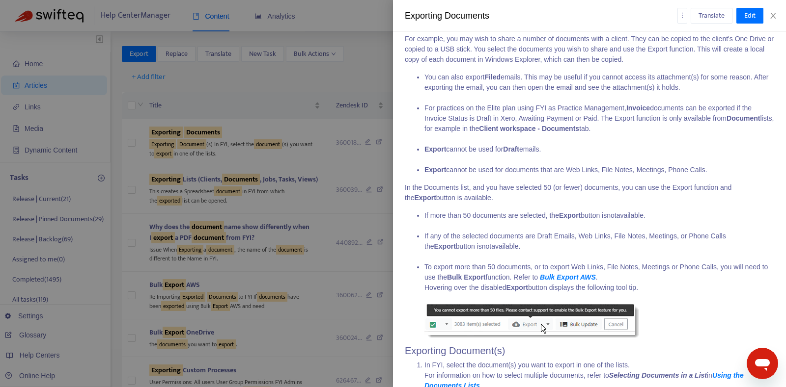
scroll to position [167, 0]
click at [574, 235] on li "If any of the selected documents are Draft Emails, Web Links, File Notes, Meeti…" at bounding box center [599, 246] width 350 height 31
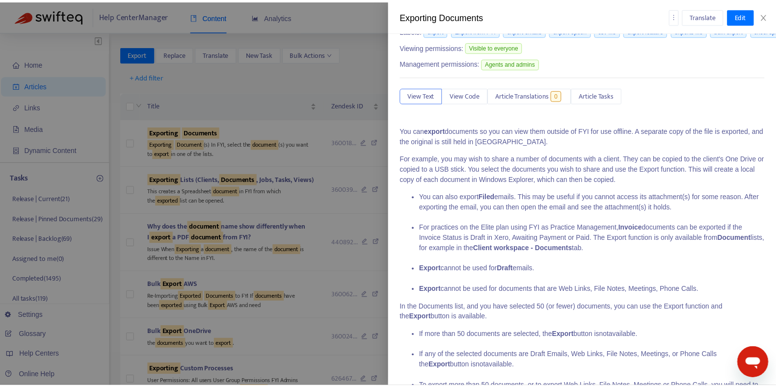
scroll to position [0, 0]
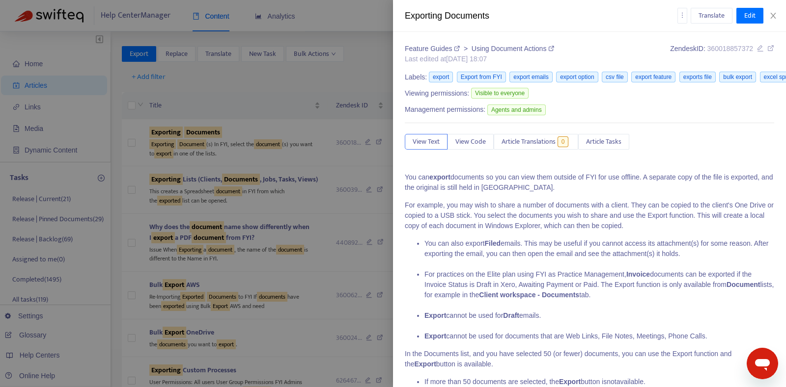
click at [376, 81] on div at bounding box center [393, 193] width 786 height 387
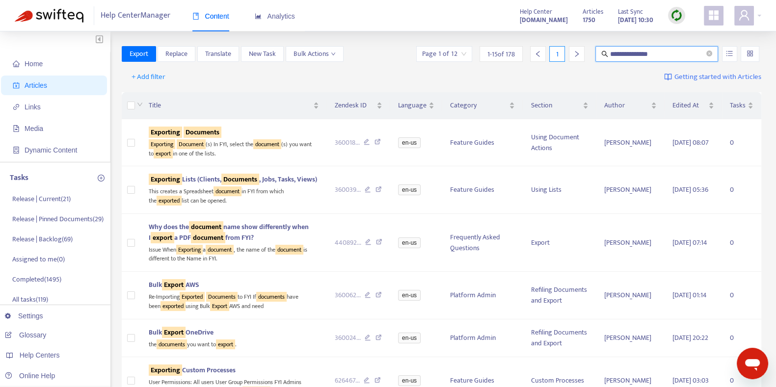
drag, startPoint x: 667, startPoint y: 53, endPoint x: 535, endPoint y: 35, distance: 132.8
type input "**********"
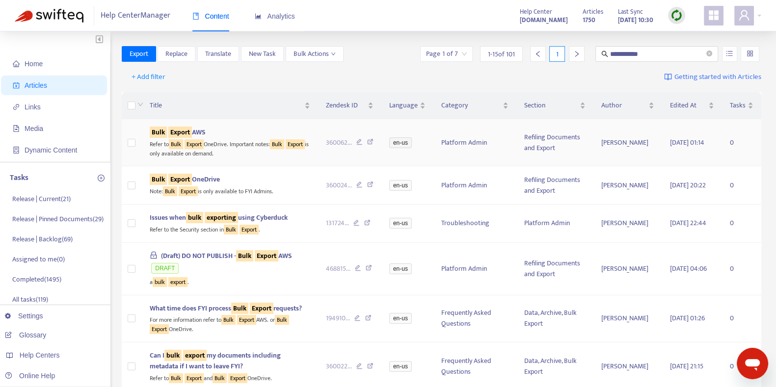
click at [265, 127] on div "Bulk Export AWS" at bounding box center [230, 132] width 161 height 11
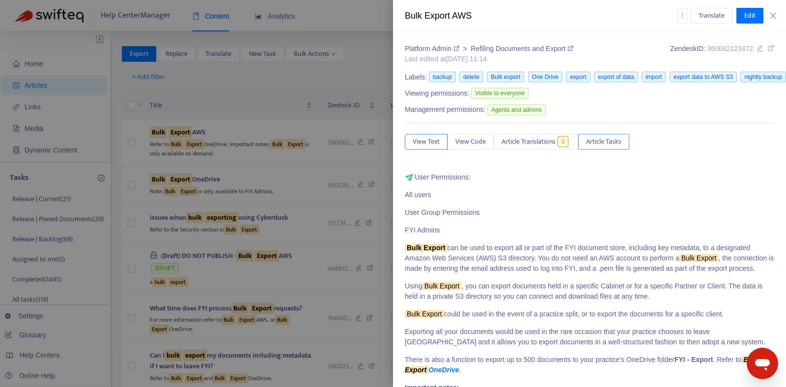
click at [608, 140] on span "Article Tasks" at bounding box center [603, 141] width 35 height 11
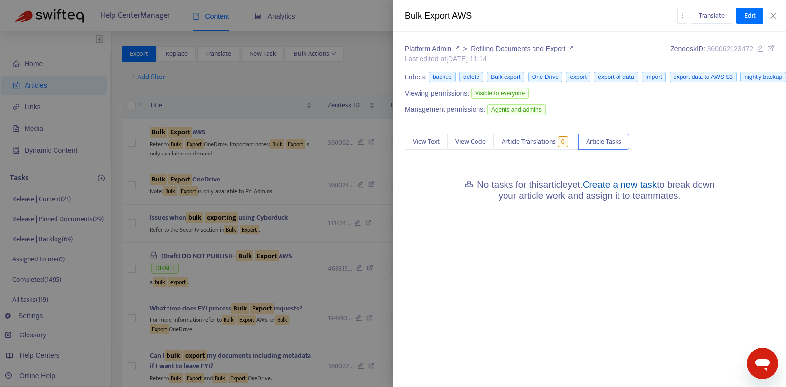
click at [610, 187] on link "Create a new task" at bounding box center [619, 185] width 74 height 10
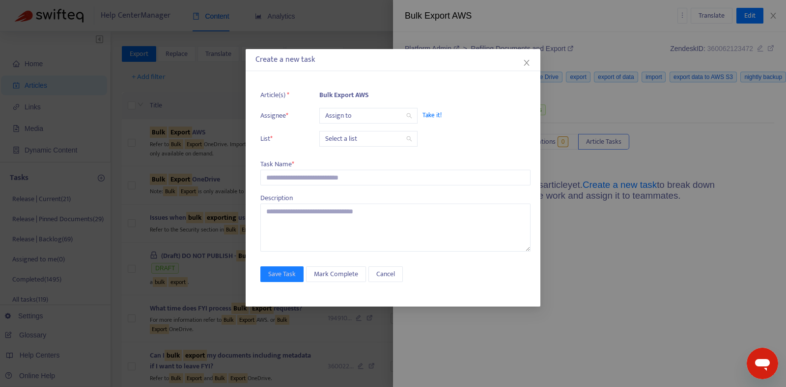
click at [351, 109] on input "search" at bounding box center [368, 116] width 86 height 15
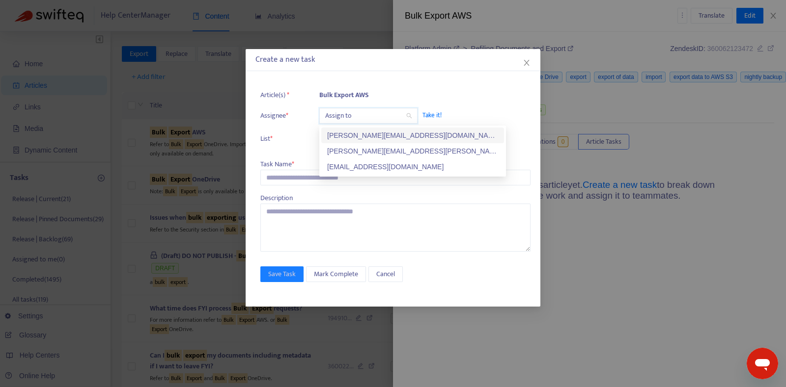
click at [343, 136] on div "kelly.sofia@fyi.app" at bounding box center [412, 135] width 171 height 11
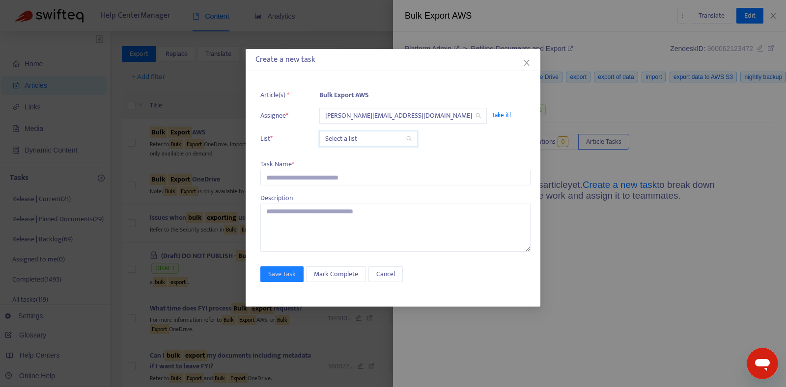
click at [345, 141] on input "search" at bounding box center [368, 139] width 86 height 15
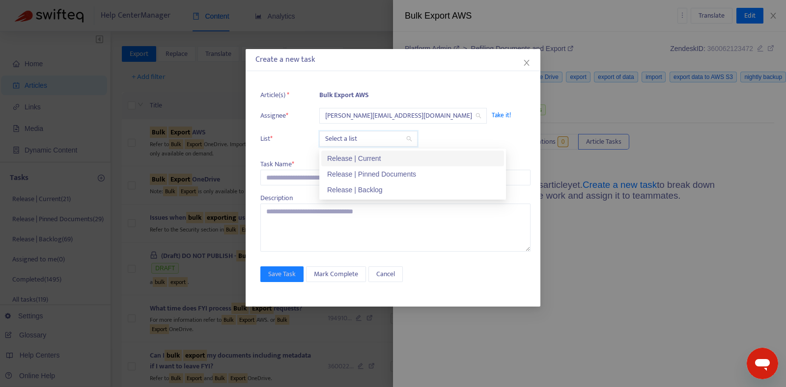
click at [350, 155] on div "Release | Current" at bounding box center [412, 158] width 171 height 11
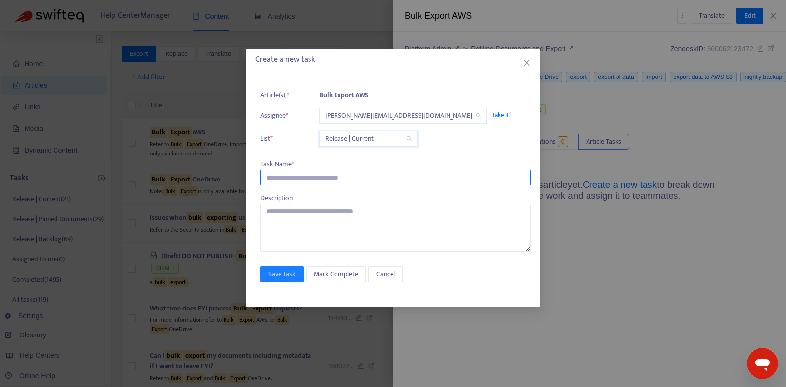
click at [326, 178] on input "text" at bounding box center [395, 178] width 270 height 16
paste input "**********"
type input "**********"
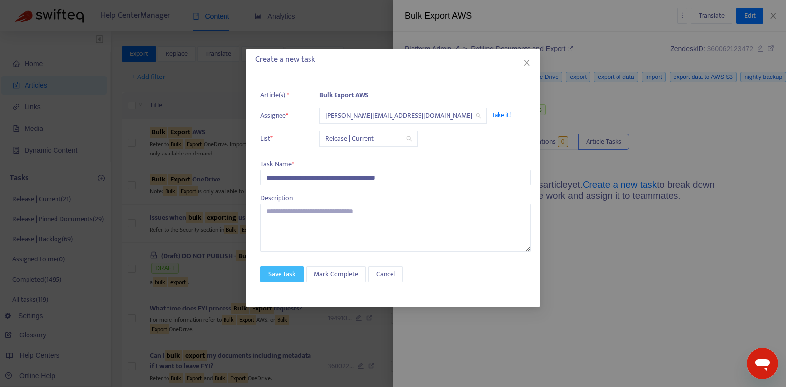
click at [287, 270] on span "Save Task" at bounding box center [281, 274] width 27 height 11
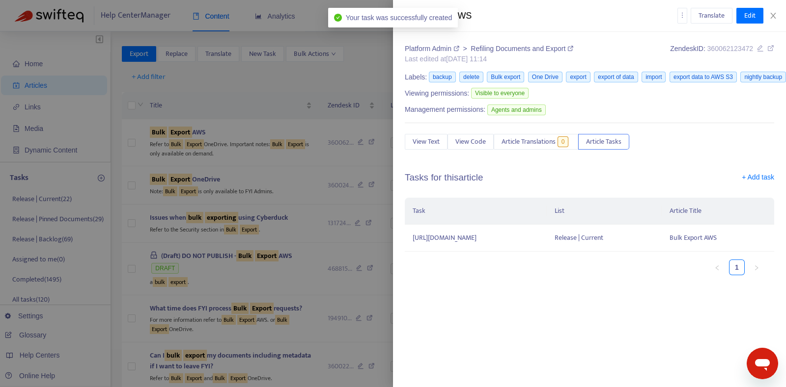
click at [267, 183] on div at bounding box center [393, 193] width 786 height 387
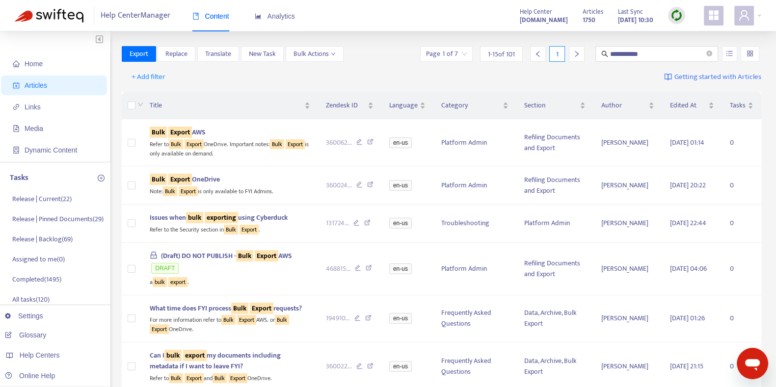
click at [267, 183] on div "Bulk Export OneDrive" at bounding box center [230, 179] width 161 height 11
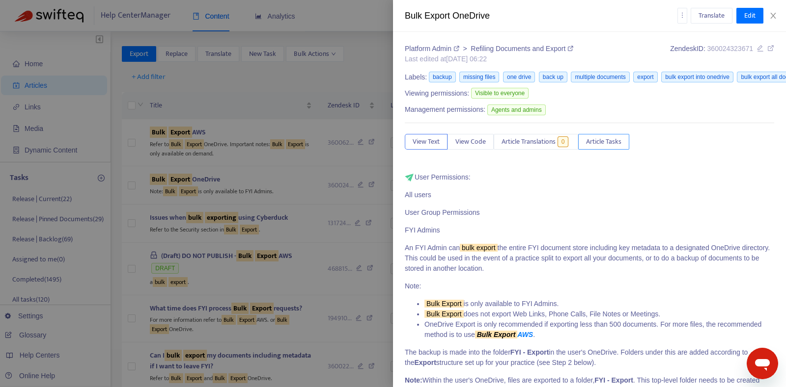
drag, startPoint x: 603, startPoint y: 128, endPoint x: 602, endPoint y: 140, distance: 12.3
click at [602, 140] on span "Article Tasks" at bounding box center [603, 141] width 35 height 11
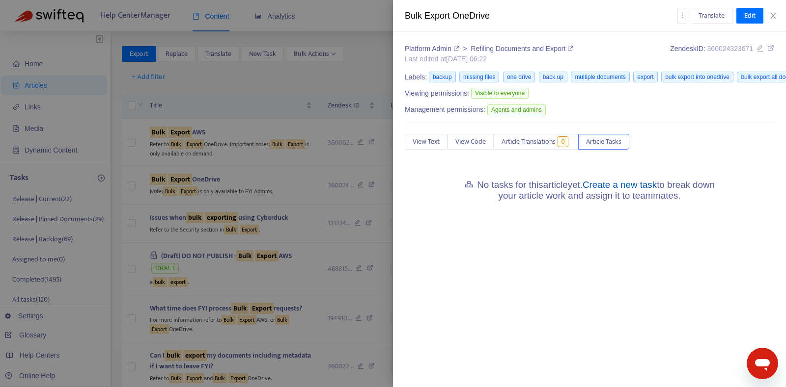
click at [614, 189] on link "Create a new task" at bounding box center [619, 185] width 74 height 10
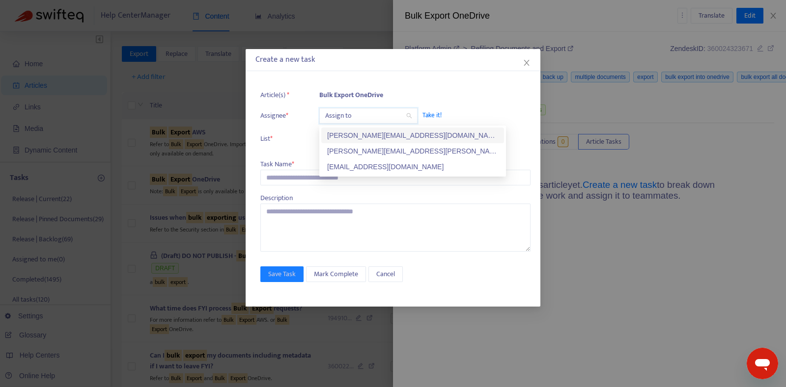
click at [351, 112] on input "search" at bounding box center [368, 116] width 86 height 15
click at [357, 141] on div "kelly.sofia@fyi.app" at bounding box center [412, 136] width 183 height 16
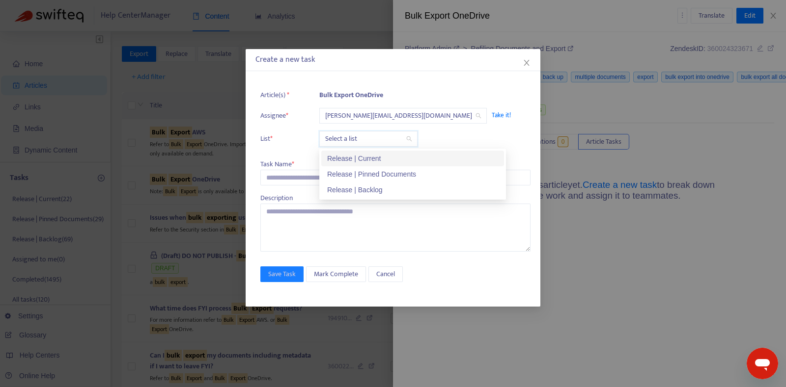
click at [356, 144] on input "search" at bounding box center [368, 139] width 86 height 15
click at [349, 161] on div "Release | Current" at bounding box center [412, 158] width 171 height 11
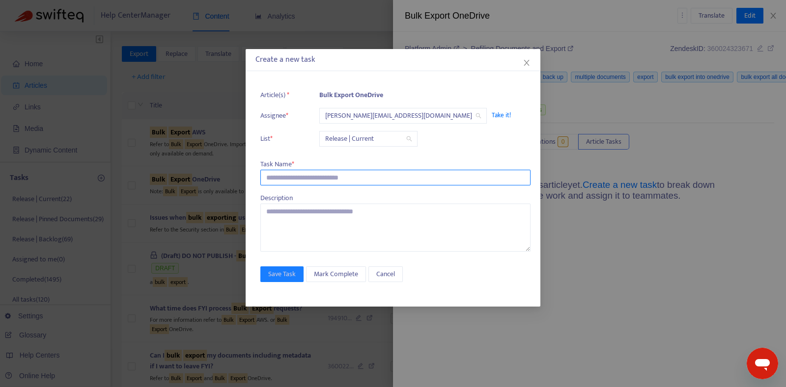
click at [335, 182] on input "text" at bounding box center [395, 178] width 270 height 16
paste input "**********"
type input "**********"
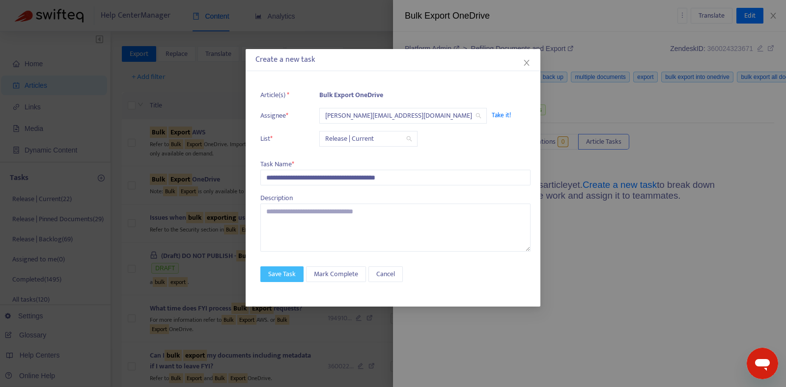
click at [283, 275] on span "Save Task" at bounding box center [281, 274] width 27 height 11
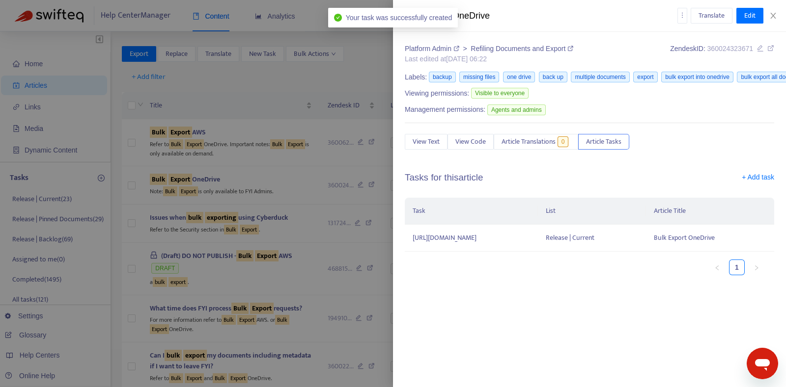
click at [279, 274] on div at bounding box center [393, 193] width 786 height 387
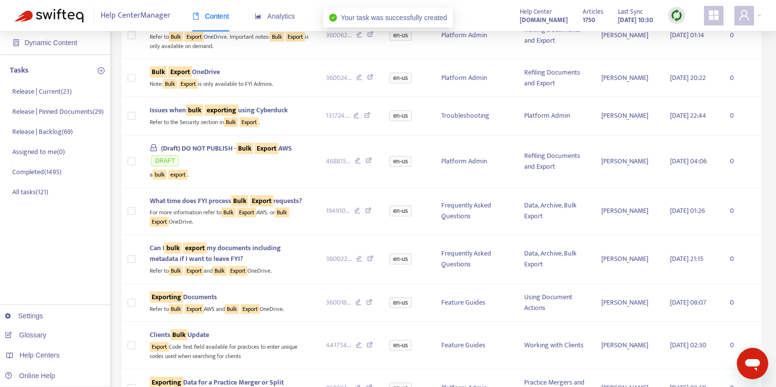
scroll to position [109, 0]
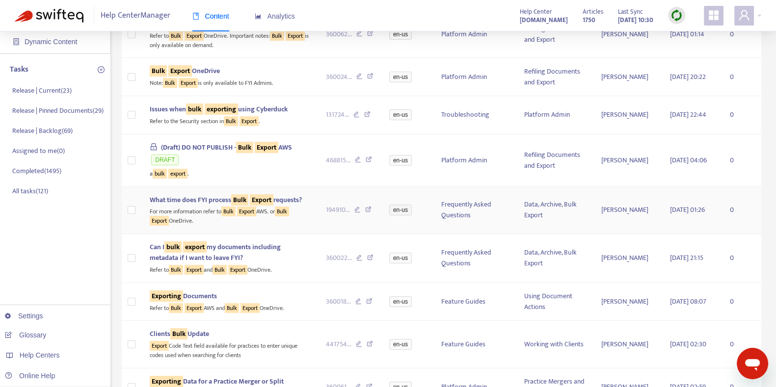
click at [269, 215] on div "For more information refer to Bulk Export AWS. or Bulk Export OneDrive." at bounding box center [230, 216] width 161 height 20
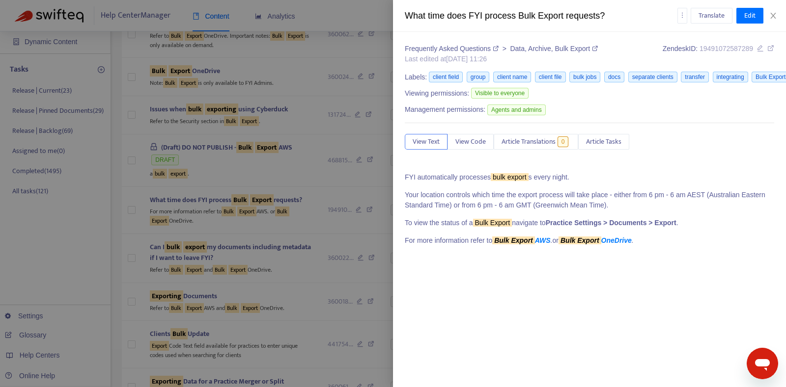
click at [294, 252] on div at bounding box center [393, 193] width 786 height 387
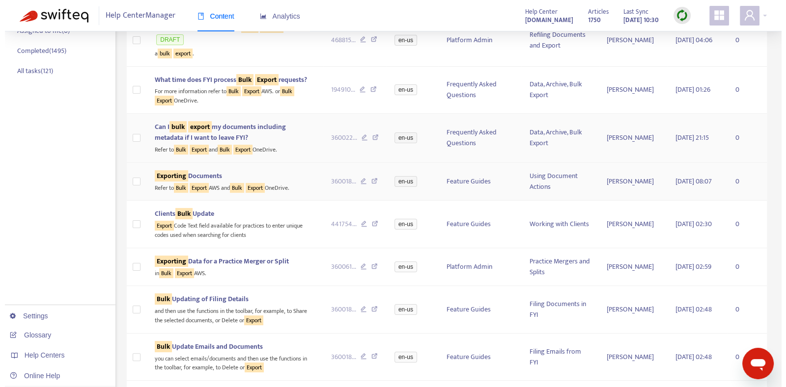
scroll to position [255, 0]
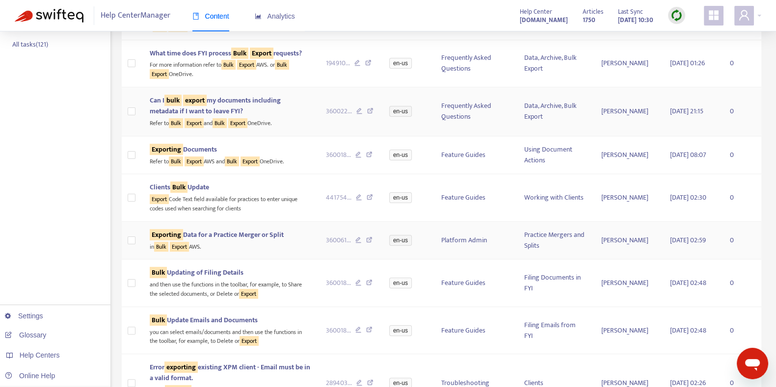
click at [295, 246] on div "in Bulk Export AWS." at bounding box center [230, 246] width 161 height 11
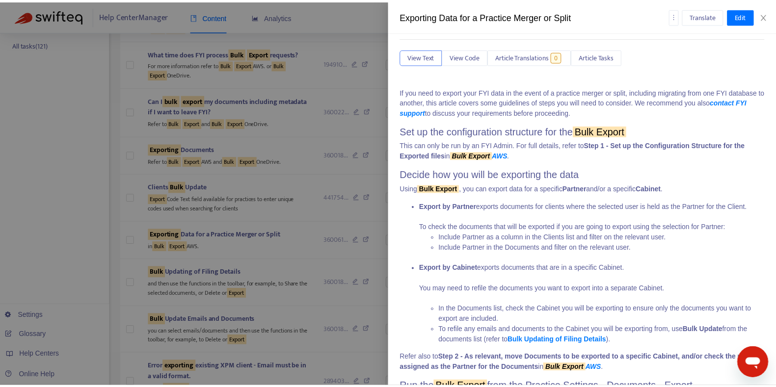
scroll to position [133, 0]
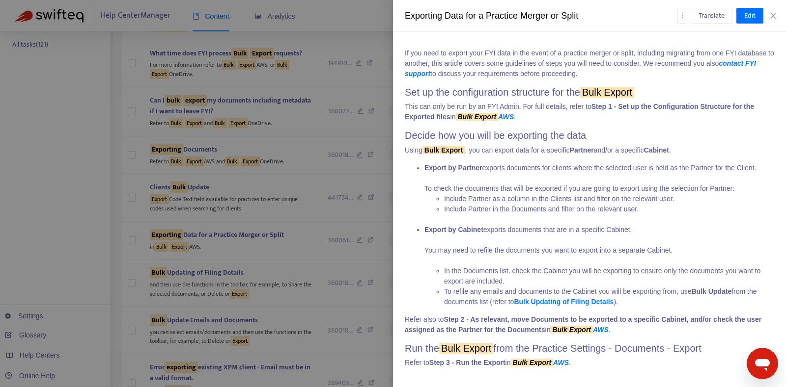
click at [311, 235] on div at bounding box center [393, 193] width 786 height 387
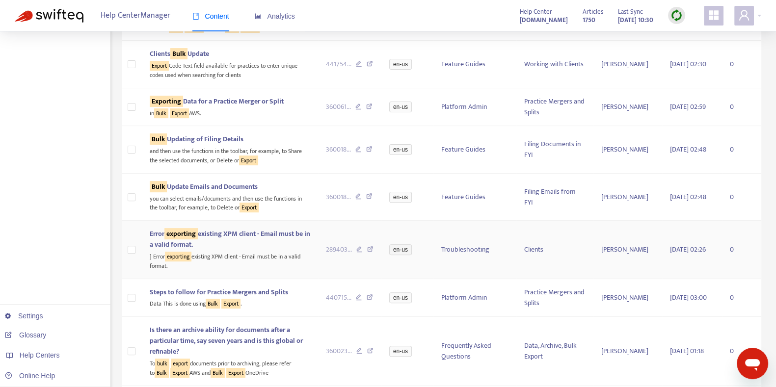
scroll to position [479, 0]
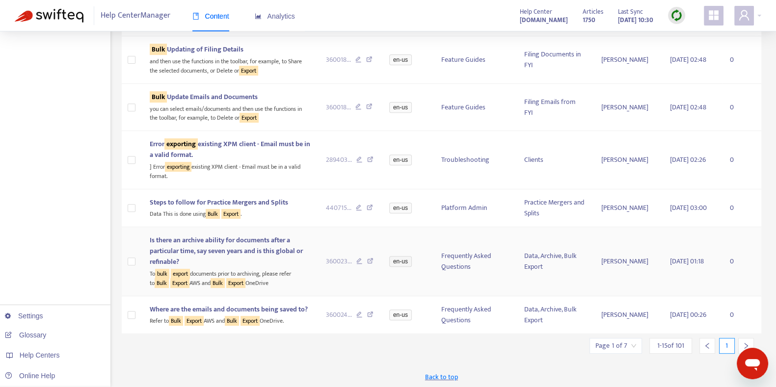
click at [268, 270] on div "To bulk export documents prior to archiving, please refer to Bulk Export AWS an…" at bounding box center [230, 278] width 161 height 20
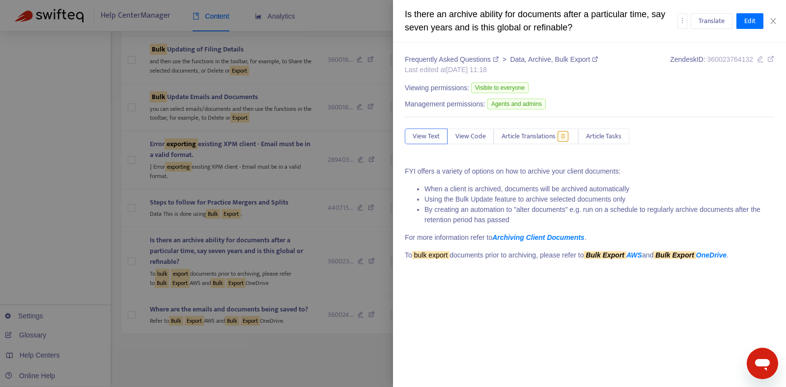
click at [350, 185] on div at bounding box center [393, 193] width 786 height 387
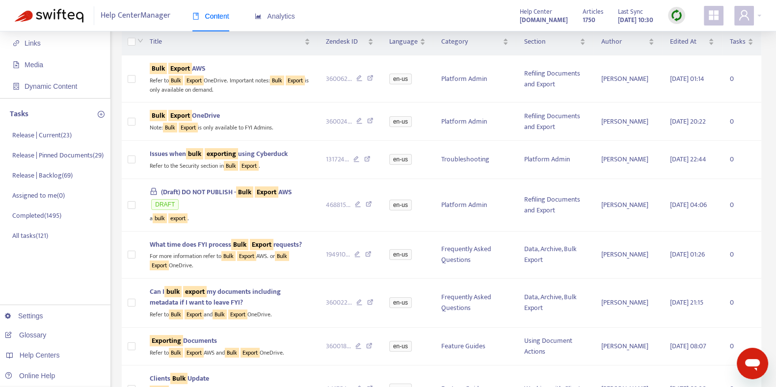
scroll to position [0, 0]
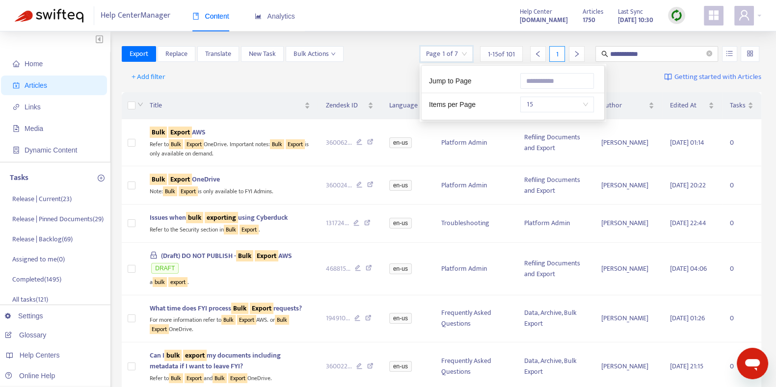
click at [461, 52] on input "search" at bounding box center [446, 54] width 41 height 15
click at [547, 101] on span "15" at bounding box center [557, 104] width 62 height 15
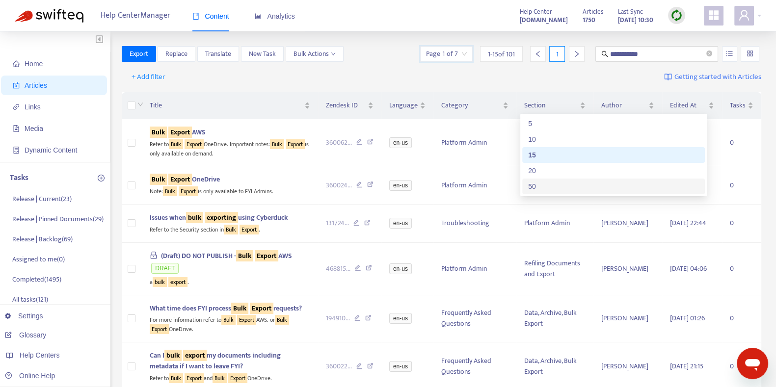
click at [556, 185] on div "50" at bounding box center [613, 186] width 171 height 11
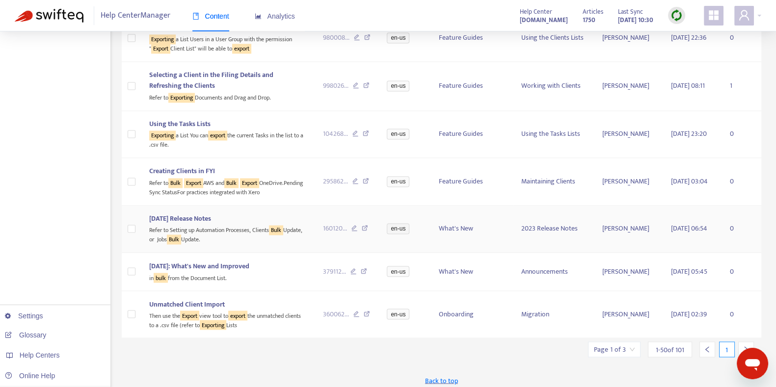
scroll to position [2068, 0]
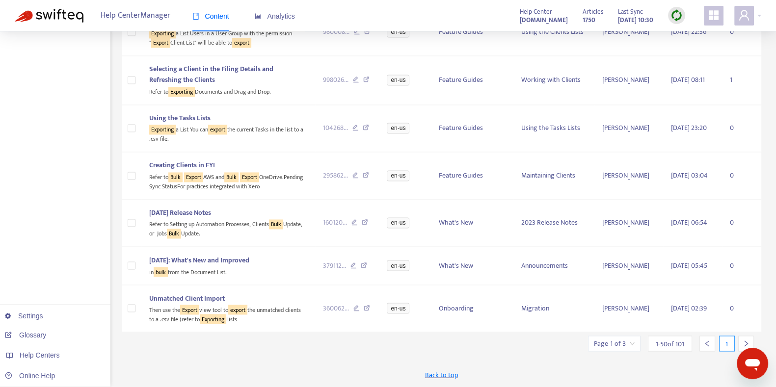
click at [743, 342] on icon "right" at bounding box center [746, 343] width 7 height 7
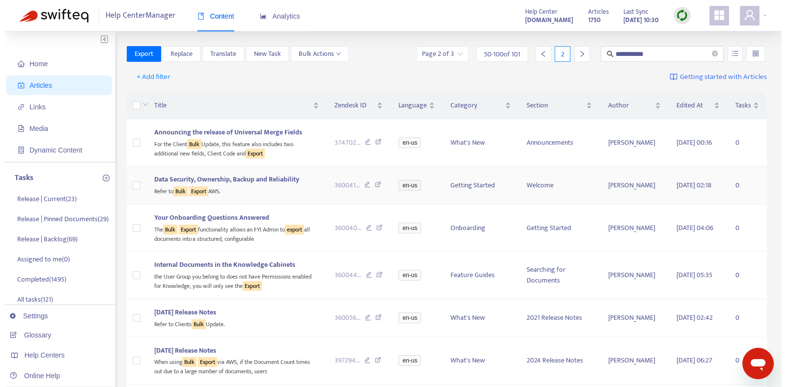
scroll to position [0, 0]
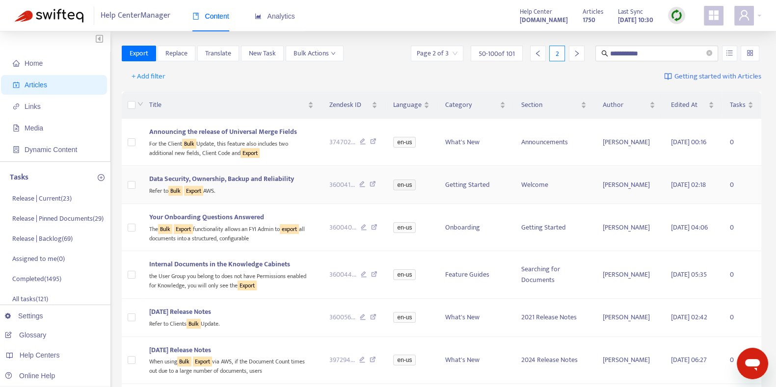
click at [310, 179] on div "Data Security, Ownership, Backup and Reliability" at bounding box center [231, 179] width 164 height 11
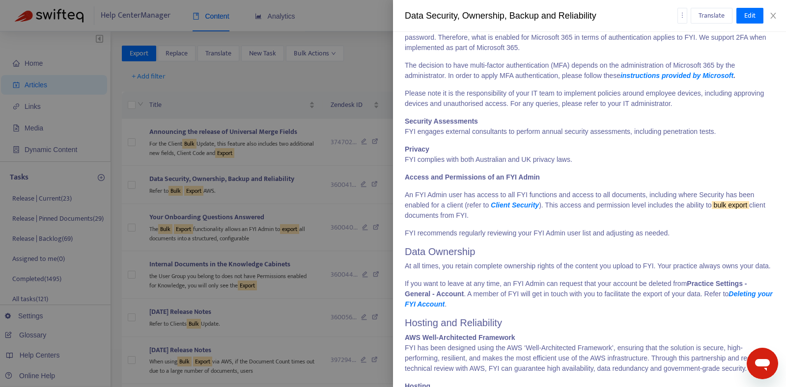
scroll to position [332, 0]
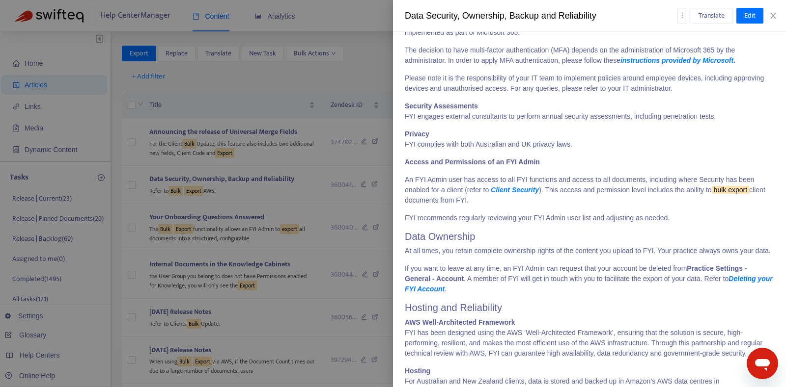
click at [382, 65] on div at bounding box center [393, 193] width 786 height 387
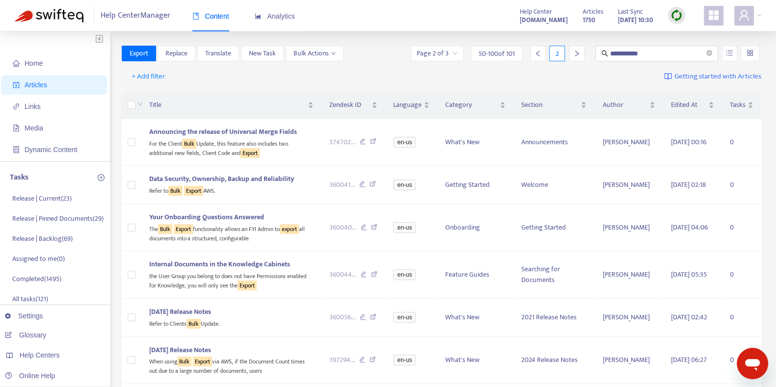
click at [577, 57] on div at bounding box center [577, 54] width 16 height 16
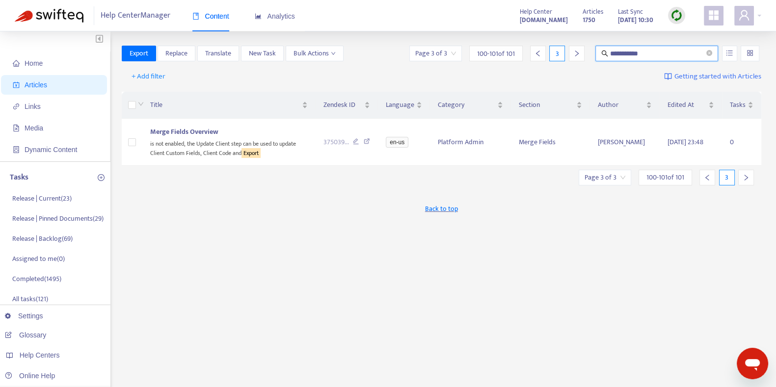
drag, startPoint x: 653, startPoint y: 50, endPoint x: 548, endPoint y: 55, distance: 105.2
click at [548, 55] on div "**********" at bounding box center [584, 54] width 354 height 16
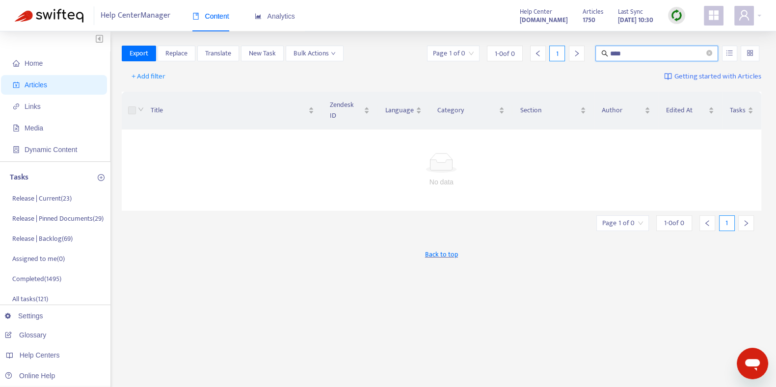
type input "****"
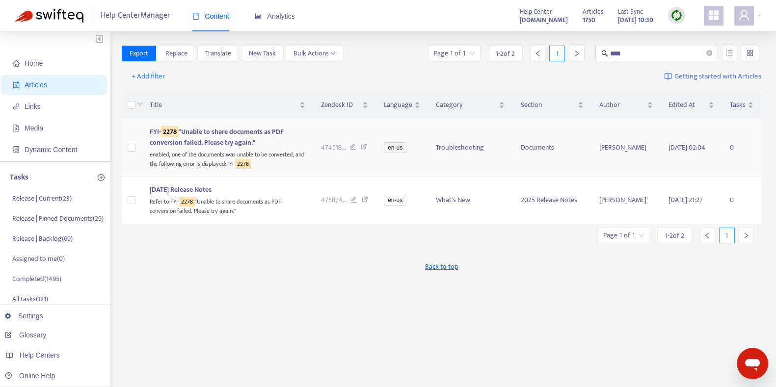
click at [292, 150] on div "enabled, one of the documents was unable to be converted, and the following err…" at bounding box center [227, 158] width 155 height 20
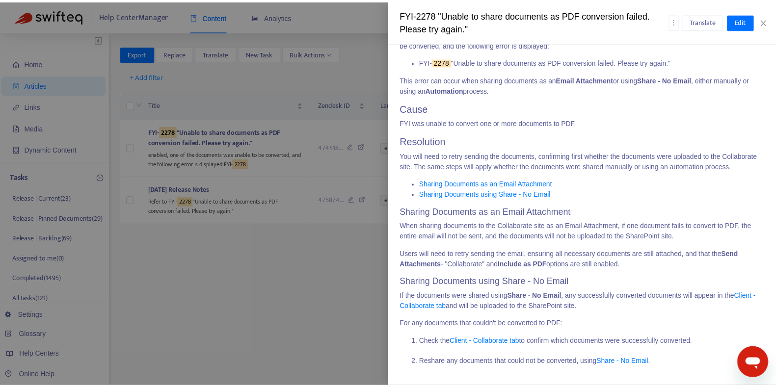
scroll to position [0, 0]
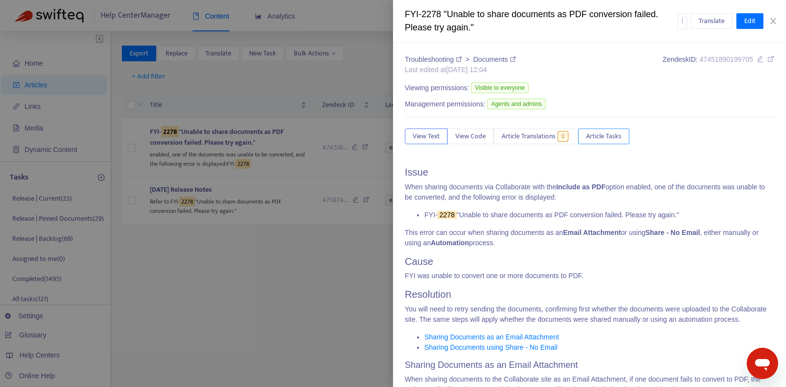
click at [606, 134] on span "Article Tasks" at bounding box center [603, 136] width 35 height 11
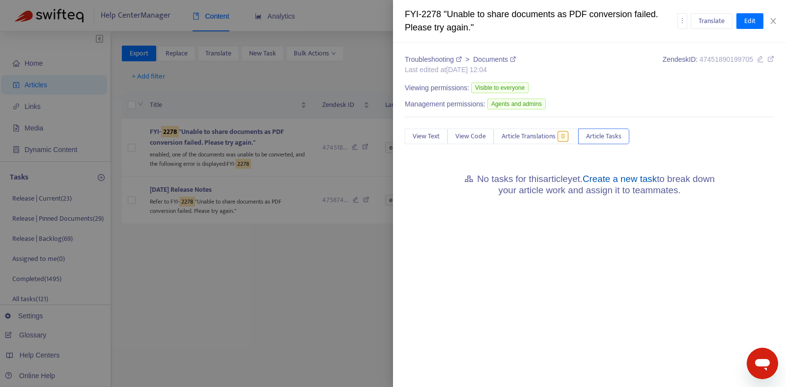
click at [616, 175] on link "Create a new task" at bounding box center [619, 179] width 74 height 10
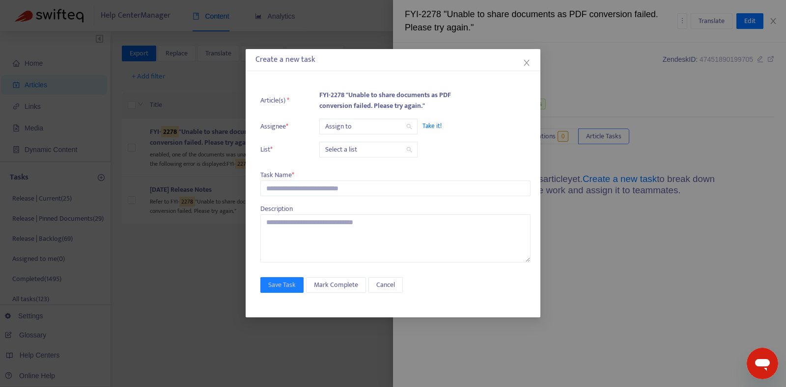
click at [368, 118] on ul "Article(s) * FYI-2278 "Unable to share documents as PDF conversion failed. Plea…" at bounding box center [395, 124] width 270 height 78
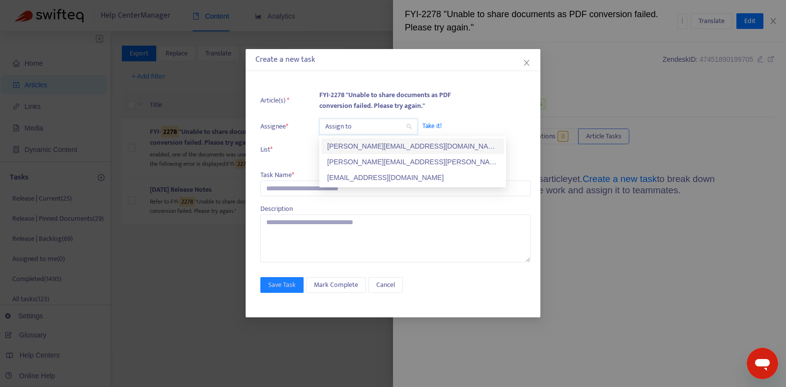
click at [364, 128] on input "search" at bounding box center [368, 126] width 86 height 15
click at [357, 143] on div "kelly.sofia@fyi.app" at bounding box center [412, 146] width 171 height 11
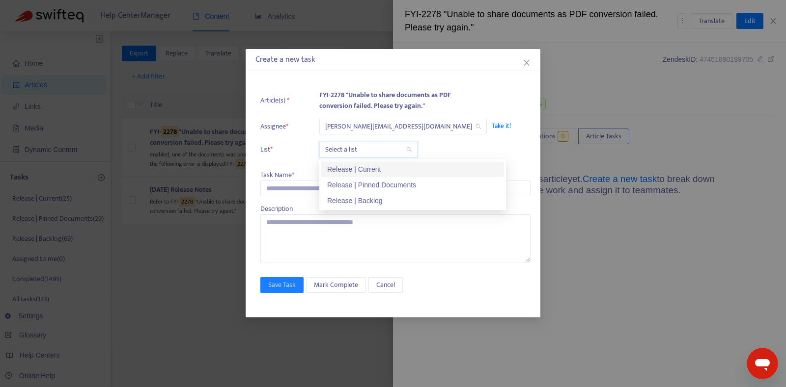
click at [349, 150] on input "search" at bounding box center [368, 149] width 86 height 15
click at [359, 171] on div "Release | Current" at bounding box center [412, 169] width 171 height 11
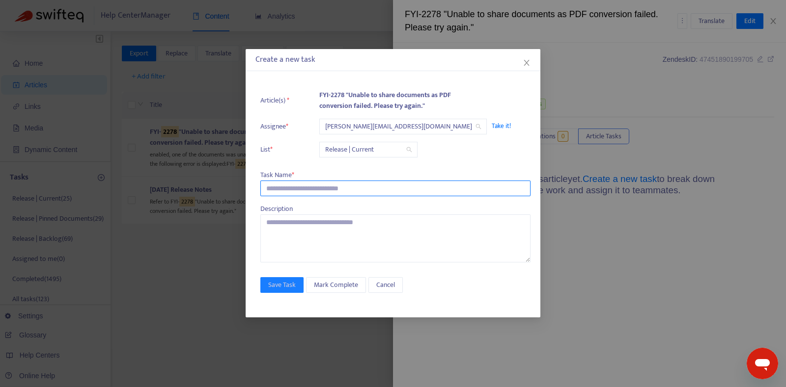
click at [319, 195] on input "text" at bounding box center [395, 189] width 270 height 16
paste input "**********"
type input "**********"
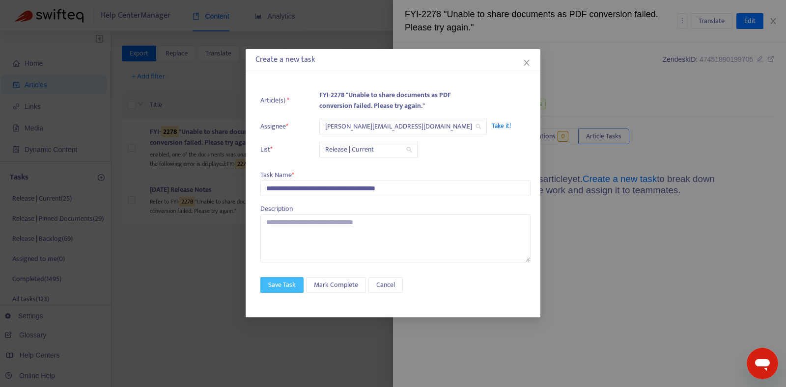
click at [279, 281] on span "Save Task" at bounding box center [281, 285] width 27 height 11
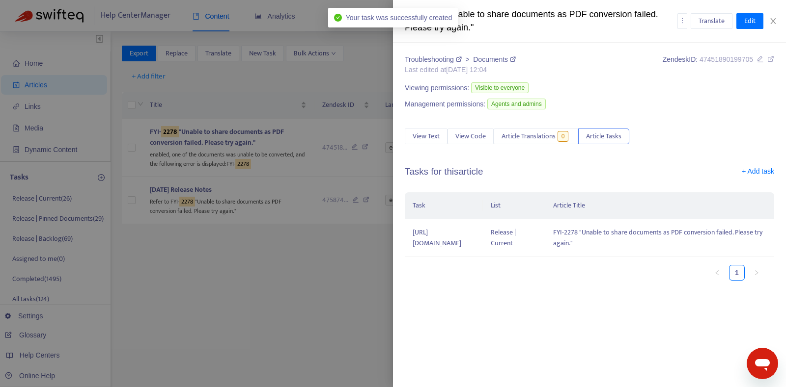
click at [279, 281] on div at bounding box center [393, 193] width 786 height 387
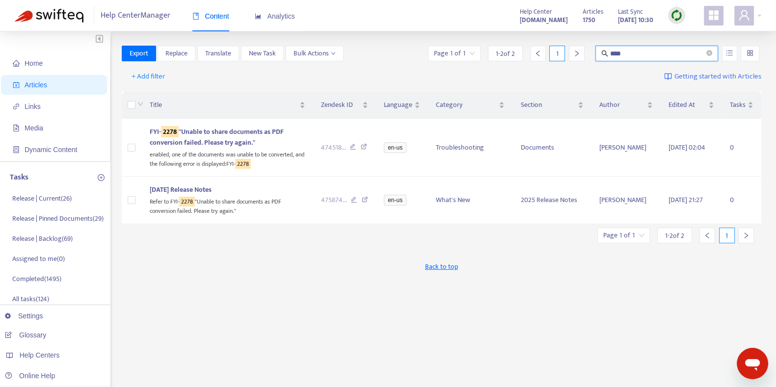
drag, startPoint x: 654, startPoint y: 54, endPoint x: 544, endPoint y: 55, distance: 109.5
click at [544, 55] on div "Page 1 of 1 1 - 2 of 2 1 ****" at bounding box center [593, 54] width 335 height 16
type input "**********"
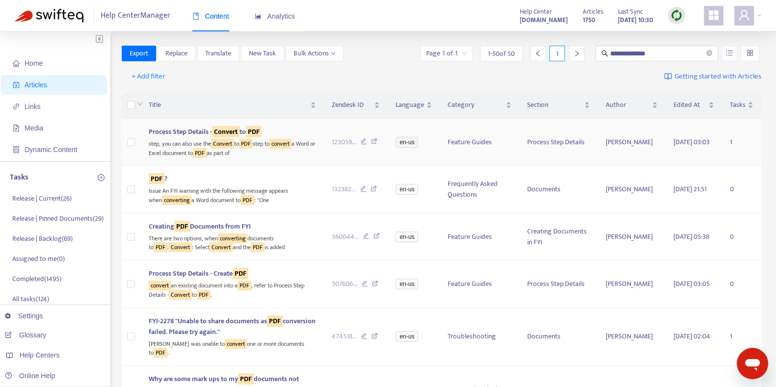
click at [519, 136] on td "Process Step Details" at bounding box center [558, 142] width 79 height 47
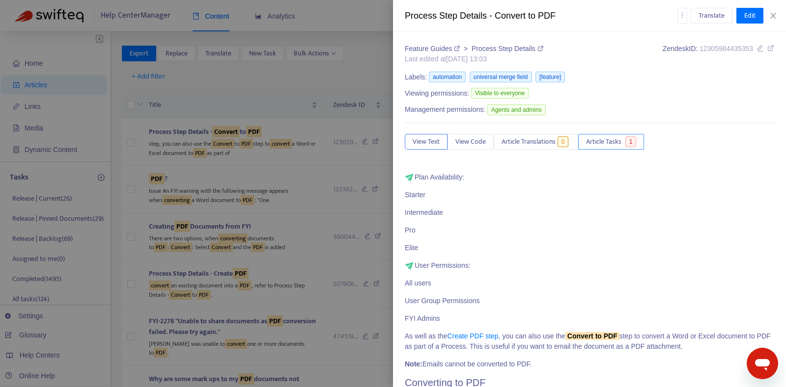
click at [602, 145] on span "Article Tasks" at bounding box center [603, 141] width 35 height 11
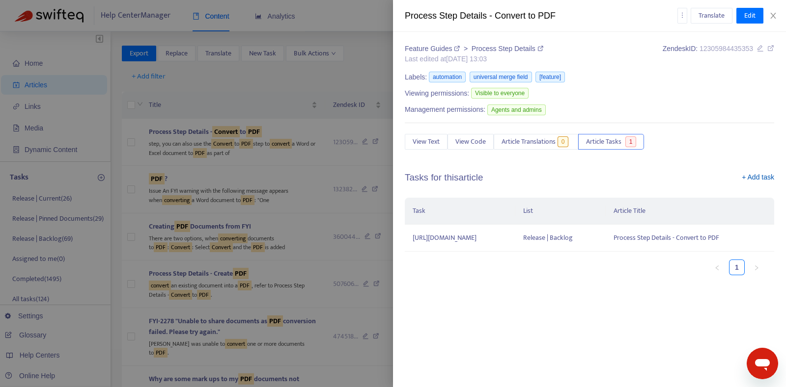
click at [755, 174] on link "+ Add task" at bounding box center [757, 179] width 32 height 15
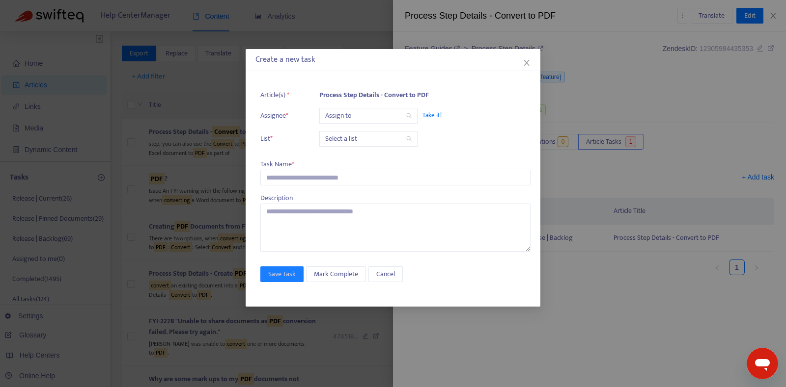
click at [387, 111] on input "search" at bounding box center [368, 116] width 86 height 15
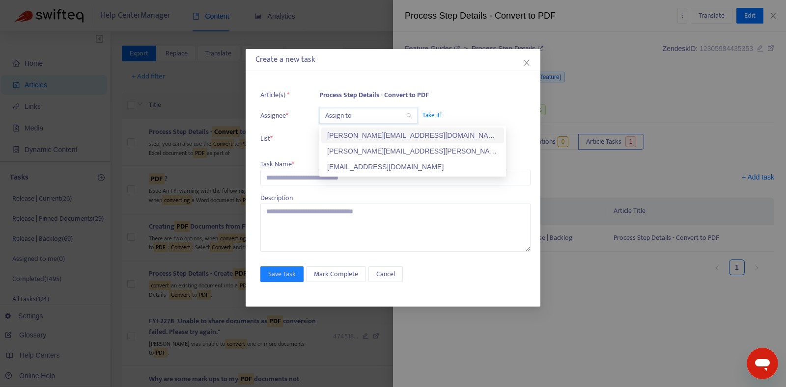
click at [353, 140] on div "kelly.sofia@fyi.app" at bounding box center [412, 135] width 171 height 11
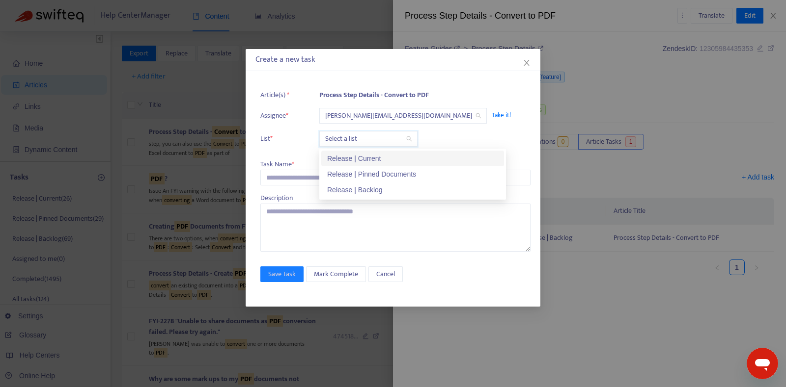
click at [353, 140] on input "search" at bounding box center [368, 139] width 86 height 15
click at [353, 159] on div "Release | Current" at bounding box center [412, 158] width 171 height 11
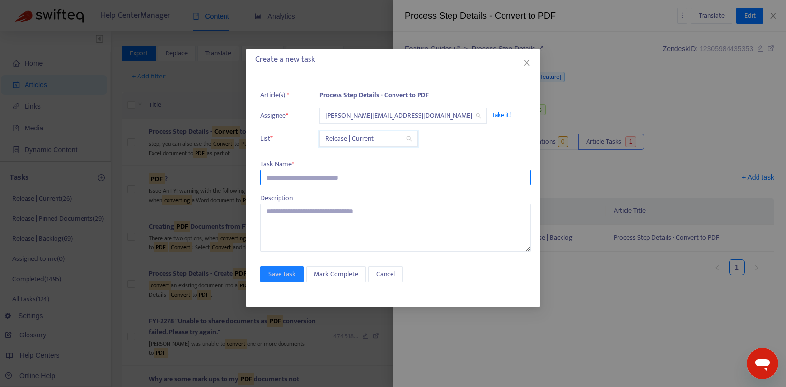
click at [320, 176] on input "text" at bounding box center [395, 178] width 270 height 16
paste input "**********"
type input "**********"
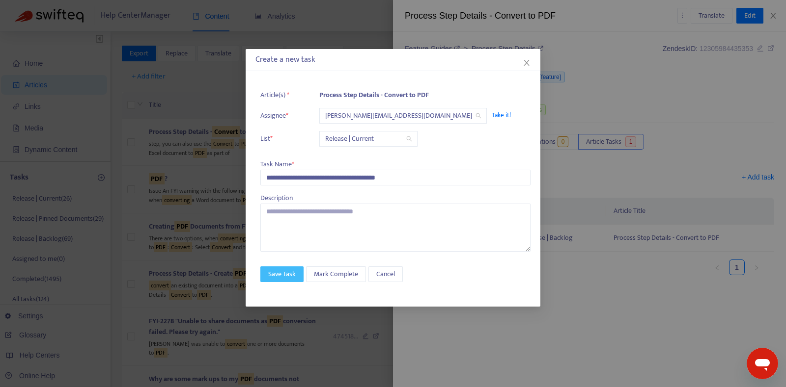
click at [287, 270] on span "Save Task" at bounding box center [281, 274] width 27 height 11
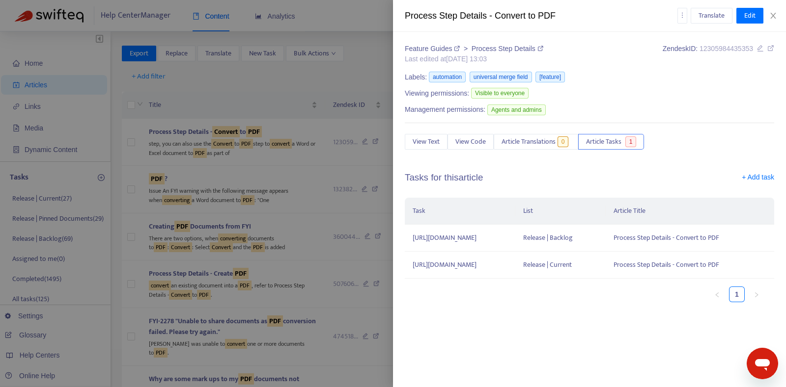
click at [346, 75] on div at bounding box center [393, 193] width 786 height 387
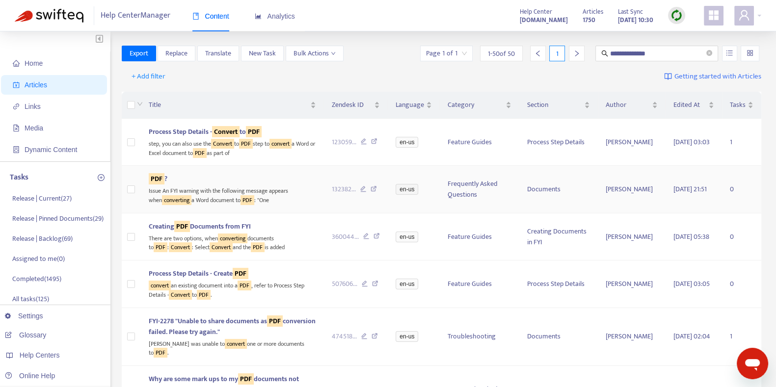
click at [275, 170] on td "PDF ? Issue An FYI warning with the following message appears when converting a…" at bounding box center [232, 189] width 183 height 47
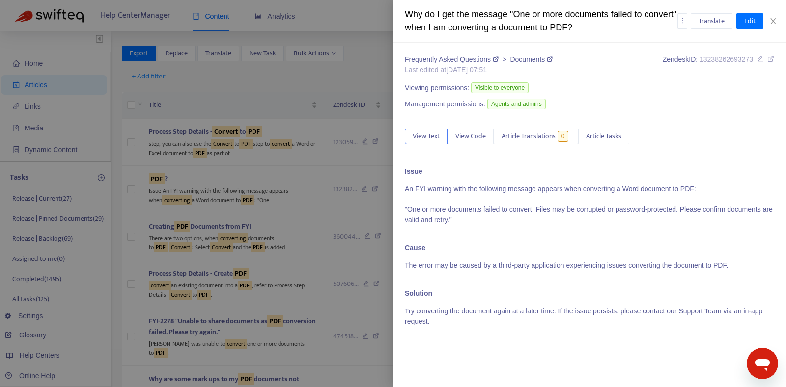
click at [515, 319] on p "Try converting the document again at a later time. If the issue persists, pleas…" at bounding box center [589, 316] width 369 height 21
click at [503, 345] on div "Frequently Asked Questions > Documents Last edited at 2023-10-20 07:51 Zendesk …" at bounding box center [589, 215] width 393 height 345
click at [601, 140] on span "Article Tasks" at bounding box center [603, 136] width 35 height 11
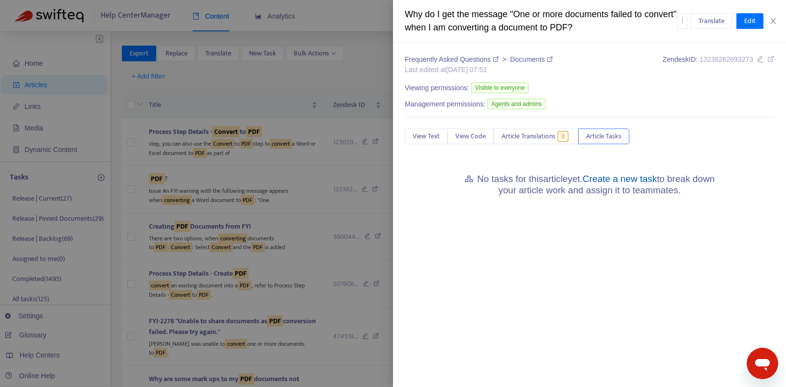
click at [626, 178] on link "Create a new task" at bounding box center [619, 179] width 74 height 10
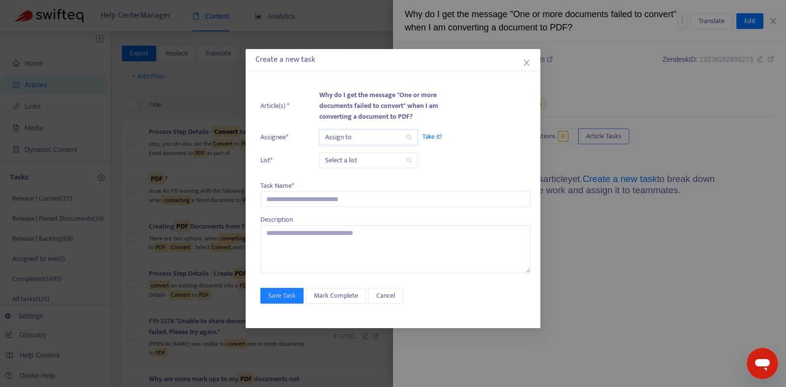
click at [356, 144] on input "search" at bounding box center [368, 137] width 86 height 15
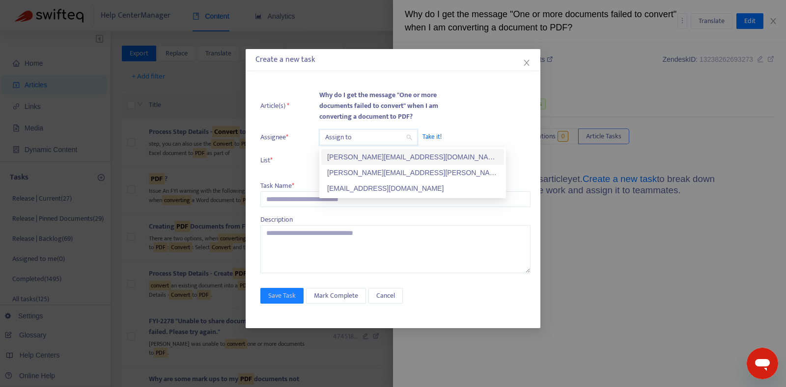
click at [352, 153] on div "kelly.sofia@fyi.app" at bounding box center [412, 157] width 171 height 11
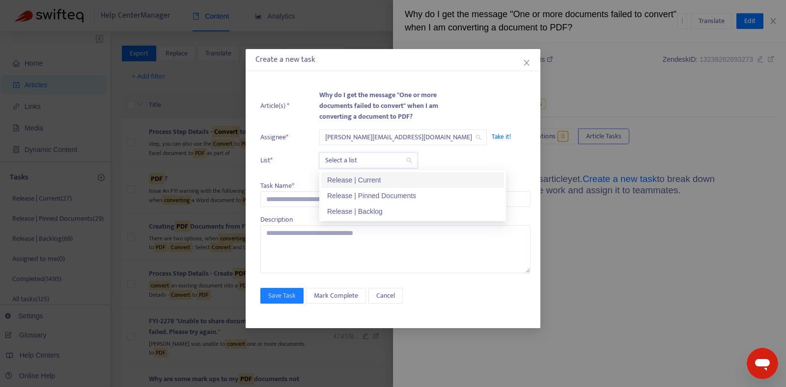
click at [350, 160] on input "search" at bounding box center [368, 160] width 86 height 15
click at [351, 180] on div "Release | Current" at bounding box center [412, 180] width 171 height 11
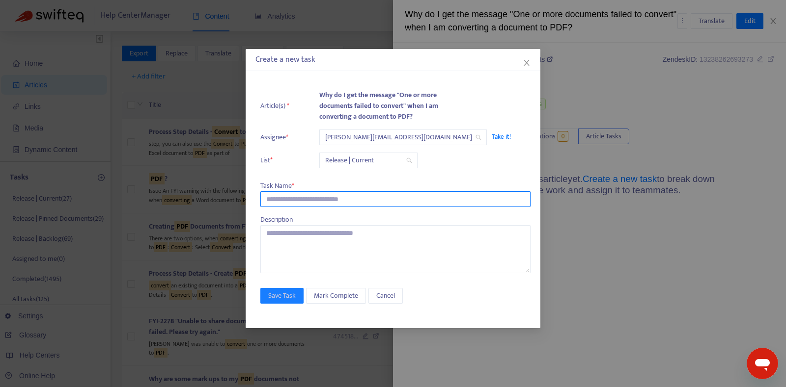
click at [319, 200] on input "text" at bounding box center [395, 199] width 270 height 16
paste input "**********"
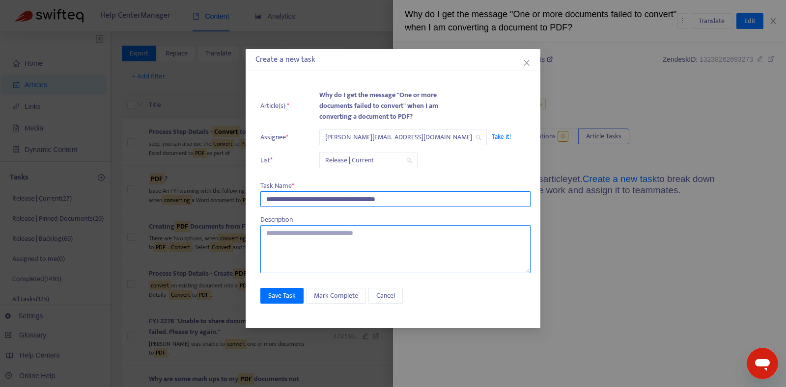
type input "**********"
click at [371, 229] on textarea at bounding box center [395, 249] width 270 height 48
type textarea "**********"
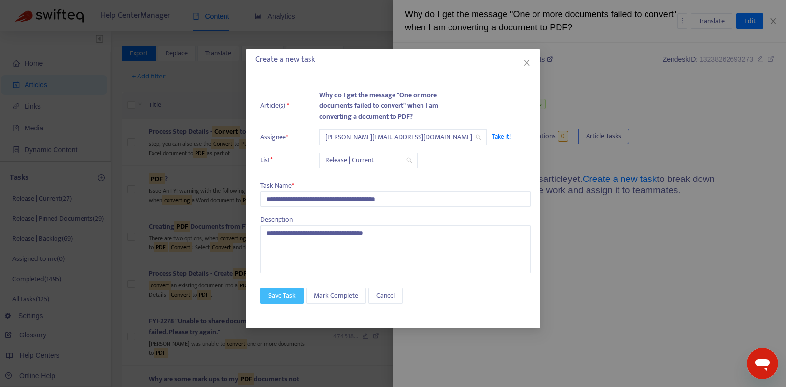
click at [271, 291] on span "Save Task" at bounding box center [281, 296] width 27 height 11
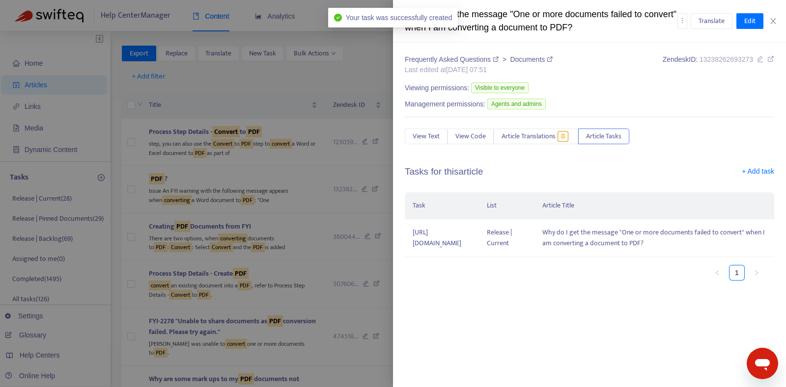
click at [116, 225] on div at bounding box center [393, 193] width 786 height 387
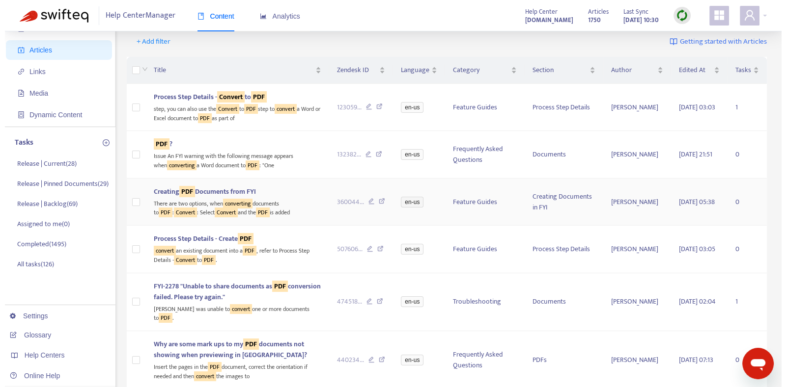
scroll to position [50, 0]
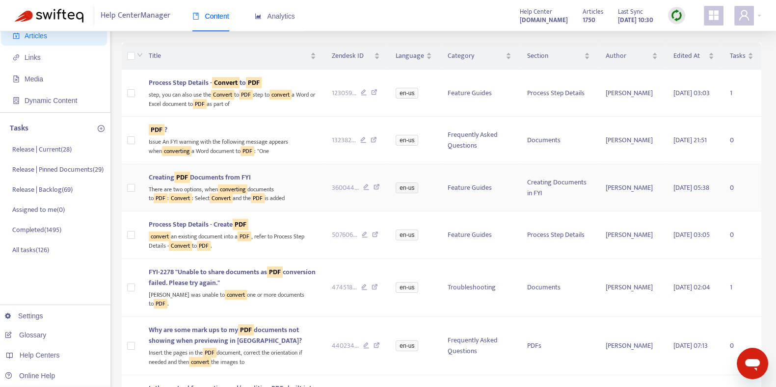
click at [272, 205] on td "Creating PDF Documents from FYI There are two options, when converting document…" at bounding box center [232, 187] width 183 height 47
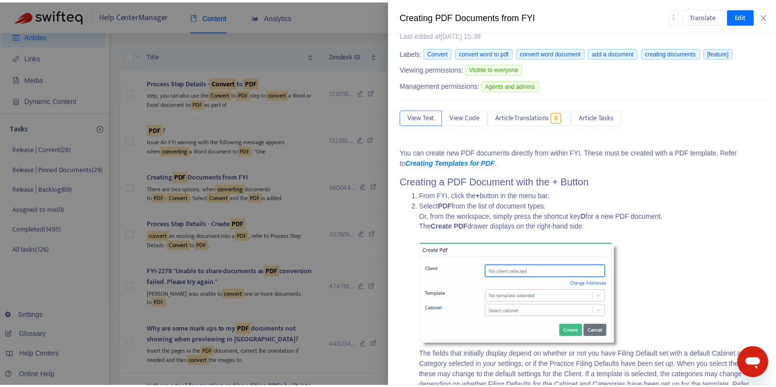
scroll to position [0, 0]
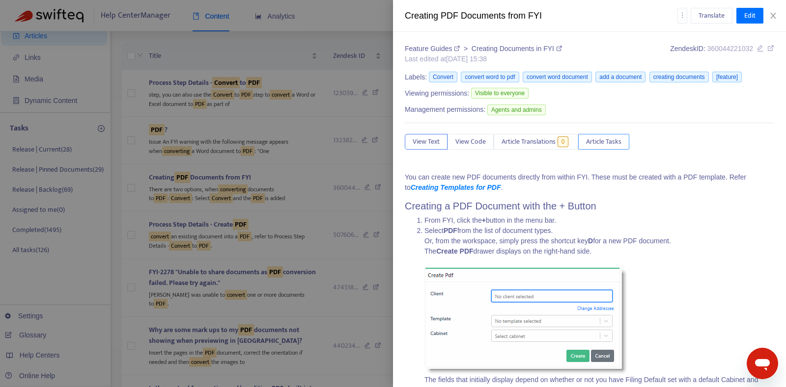
click at [603, 136] on span "Article Tasks" at bounding box center [603, 141] width 35 height 11
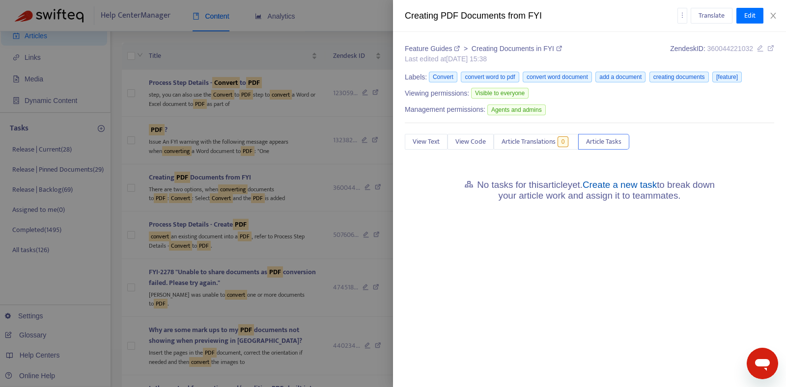
click at [597, 188] on link "Create a new task" at bounding box center [619, 185] width 74 height 10
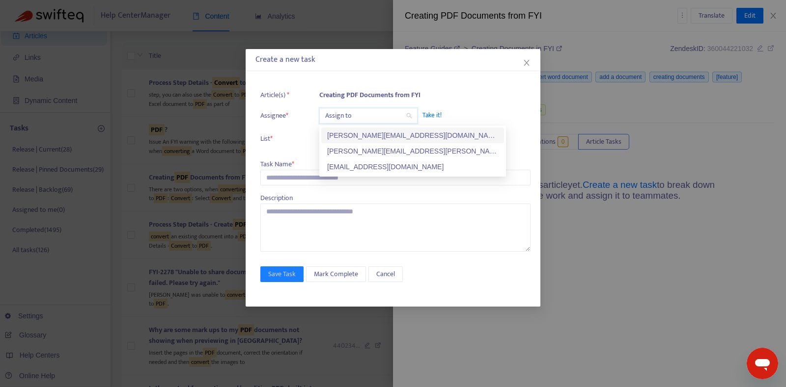
click at [364, 111] on input "search" at bounding box center [368, 116] width 86 height 15
click at [357, 136] on div "kelly.sofia@fyi.app" at bounding box center [412, 135] width 171 height 11
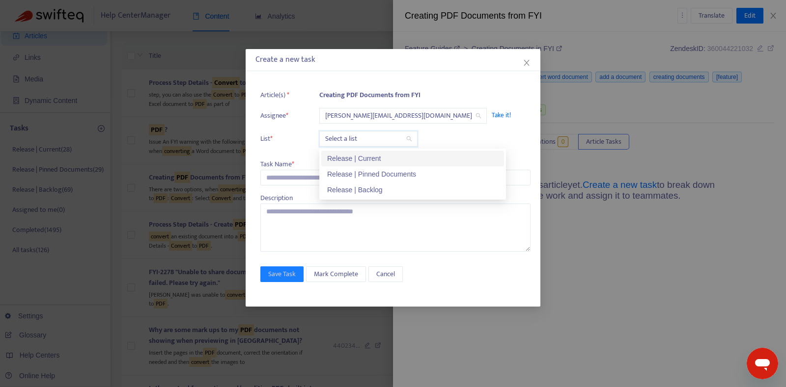
click at [357, 136] on input "search" at bounding box center [368, 139] width 86 height 15
click at [354, 155] on div "Release | Current" at bounding box center [412, 158] width 171 height 11
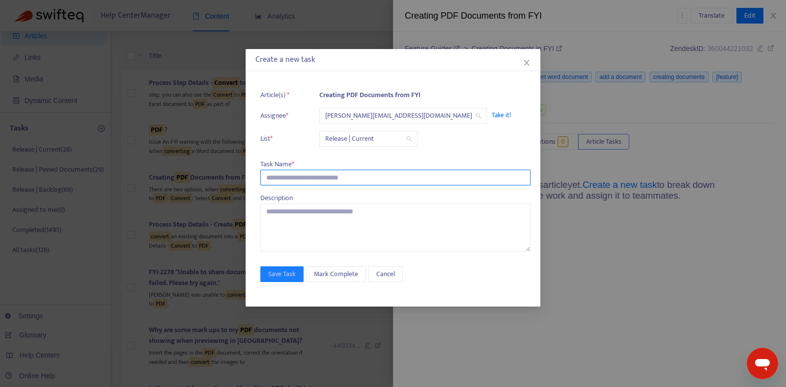
click at [326, 176] on input "text" at bounding box center [395, 178] width 270 height 16
paste input "**********"
type input "**********"
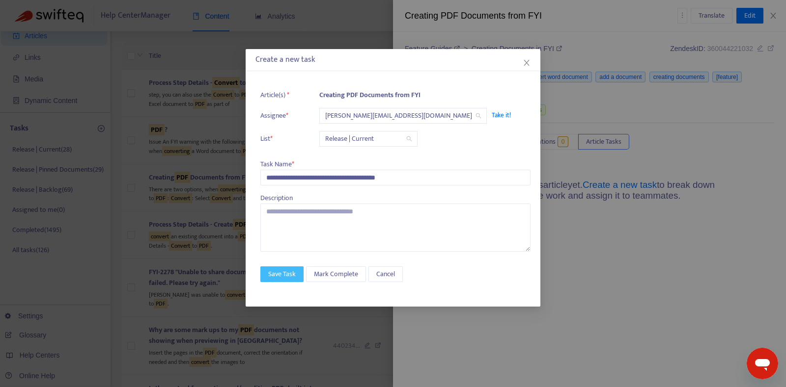
click at [285, 271] on span "Save Task" at bounding box center [281, 274] width 27 height 11
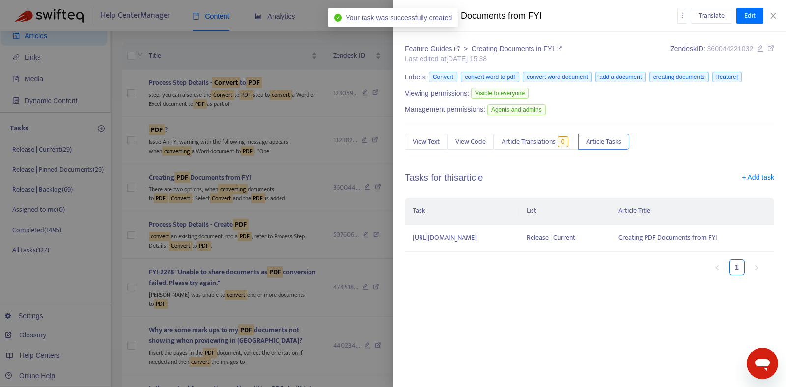
click at [275, 251] on div at bounding box center [393, 193] width 786 height 387
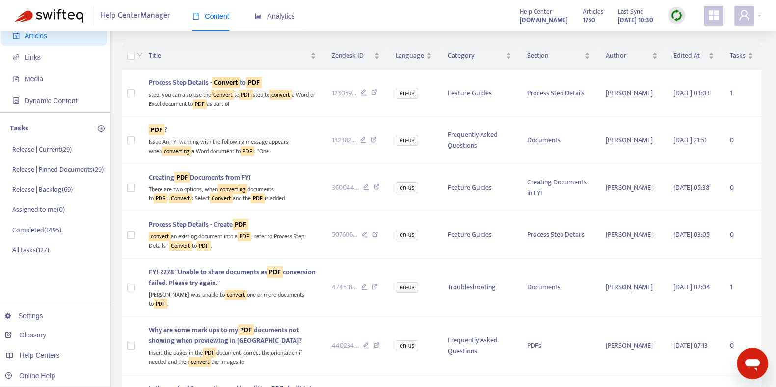
click at [275, 251] on td "Process Step Details - Create PDF convert an existing document into a PDF , ref…" at bounding box center [232, 235] width 183 height 47
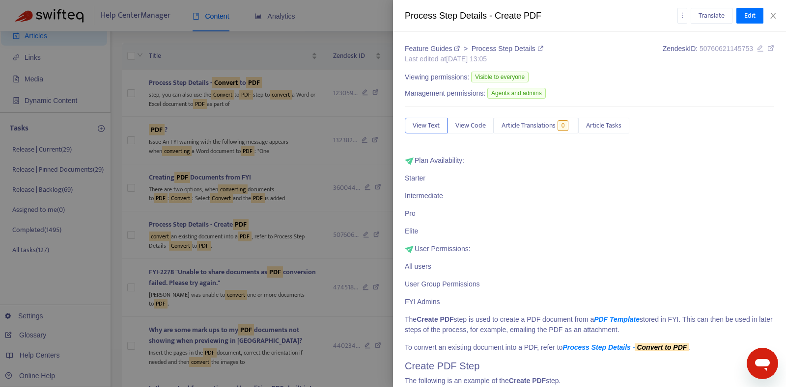
click at [281, 229] on div at bounding box center [393, 193] width 786 height 387
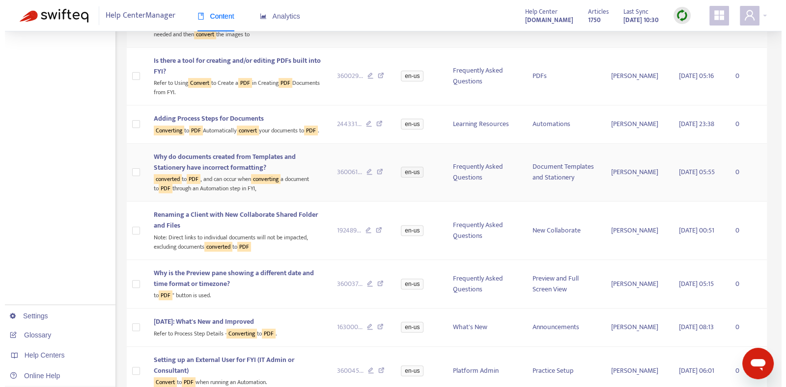
scroll to position [378, 0]
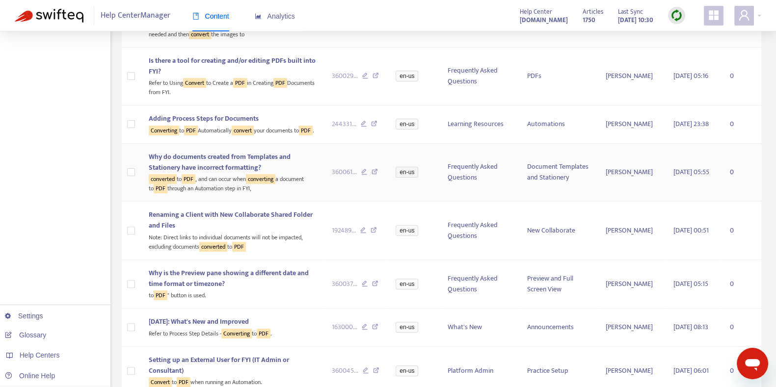
click at [237, 173] on span "Why do documents created from Templates and Stationery have incorrect formattin…" at bounding box center [220, 162] width 142 height 22
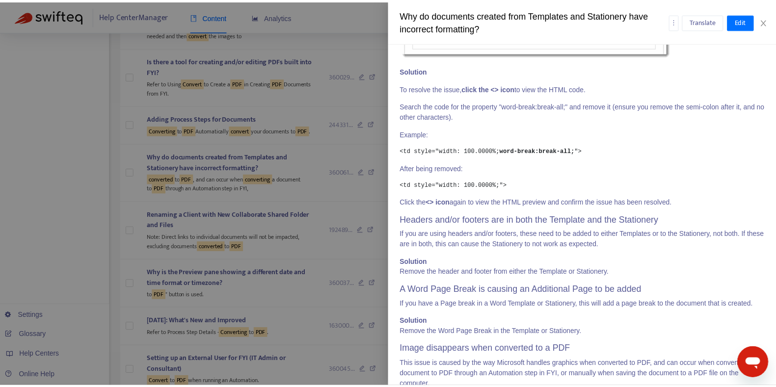
scroll to position [954, 0]
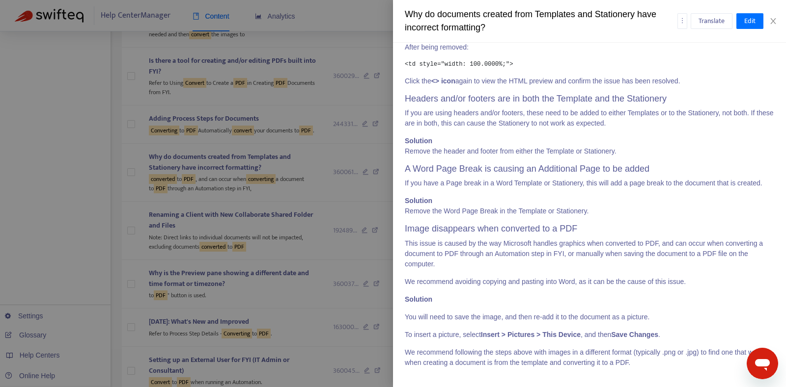
click at [309, 256] on div at bounding box center [393, 193] width 786 height 387
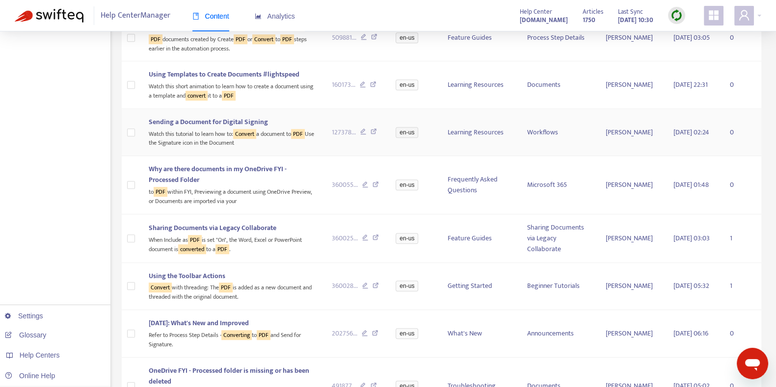
scroll to position [800, 0]
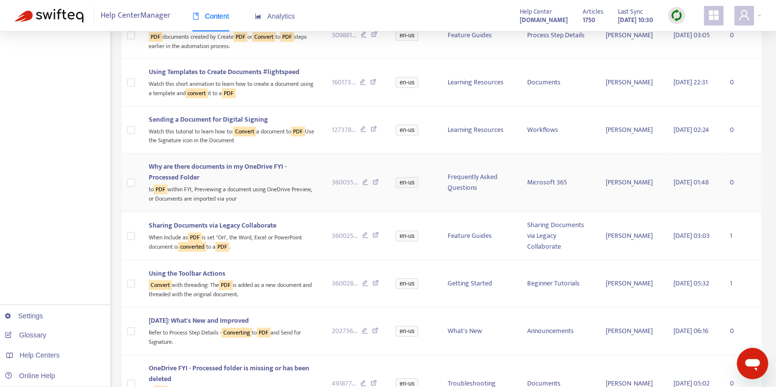
click at [262, 193] on div "to PDF within FYI, Previewing a document using OneDrive Preview, or Documents a…" at bounding box center [232, 193] width 167 height 20
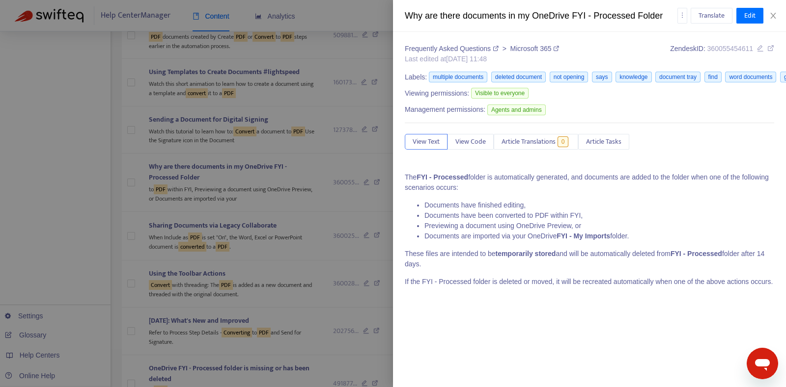
click at [282, 239] on div at bounding box center [393, 193] width 786 height 387
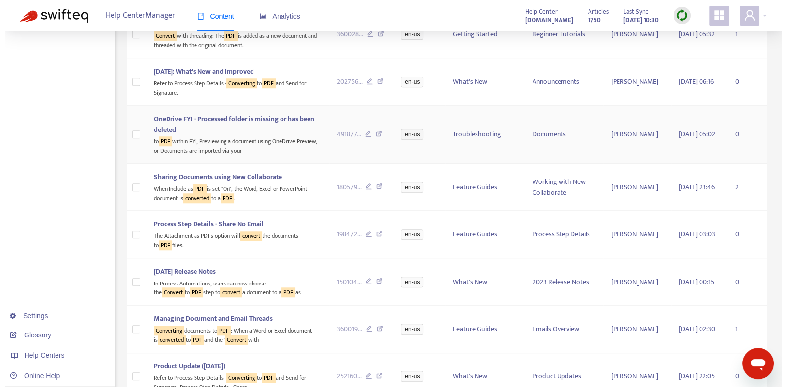
scroll to position [1049, 0]
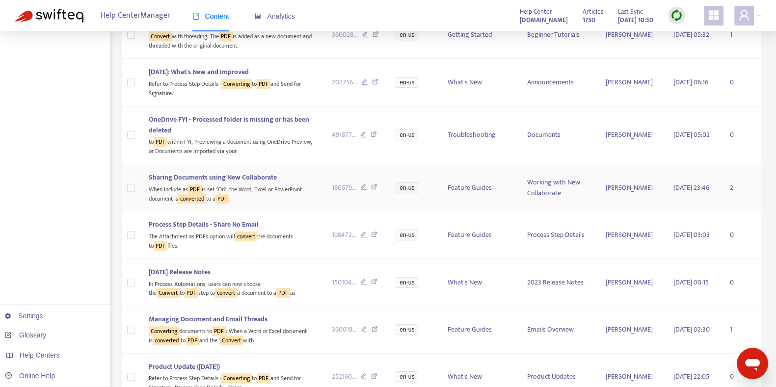
click at [262, 203] on div "When Include as PDF is set "On", the Word, Excel or PowerPoint document is conv…" at bounding box center [232, 193] width 167 height 20
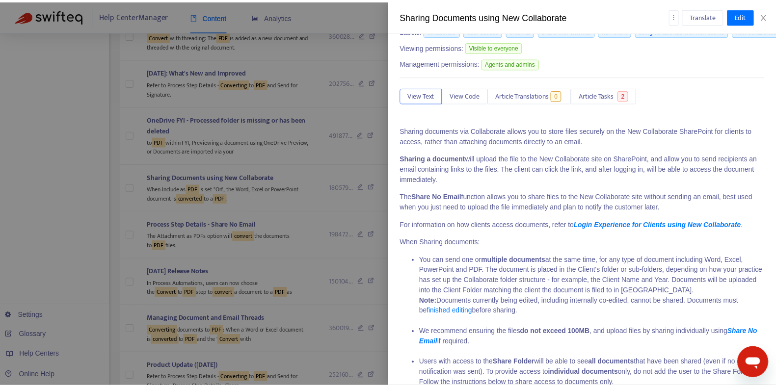
scroll to position [0, 0]
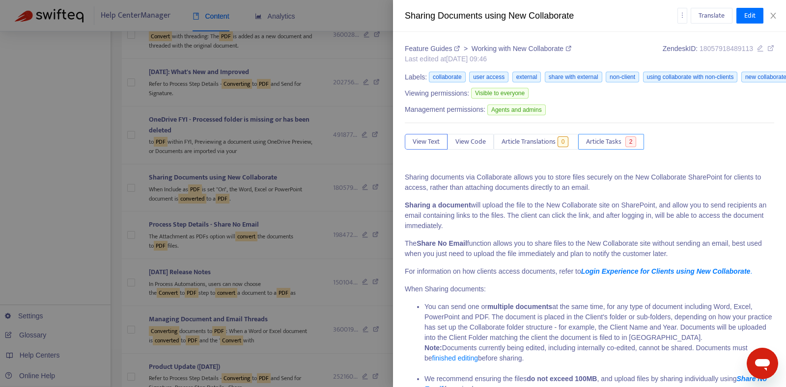
click at [604, 142] on span "Article Tasks" at bounding box center [603, 141] width 35 height 11
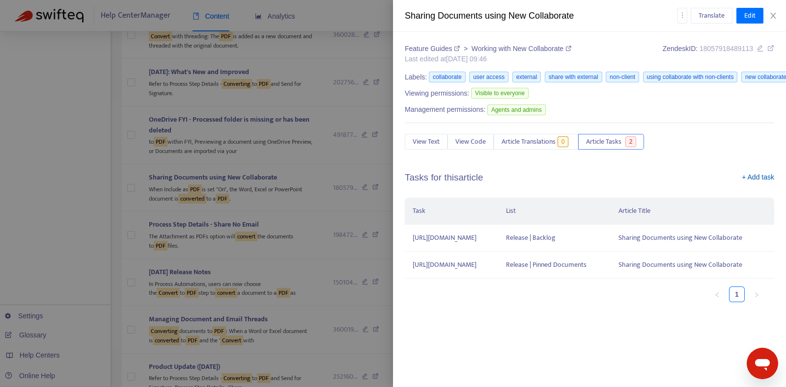
click at [749, 178] on link "+ Add task" at bounding box center [757, 179] width 32 height 15
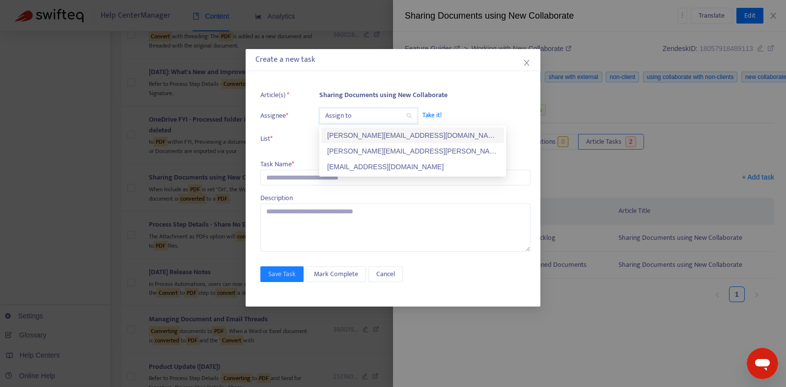
click at [347, 121] on input "search" at bounding box center [368, 116] width 86 height 15
click at [351, 135] on div "kelly.sofia@fyi.app" at bounding box center [412, 135] width 171 height 11
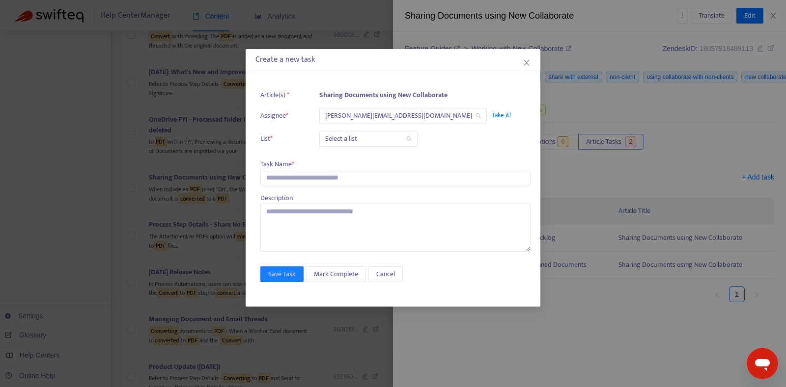
click at [351, 135] on input "search" at bounding box center [368, 139] width 86 height 15
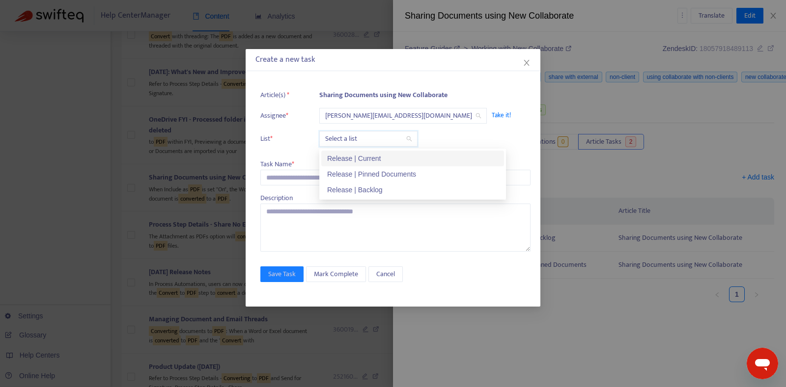
click at [358, 158] on div "Release | Current" at bounding box center [412, 158] width 171 height 11
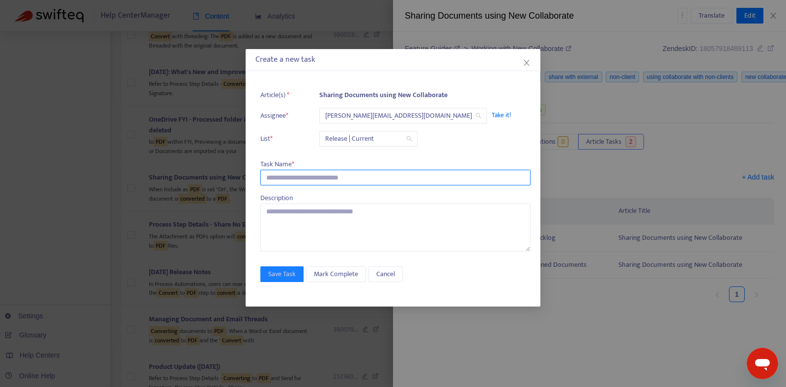
click at [352, 173] on input "text" at bounding box center [395, 178] width 270 height 16
paste input "**********"
type input "**********"
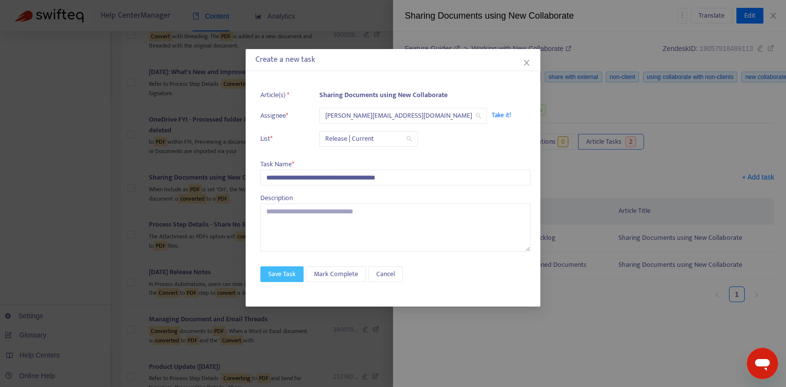
click at [295, 271] on span "Save Task" at bounding box center [281, 274] width 27 height 11
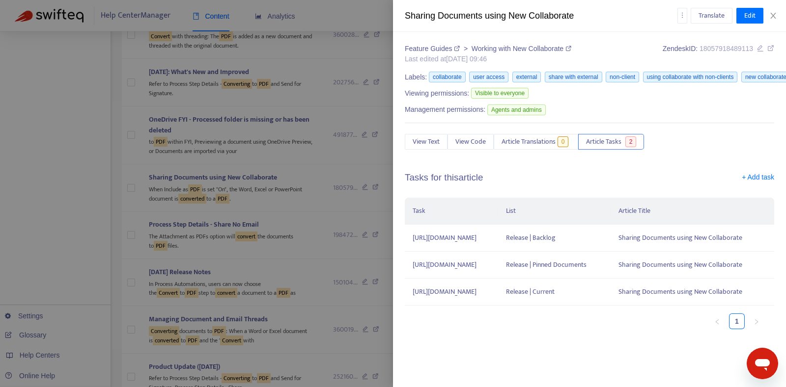
click at [132, 212] on div at bounding box center [393, 193] width 786 height 387
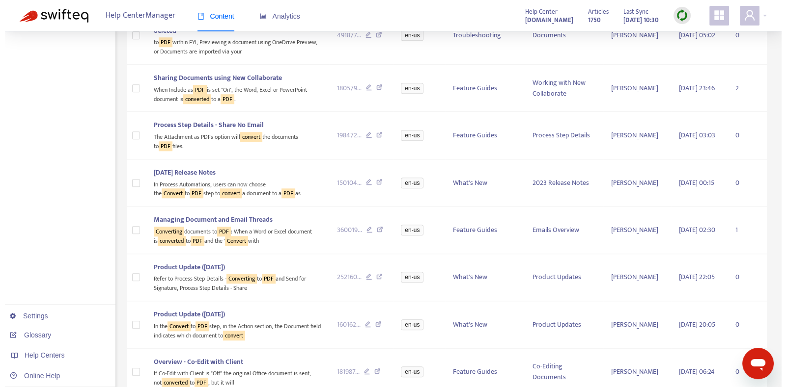
scroll to position [1151, 0]
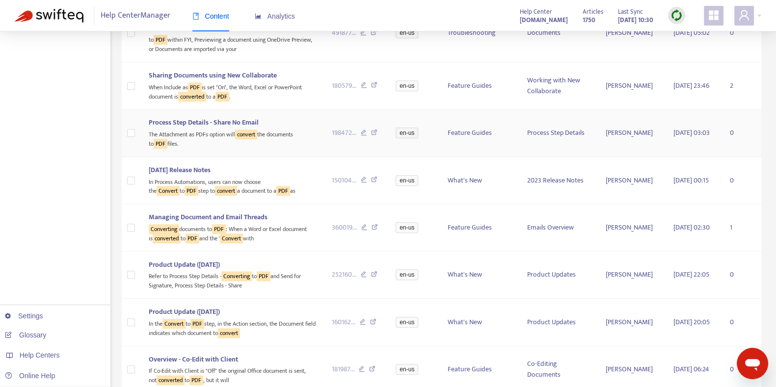
click at [210, 148] on div "The Attachment as PDFs option will convert the documents to PDF files." at bounding box center [232, 138] width 167 height 20
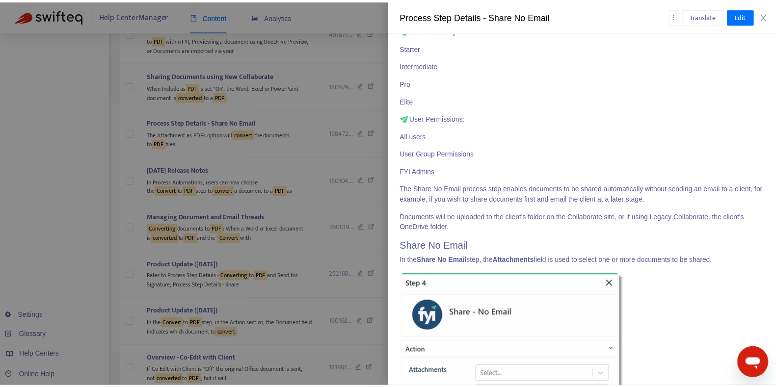
scroll to position [0, 0]
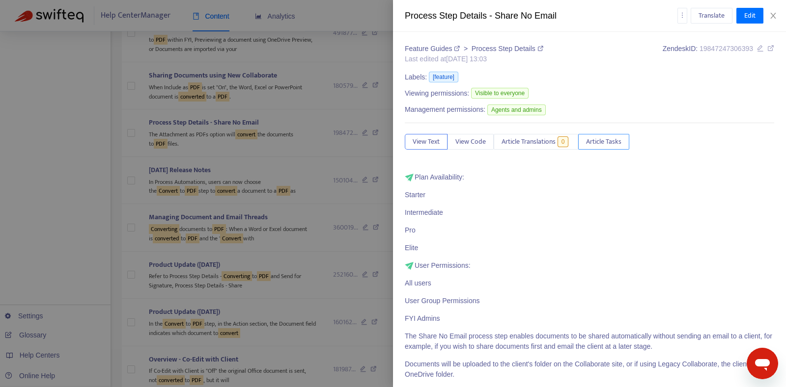
click at [607, 143] on span "Article Tasks" at bounding box center [603, 141] width 35 height 11
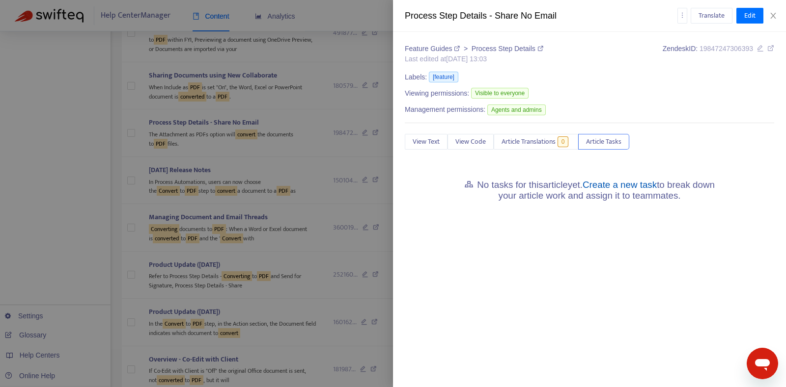
click at [611, 180] on link "Create a new task" at bounding box center [619, 185] width 74 height 10
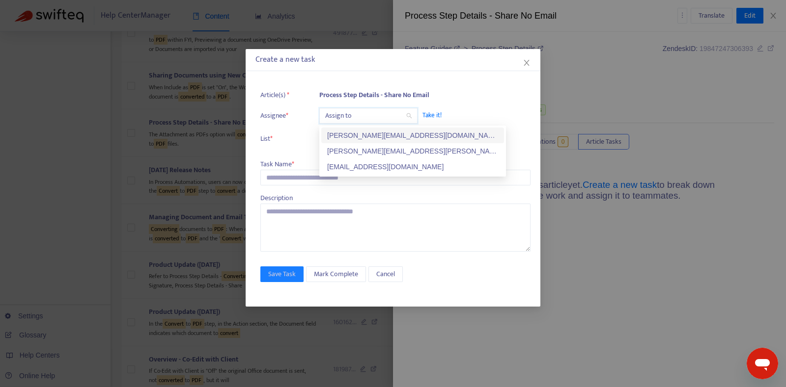
click at [354, 119] on input "search" at bounding box center [368, 116] width 86 height 15
click at [359, 138] on div "kelly.sofia@fyi.app" at bounding box center [412, 135] width 171 height 11
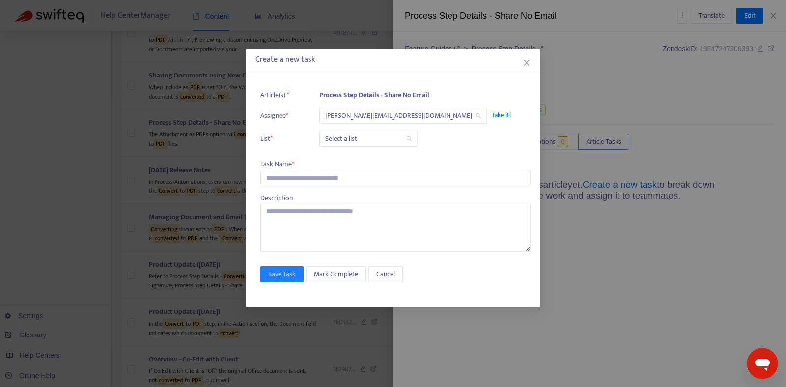
click at [359, 138] on input "search" at bounding box center [368, 139] width 86 height 15
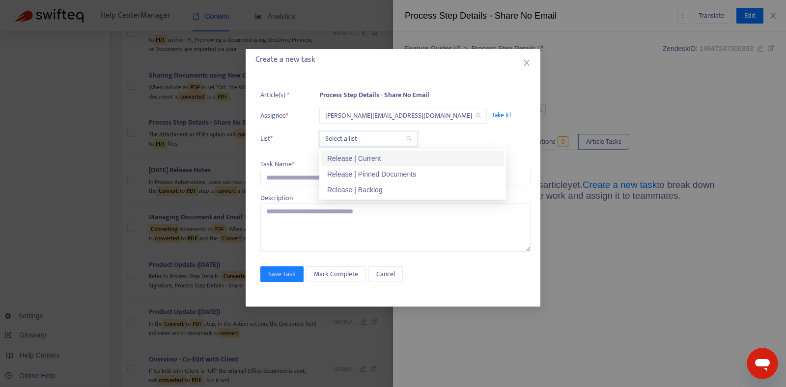
click at [353, 159] on div "Release | Current" at bounding box center [412, 158] width 171 height 11
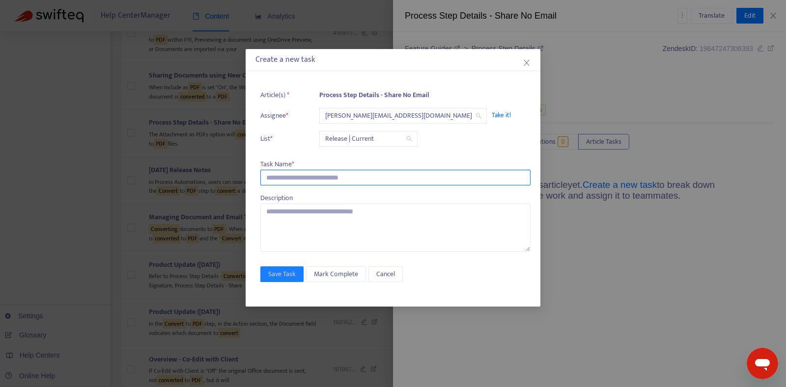
click at [297, 184] on input "text" at bounding box center [395, 178] width 270 height 16
paste input "**********"
type input "**********"
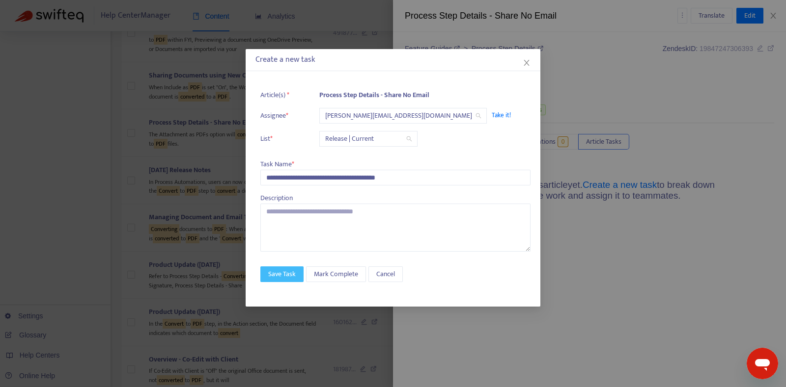
click at [280, 271] on span "Save Task" at bounding box center [281, 274] width 27 height 11
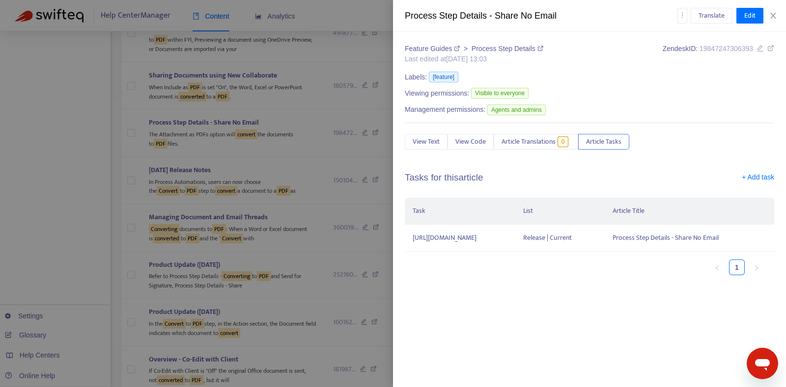
click at [289, 272] on div at bounding box center [393, 193] width 786 height 387
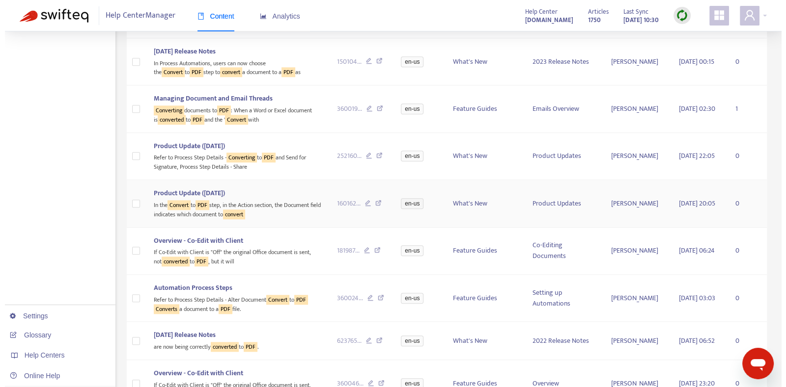
scroll to position [1272, 0]
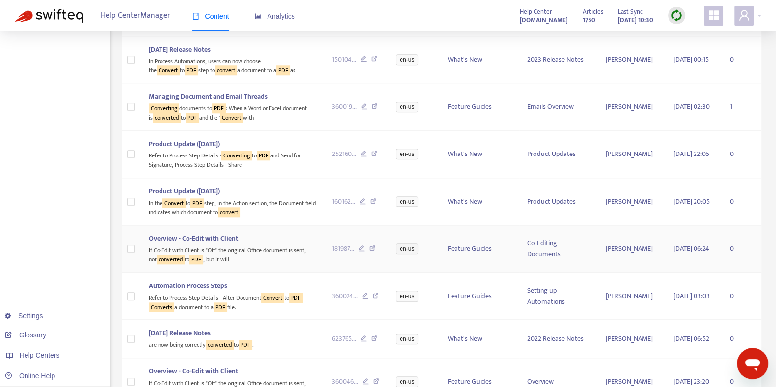
click at [277, 259] on div "If Co-Edit with Client is "Off" the original Office document is sent, not conve…" at bounding box center [232, 254] width 167 height 20
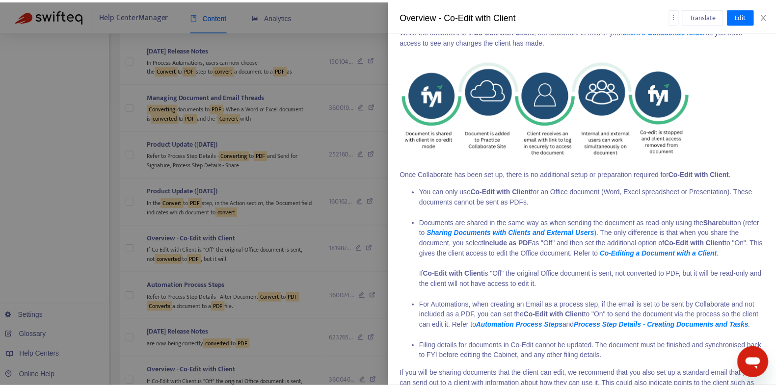
scroll to position [296, 0]
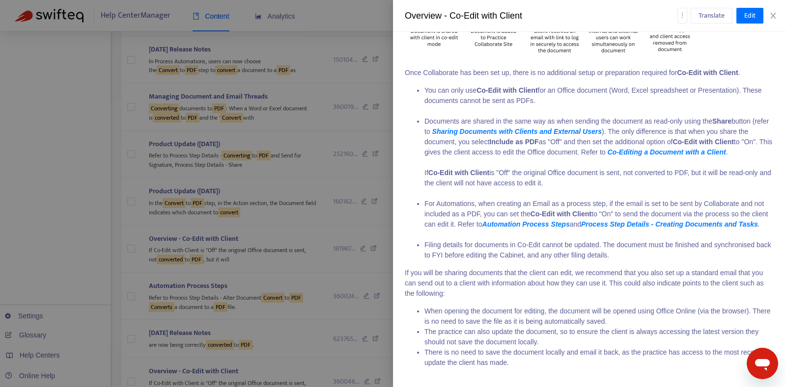
click at [345, 242] on div at bounding box center [393, 193] width 786 height 387
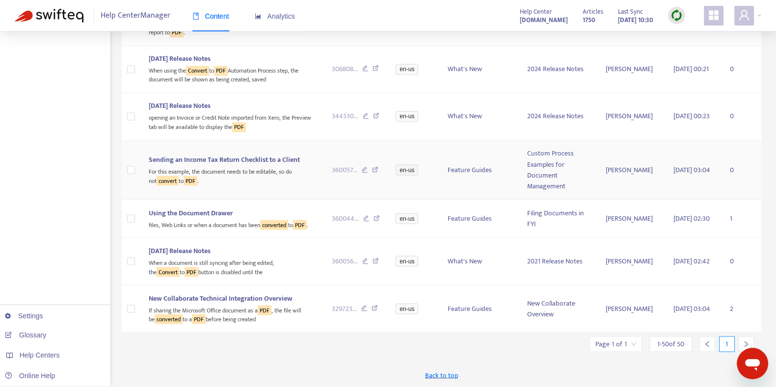
scroll to position [2210, 0]
click at [275, 323] on div "If sharing the Microsoft Office document as a PDF , the file will be converted …" at bounding box center [232, 314] width 167 height 20
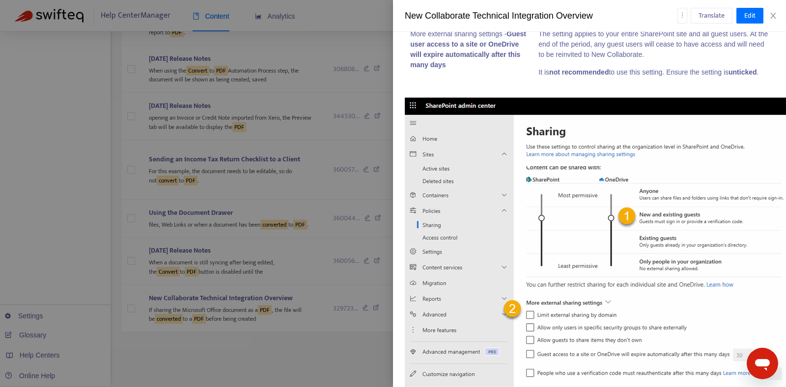
scroll to position [4279, 0]
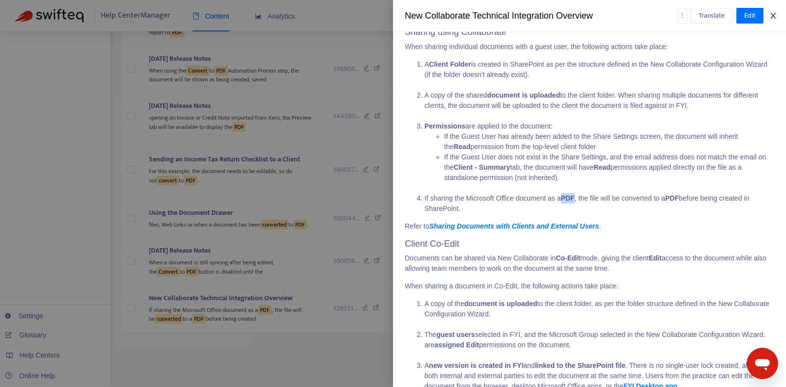
click at [769, 13] on icon "close" at bounding box center [773, 16] width 8 height 8
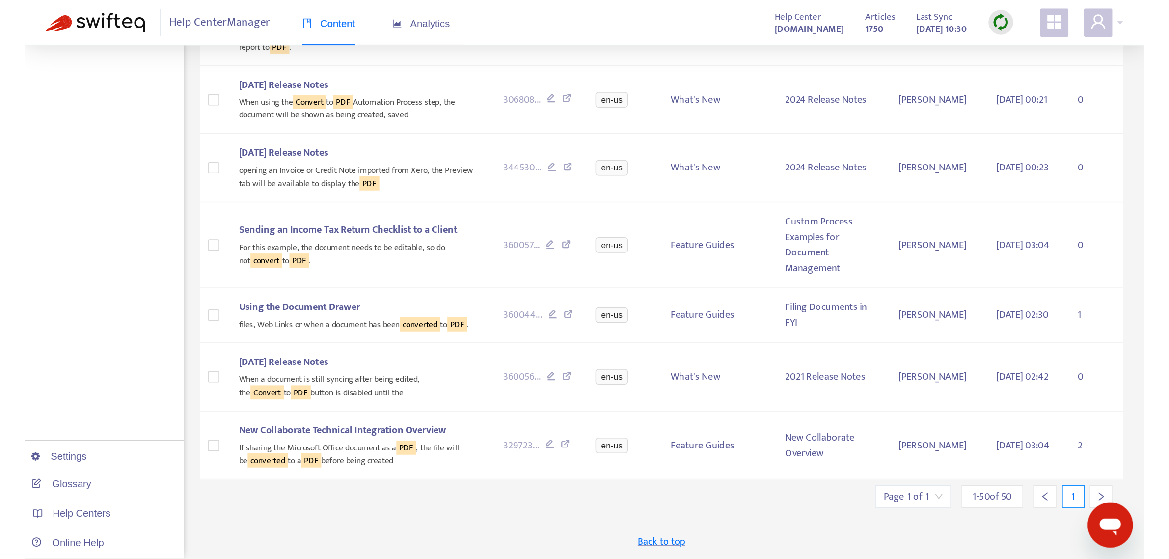
scroll to position [1529, 0]
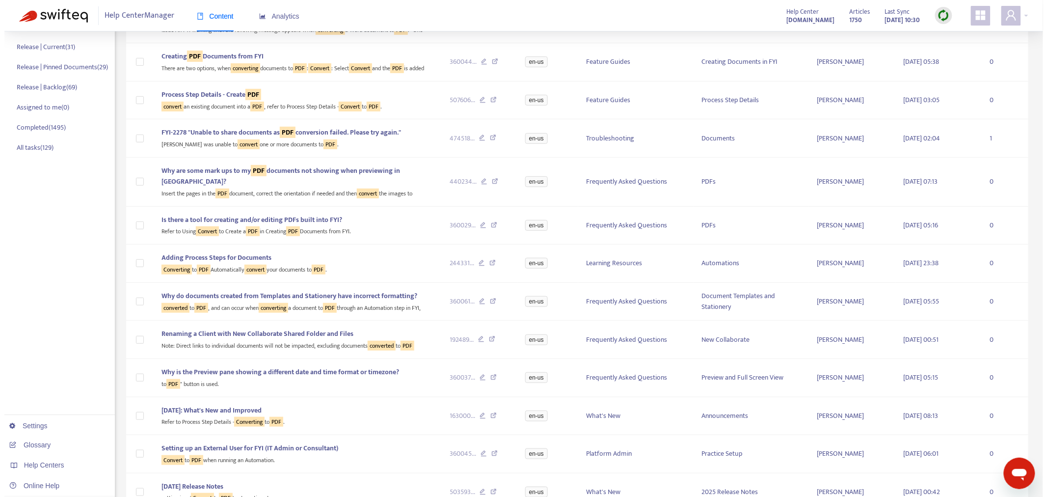
scroll to position [0, 0]
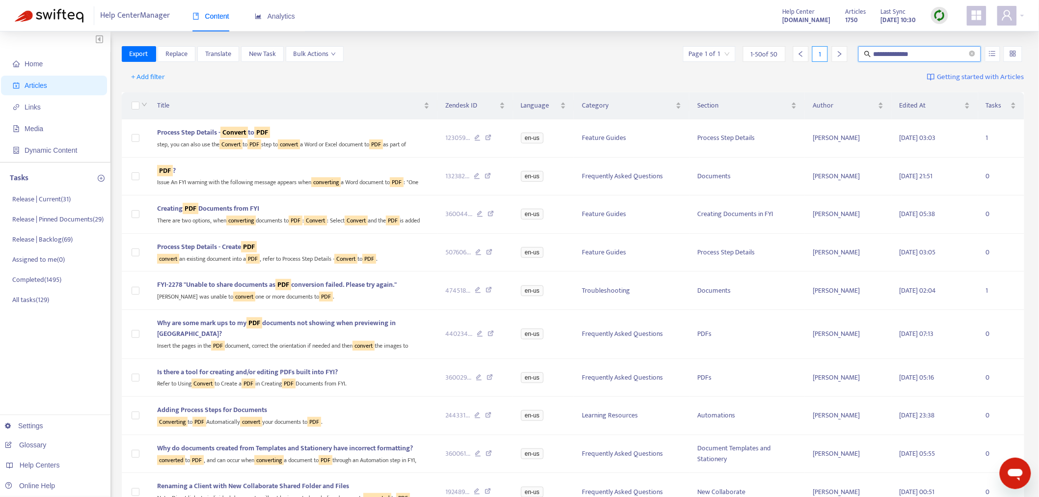
drag, startPoint x: 951, startPoint y: 53, endPoint x: 877, endPoint y: 58, distance: 74.3
click at [879, 58] on input "**********" at bounding box center [920, 54] width 94 height 11
type input "*********"
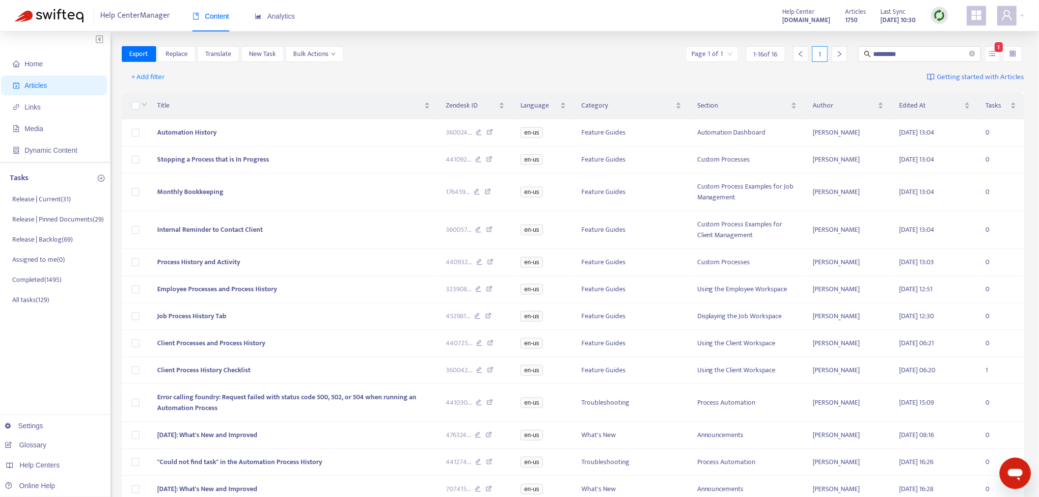
click at [454, 51] on div "Export Replace Translate New Task Bulk Actions Page 1 of 1 1 - 16 of 16 1 *****…" at bounding box center [573, 54] width 903 height 16
click at [299, 145] on td "Automation History" at bounding box center [293, 132] width 289 height 27
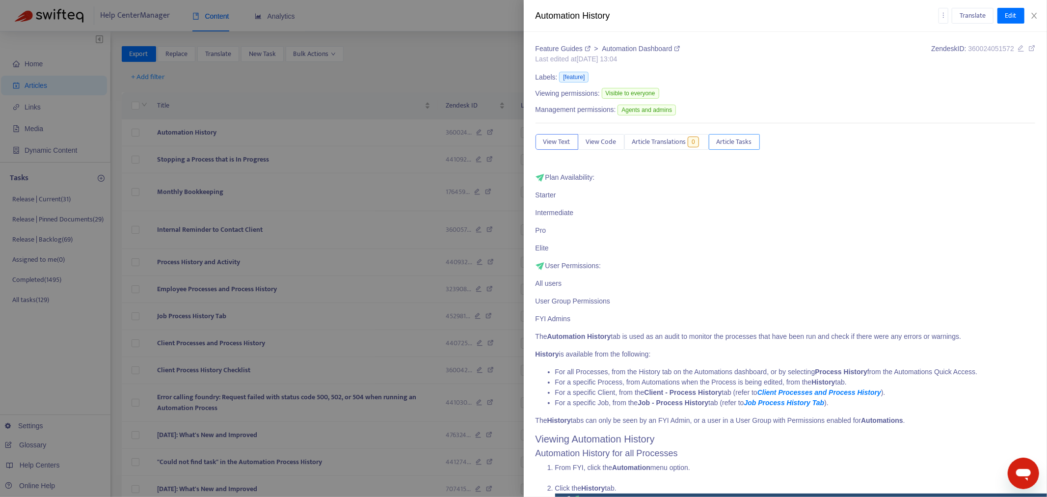
click at [736, 148] on button "Article Tasks" at bounding box center [734, 142] width 51 height 16
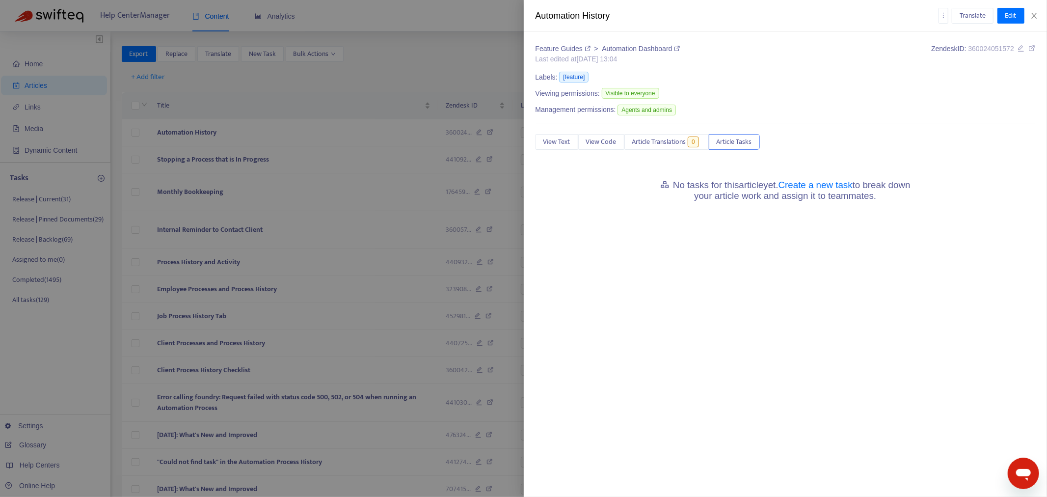
click at [830, 190] on h5 "No tasks for this article yet. Create a new task to break down your article wor…" at bounding box center [786, 191] width 270 height 22
click at [832, 186] on link "Create a new task" at bounding box center [816, 185] width 74 height 10
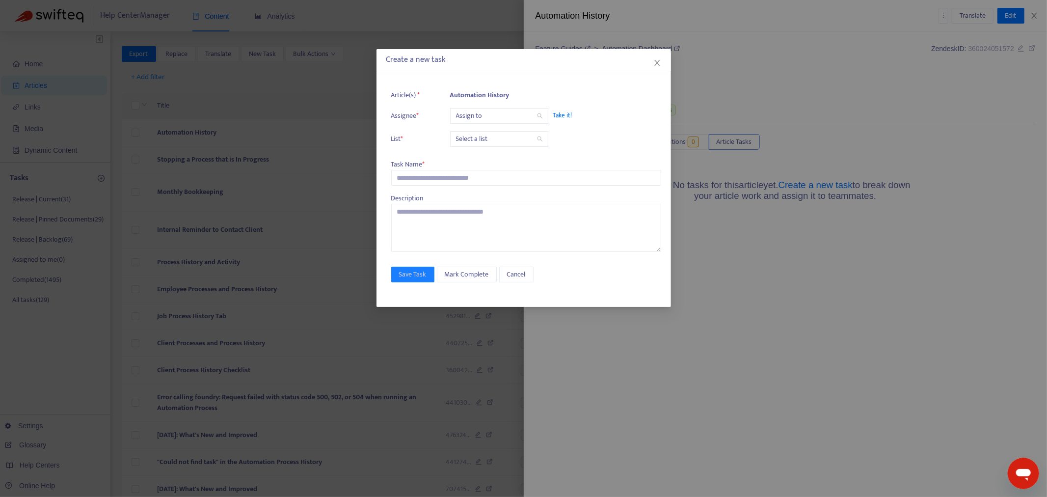
click at [472, 118] on input "search" at bounding box center [499, 116] width 86 height 15
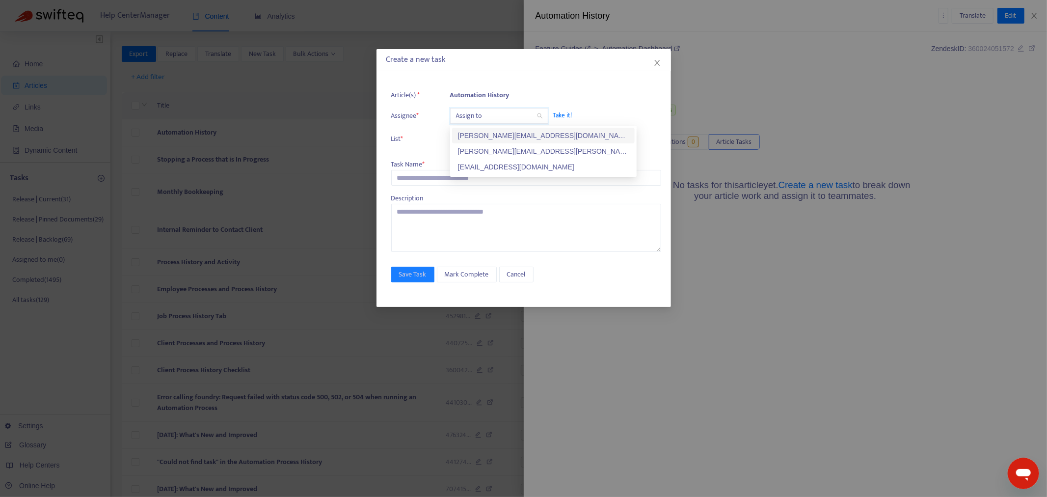
click at [487, 138] on div "kelly.sofia@fyi.app" at bounding box center [543, 135] width 171 height 11
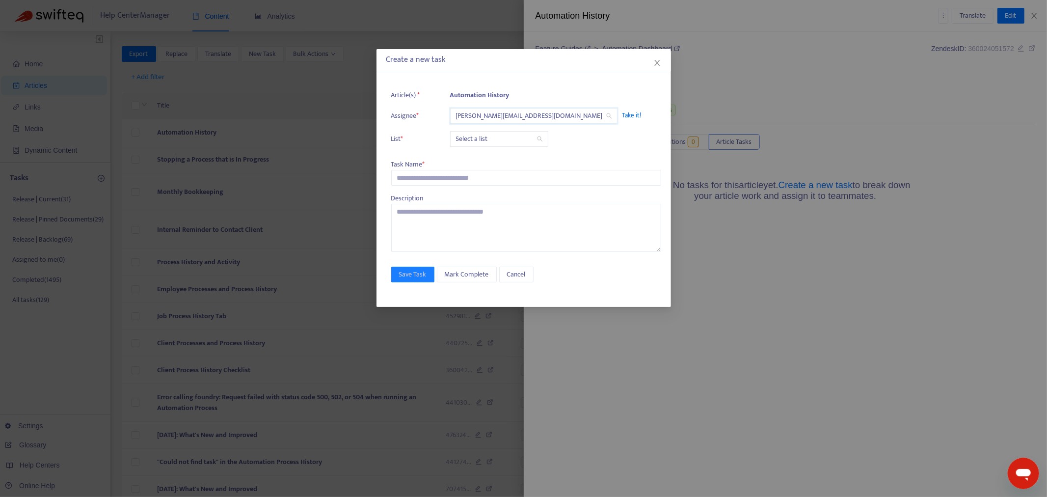
click at [486, 138] on input "search" at bounding box center [499, 139] width 86 height 15
click at [488, 156] on div "Release | Current" at bounding box center [543, 158] width 171 height 11
click at [438, 180] on input "text" at bounding box center [526, 178] width 270 height 16
paste input "**********"
type input "**********"
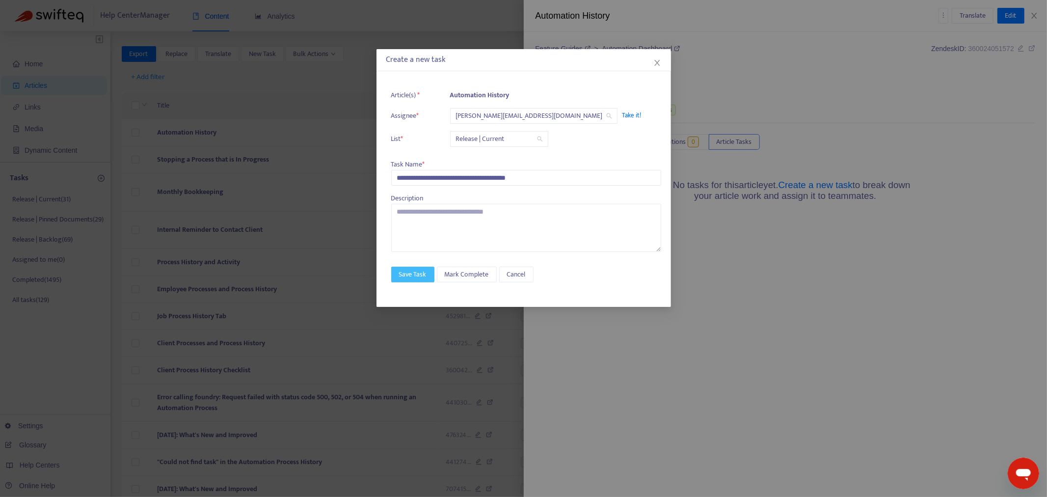
click at [424, 271] on span "Save Task" at bounding box center [412, 274] width 27 height 11
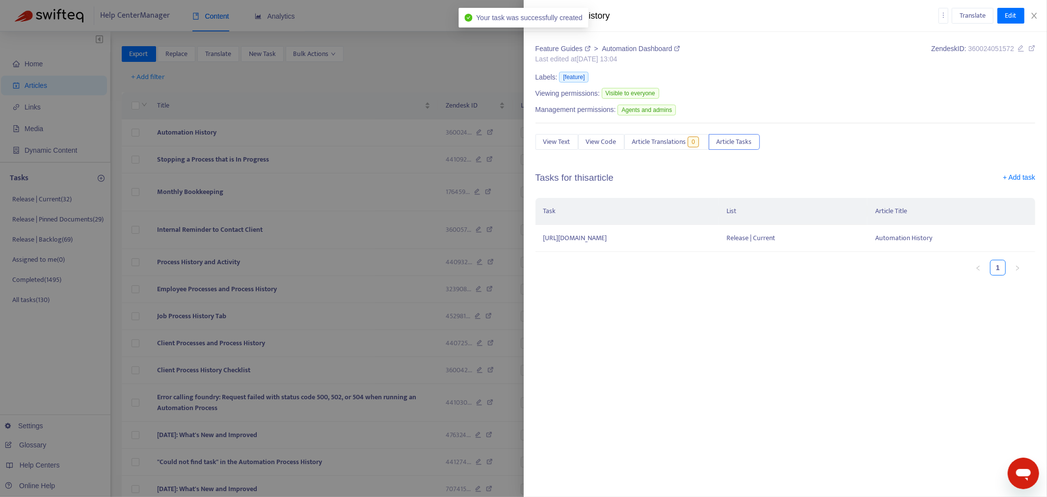
click at [326, 155] on div at bounding box center [523, 248] width 1047 height 497
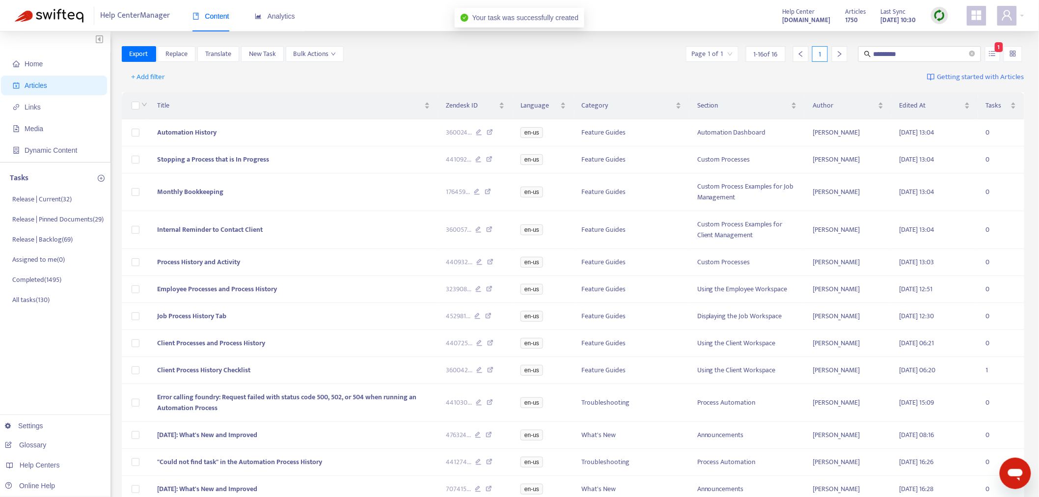
click at [326, 155] on td "Stopping a Process that is In Progress" at bounding box center [293, 159] width 289 height 27
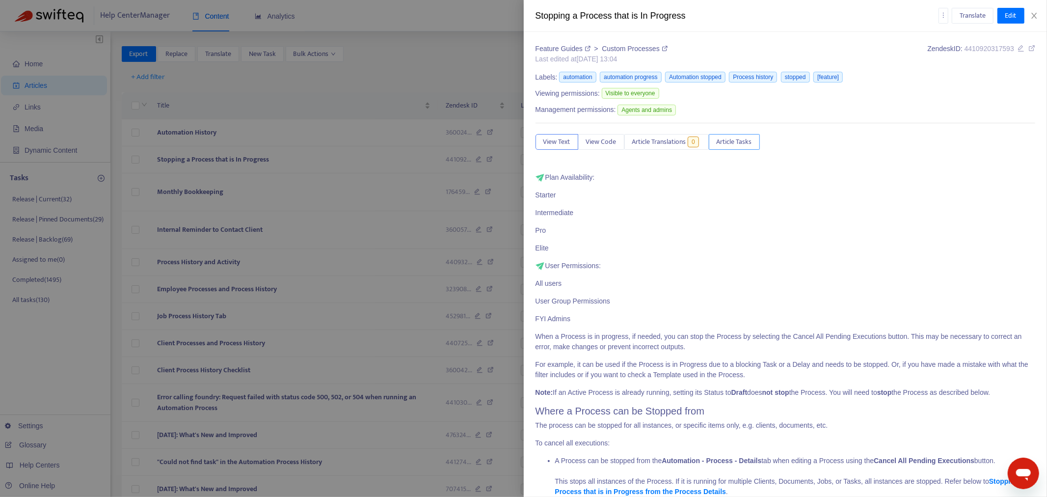
click at [742, 139] on span "Article Tasks" at bounding box center [734, 141] width 35 height 11
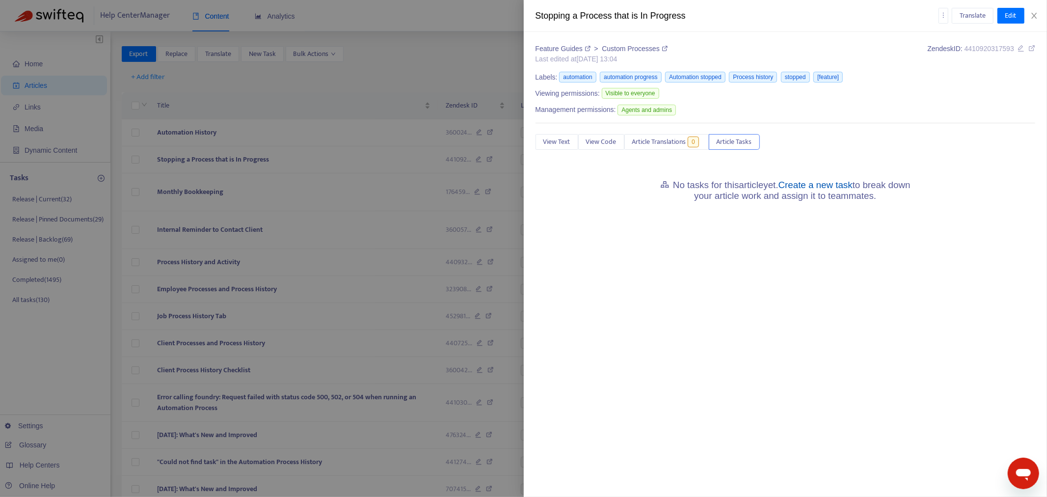
click at [811, 186] on link "Create a new task" at bounding box center [816, 185] width 74 height 10
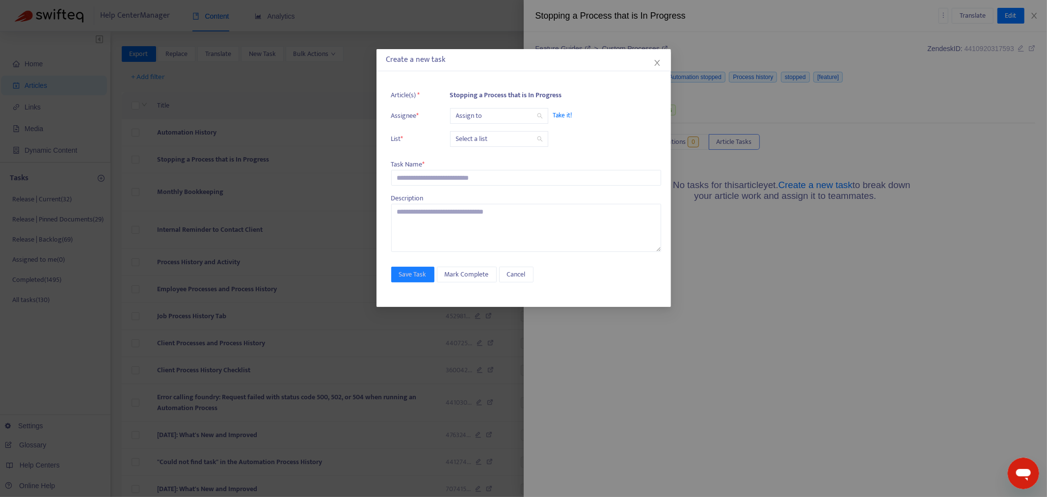
click at [482, 123] on input "search" at bounding box center [499, 116] width 86 height 15
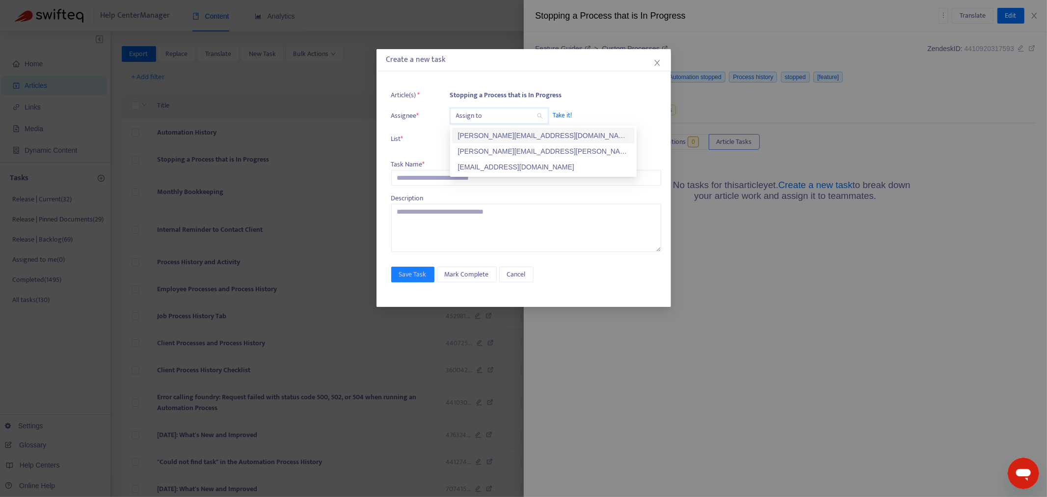
click at [482, 134] on div "kelly.sofia@fyi.app" at bounding box center [543, 135] width 171 height 11
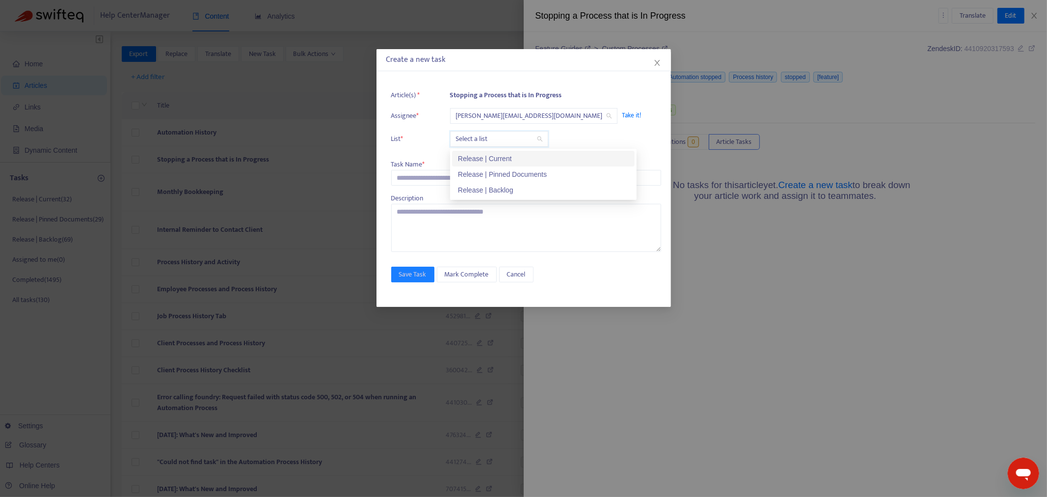
click at [479, 139] on input "search" at bounding box center [499, 139] width 86 height 15
click at [480, 157] on div "Release | Current" at bounding box center [543, 158] width 171 height 11
click at [436, 189] on div "Article(s) * Stopping a Process that is In Progress Assignee * kelly.sofia@fyi.…" at bounding box center [526, 168] width 270 height 167
click at [431, 178] on input "text" at bounding box center [526, 178] width 270 height 16
paste input "**********"
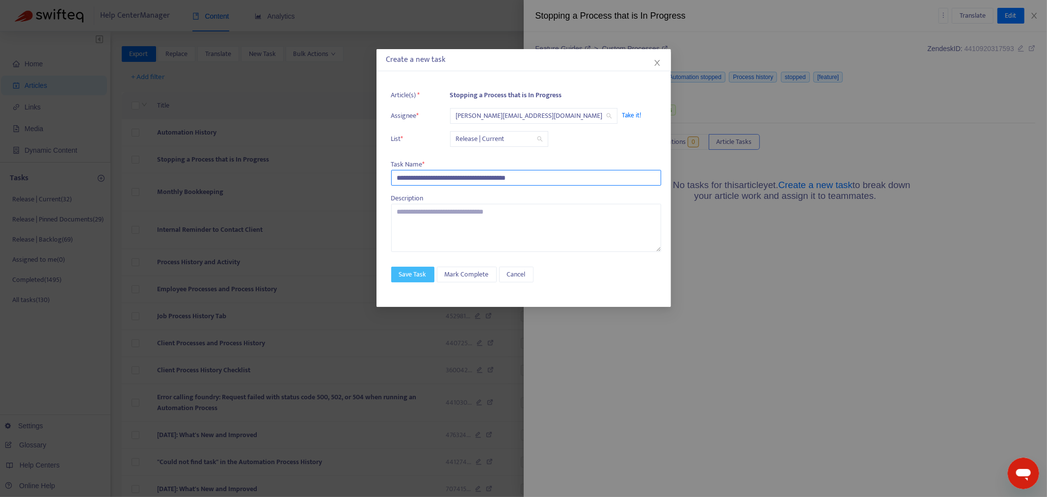
type input "**********"
click at [418, 281] on button "Save Task" at bounding box center [412, 275] width 43 height 16
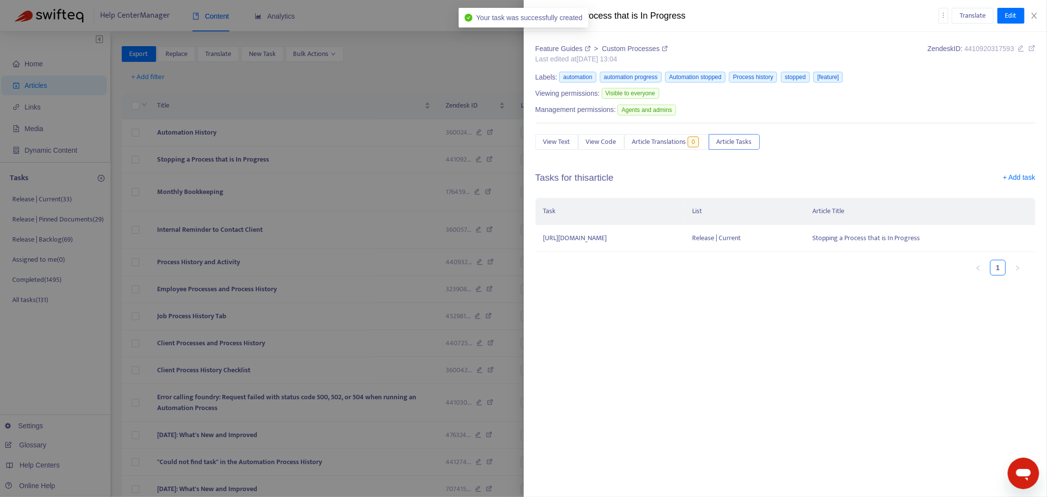
click at [321, 193] on div at bounding box center [523, 248] width 1047 height 497
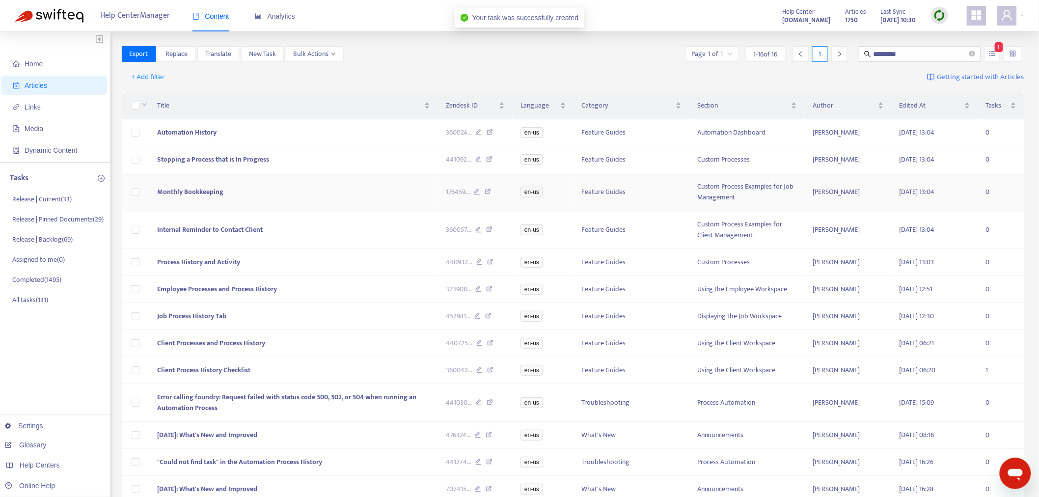
click at [345, 199] on td "Monthly Bookkeeping" at bounding box center [293, 192] width 289 height 38
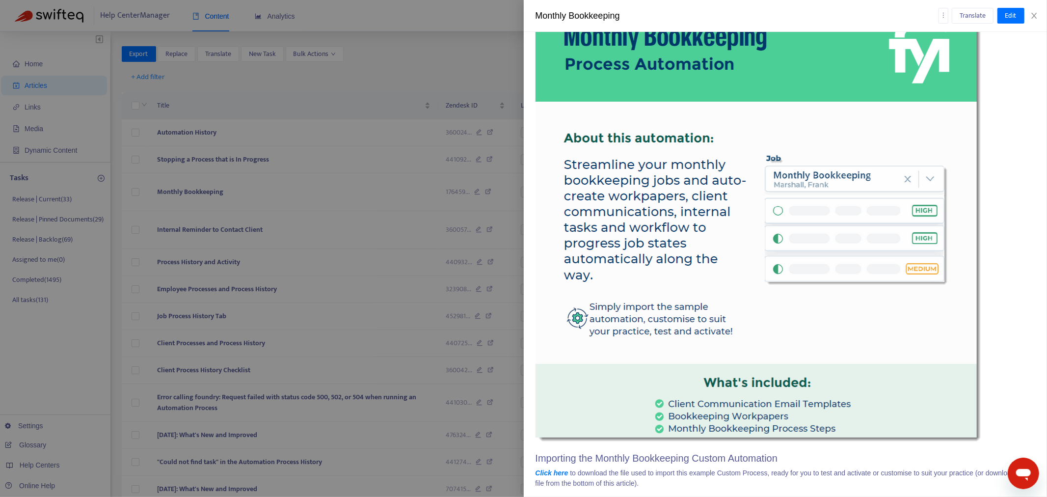
scroll to position [886, 0]
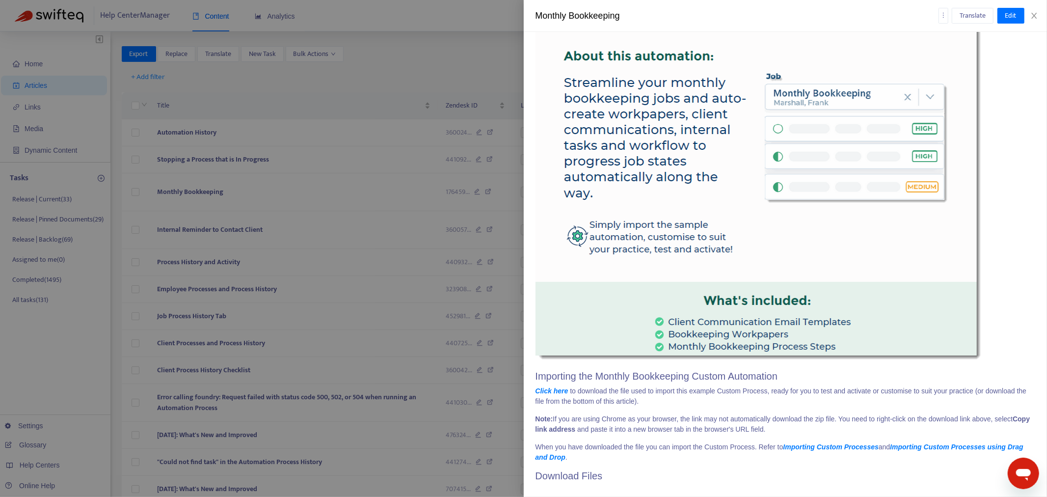
click at [255, 203] on div at bounding box center [523, 248] width 1047 height 497
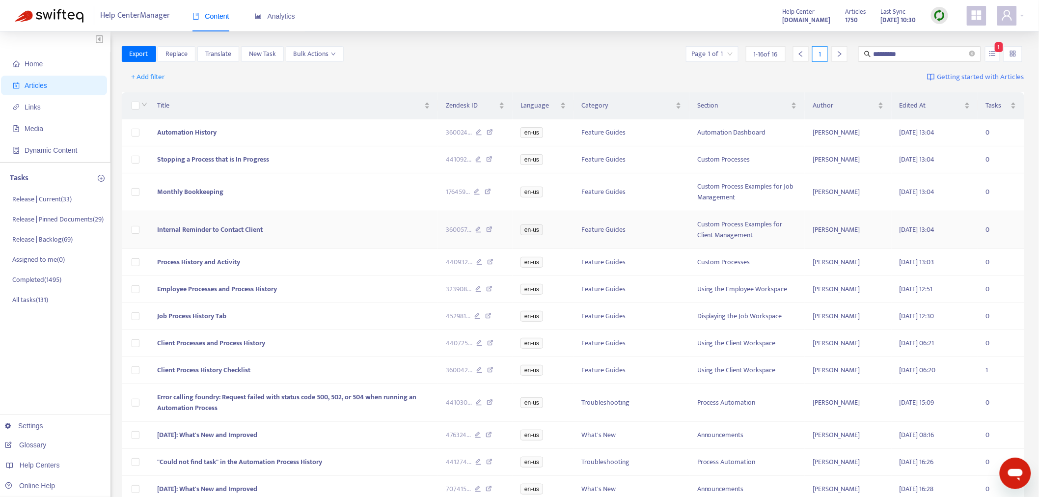
click at [267, 229] on td "Internal Reminder to Contact Client" at bounding box center [293, 230] width 289 height 38
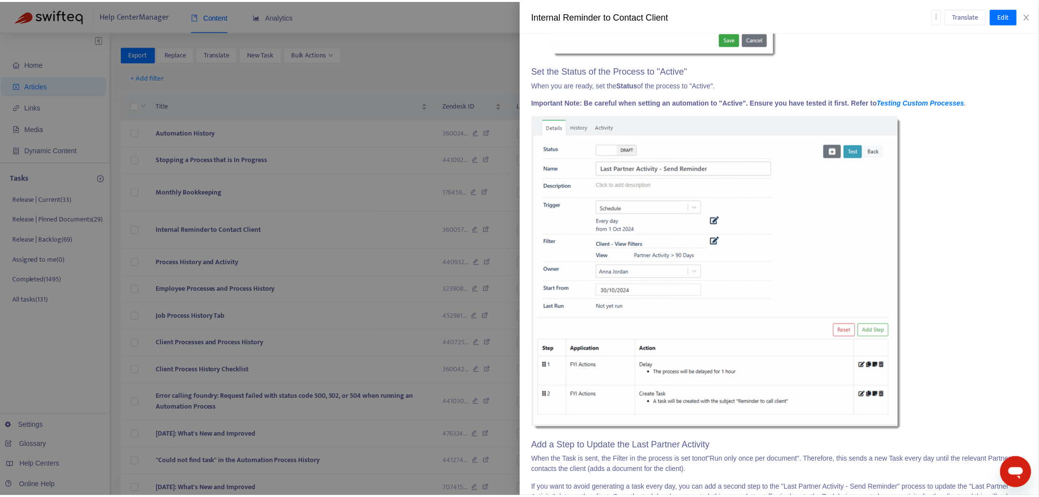
scroll to position [6293, 0]
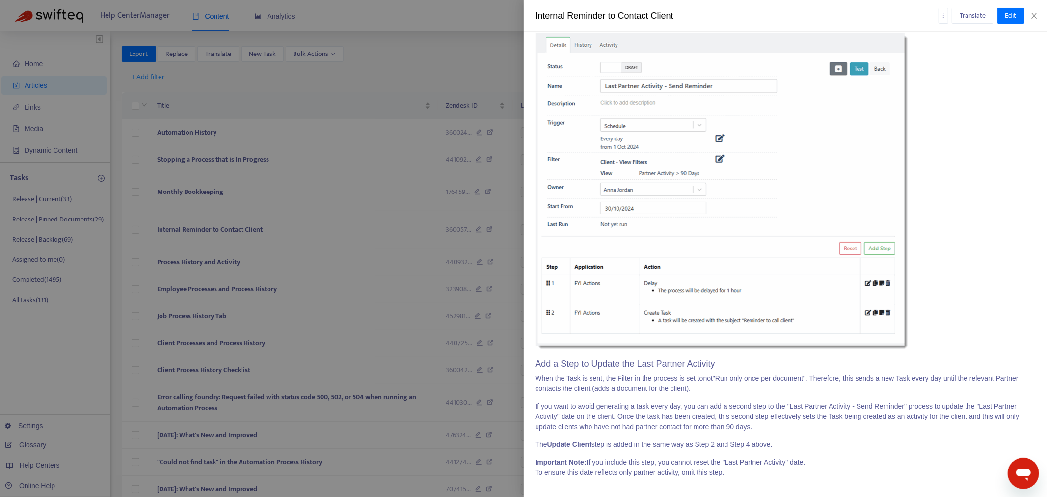
click at [316, 206] on div at bounding box center [523, 248] width 1047 height 497
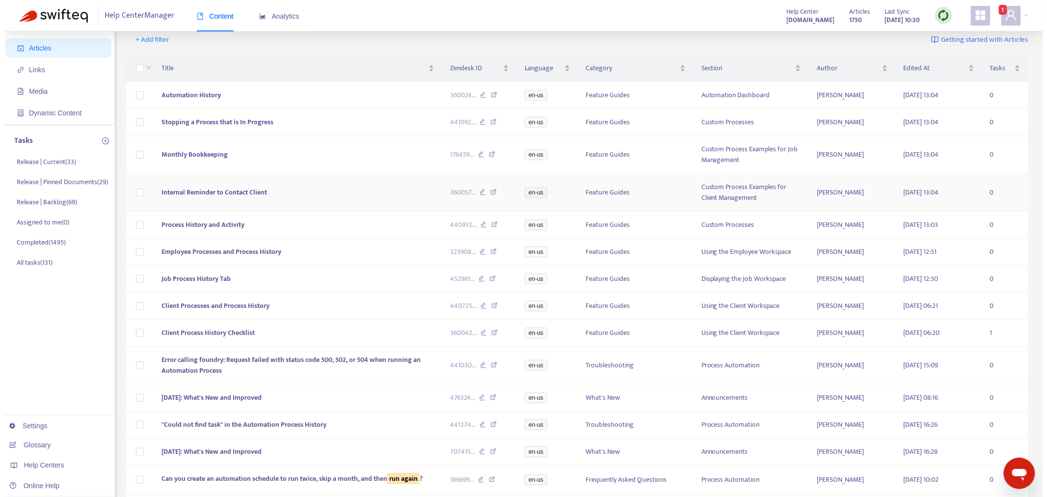
scroll to position [54, 0]
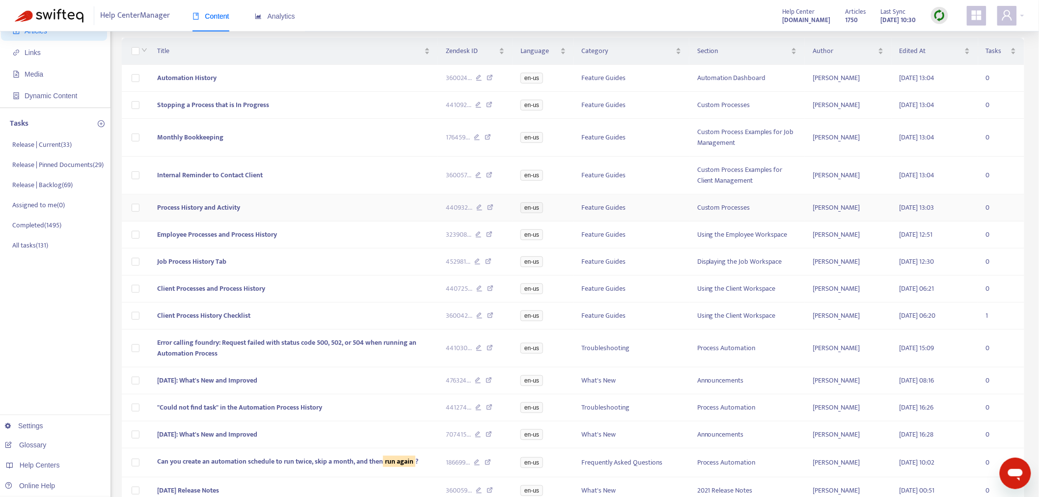
click at [291, 217] on td "Process History and Activity" at bounding box center [293, 207] width 289 height 27
click at [303, 219] on td "Process History and Activity" at bounding box center [293, 207] width 289 height 27
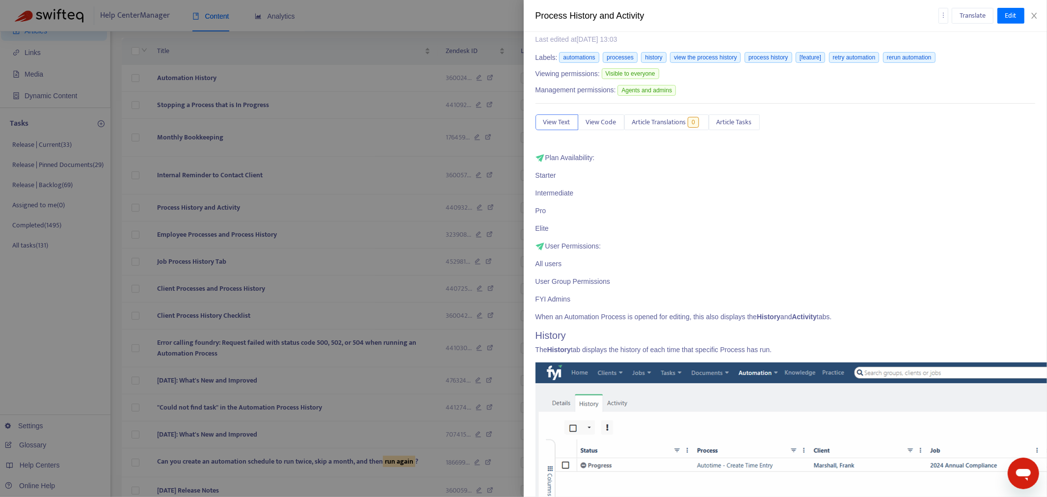
scroll to position [0, 0]
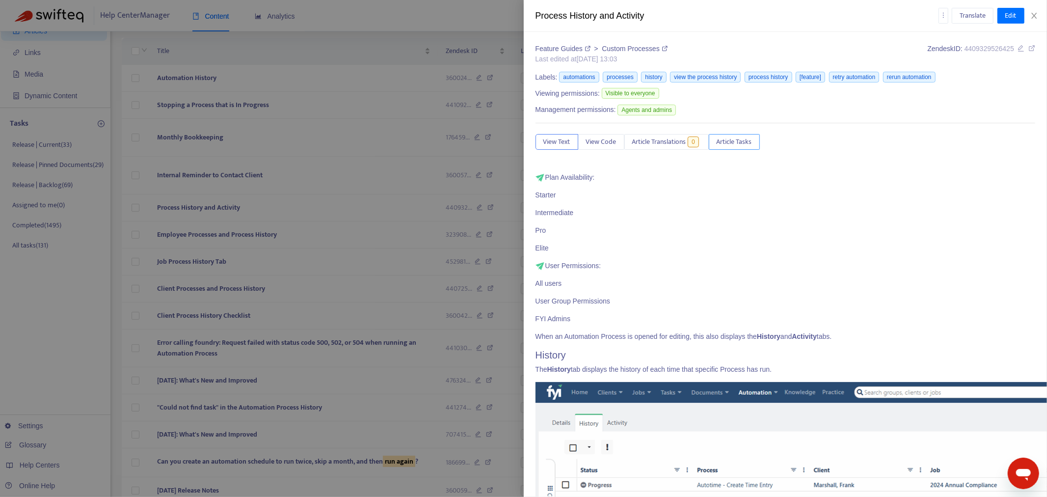
click at [738, 138] on span "Article Tasks" at bounding box center [734, 141] width 35 height 11
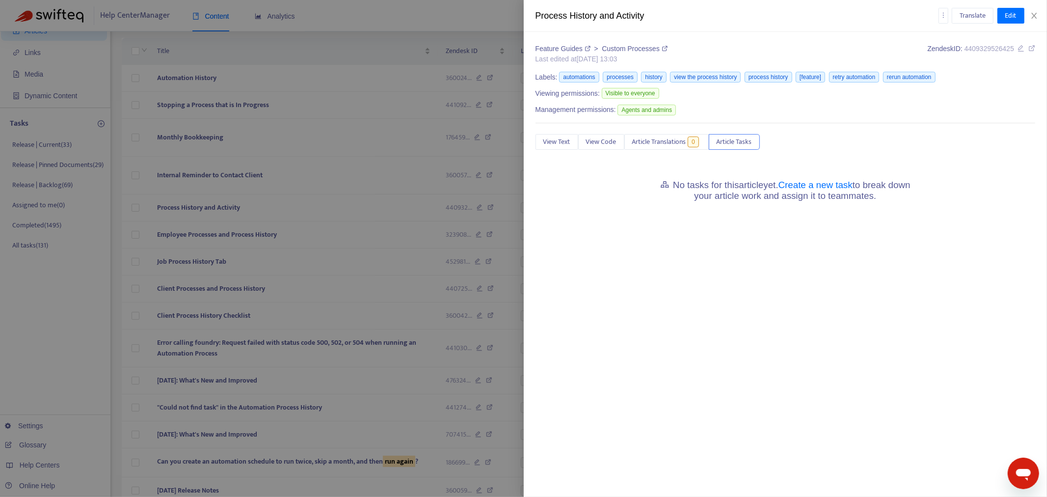
click at [808, 190] on h5 "No tasks for this article yet. Create a new task to break down your article wor…" at bounding box center [786, 191] width 270 height 22
click at [827, 182] on link "Create a new task" at bounding box center [816, 185] width 74 height 10
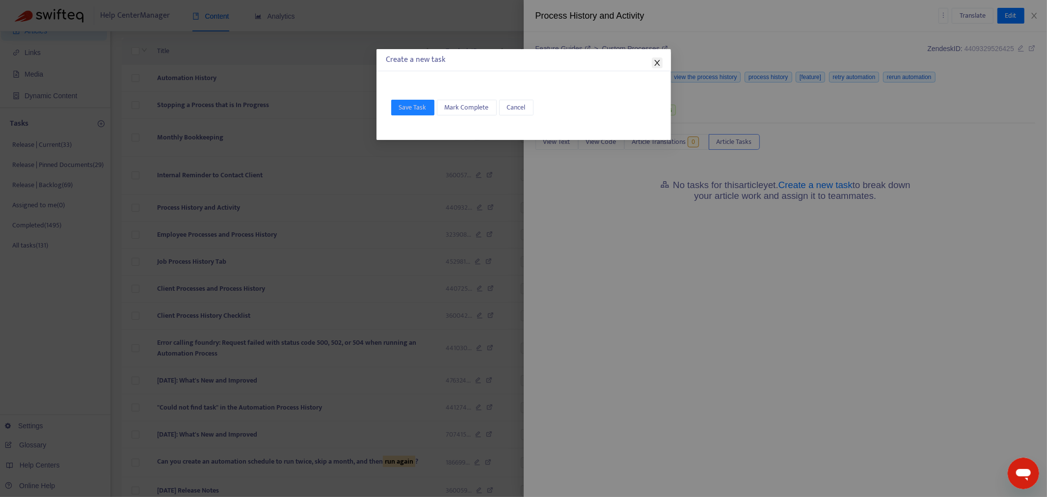
click at [656, 63] on icon "close" at bounding box center [657, 63] width 8 height 8
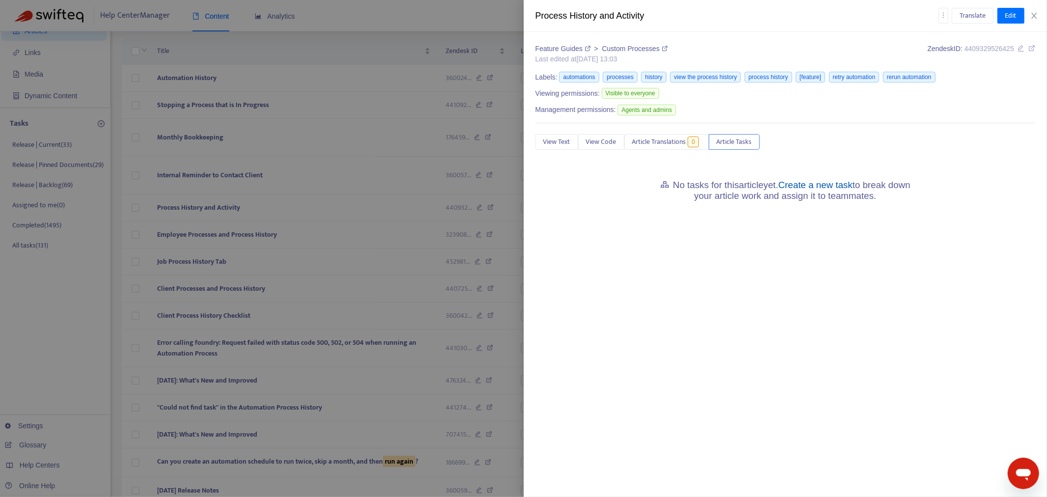
click at [842, 188] on link "Create a new task" at bounding box center [816, 185] width 74 height 10
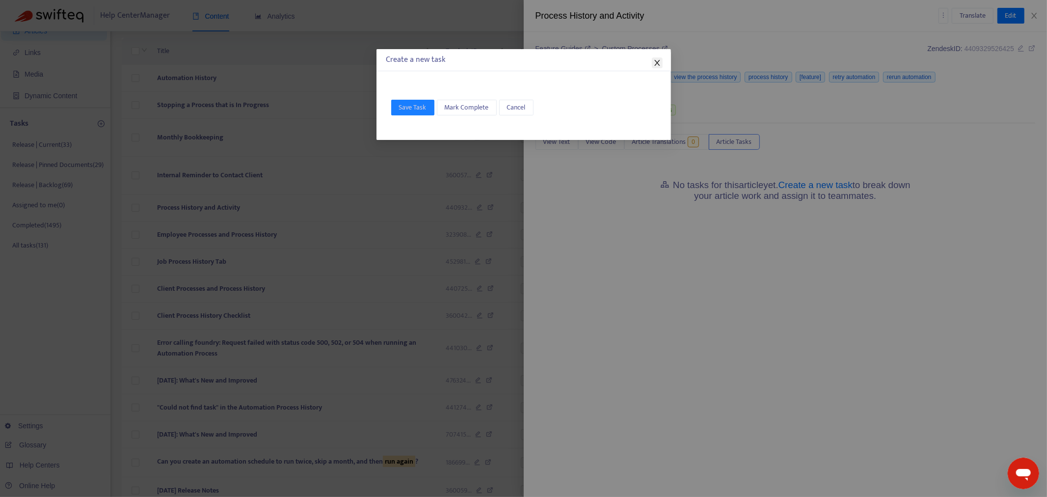
click at [655, 64] on icon "close" at bounding box center [657, 63] width 8 height 8
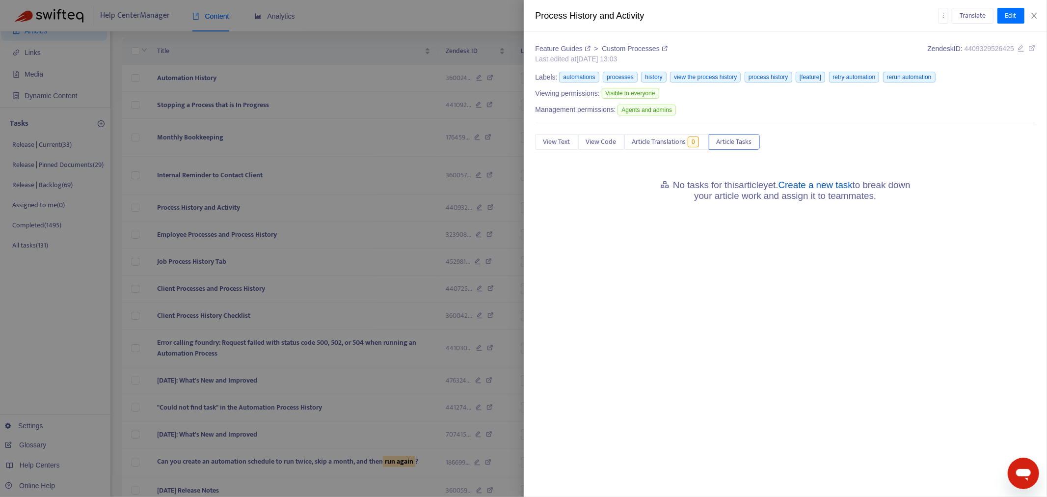
click at [812, 183] on link "Create a new task" at bounding box center [816, 185] width 74 height 10
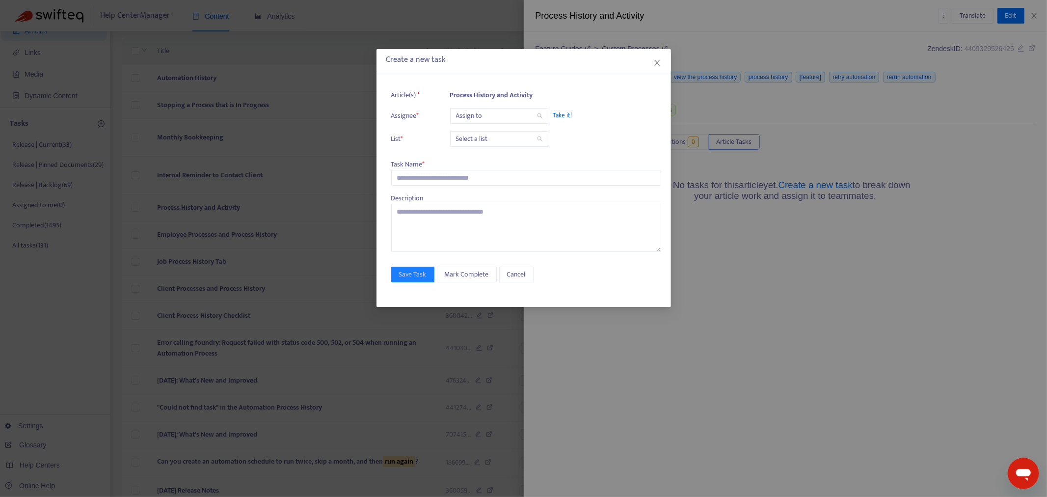
click at [502, 118] on input "search" at bounding box center [499, 116] width 86 height 15
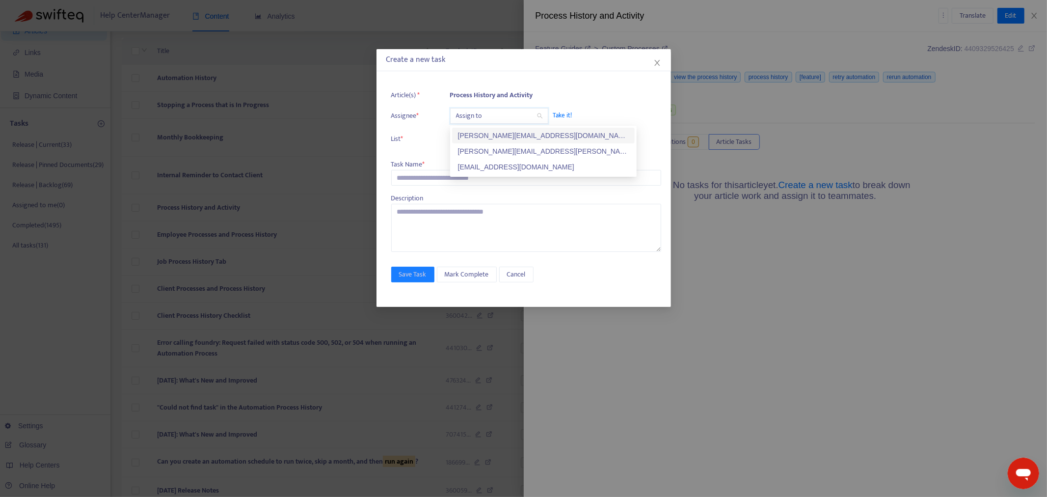
click at [498, 135] on div "kelly.sofia@fyi.app" at bounding box center [543, 135] width 171 height 11
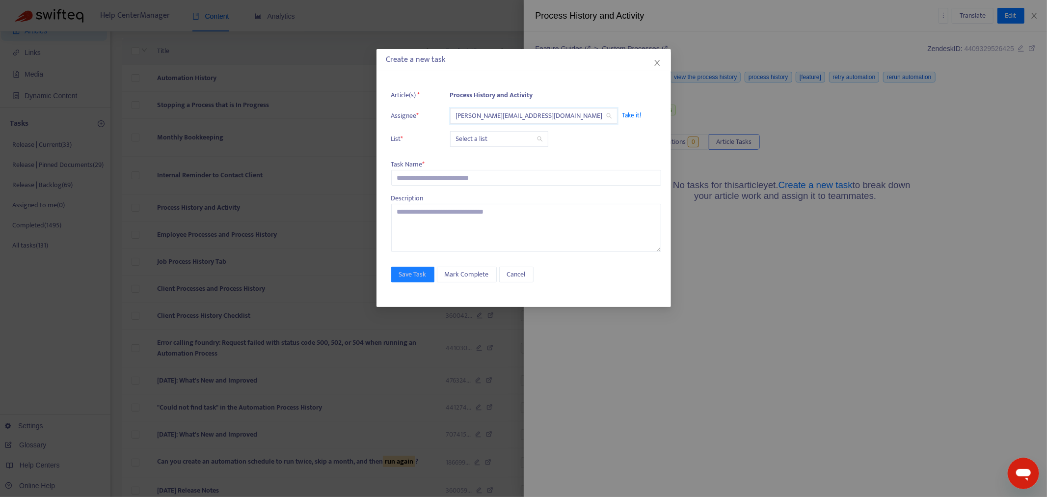
click at [498, 135] on input "search" at bounding box center [499, 139] width 86 height 15
click at [495, 156] on div "Release | Current" at bounding box center [543, 158] width 171 height 11
click at [473, 172] on input "text" at bounding box center [526, 178] width 270 height 16
paste input "**********"
type input "**********"
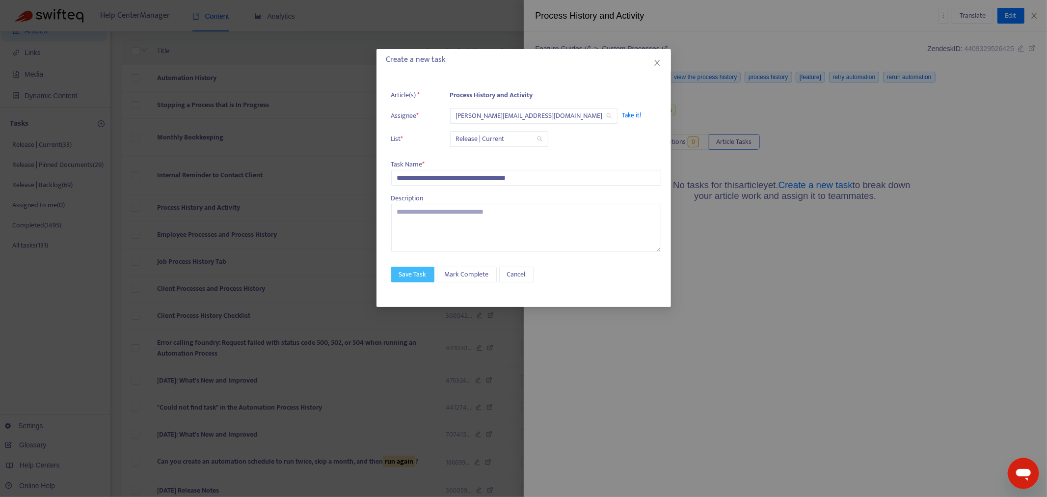
click at [424, 277] on span "Save Task" at bounding box center [412, 274] width 27 height 11
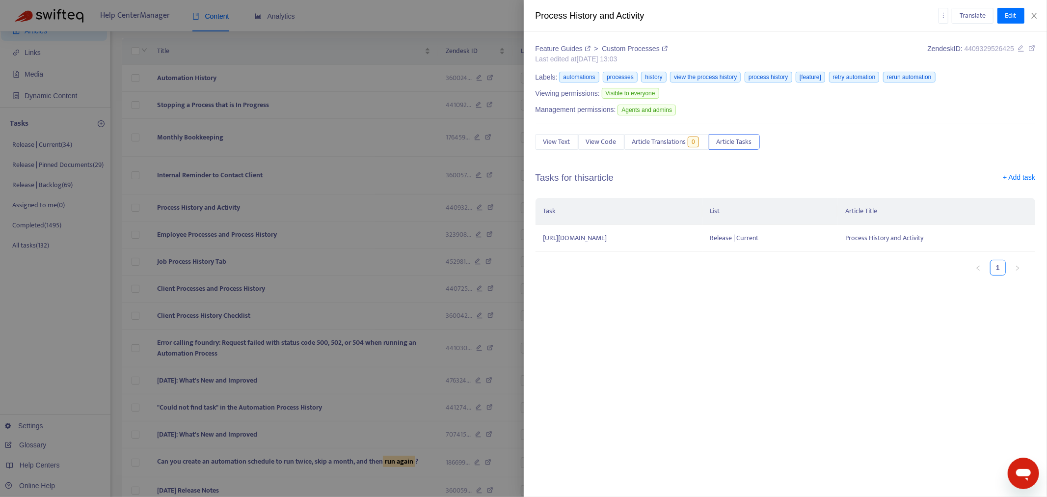
click at [340, 241] on div at bounding box center [523, 248] width 1047 height 497
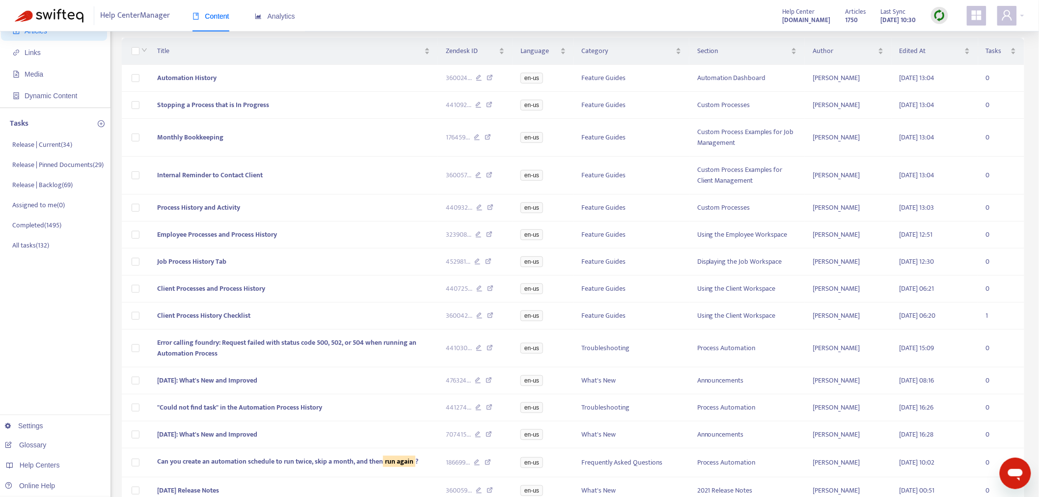
click at [340, 241] on td "Employee Processes and Process History" at bounding box center [293, 234] width 289 height 27
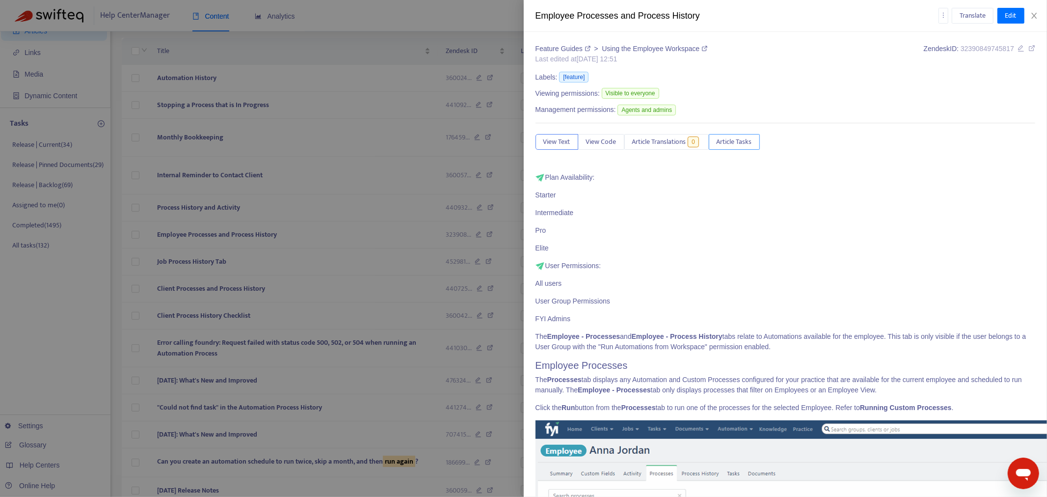
click at [757, 145] on button "Article Tasks" at bounding box center [734, 142] width 51 height 16
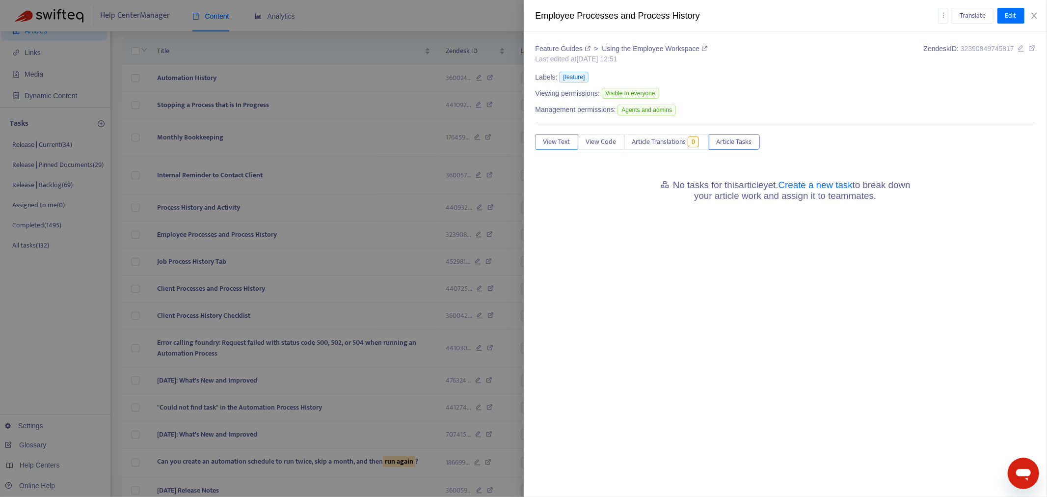
click at [547, 141] on span "View Text" at bounding box center [556, 141] width 27 height 11
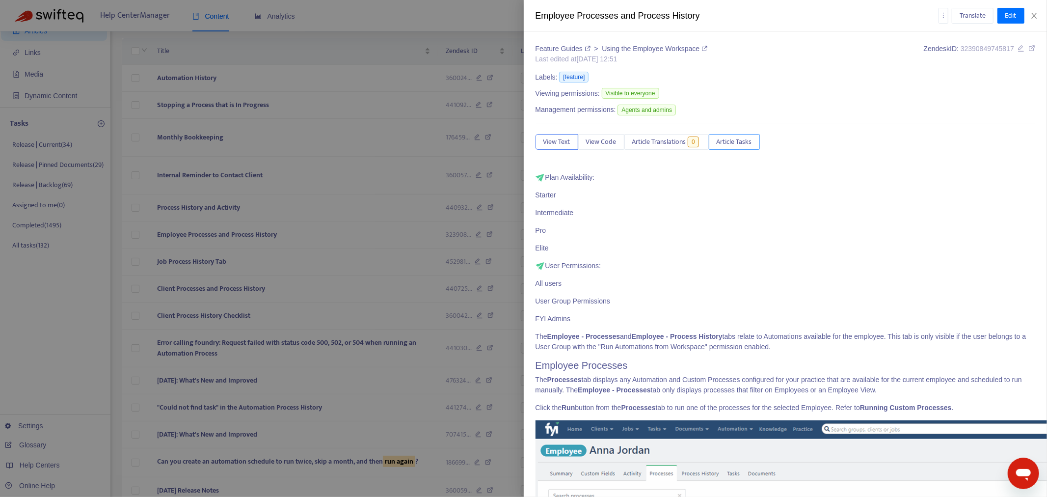
click at [733, 141] on span "Article Tasks" at bounding box center [734, 141] width 35 height 11
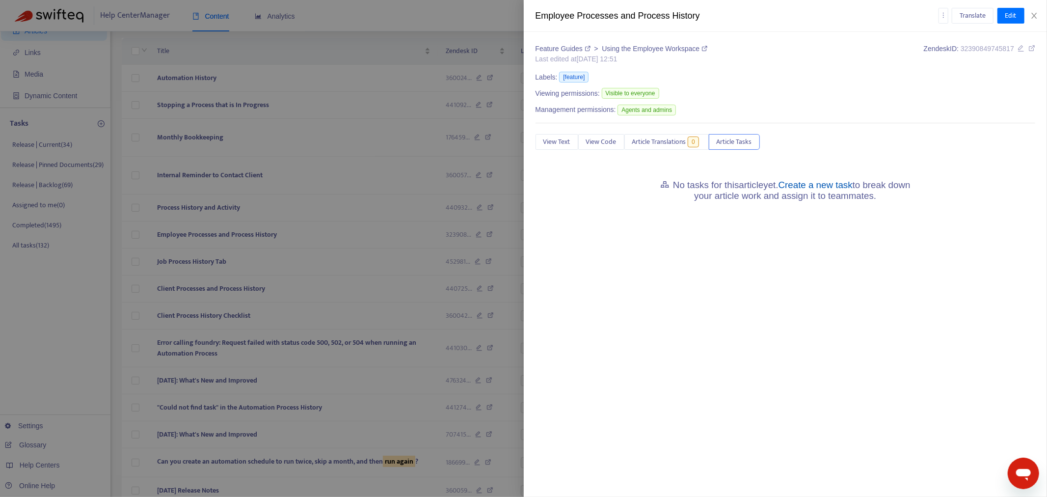
click at [803, 184] on link "Create a new task" at bounding box center [816, 185] width 74 height 10
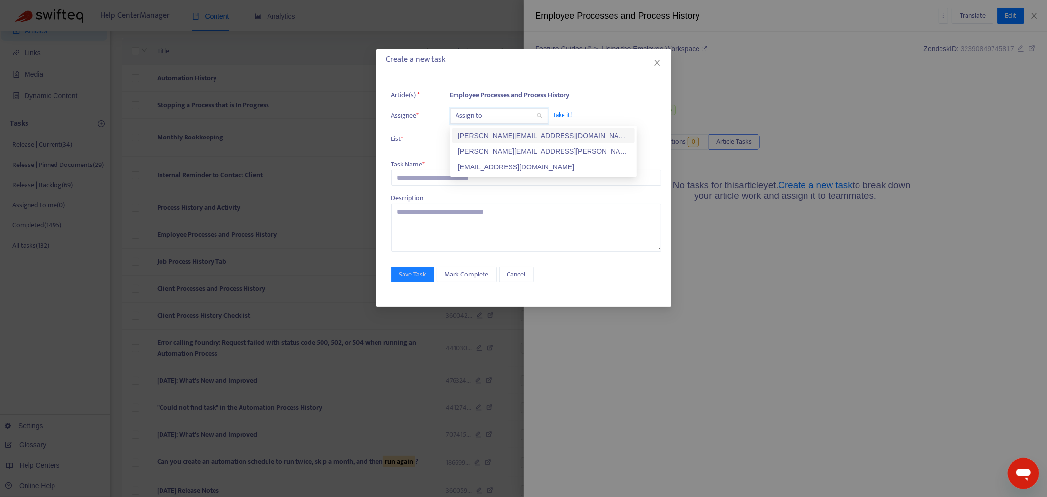
click at [516, 120] on input "search" at bounding box center [499, 116] width 86 height 15
click at [509, 141] on div "kelly.sofia@fyi.app" at bounding box center [543, 136] width 183 height 16
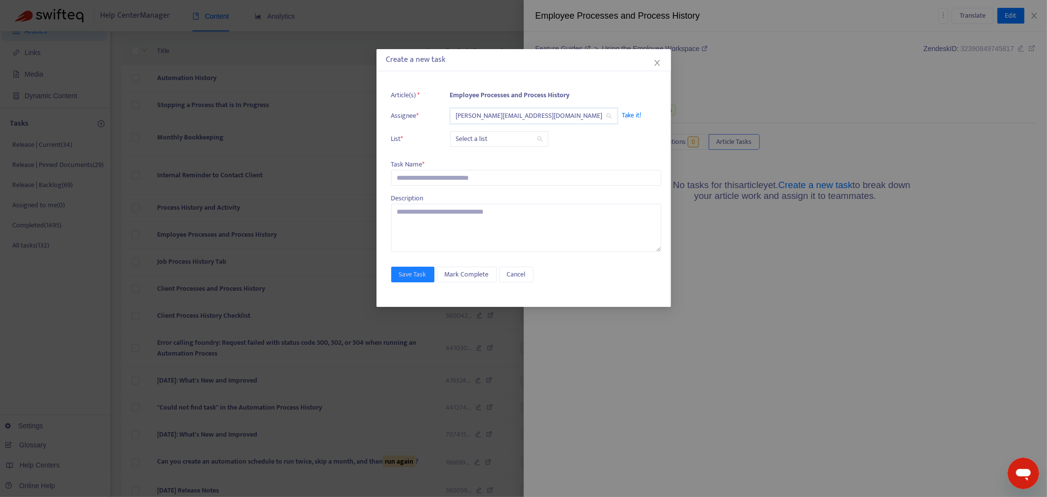
click at [507, 141] on input "search" at bounding box center [499, 139] width 86 height 15
click at [502, 164] on div "Release | Current" at bounding box center [543, 159] width 183 height 16
click at [469, 177] on input "text" at bounding box center [526, 178] width 270 height 16
paste input "**********"
type input "**********"
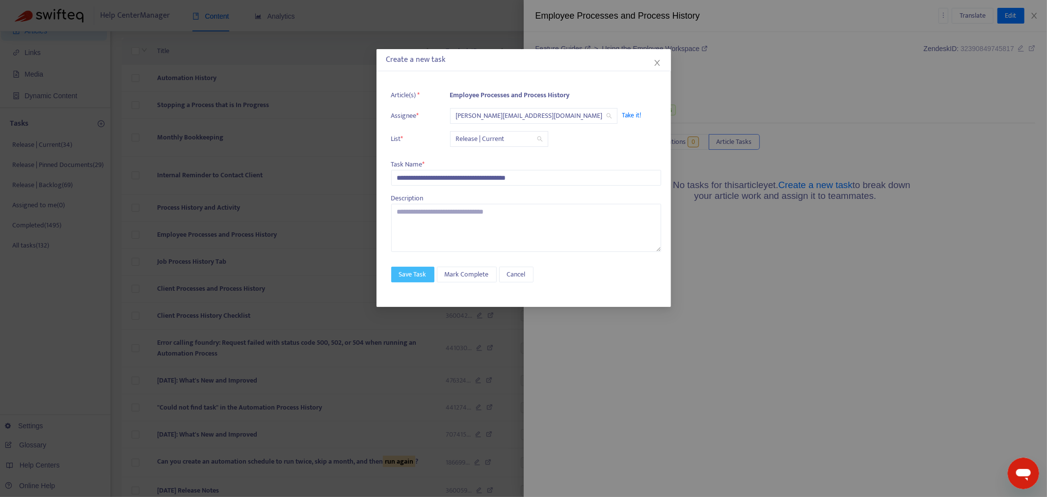
click at [420, 281] on button "Save Task" at bounding box center [412, 275] width 43 height 16
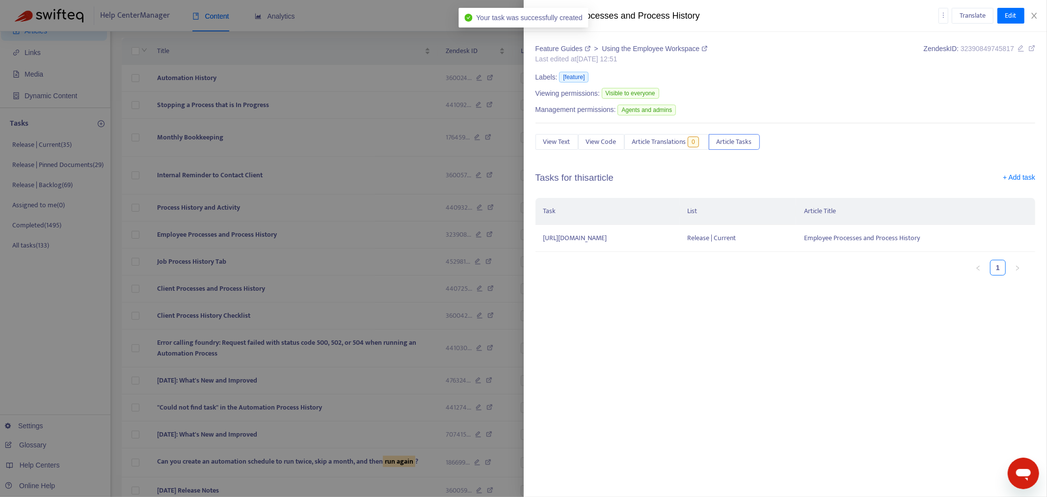
click at [352, 258] on div at bounding box center [523, 248] width 1047 height 497
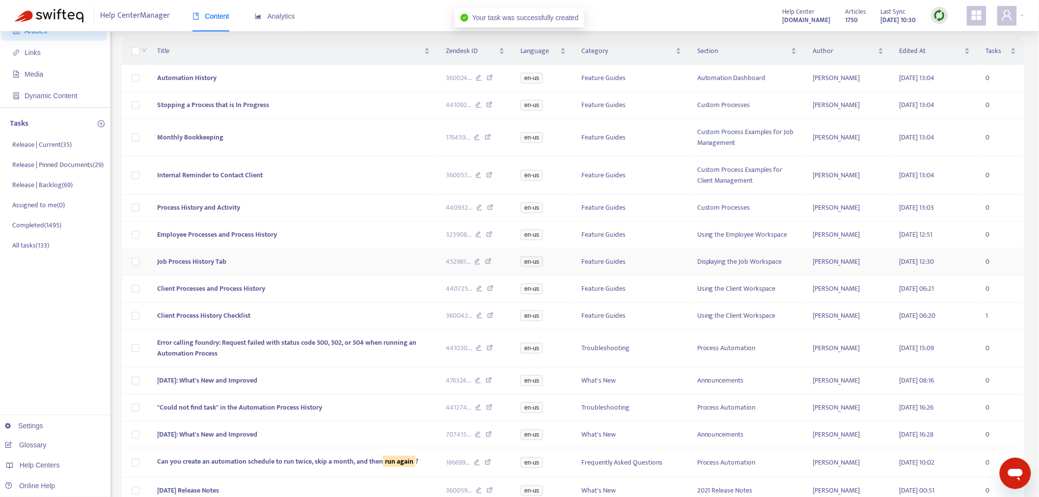
click at [351, 253] on td "Job Process History Tab" at bounding box center [293, 261] width 289 height 27
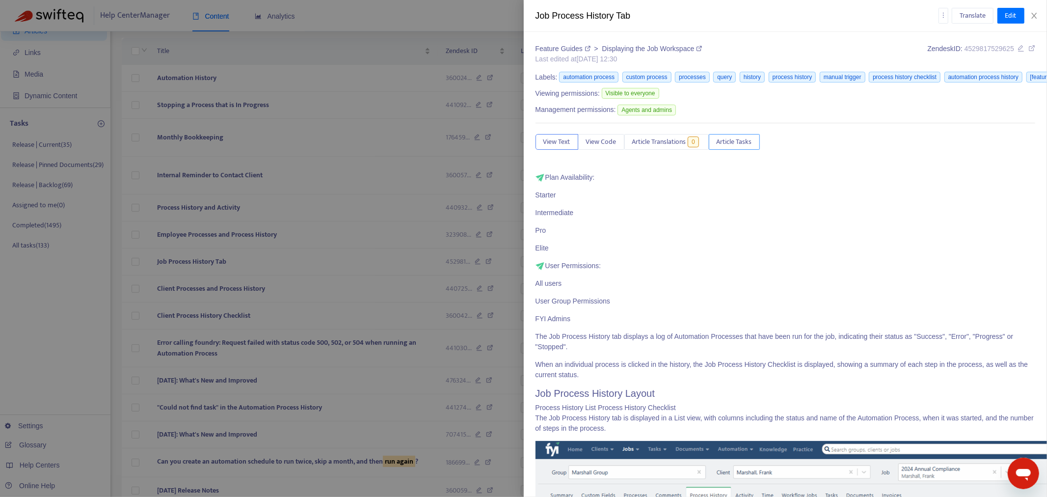
click at [757, 140] on button "Article Tasks" at bounding box center [734, 142] width 51 height 16
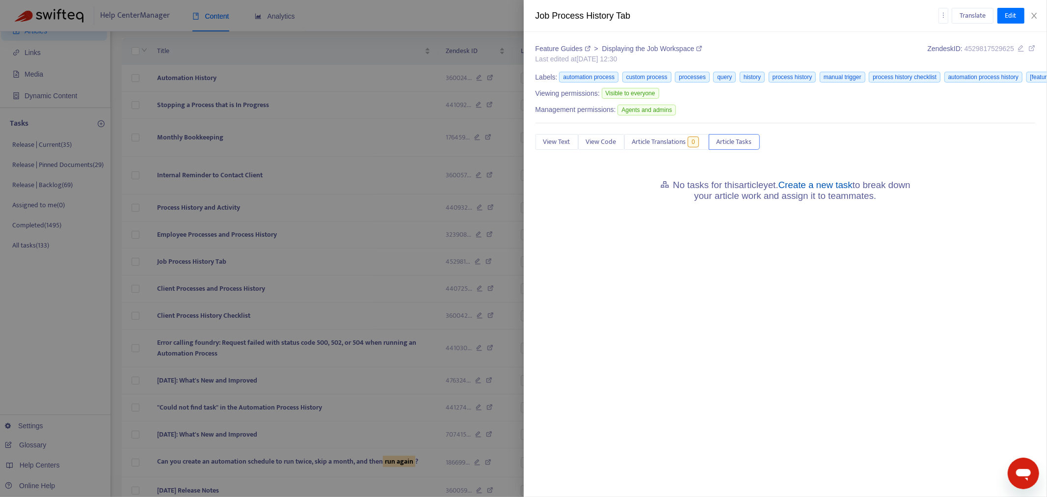
click at [806, 187] on link "Create a new task" at bounding box center [816, 185] width 74 height 10
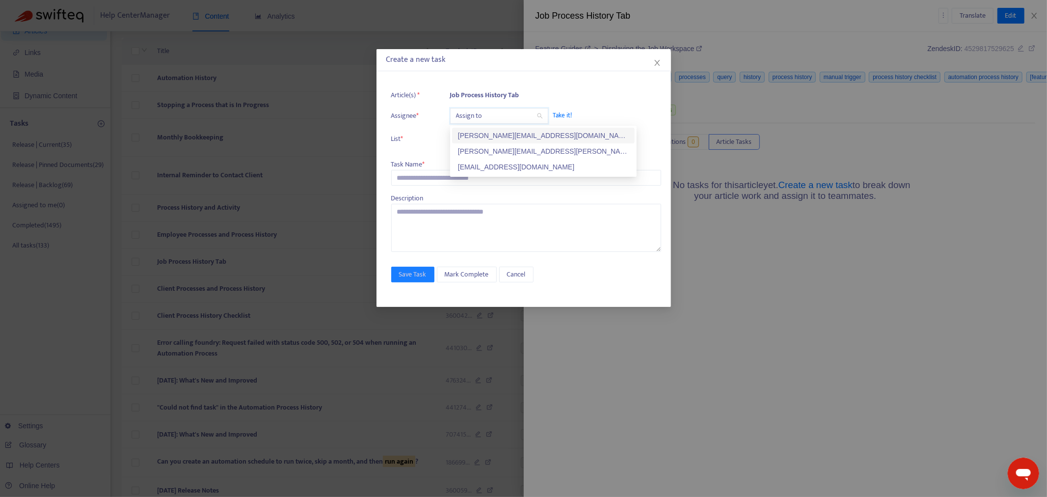
click at [484, 119] on input "search" at bounding box center [499, 116] width 86 height 15
click at [484, 134] on div "kelly.sofia@fyi.app" at bounding box center [543, 135] width 171 height 11
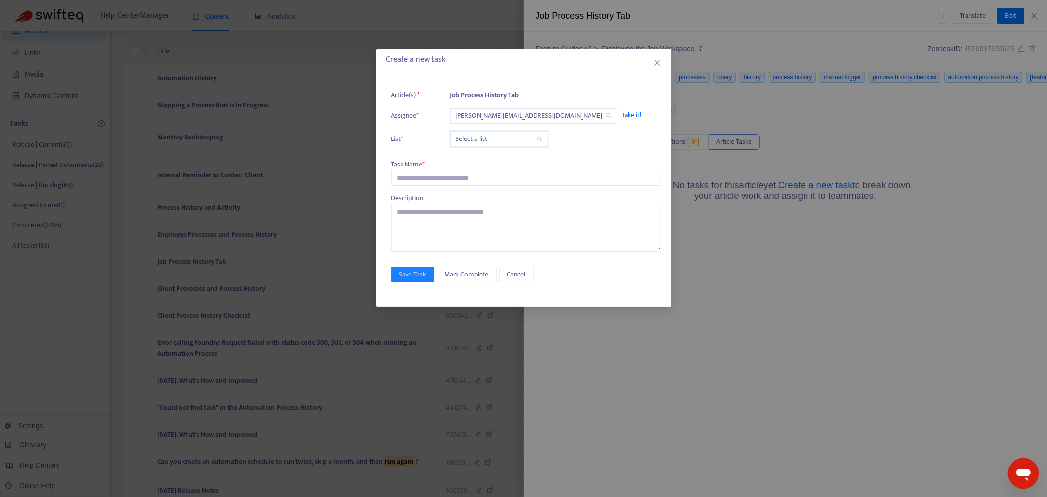
click at [482, 138] on input "search" at bounding box center [499, 139] width 86 height 15
click at [478, 158] on div "Release | Current" at bounding box center [543, 158] width 171 height 11
click at [453, 179] on input "text" at bounding box center [526, 178] width 270 height 16
paste input "**********"
type input "**********"
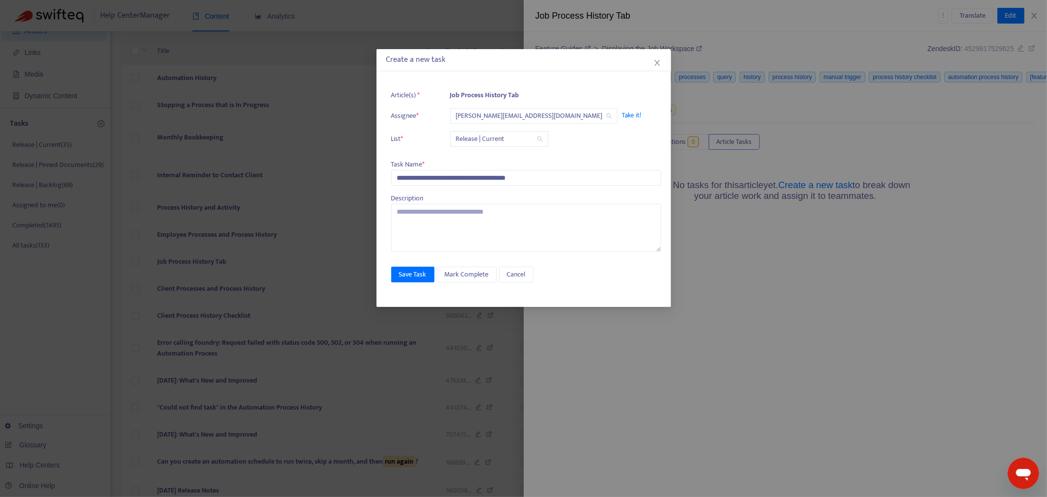
click at [415, 259] on div "**********" at bounding box center [524, 191] width 295 height 232
click at [416, 281] on button "Save Task" at bounding box center [412, 275] width 43 height 16
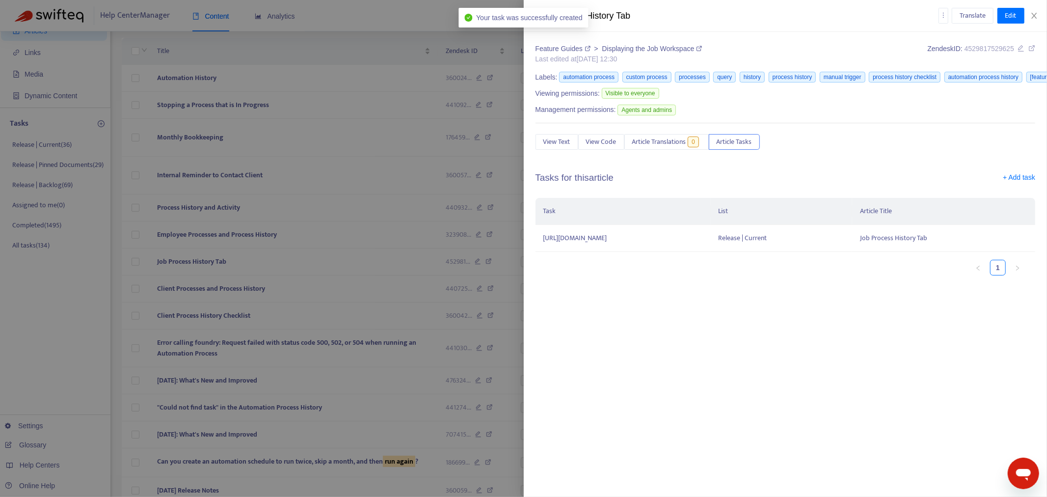
click at [314, 290] on div at bounding box center [523, 248] width 1047 height 497
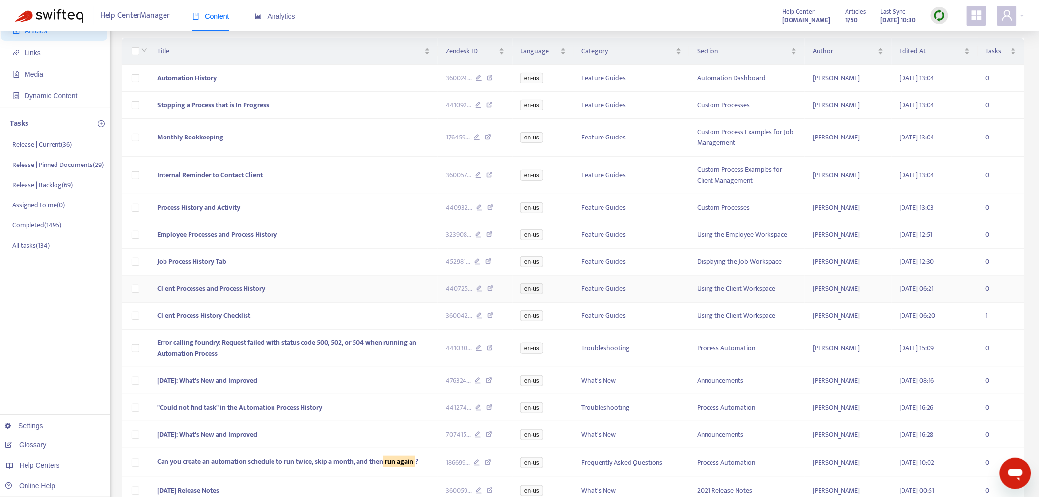
click at [315, 296] on td "Client Processes and Process History" at bounding box center [293, 288] width 289 height 27
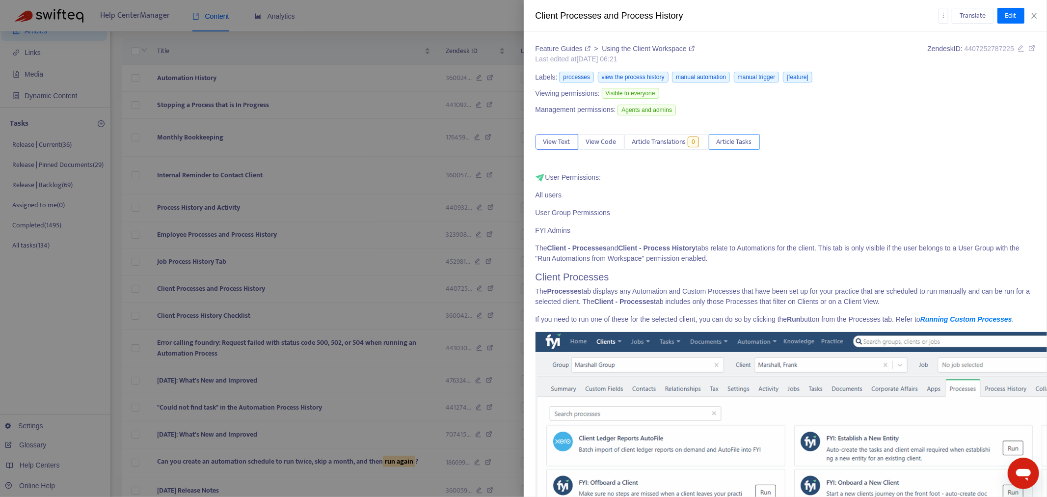
click at [742, 145] on span "Article Tasks" at bounding box center [734, 141] width 35 height 11
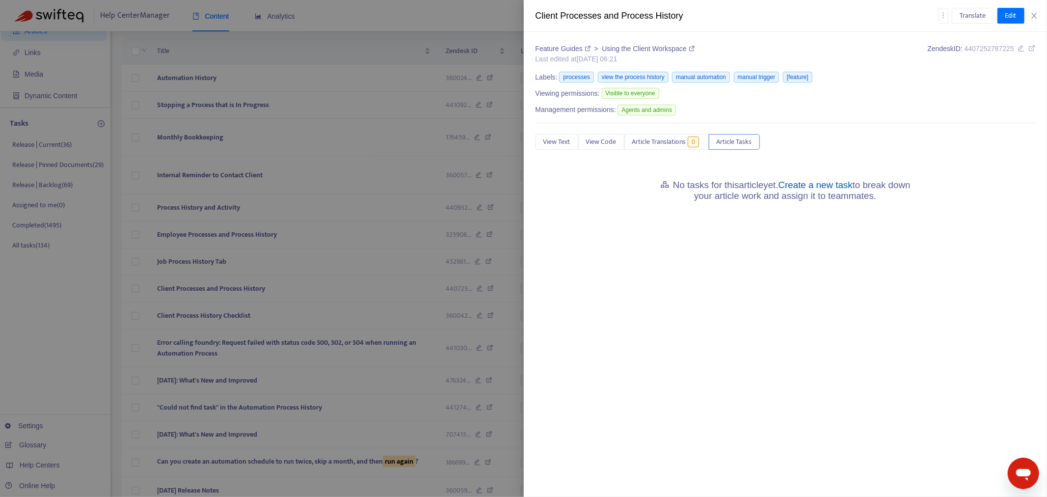
click at [845, 188] on link "Create a new task" at bounding box center [816, 185] width 74 height 10
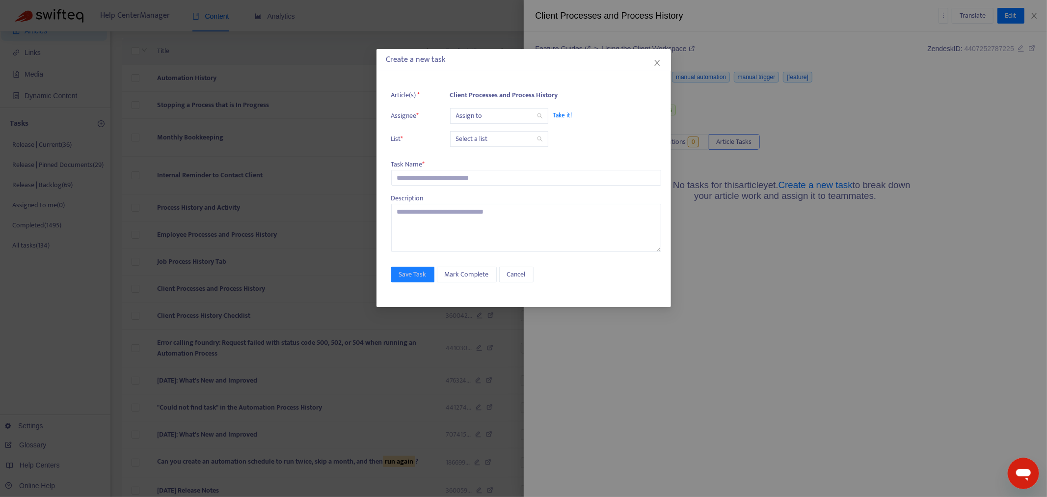
click at [488, 115] on input "search" at bounding box center [499, 116] width 86 height 15
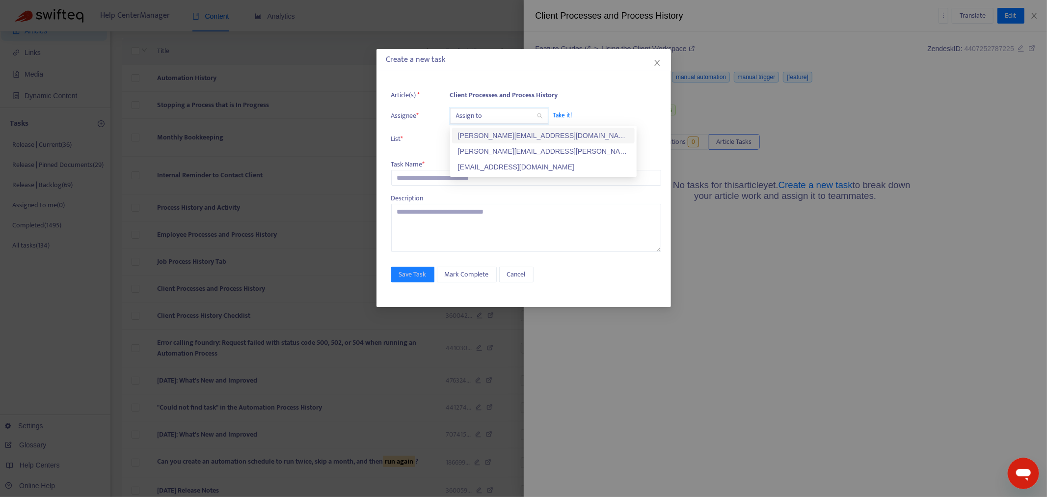
click at [491, 135] on div "kelly.sofia@fyi.app" at bounding box center [543, 135] width 171 height 11
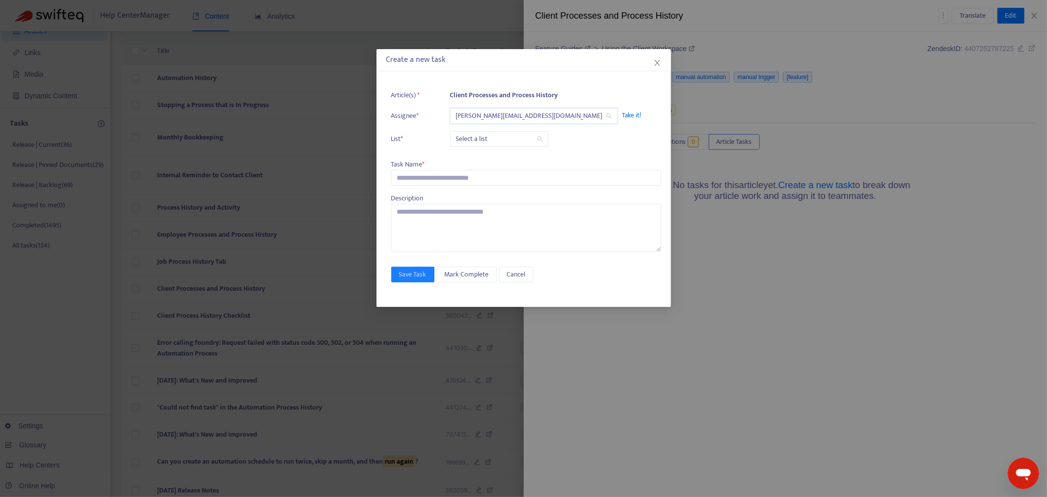
click at [491, 136] on input "search" at bounding box center [499, 139] width 86 height 15
click at [490, 157] on div "Release | Current" at bounding box center [543, 158] width 171 height 11
click at [462, 184] on input "text" at bounding box center [526, 178] width 270 height 16
type input "*"
paste input "**********"
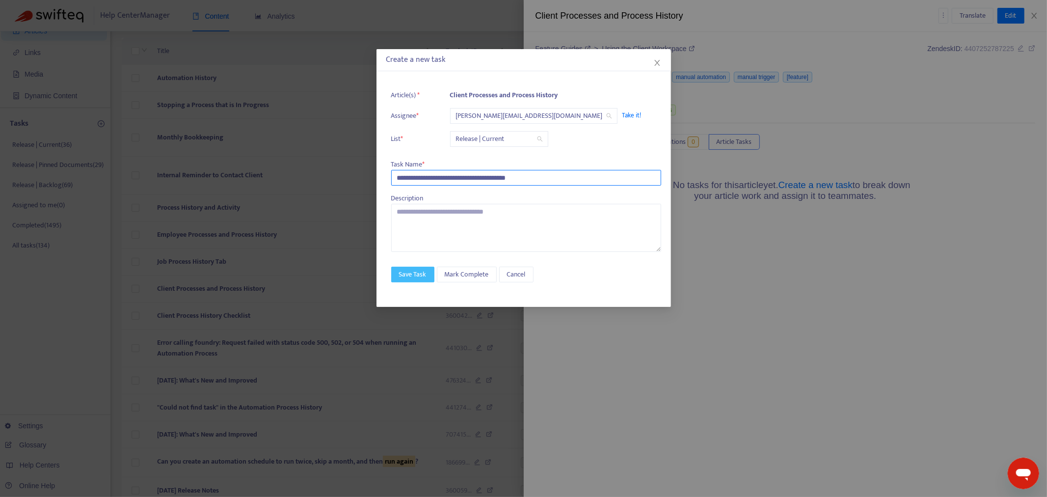
type input "**********"
click at [415, 272] on span "Save Task" at bounding box center [412, 274] width 27 height 11
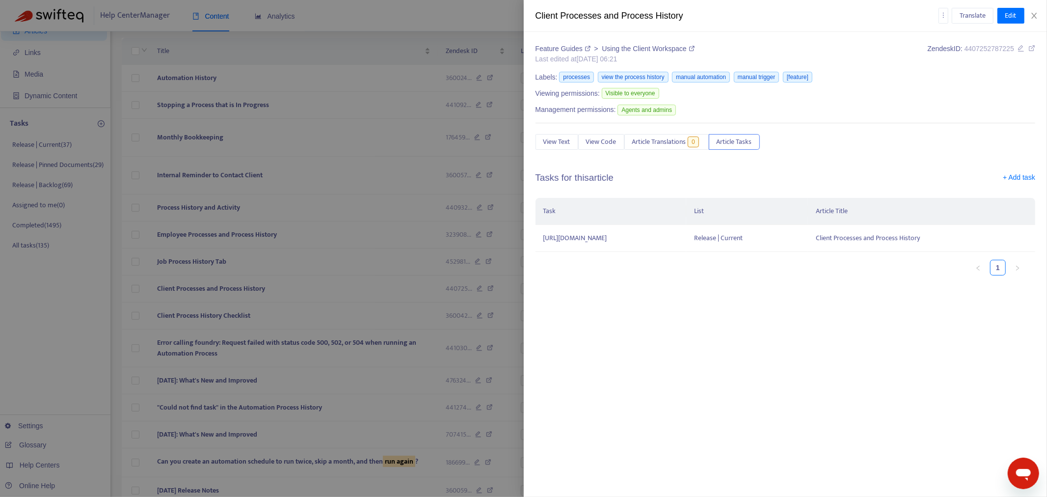
click at [337, 316] on div at bounding box center [523, 248] width 1047 height 497
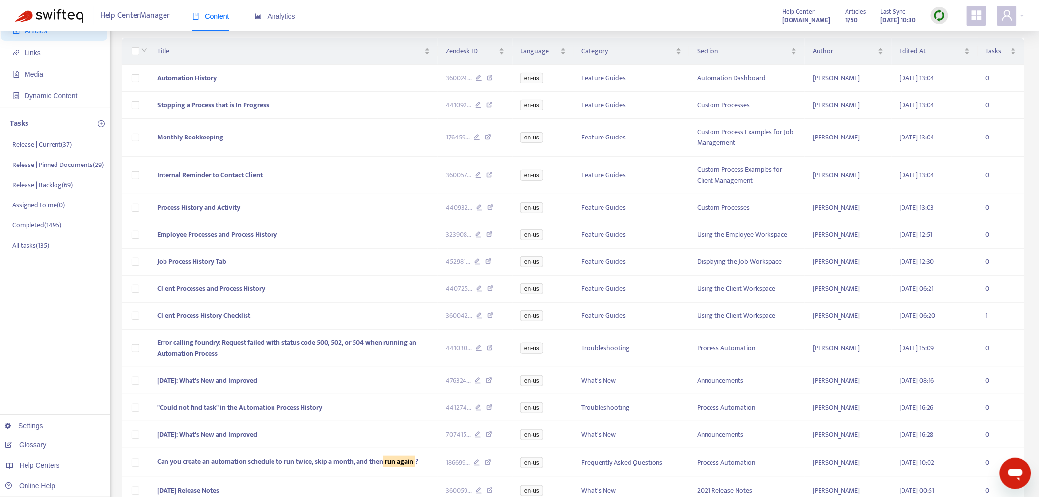
click at [337, 316] on td "Client Process History Checklist" at bounding box center [293, 315] width 289 height 27
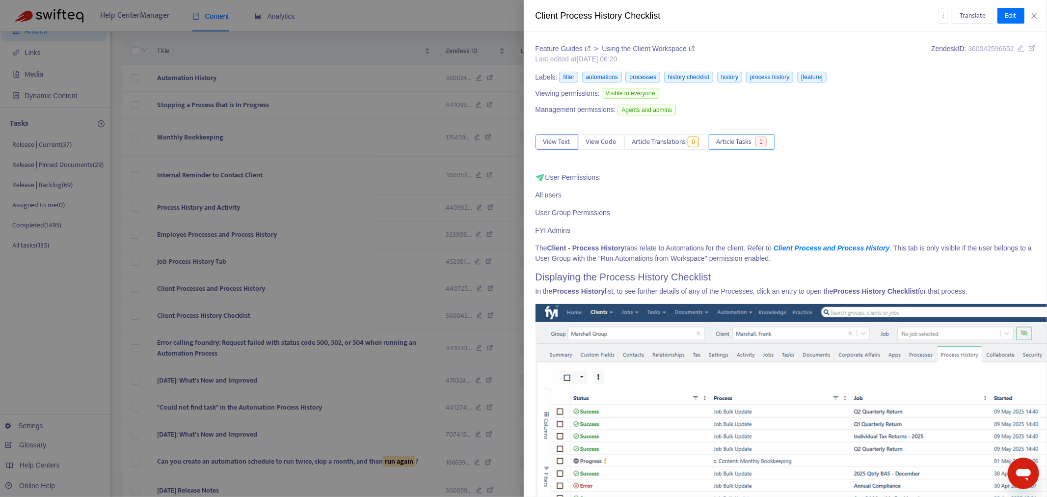
click at [743, 134] on button "Article Tasks 1" at bounding box center [742, 142] width 66 height 16
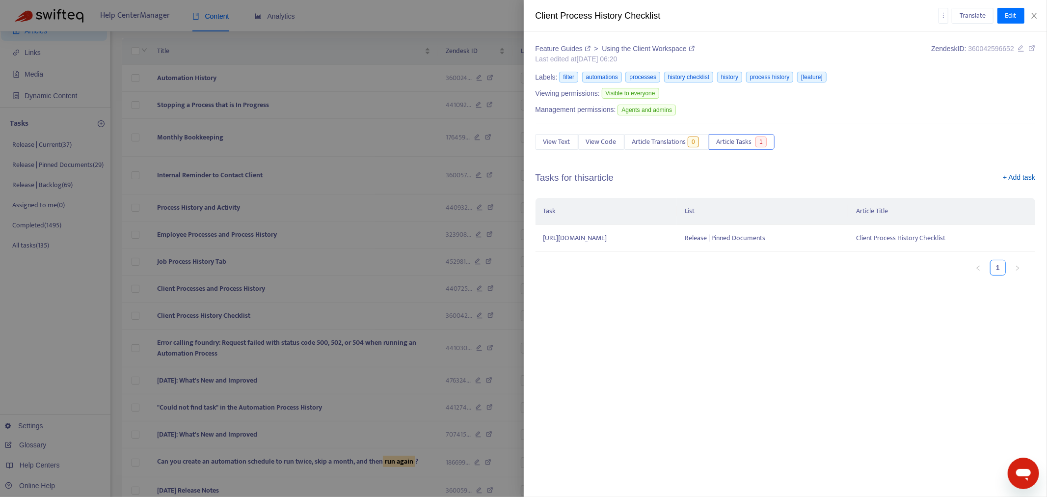
click at [935, 177] on link "+ Add task" at bounding box center [1019, 179] width 32 height 15
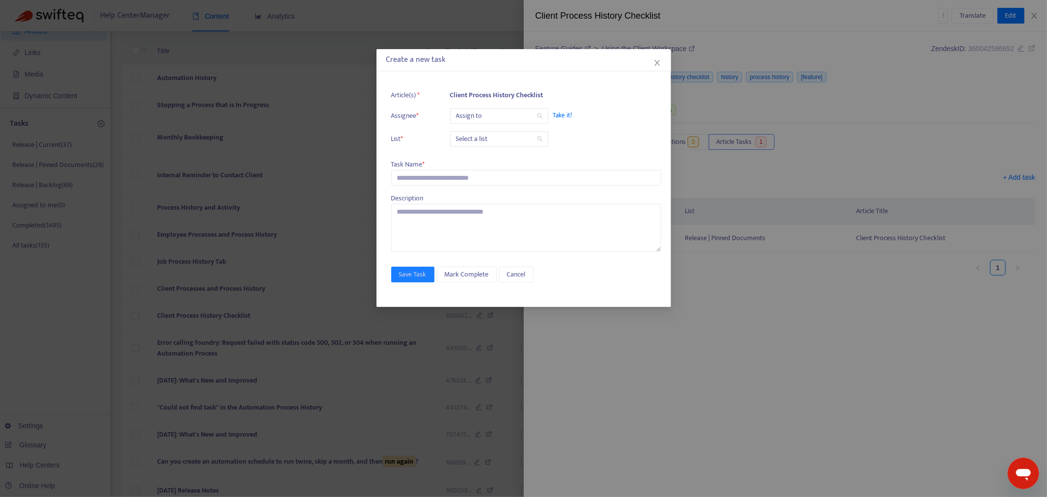
click at [471, 114] on input "search" at bounding box center [499, 116] width 86 height 15
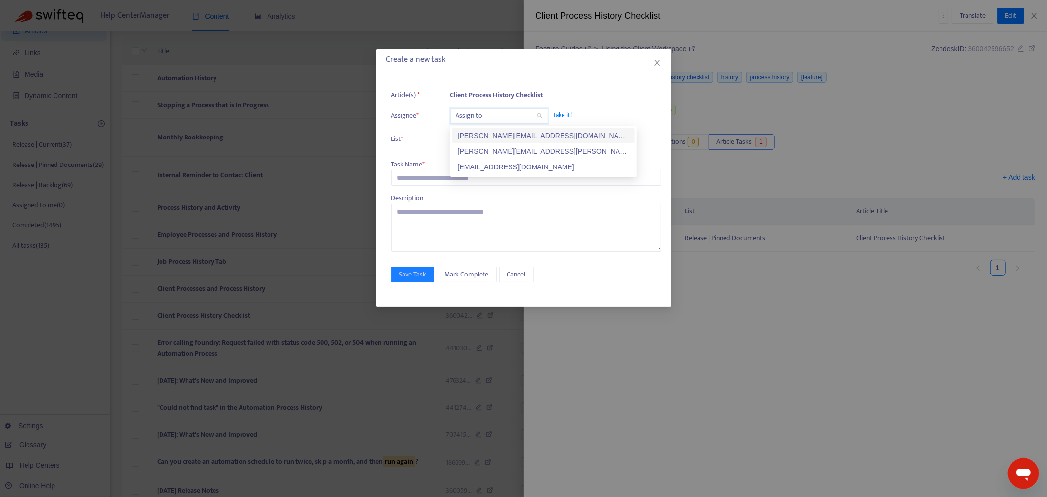
click at [483, 139] on div "kelly.sofia@fyi.app" at bounding box center [543, 135] width 171 height 11
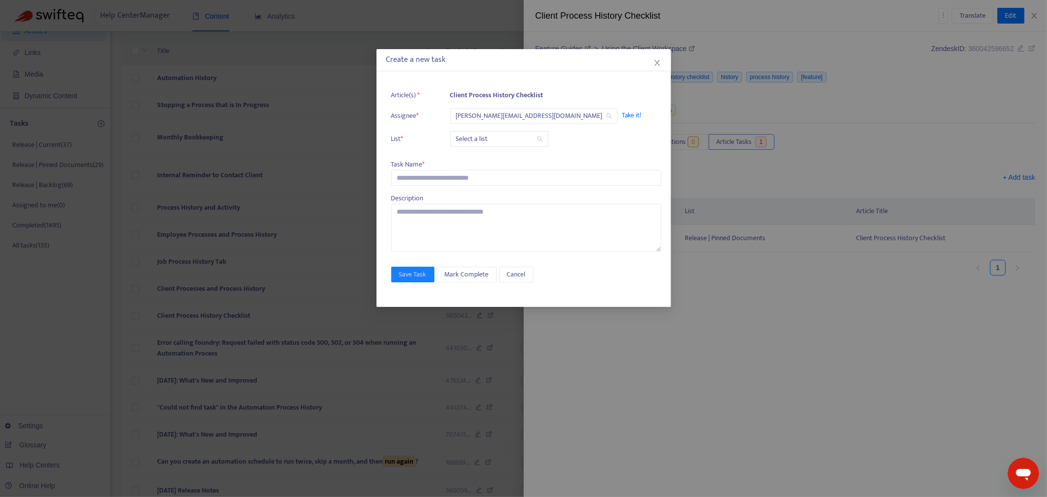
drag, startPoint x: 483, startPoint y: 144, endPoint x: 483, endPoint y: 150, distance: 5.4
click at [483, 145] on input "search" at bounding box center [499, 139] width 86 height 15
click at [484, 161] on div "Release | Current" at bounding box center [543, 158] width 171 height 11
click at [443, 180] on input "text" at bounding box center [526, 178] width 270 height 16
paste input "**********"
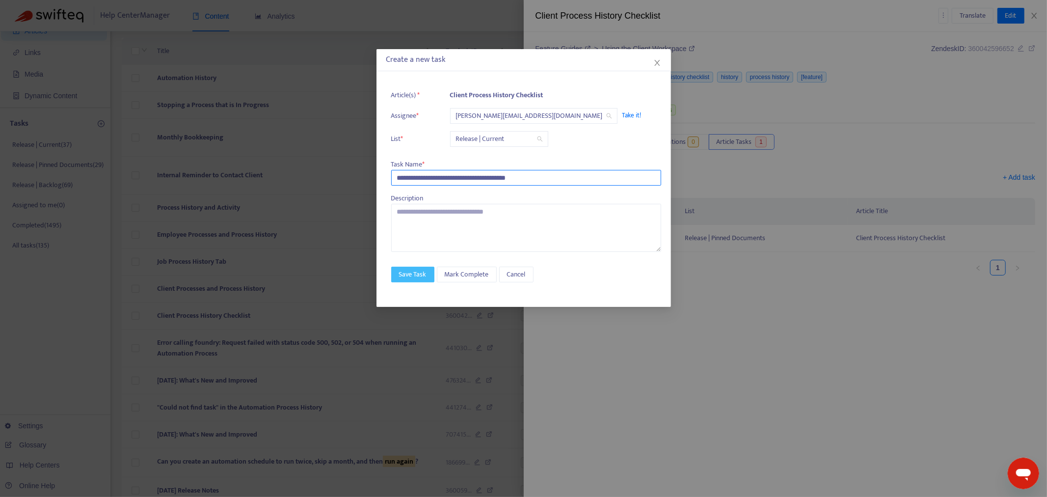
type input "**********"
click at [430, 280] on button "Save Task" at bounding box center [412, 275] width 43 height 16
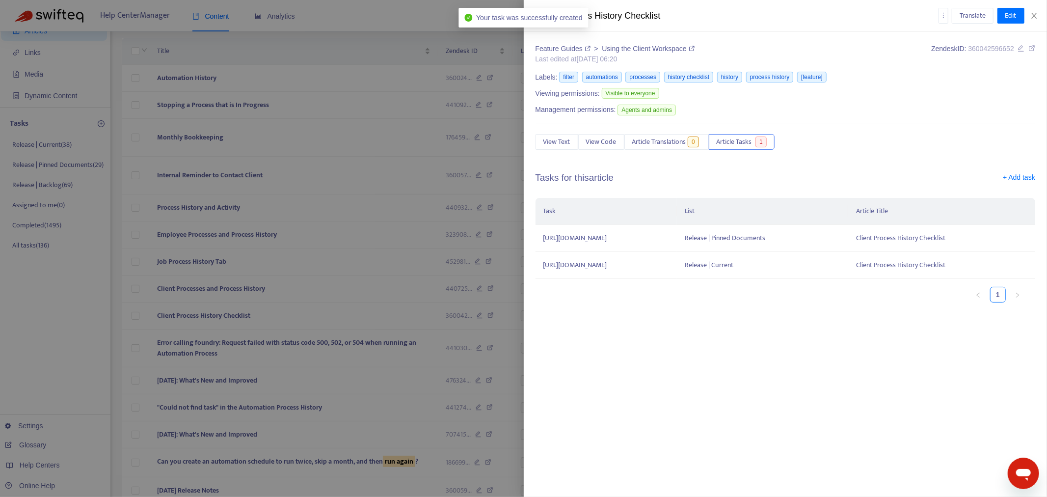
click at [281, 332] on div at bounding box center [523, 248] width 1047 height 497
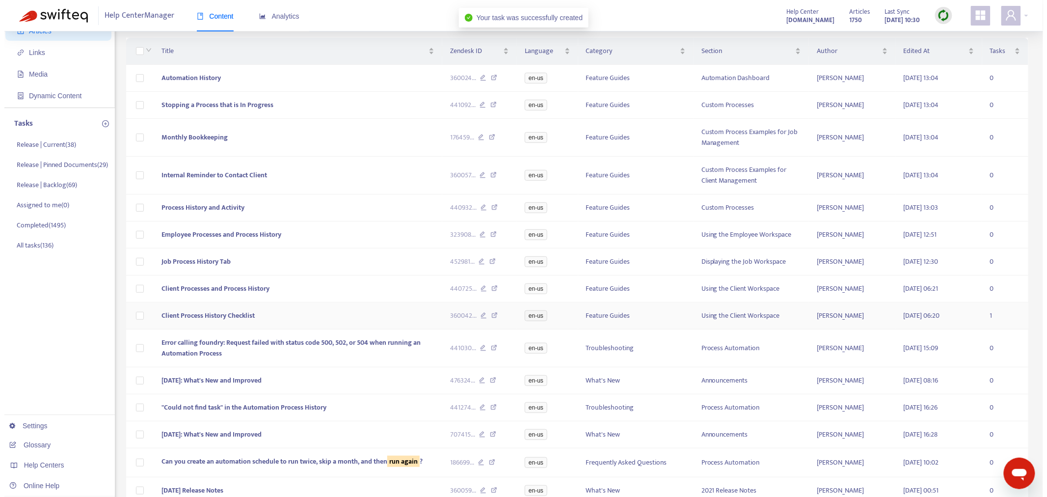
scroll to position [109, 0]
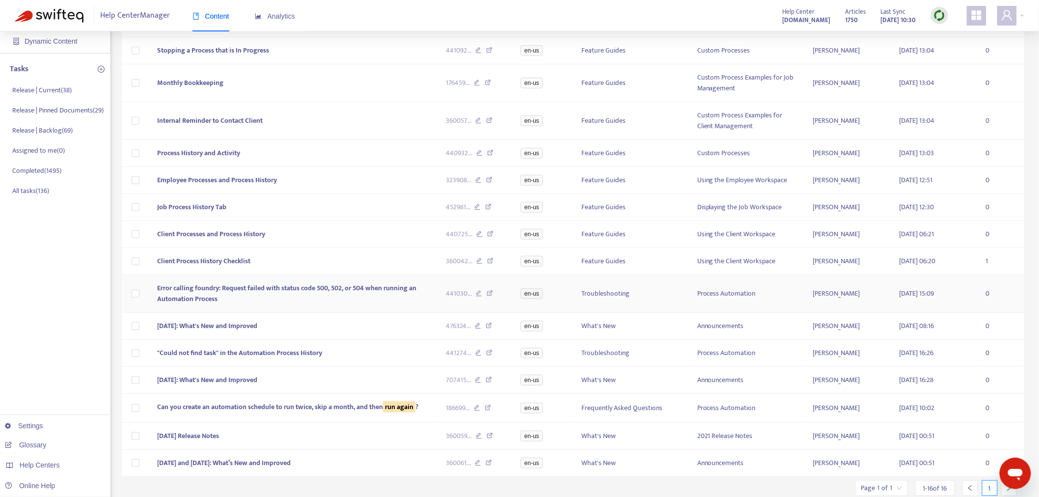
click at [292, 299] on td "Error calling foundry: Request failed with status code 500, 502, or 504 when ru…" at bounding box center [293, 294] width 289 height 38
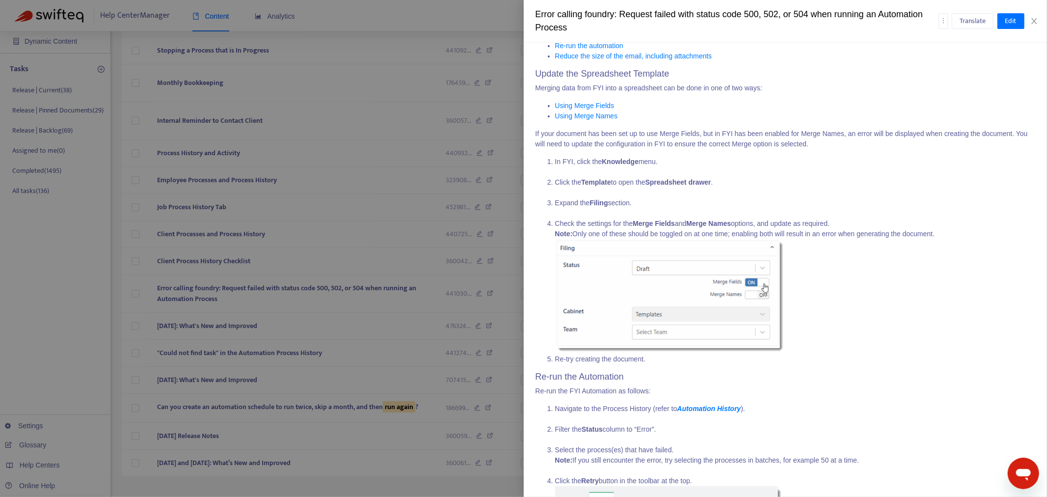
scroll to position [0, 0]
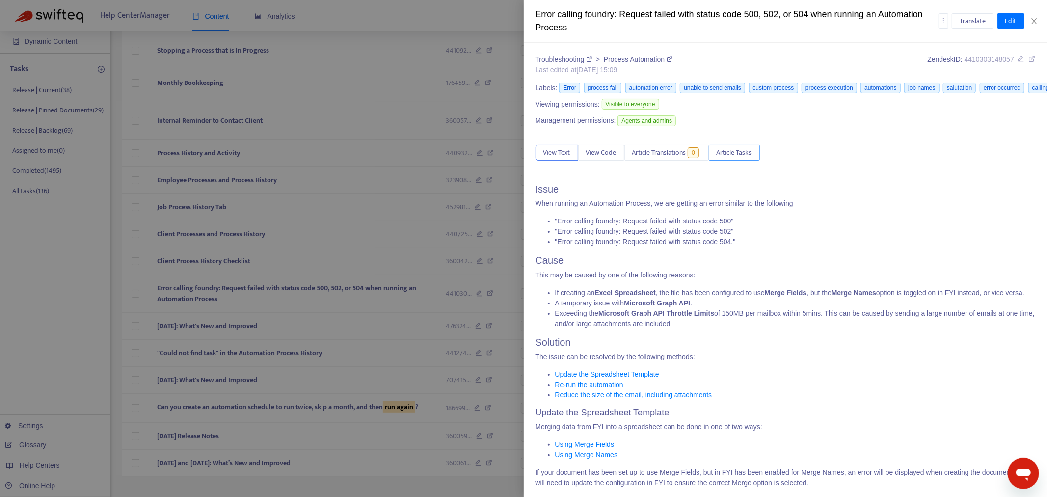
click at [739, 156] on span "Article Tasks" at bounding box center [734, 152] width 35 height 11
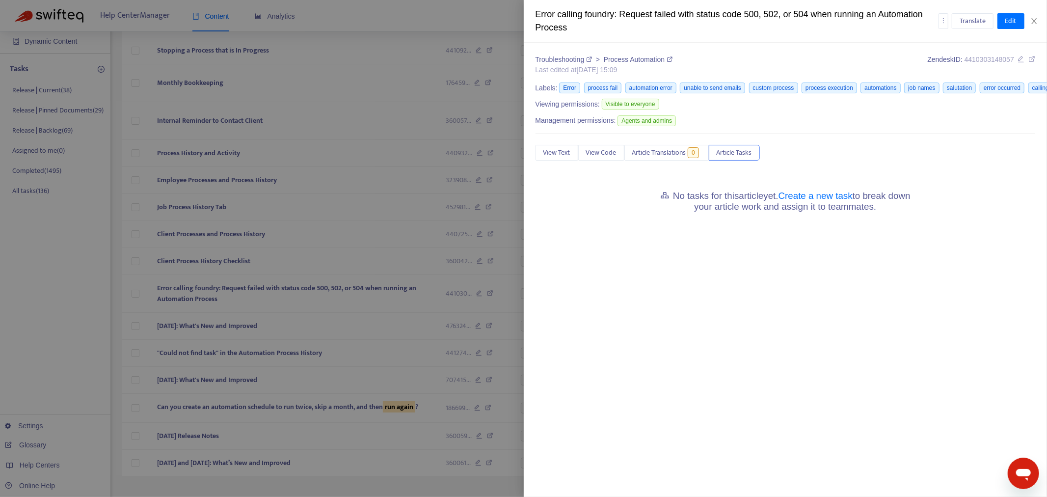
click at [790, 202] on h5 "No tasks for this article yet. Create a new task to break down your article wor…" at bounding box center [786, 201] width 270 height 22
click at [790, 197] on link "Create a new task" at bounding box center [816, 195] width 74 height 10
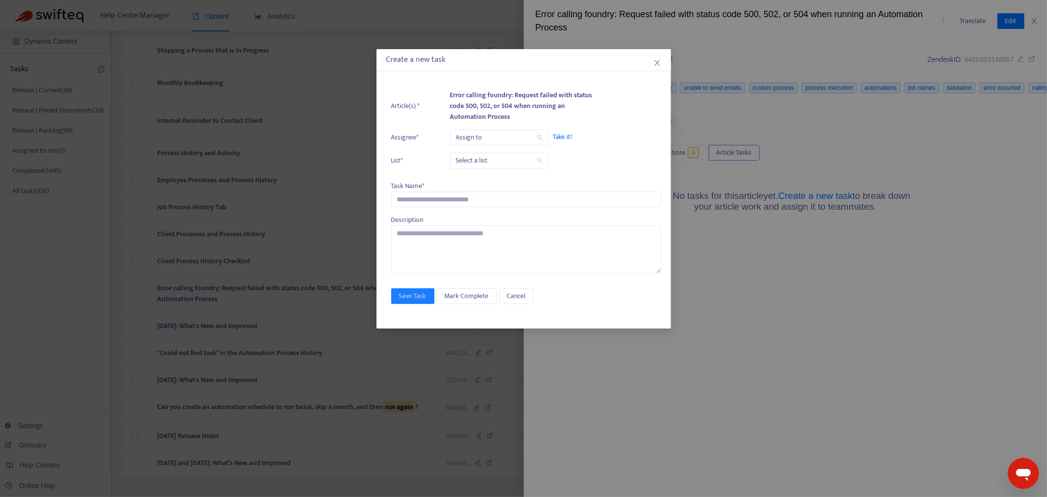
click at [484, 134] on input "search" at bounding box center [499, 137] width 86 height 15
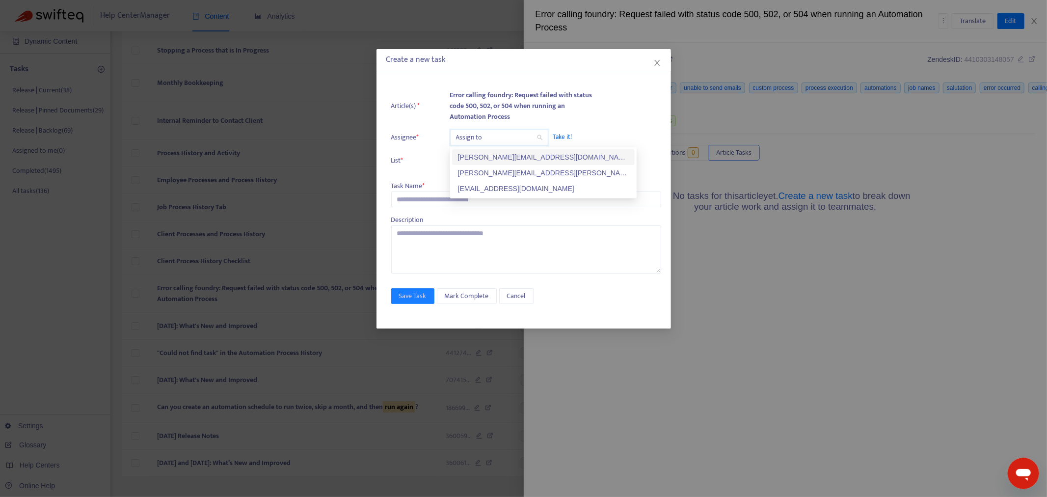
click at [487, 156] on div "kelly.sofia@fyi.app" at bounding box center [543, 157] width 171 height 11
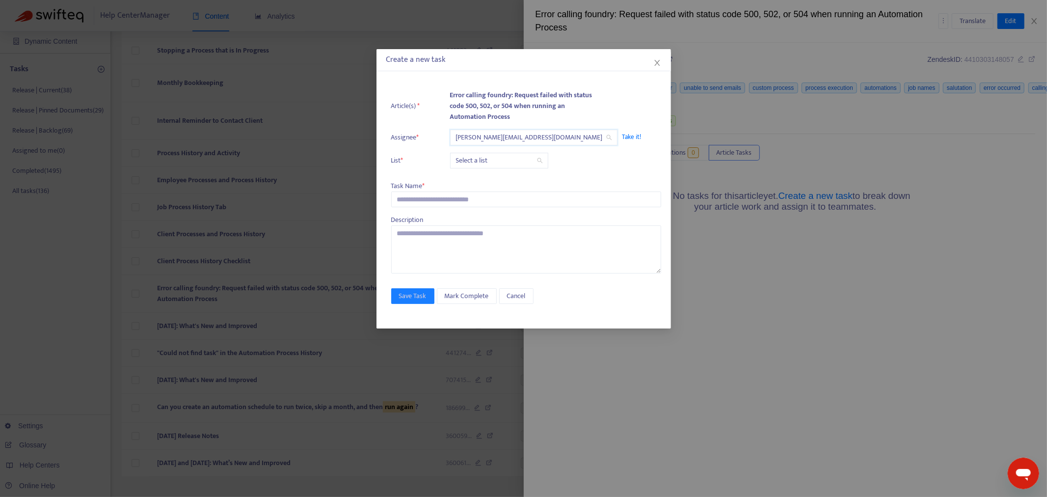
click at [487, 157] on input "search" at bounding box center [499, 160] width 86 height 15
click at [487, 171] on ul "Article(s) * Error calling foundry: Request failed with status code 500, 502, o…" at bounding box center [526, 129] width 270 height 88
click at [483, 167] on input "search" at bounding box center [499, 160] width 86 height 15
click at [485, 180] on div "Release | Current" at bounding box center [543, 180] width 171 height 11
click at [434, 194] on input "text" at bounding box center [526, 199] width 270 height 16
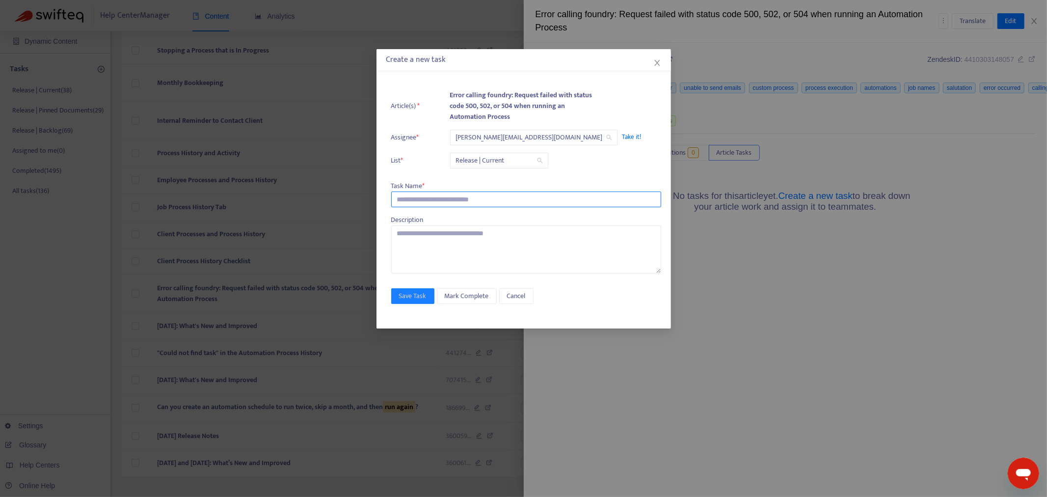
paste input "**********"
type input "**********"
click at [415, 286] on div "**********" at bounding box center [524, 201] width 295 height 253
click at [413, 296] on span "Save Task" at bounding box center [412, 296] width 27 height 11
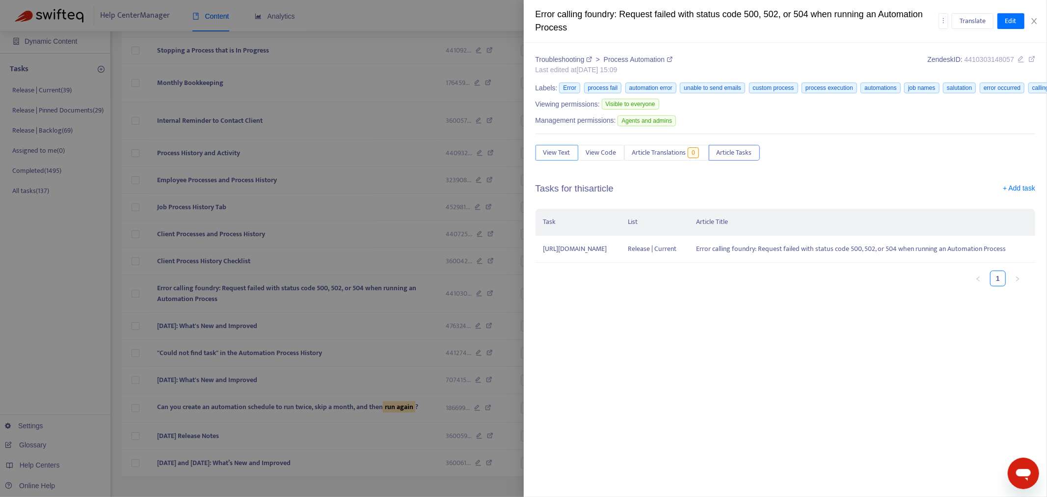
click at [555, 154] on span "View Text" at bounding box center [556, 152] width 27 height 11
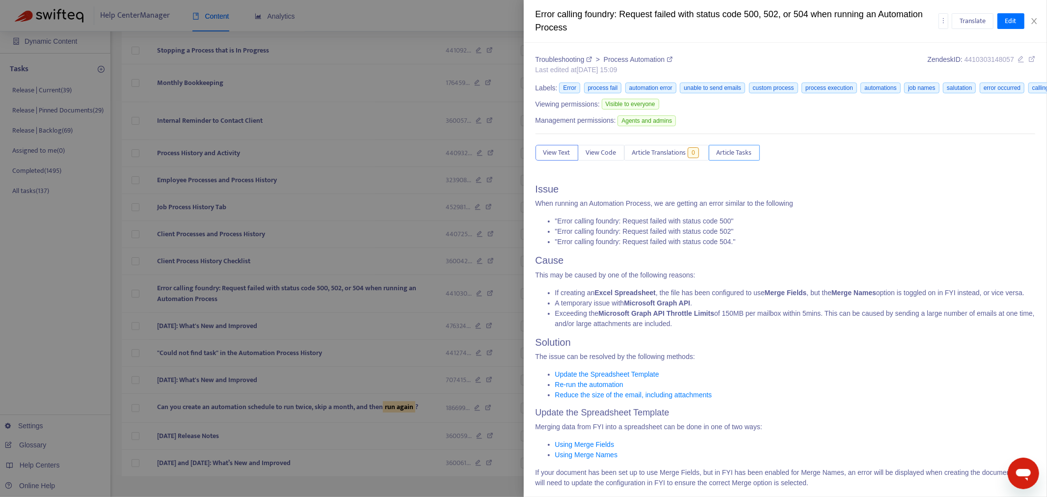
click at [751, 158] on span "Article Tasks" at bounding box center [734, 152] width 35 height 11
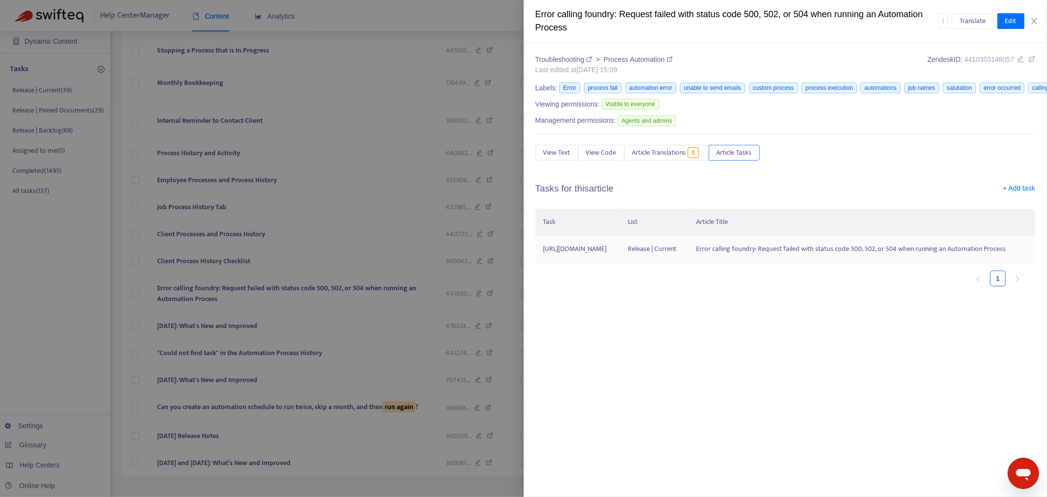
click at [689, 251] on td "Release | Current" at bounding box center [654, 249] width 69 height 27
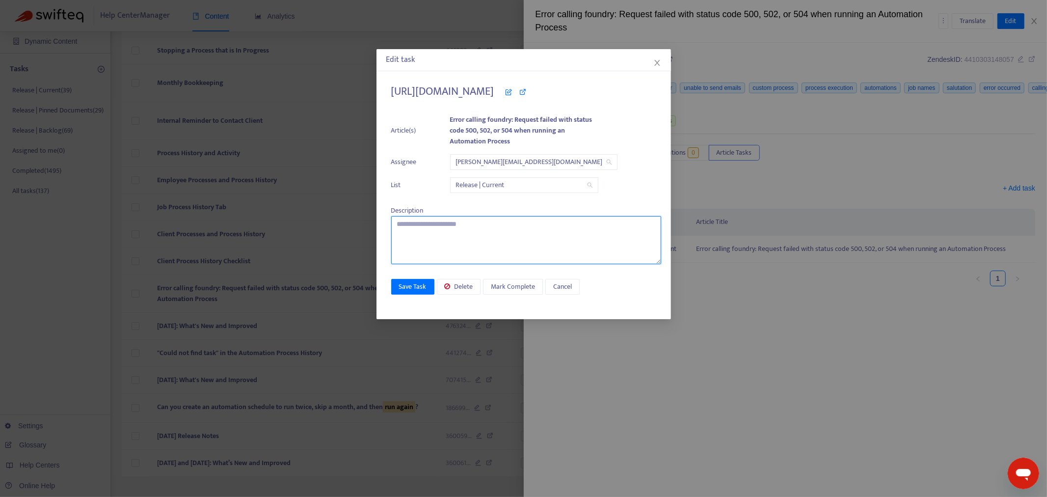
click at [494, 247] on textarea at bounding box center [526, 240] width 270 height 48
type textarea "**********"
click at [467, 283] on span "Delete" at bounding box center [463, 286] width 19 height 11
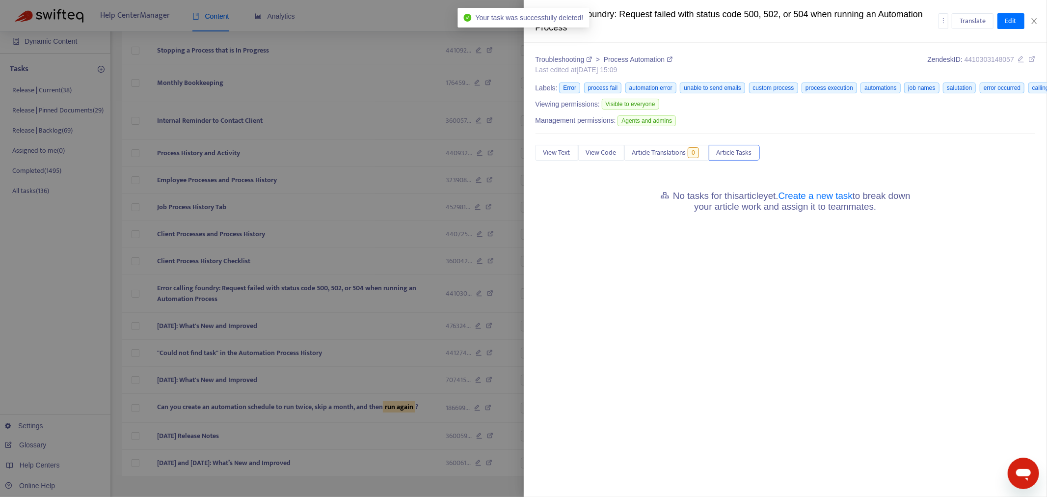
click at [343, 296] on div at bounding box center [523, 248] width 1047 height 497
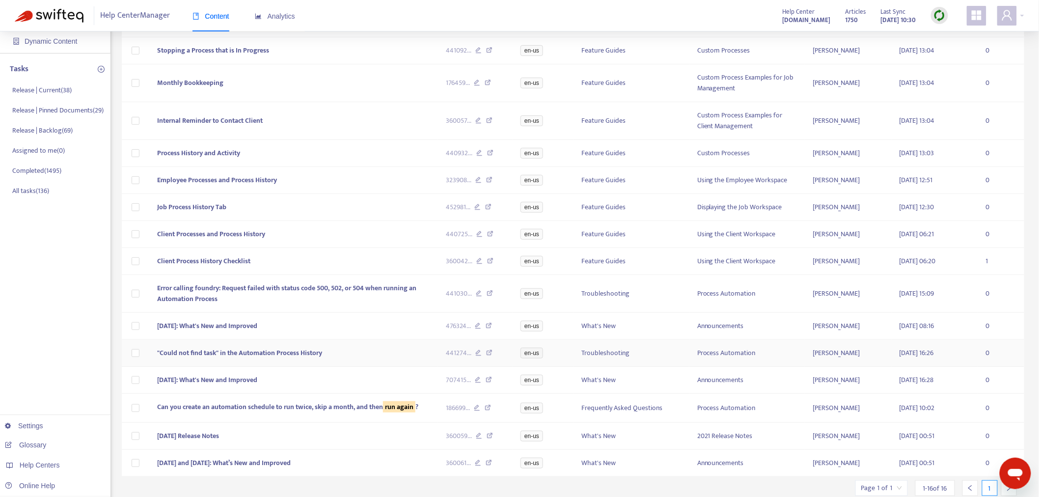
click at [363, 357] on td ""Could not find task" in the Automation Process History" at bounding box center [293, 353] width 289 height 27
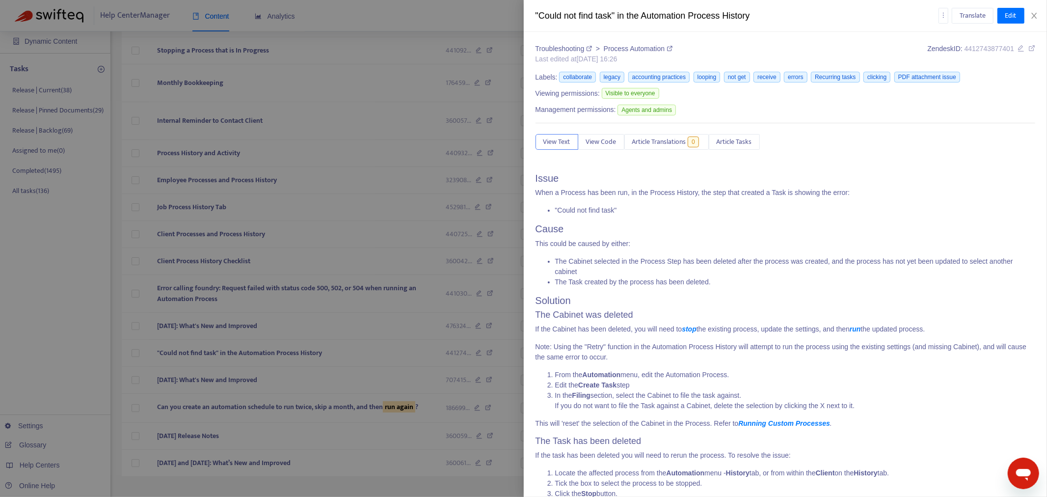
scroll to position [143, 0]
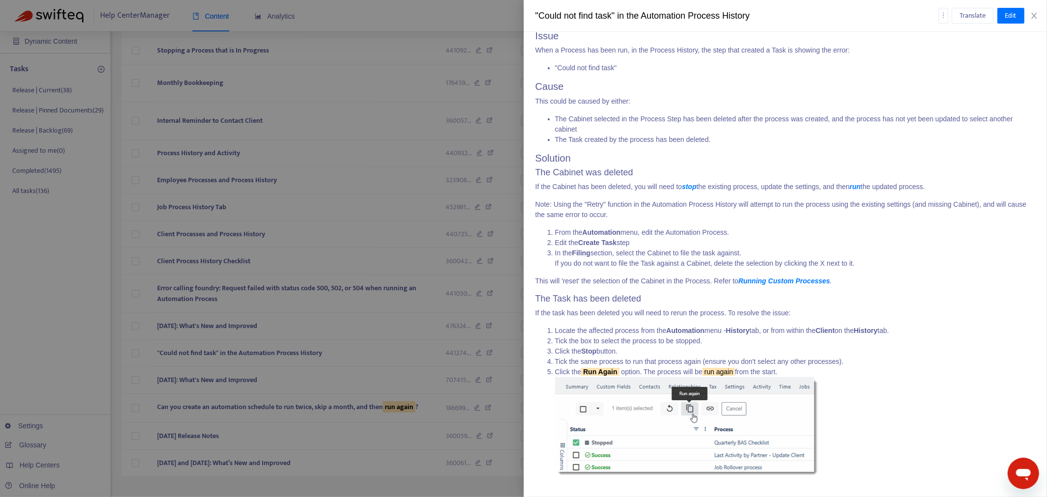
drag, startPoint x: 669, startPoint y: 327, endPoint x: 665, endPoint y: 332, distance: 5.9
click at [665, 332] on li "Locate the affected process from the Automation menu - History tab, or from wit…" at bounding box center [795, 331] width 481 height 10
click at [630, 359] on li "Tick the same process to run that process again (ensure you don't select any ot…" at bounding box center [795, 361] width 481 height 10
click at [336, 366] on div at bounding box center [523, 248] width 1047 height 497
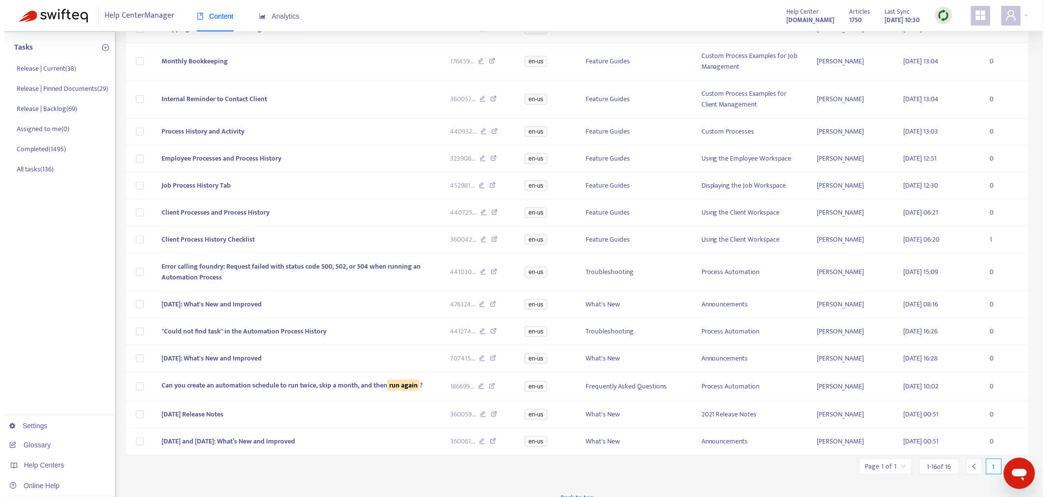
scroll to position [150, 0]
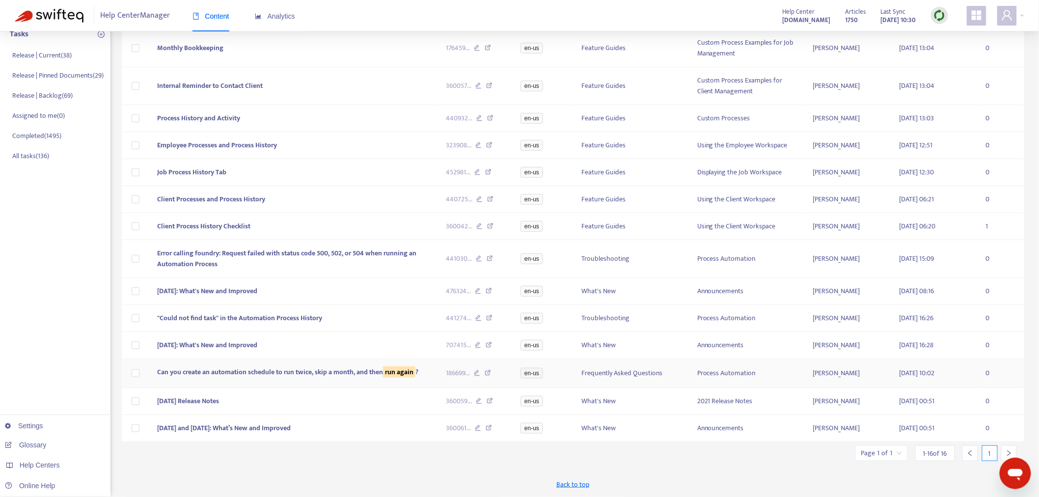
click at [336, 369] on span "Can you create an automation schedule to run twice, skip a month, and then run …" at bounding box center [287, 371] width 261 height 11
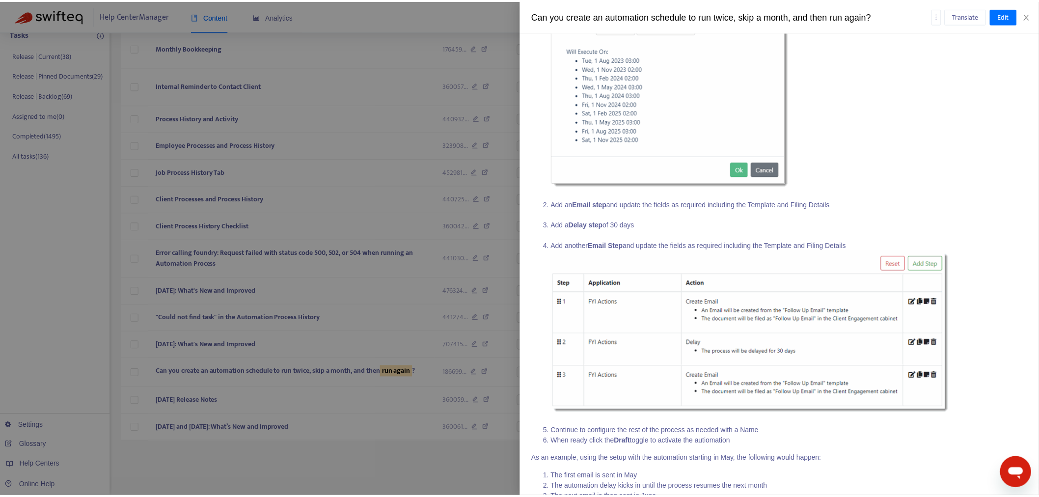
scroll to position [374, 0]
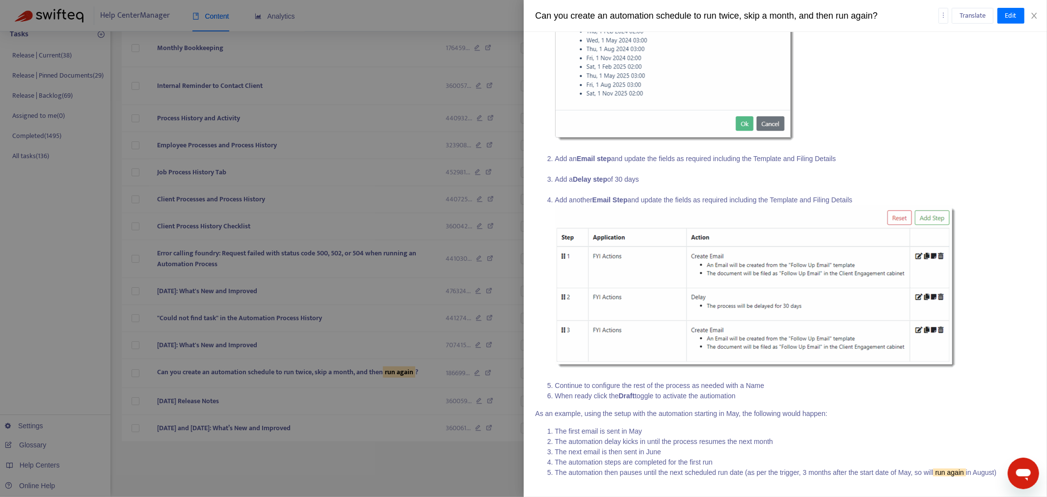
click at [417, 447] on div at bounding box center [523, 248] width 1047 height 497
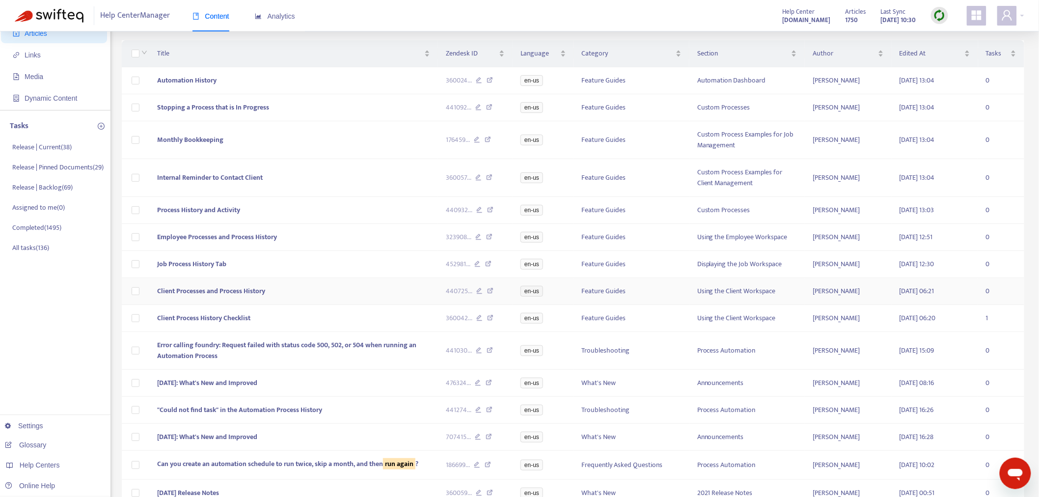
scroll to position [0, 0]
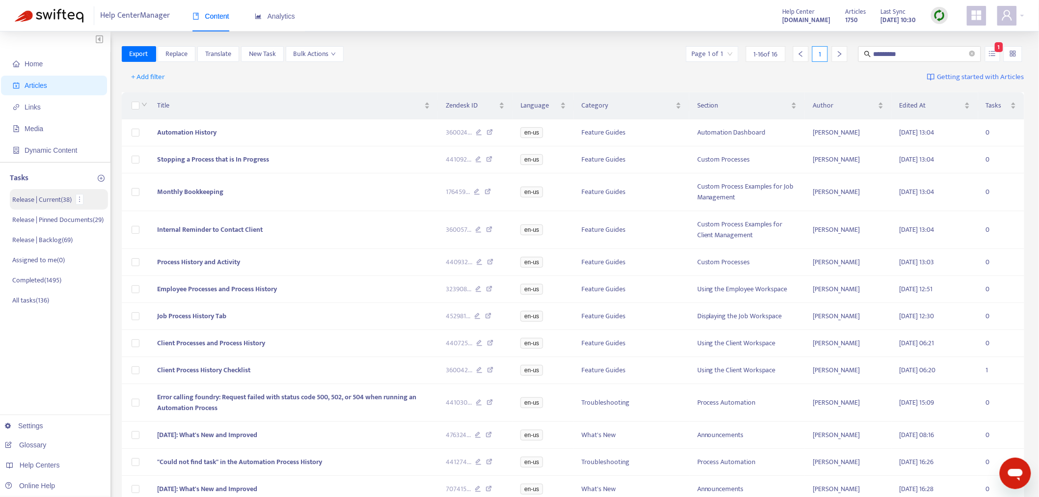
click at [54, 198] on p "Release | Current ( 38 )" at bounding box center [41, 199] width 59 height 10
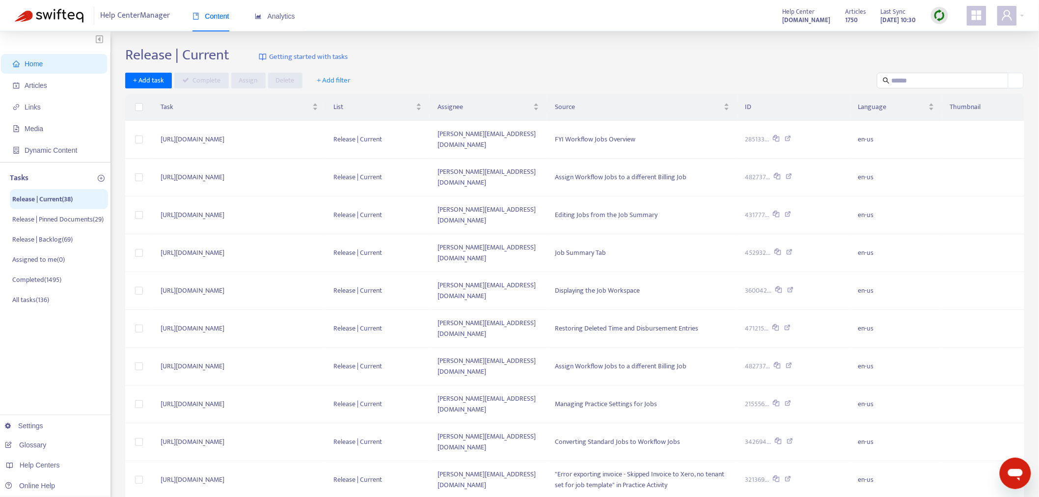
click at [760, 57] on div "Release | Current Getting started with tasks" at bounding box center [574, 57] width 899 height 22
click at [45, 77] on span "Articles" at bounding box center [56, 86] width 86 height 20
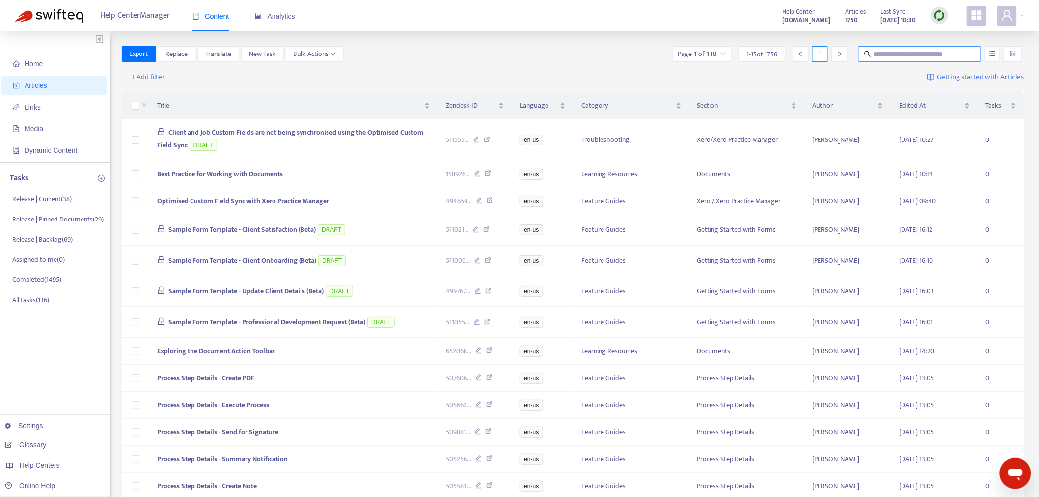
click at [893, 56] on input "text" at bounding box center [920, 54] width 94 height 11
type input "****"
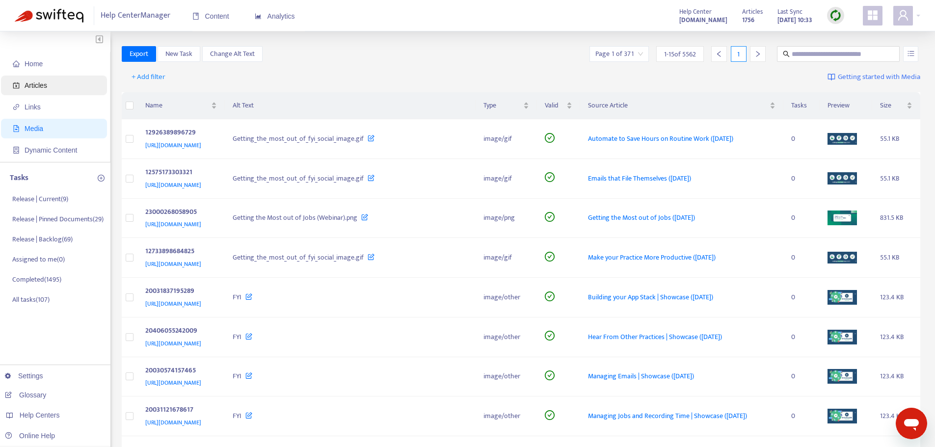
click at [61, 83] on span "Articles" at bounding box center [56, 86] width 86 height 20
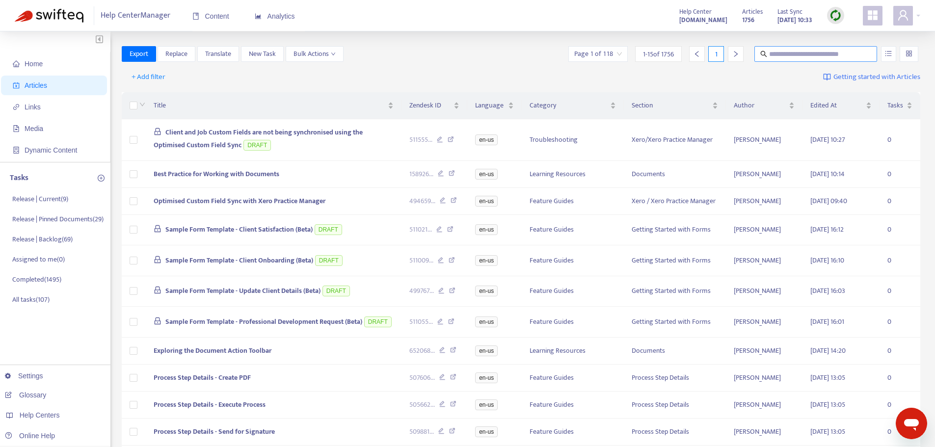
click at [821, 50] on input "text" at bounding box center [816, 54] width 94 height 11
type input "**********"
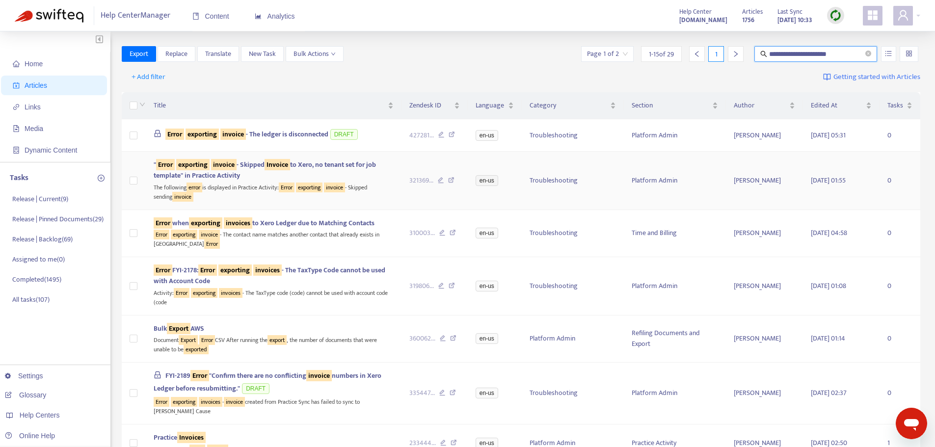
click at [388, 181] on div "" Error exporting invoice - Skipped Invoice to Xero, no tenant set for job temp…" at bounding box center [274, 171] width 240 height 22
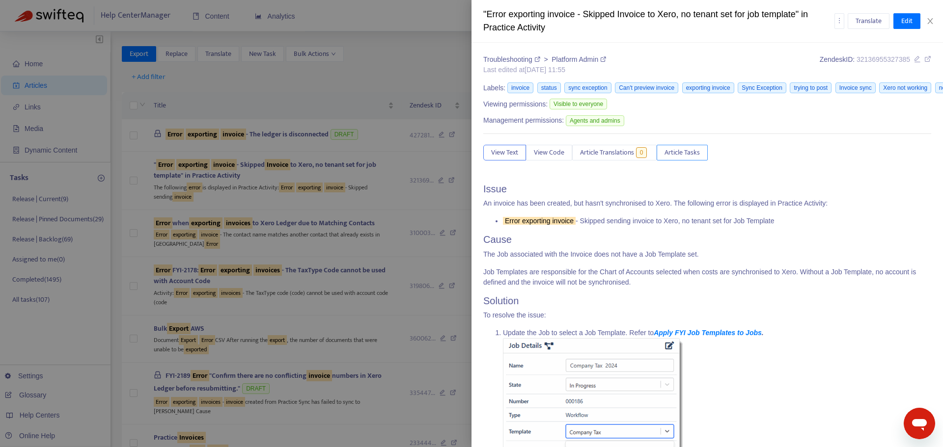
click at [687, 154] on span "Article Tasks" at bounding box center [681, 152] width 35 height 11
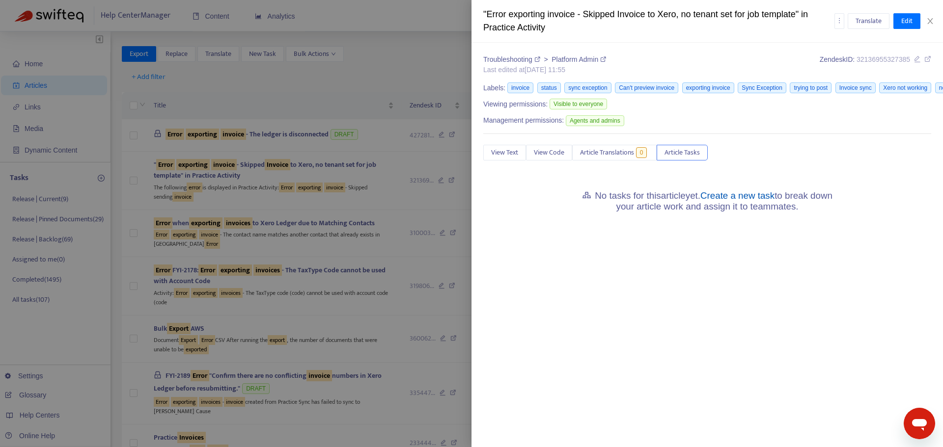
click at [759, 198] on link "Create a new task" at bounding box center [737, 195] width 74 height 10
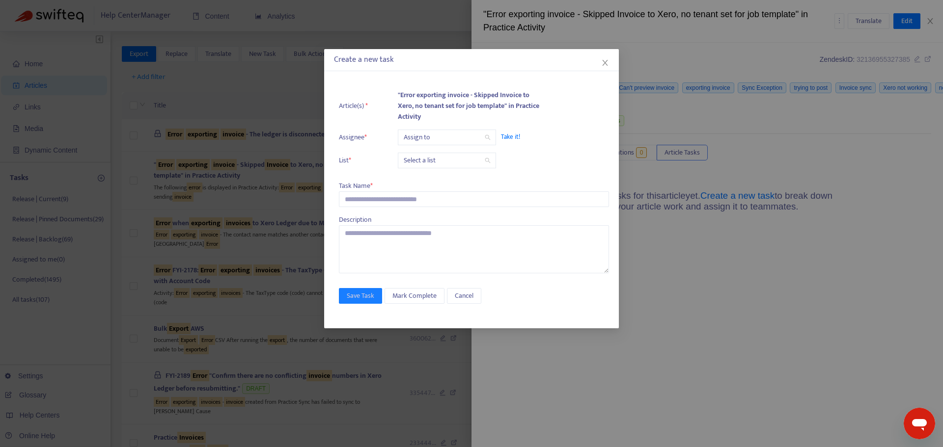
click at [445, 139] on input "search" at bounding box center [447, 137] width 86 height 15
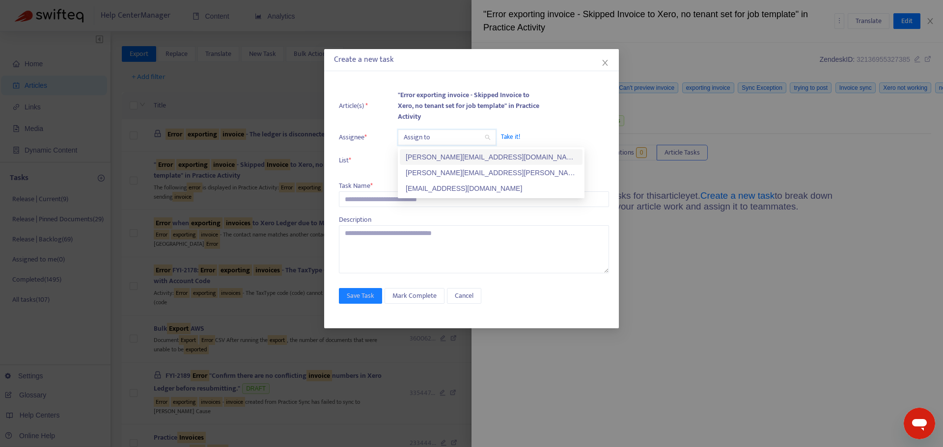
click at [442, 153] on div "kelly.sofia@fyi.app" at bounding box center [491, 157] width 183 height 16
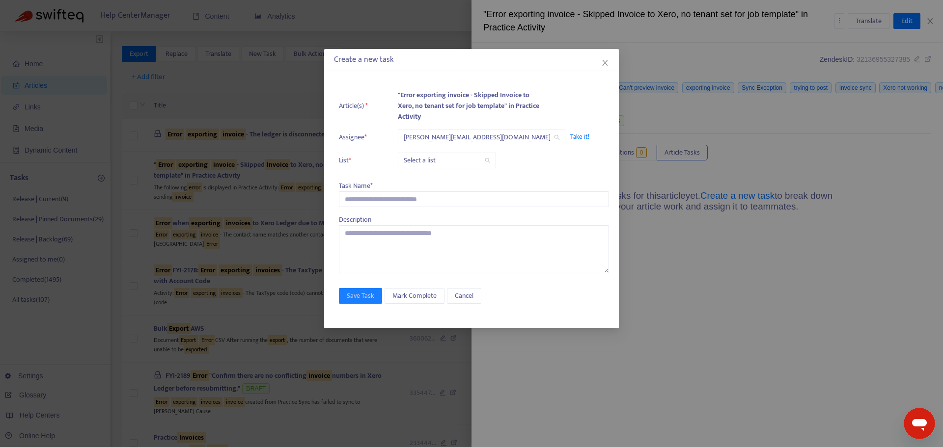
click at [431, 149] on ul "Article(s) * "Error exporting invoice - Skipped Invoice to Xero, no tenant set …" at bounding box center [474, 129] width 270 height 88
click at [431, 158] on input "search" at bounding box center [447, 160] width 86 height 15
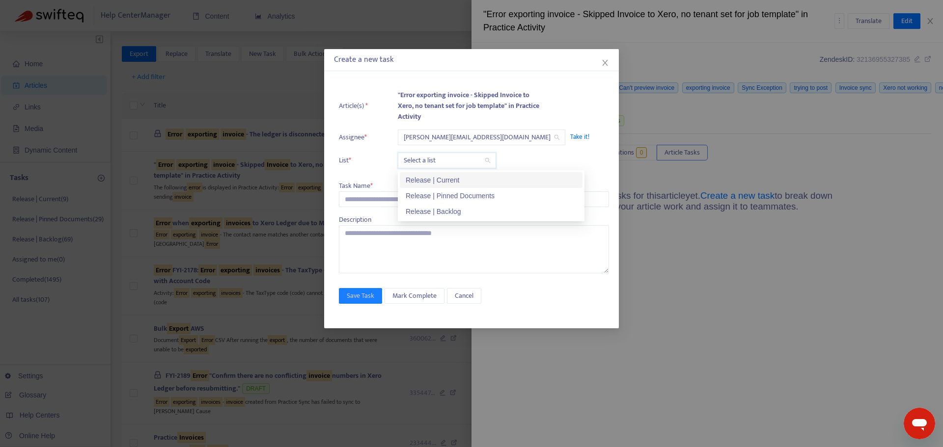
click at [430, 180] on div "Release | Current" at bounding box center [491, 180] width 171 height 11
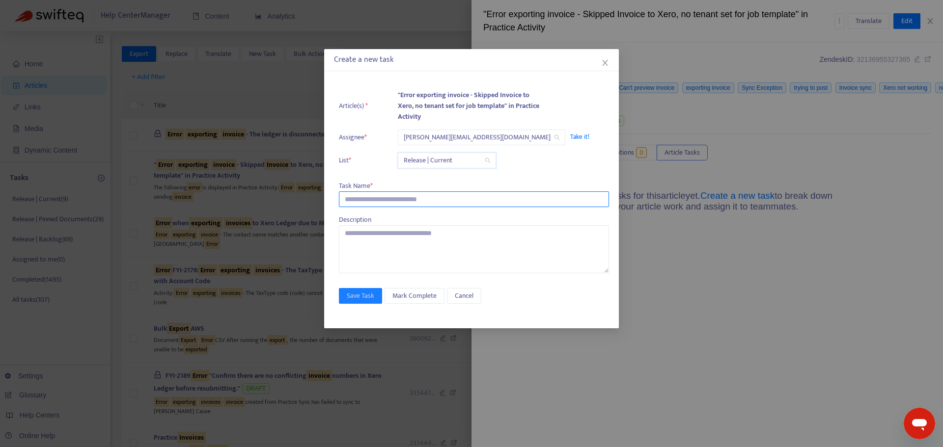
click at [409, 200] on input "text" at bounding box center [474, 199] width 270 height 16
paste input "**********"
type input "**********"
click at [375, 304] on div "**********" at bounding box center [471, 201] width 295 height 253
click at [372, 297] on span "Save Task" at bounding box center [360, 296] width 27 height 11
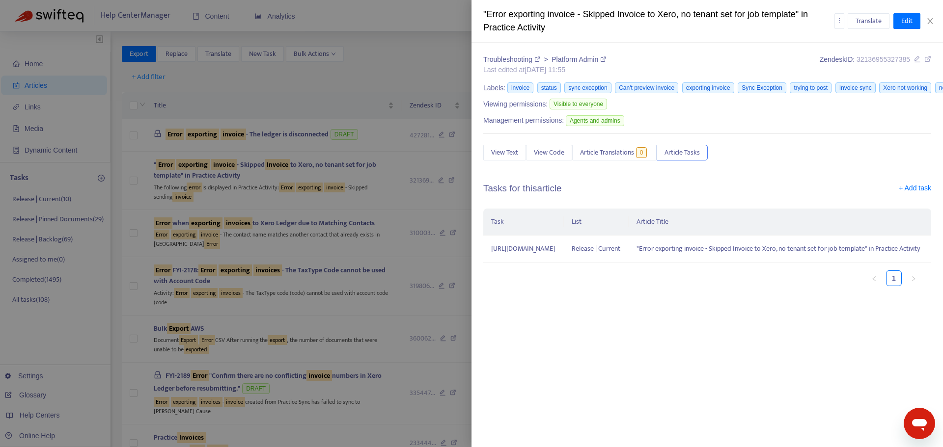
click at [264, 62] on div at bounding box center [471, 223] width 943 height 447
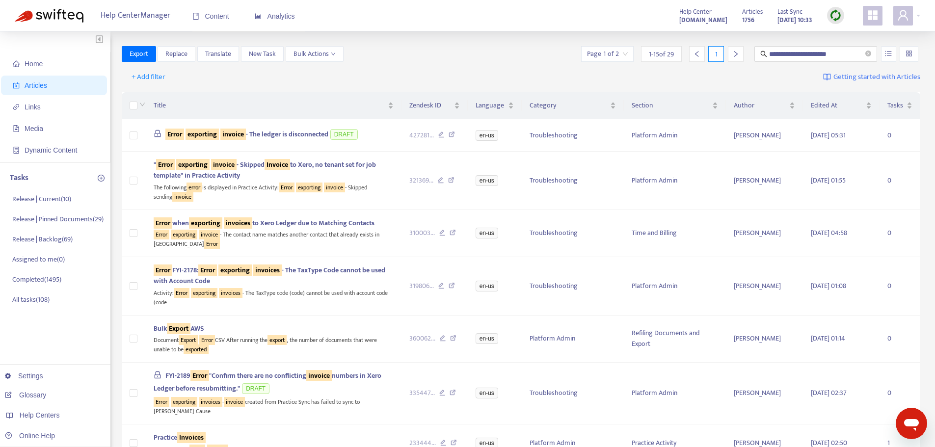
drag, startPoint x: 835, startPoint y: 54, endPoint x: 693, endPoint y: 60, distance: 142.0
click at [693, 60] on div "**********" at bounding box center [749, 54] width 341 height 16
type input "**********"
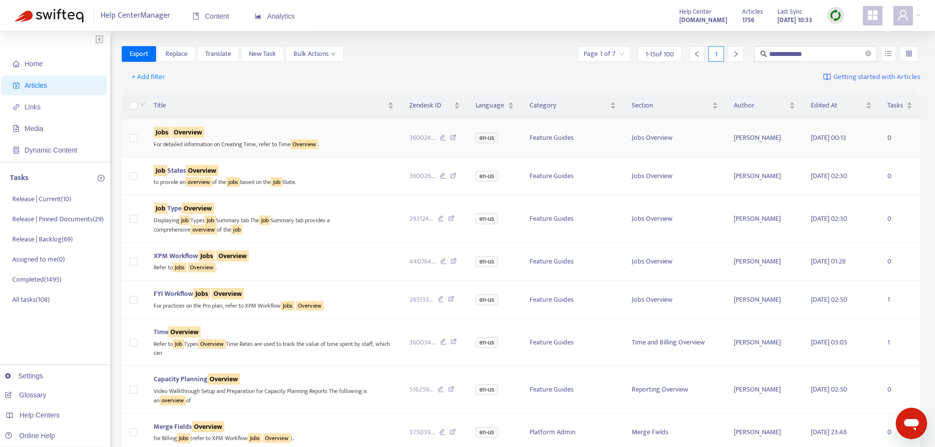
click at [534, 137] on td "Feature Guides" at bounding box center [573, 138] width 102 height 38
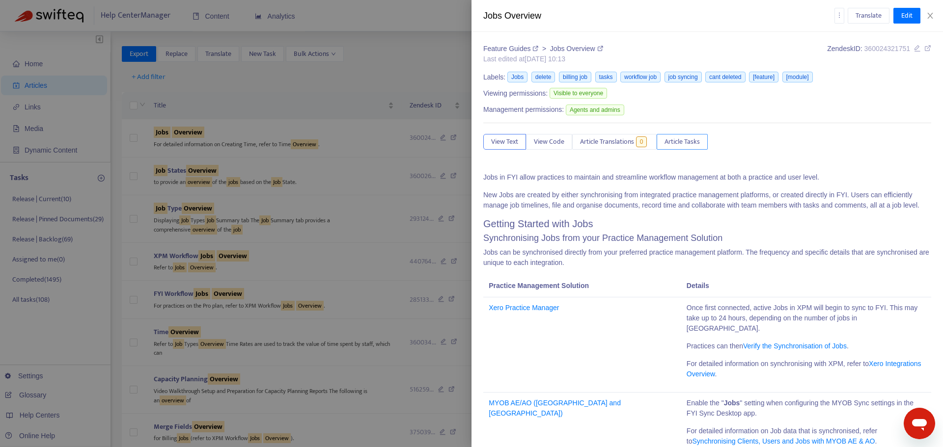
click at [683, 138] on span "Article Tasks" at bounding box center [681, 141] width 35 height 11
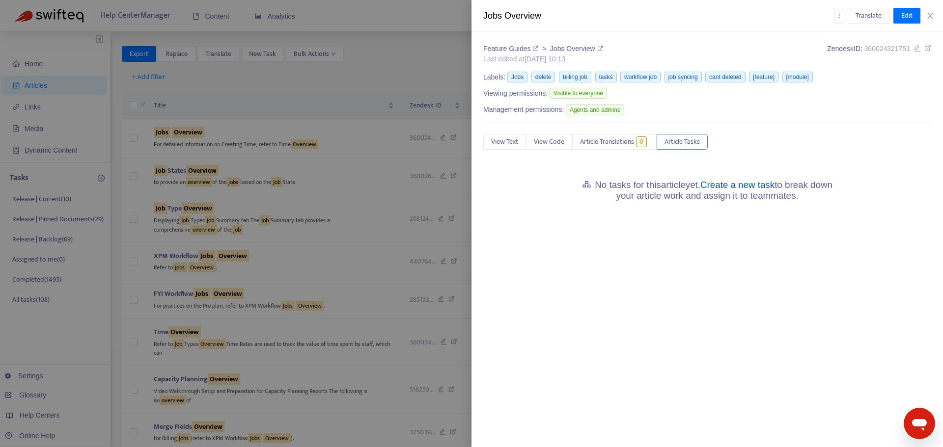
click at [742, 187] on link "Create a new task" at bounding box center [737, 185] width 74 height 10
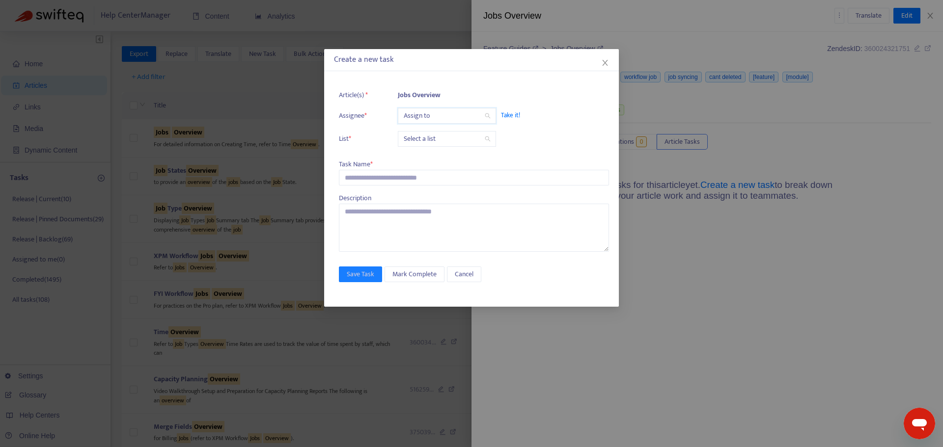
click at [463, 118] on input "search" at bounding box center [447, 116] width 86 height 15
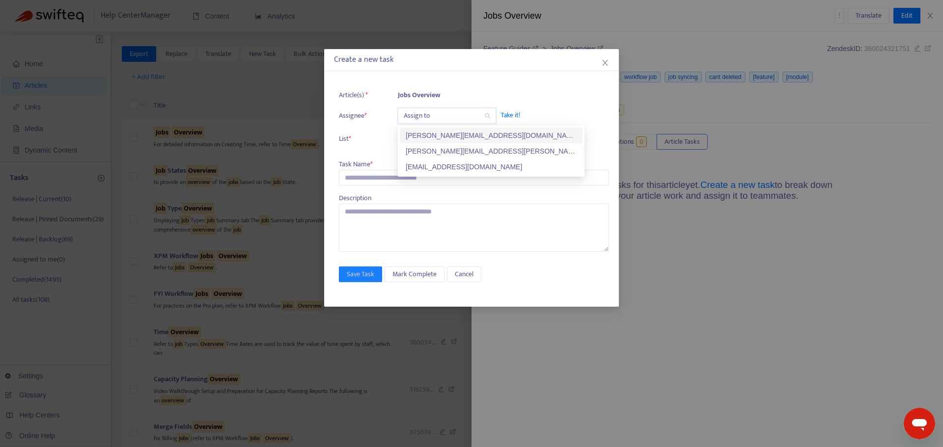
click at [447, 136] on div "kelly.sofia@fyi.app" at bounding box center [491, 135] width 171 height 11
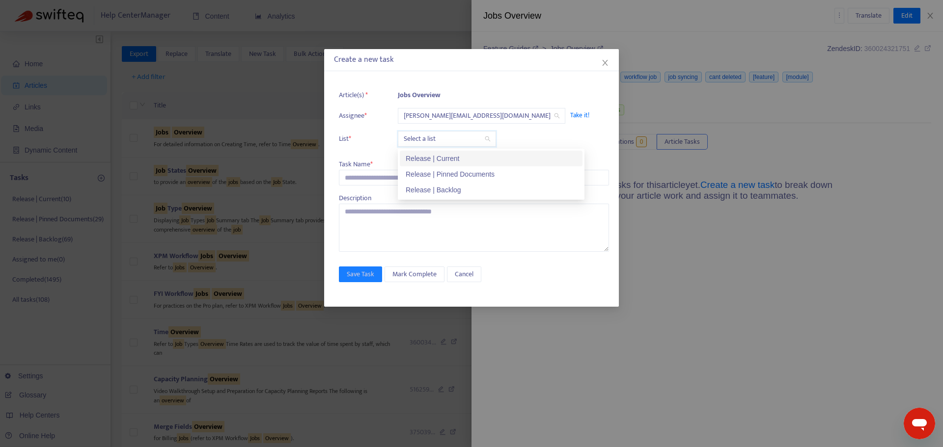
drag, startPoint x: 440, startPoint y: 141, endPoint x: 438, endPoint y: 149, distance: 8.7
click at [440, 142] on input "search" at bounding box center [447, 139] width 86 height 15
drag, startPoint x: 437, startPoint y: 152, endPoint x: 435, endPoint y: 158, distance: 5.6
click at [435, 158] on div "Release | Current" at bounding box center [491, 159] width 183 height 16
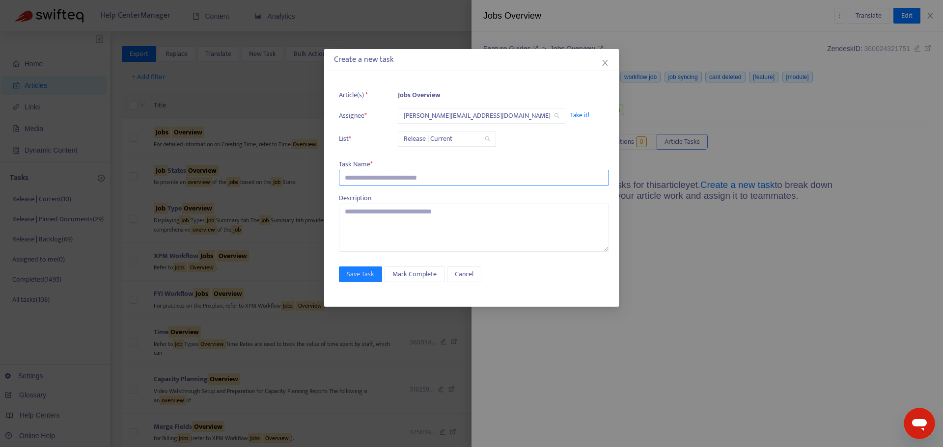
click at [408, 172] on input "text" at bounding box center [474, 178] width 270 height 16
paste input "**********"
type input "**********"
click at [372, 279] on span "Save Task" at bounding box center [360, 274] width 27 height 11
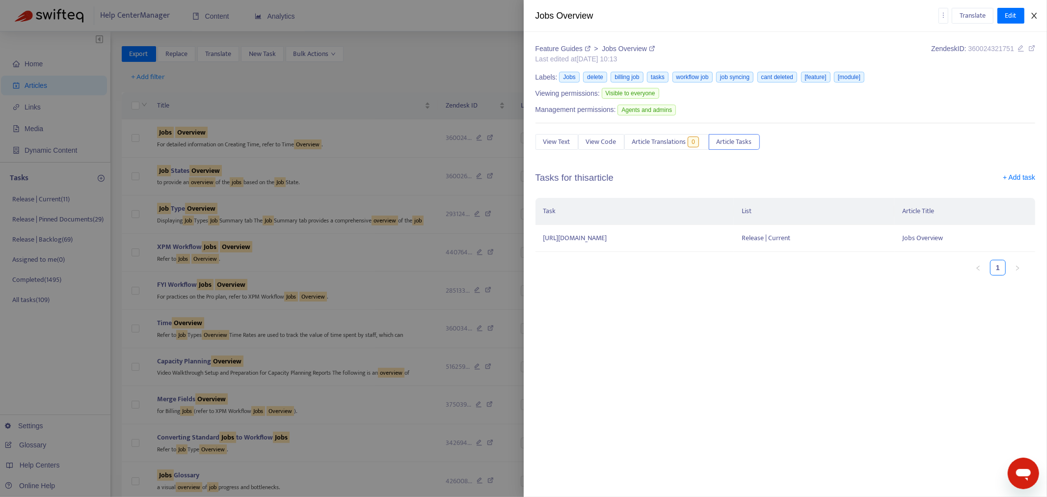
click at [942, 13] on icon "close" at bounding box center [1034, 16] width 5 height 6
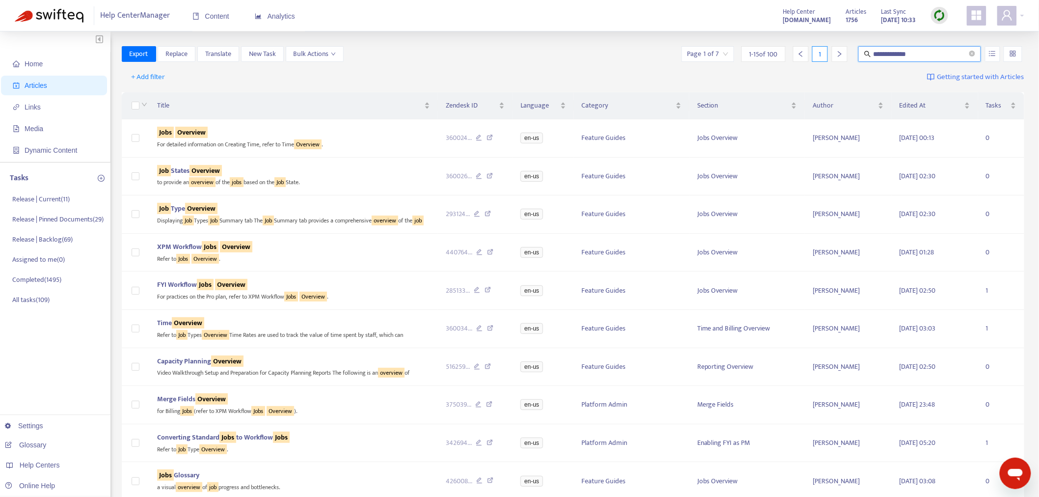
drag, startPoint x: 930, startPoint y: 51, endPoint x: 705, endPoint y: 66, distance: 225.4
click at [705, 66] on div "**********" at bounding box center [573, 396] width 903 height 700
type input "**********"
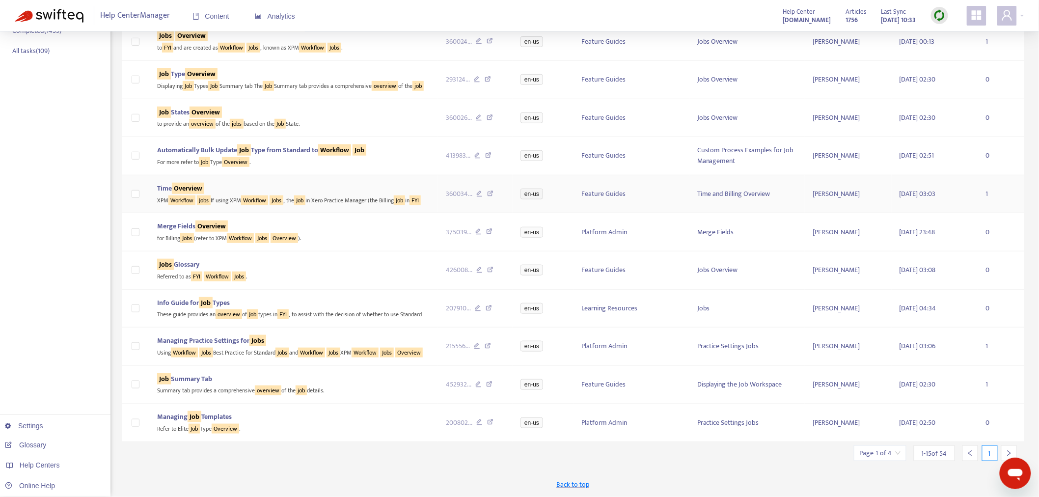
scroll to position [286, 0]
click at [942, 447] on div at bounding box center [1009, 453] width 16 height 16
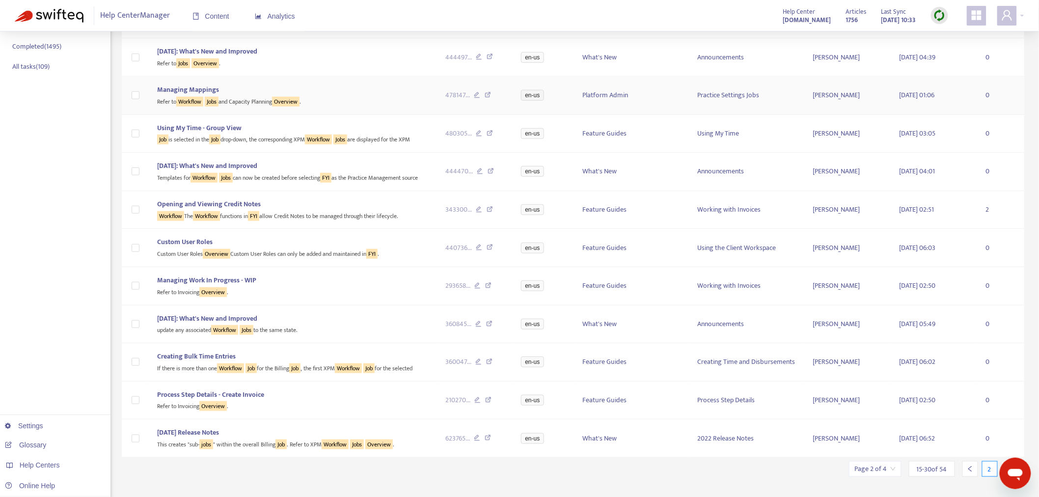
scroll to position [249, 0]
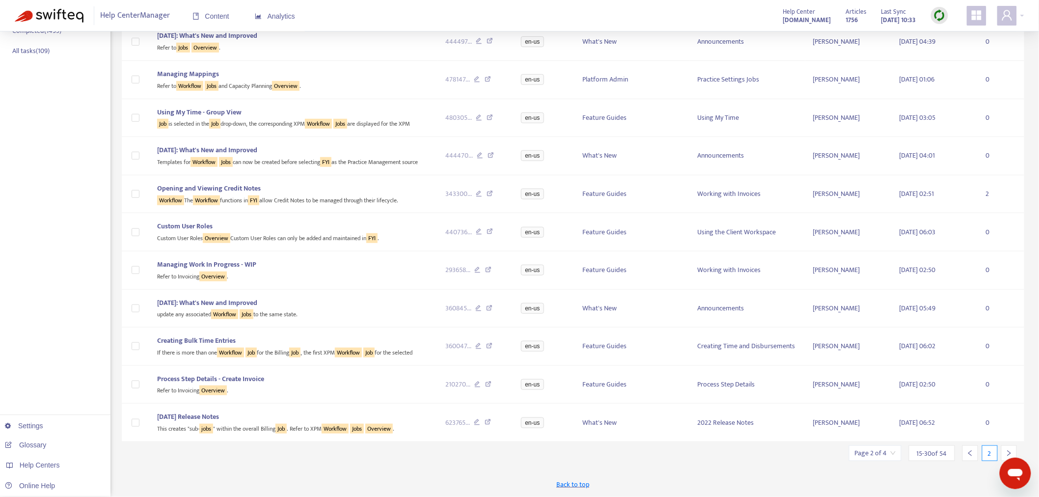
click at [942, 447] on icon "right" at bounding box center [1008, 453] width 7 height 7
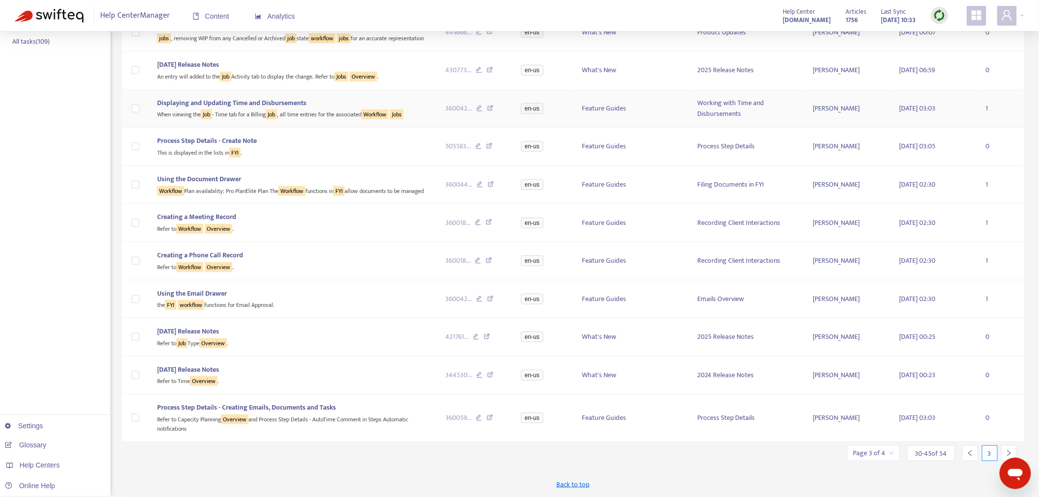
scroll to position [277, 0]
click at [942, 447] on icon "right" at bounding box center [1008, 453] width 7 height 7
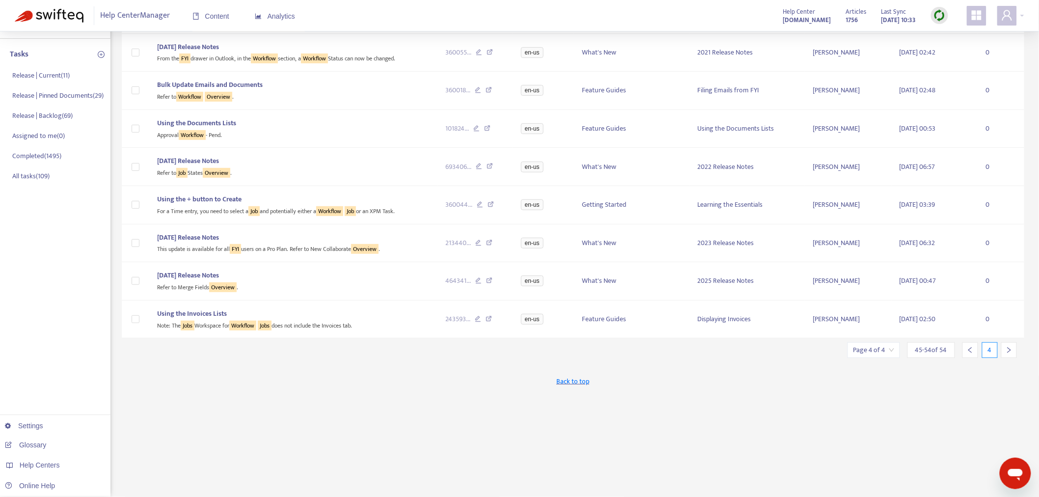
click at [942, 351] on icon "right" at bounding box center [1008, 350] width 7 height 7
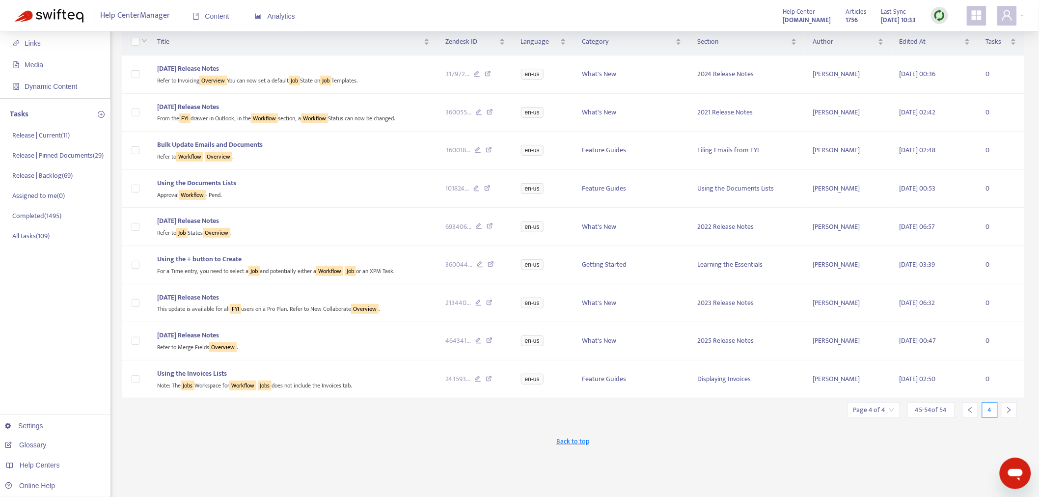
scroll to position [0, 0]
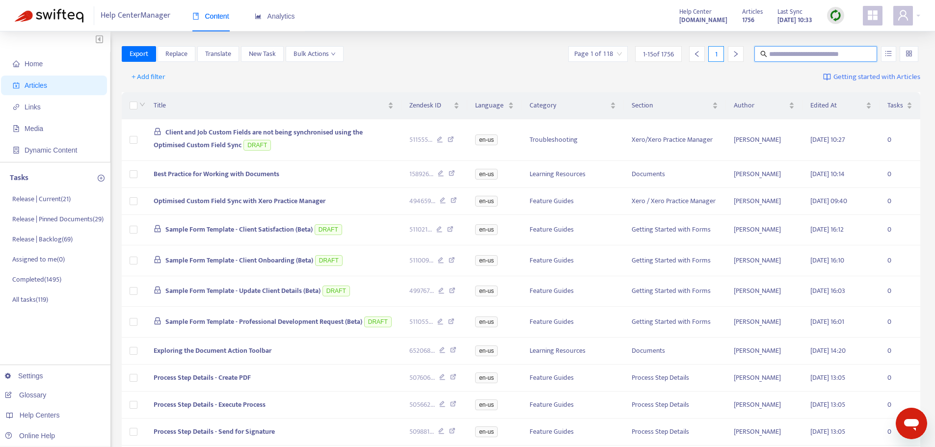
click at [832, 54] on input "text" at bounding box center [816, 54] width 94 height 11
type input "**********"
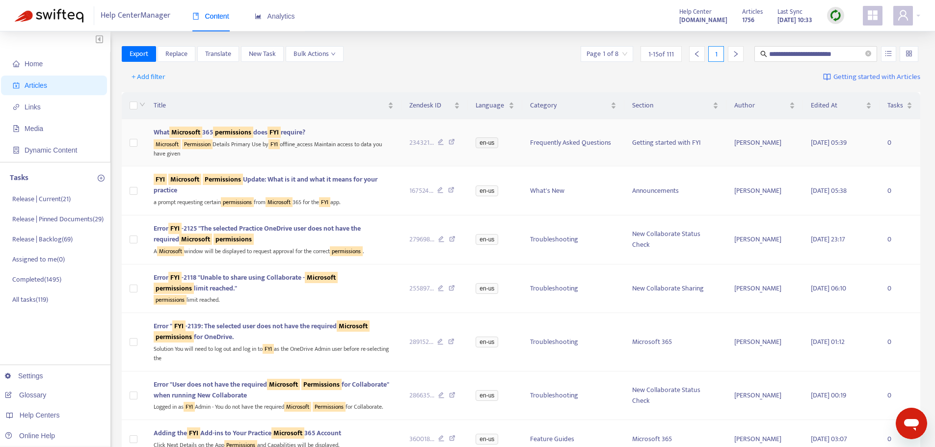
click at [281, 130] on sqkw "FYI" at bounding box center [274, 132] width 13 height 11
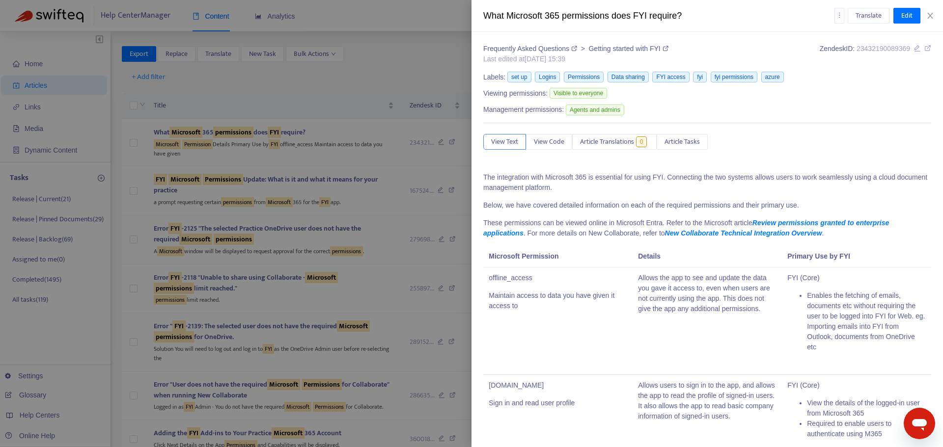
click at [924, 48] on icon at bounding box center [927, 48] width 7 height 7
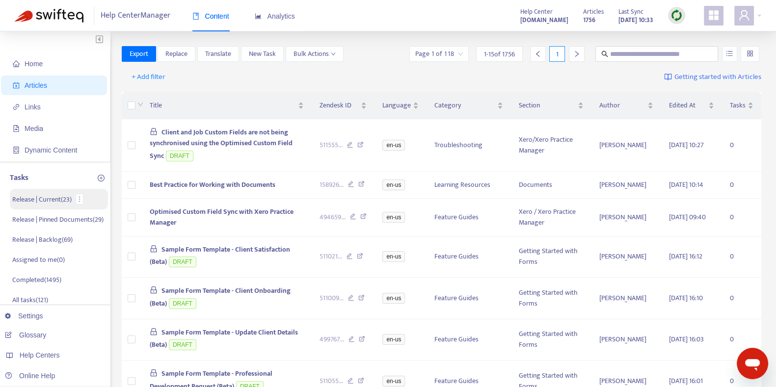
click at [48, 196] on p "Release | Current ( 23 )" at bounding box center [41, 199] width 59 height 10
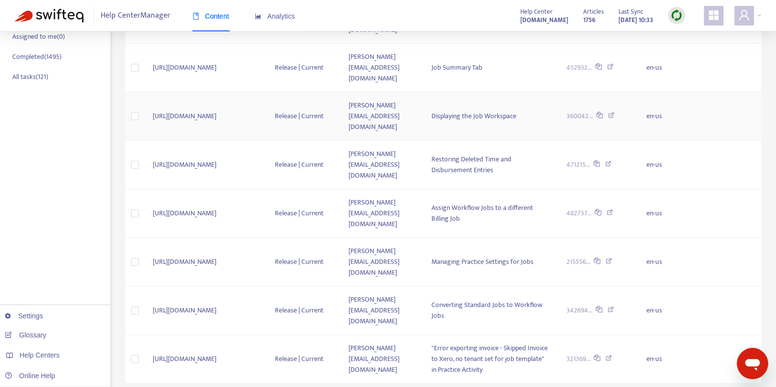
scroll to position [223, 0]
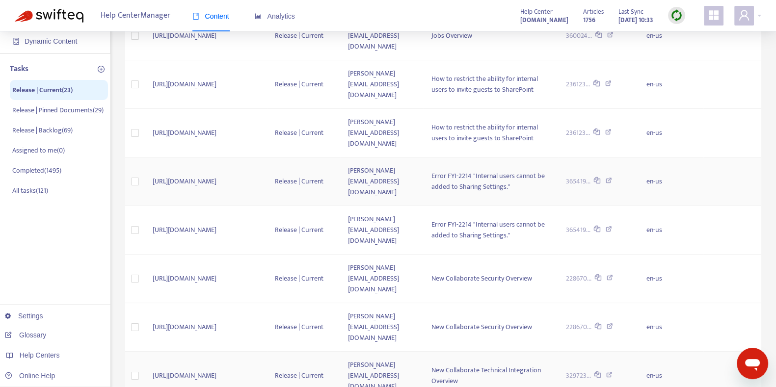
scroll to position [0, 0]
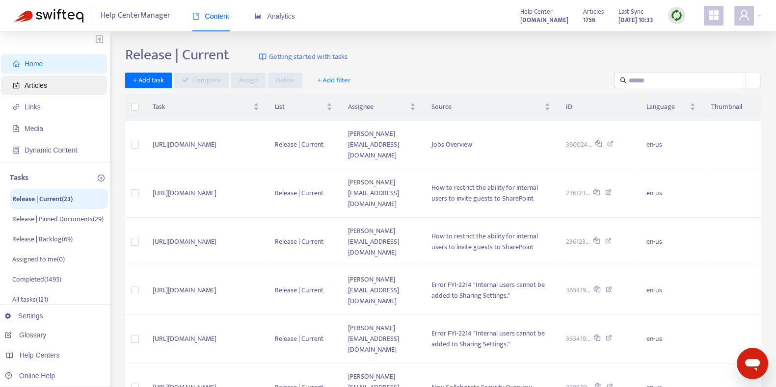
click at [56, 76] on span "Articles" at bounding box center [56, 86] width 86 height 20
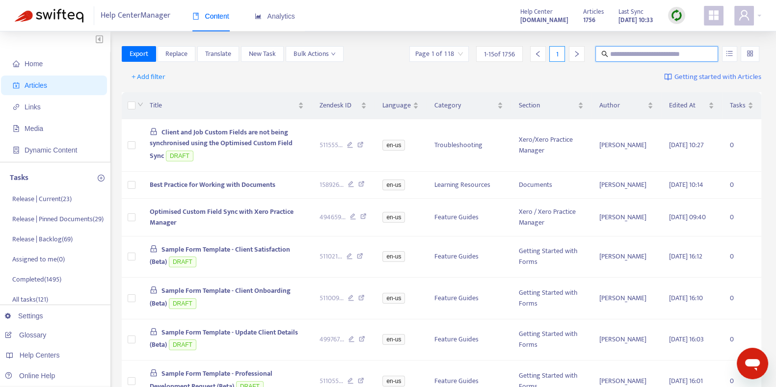
click at [641, 50] on input "text" at bounding box center [657, 54] width 94 height 11
type input "*"
type input "**********"
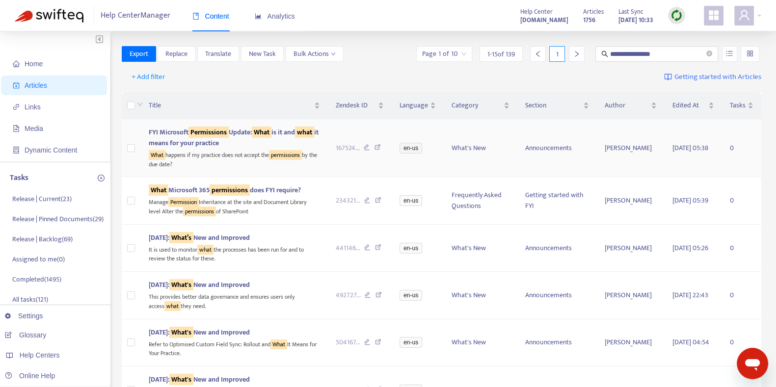
click at [328, 158] on td "167524 ..." at bounding box center [360, 148] width 64 height 58
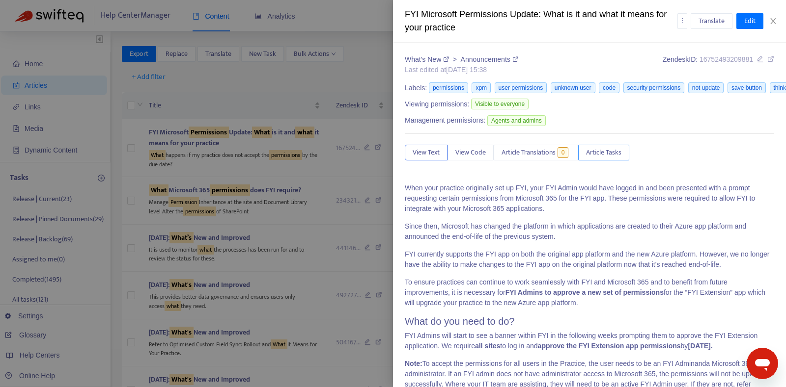
click at [594, 148] on span "Article Tasks" at bounding box center [603, 152] width 35 height 11
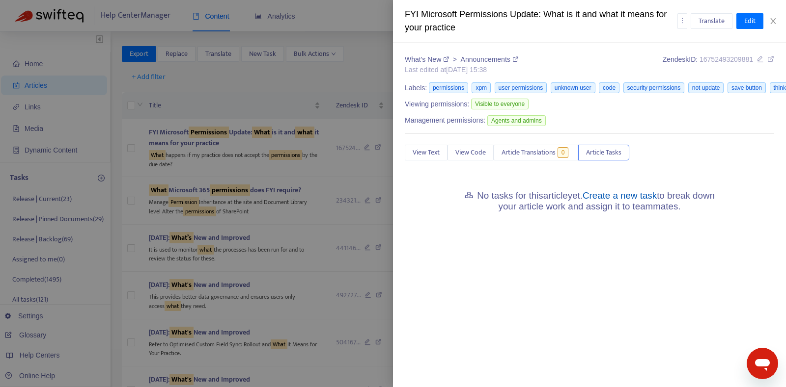
click at [601, 194] on link "Create a new task" at bounding box center [619, 195] width 74 height 10
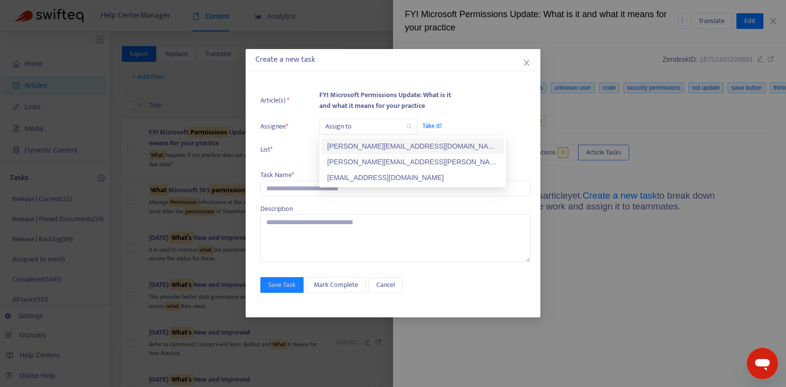
click at [338, 134] on span at bounding box center [368, 126] width 86 height 15
click at [341, 142] on div "kelly.sofia@fyi.app" at bounding box center [412, 146] width 171 height 11
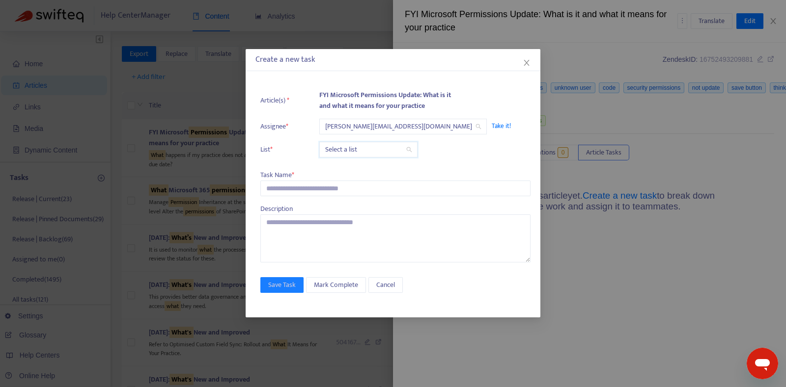
click at [345, 152] on input "search" at bounding box center [368, 149] width 86 height 15
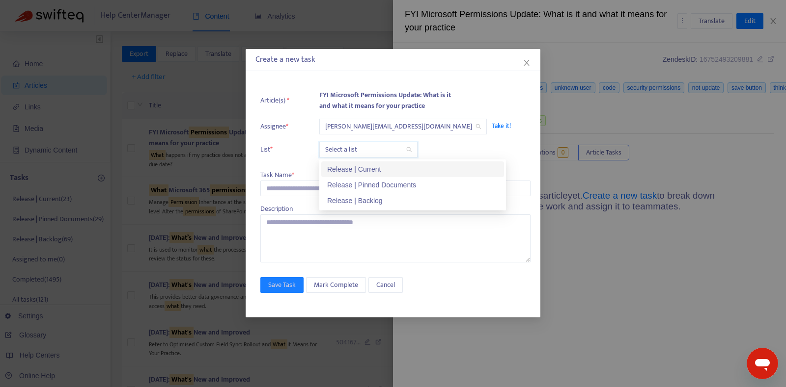
click at [347, 164] on div "Release | Current" at bounding box center [412, 169] width 171 height 11
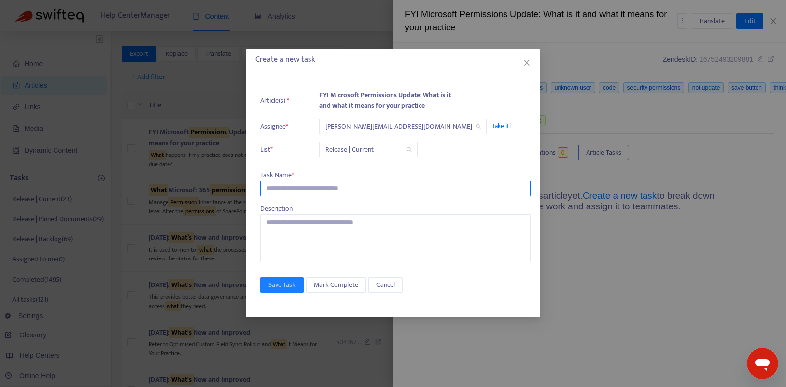
click at [321, 185] on input "text" at bounding box center [395, 189] width 270 height 16
paste input "**********"
type input "**********"
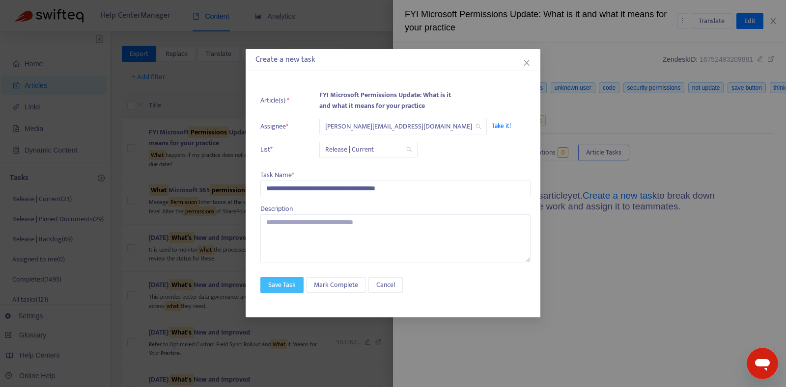
click at [280, 289] on span "Save Task" at bounding box center [281, 285] width 27 height 11
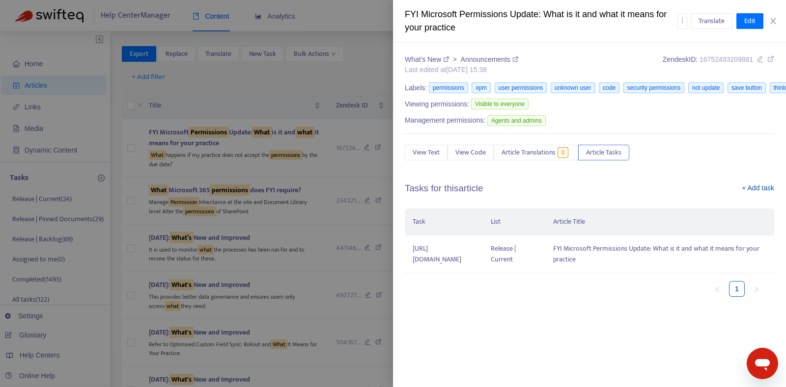
click at [749, 192] on link "+ Add task" at bounding box center [757, 190] width 32 height 15
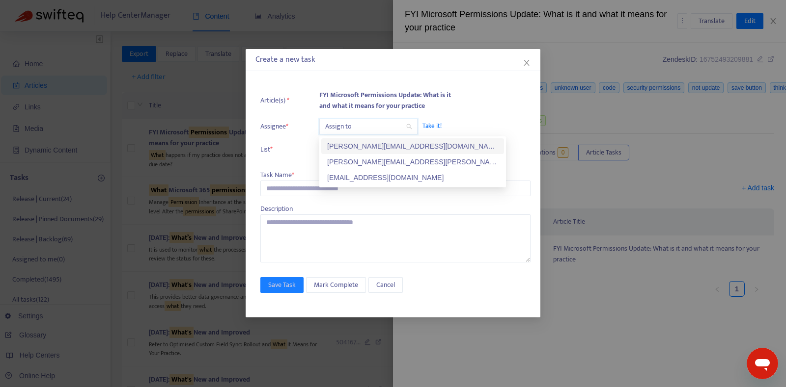
click at [339, 123] on input "search" at bounding box center [368, 126] width 86 height 15
click at [348, 144] on div "kelly.sofia@fyi.app" at bounding box center [412, 146] width 171 height 11
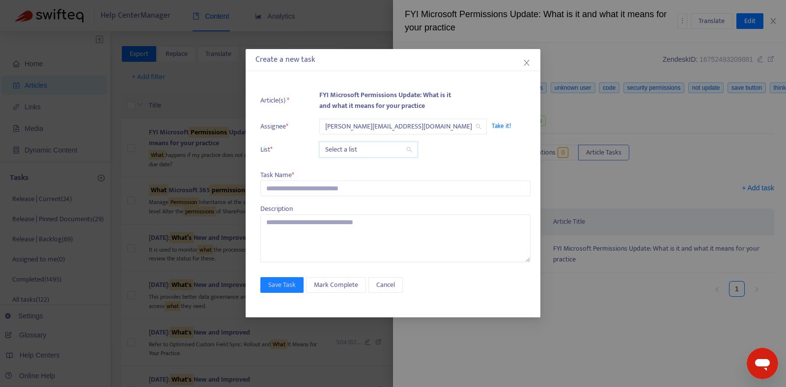
click at [348, 144] on input "search" at bounding box center [368, 149] width 86 height 15
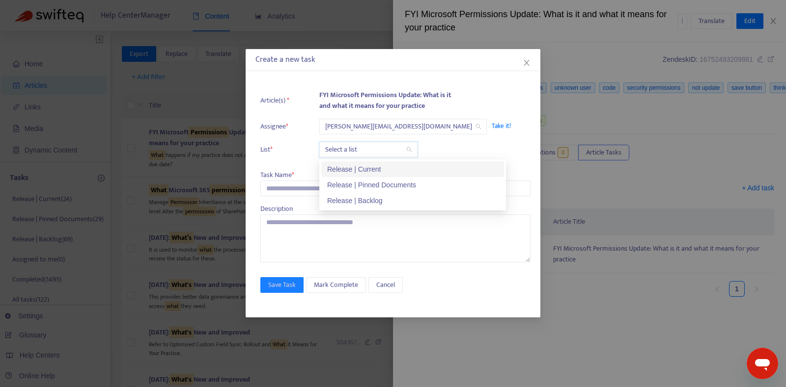
click at [351, 168] on div "Release | Current" at bounding box center [412, 169] width 171 height 11
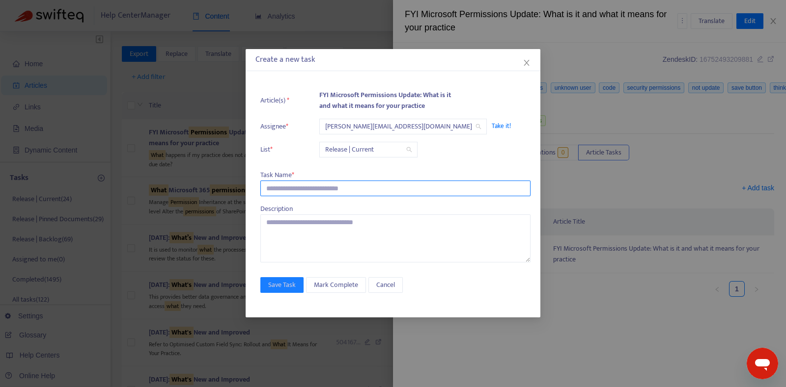
click at [305, 185] on input "text" at bounding box center [395, 189] width 270 height 16
paste input "**********"
type input "**********"
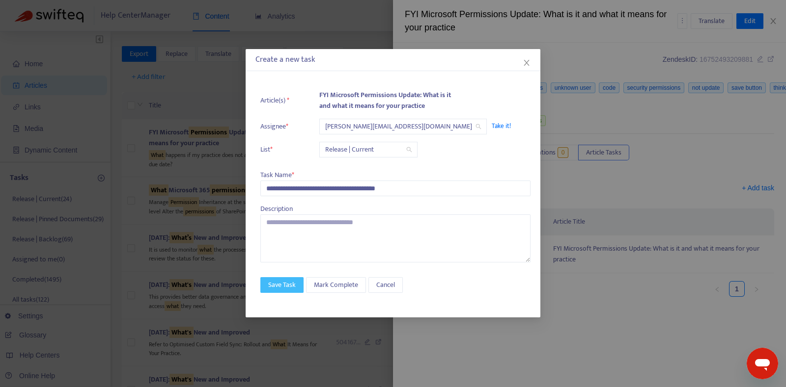
click at [290, 288] on span "Save Task" at bounding box center [281, 285] width 27 height 11
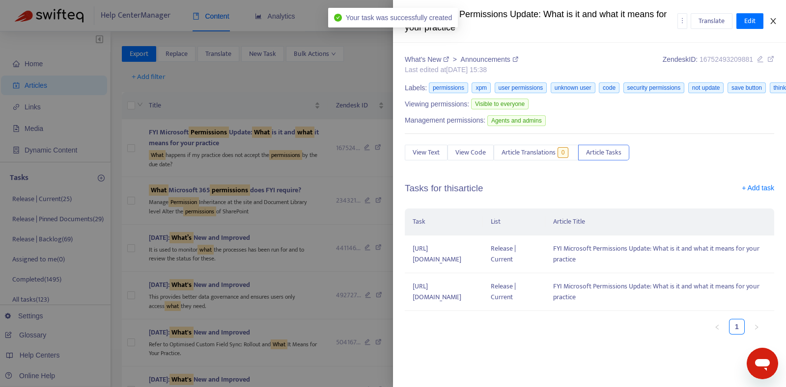
click at [771, 19] on icon "close" at bounding box center [773, 21] width 8 height 8
